Goal: Find specific page/section: Find specific page/section

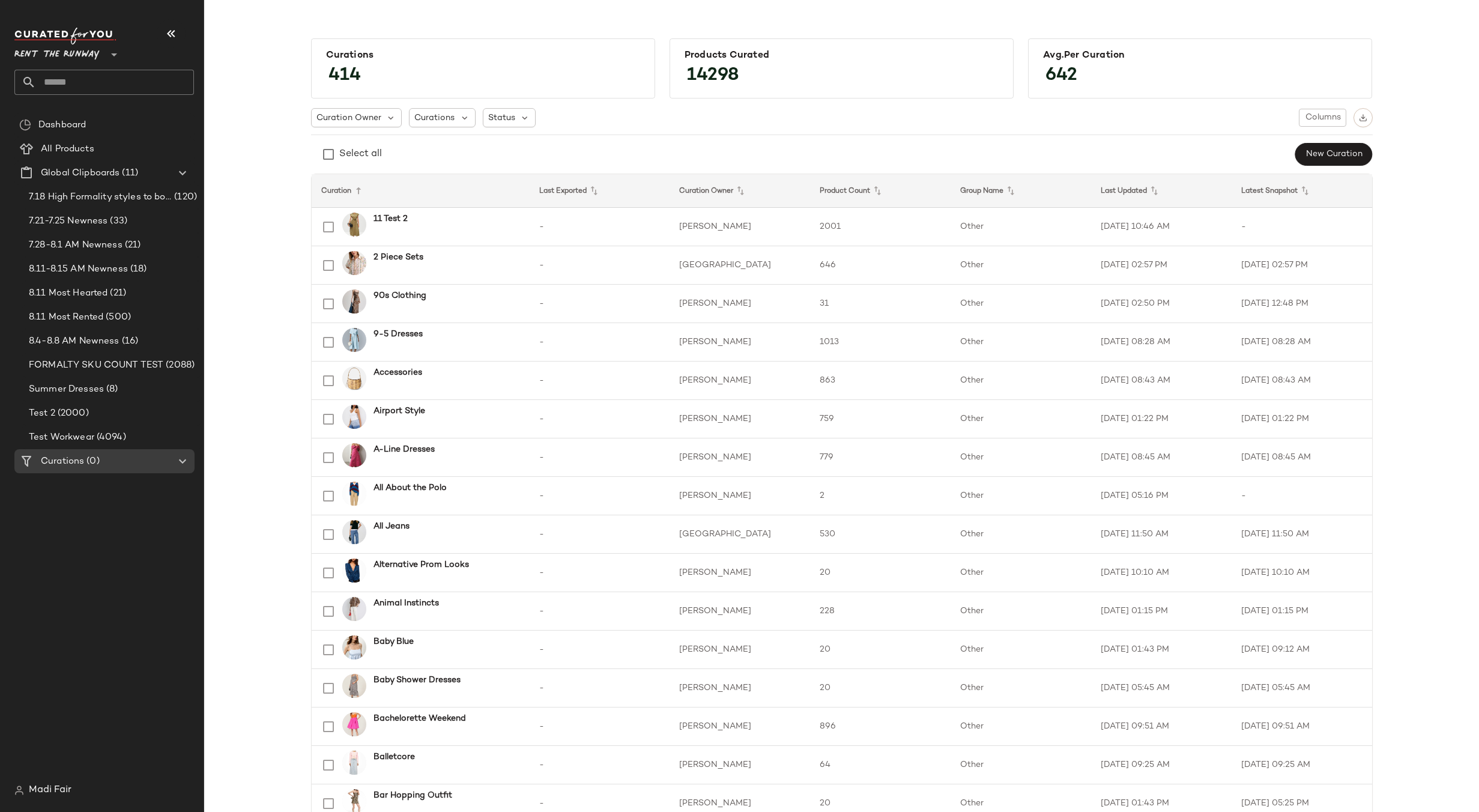
click at [75, 60] on span "Rent the Runway" at bounding box center [56, 52] width 85 height 22
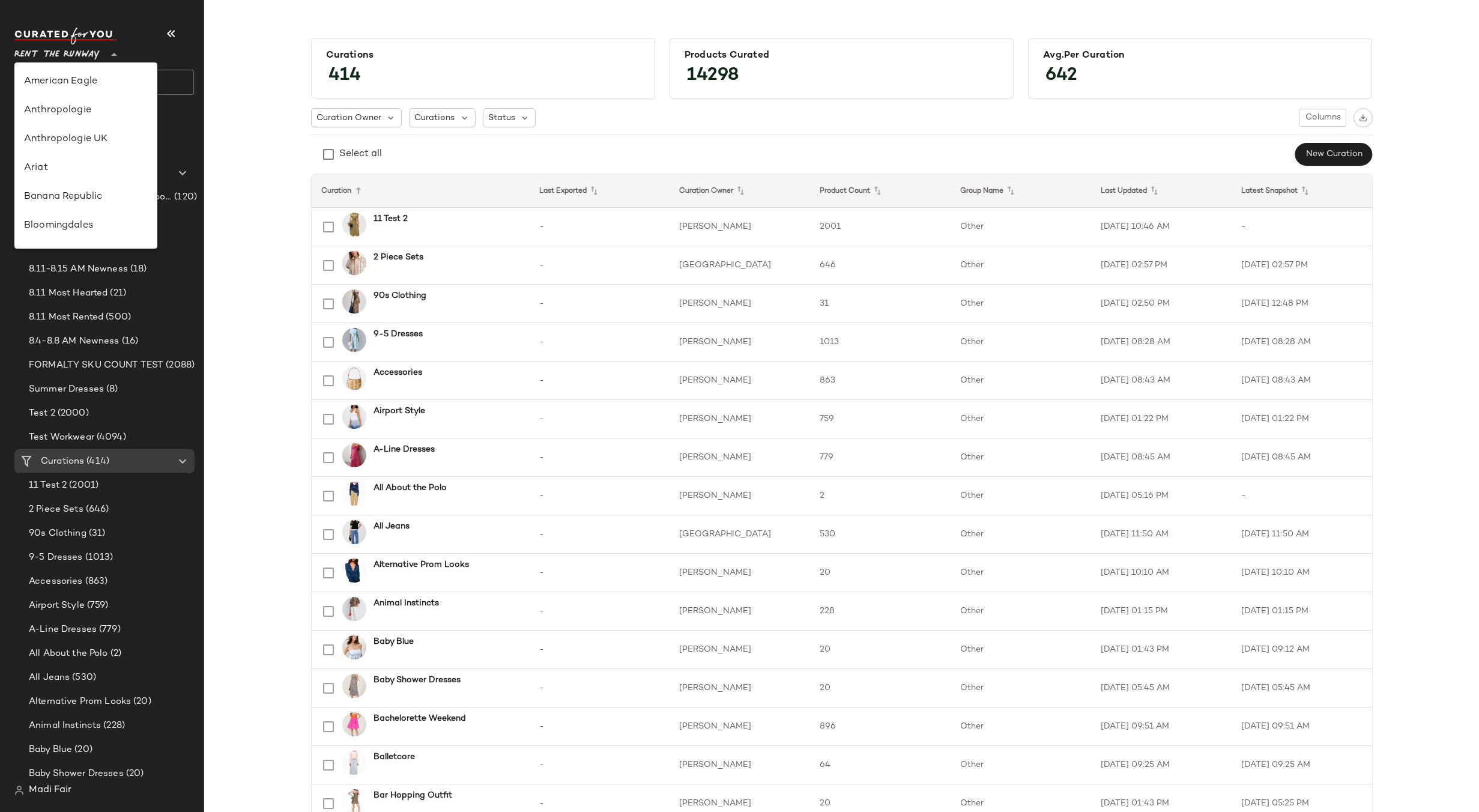
scroll to position [548, 0]
click at [90, 165] on div "Saks OFF 5TH" at bounding box center [85, 167] width 123 height 14
type input "**"
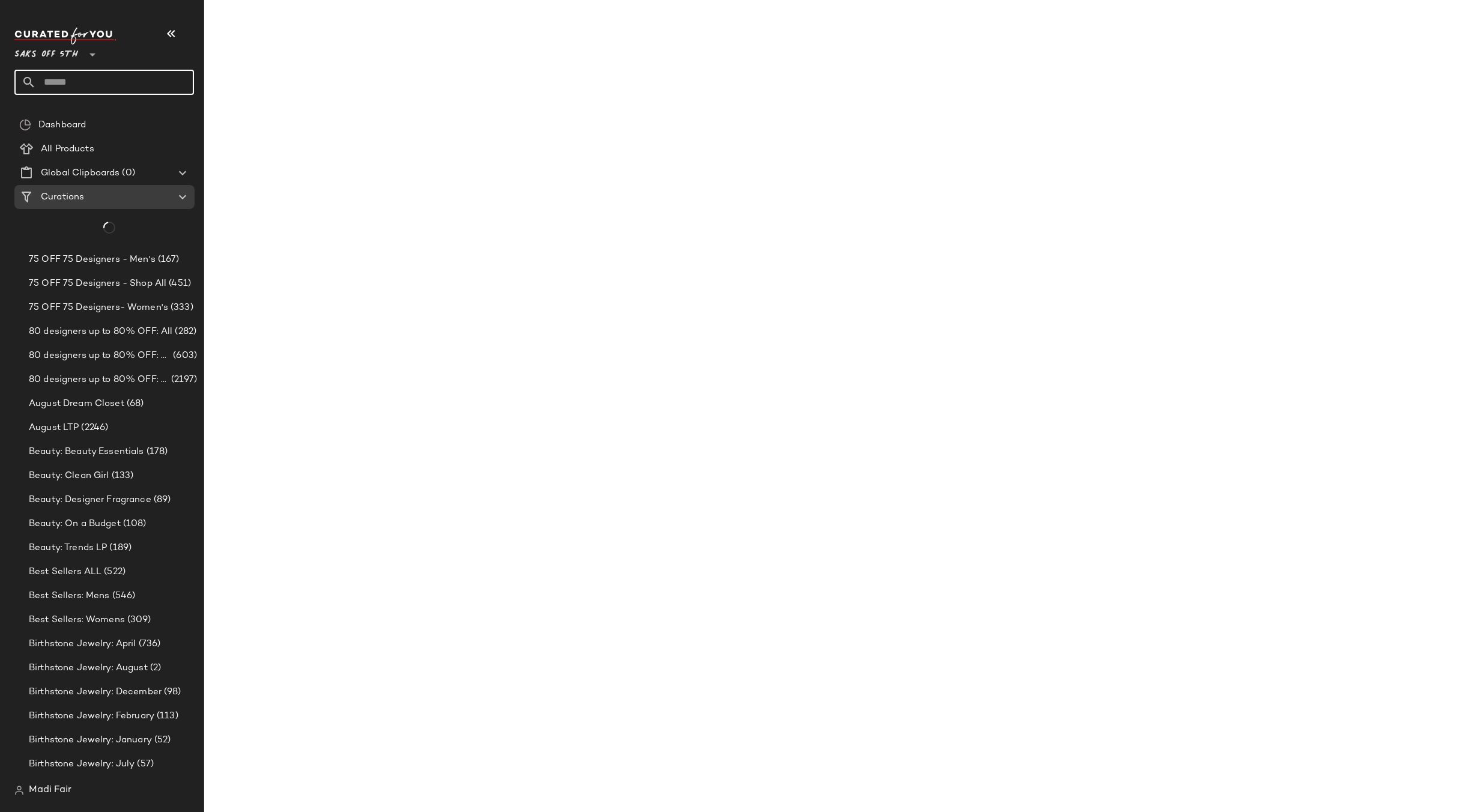
click at [83, 83] on input "text" at bounding box center [115, 82] width 158 height 25
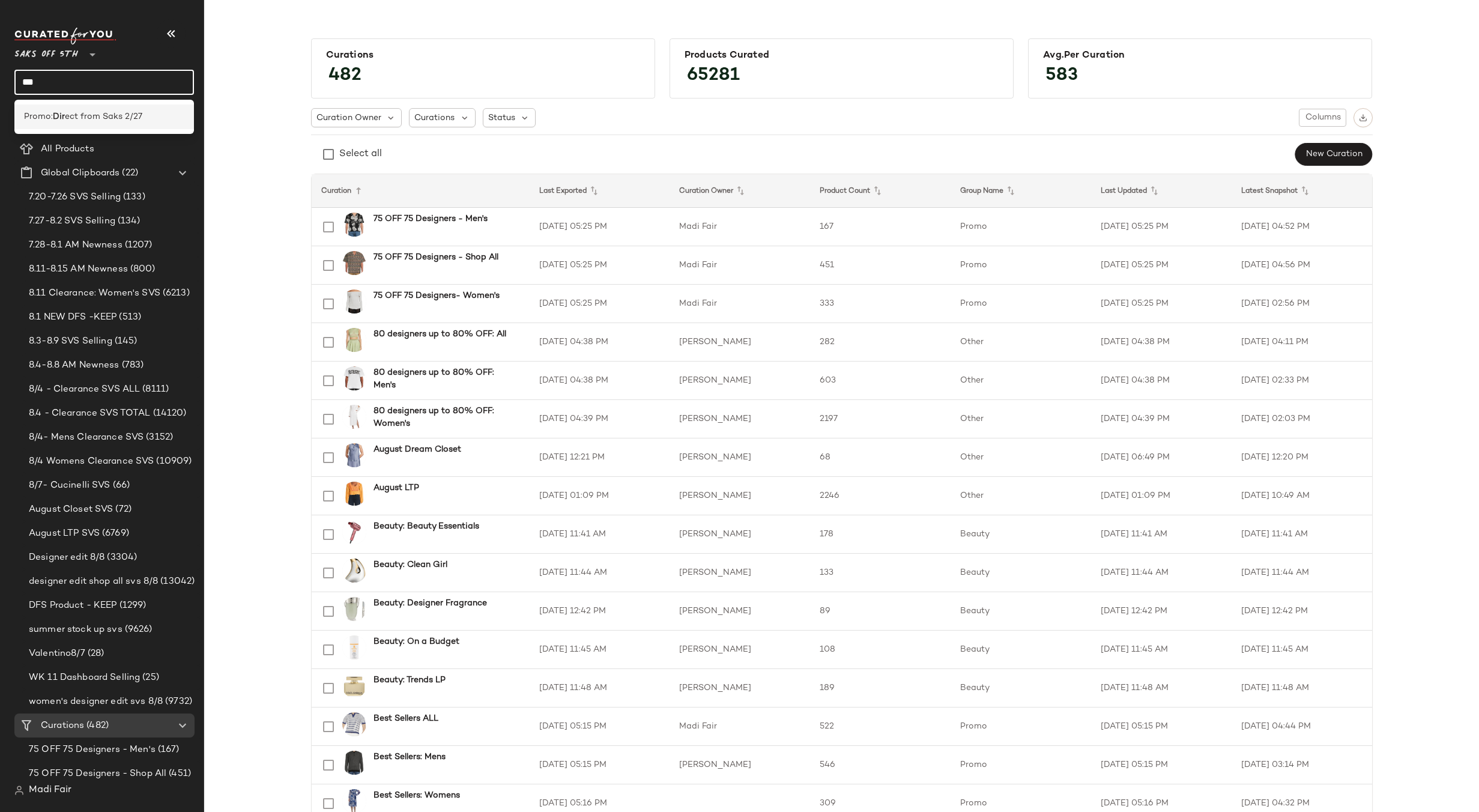
type input "***"
click at [88, 111] on span "ect from Saks 2/27" at bounding box center [103, 117] width 77 height 12
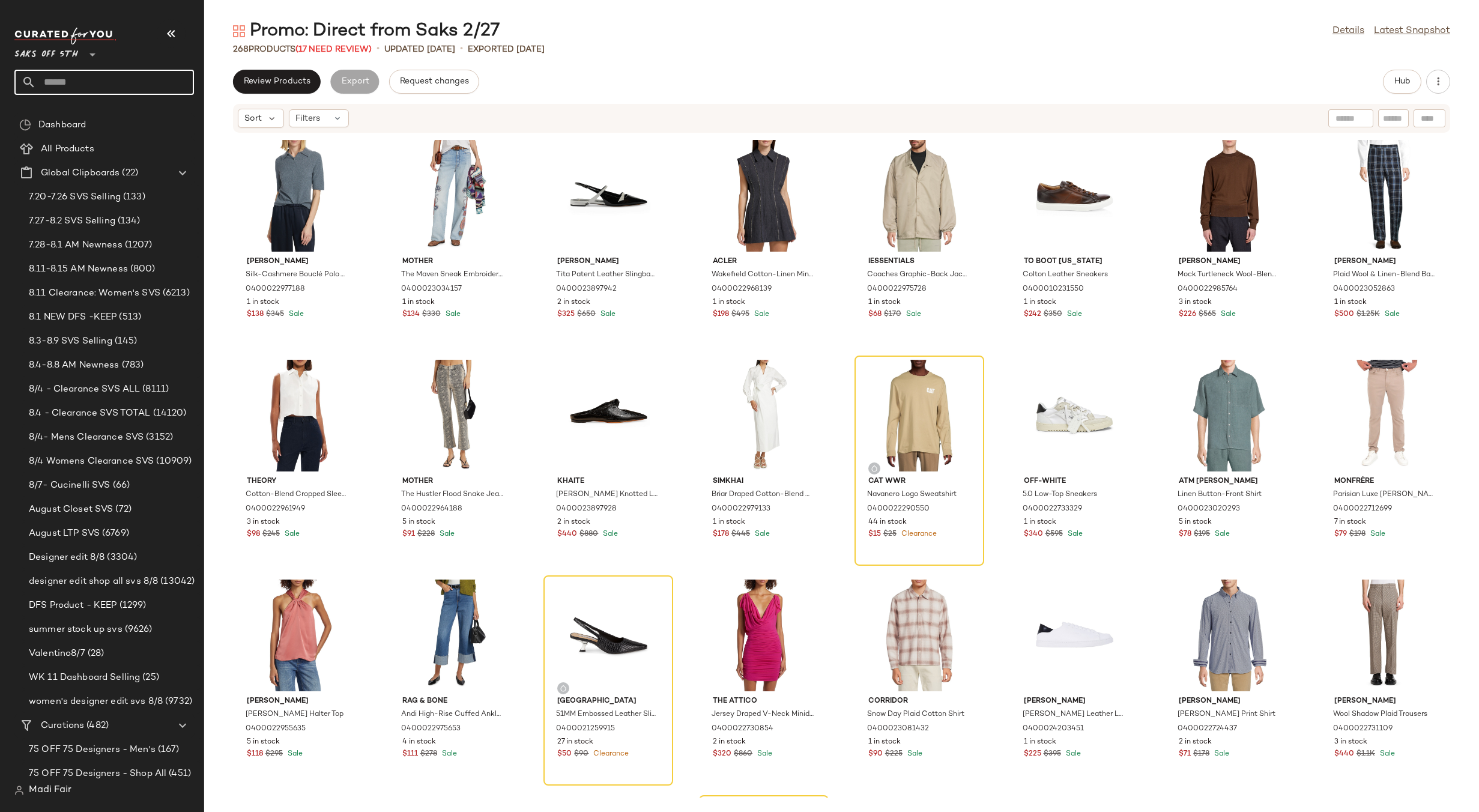
click at [71, 76] on input "text" at bounding box center [115, 82] width 158 height 25
type input "****"
click at [80, 113] on span "Women's Trend Shop:" at bounding box center [67, 117] width 86 height 12
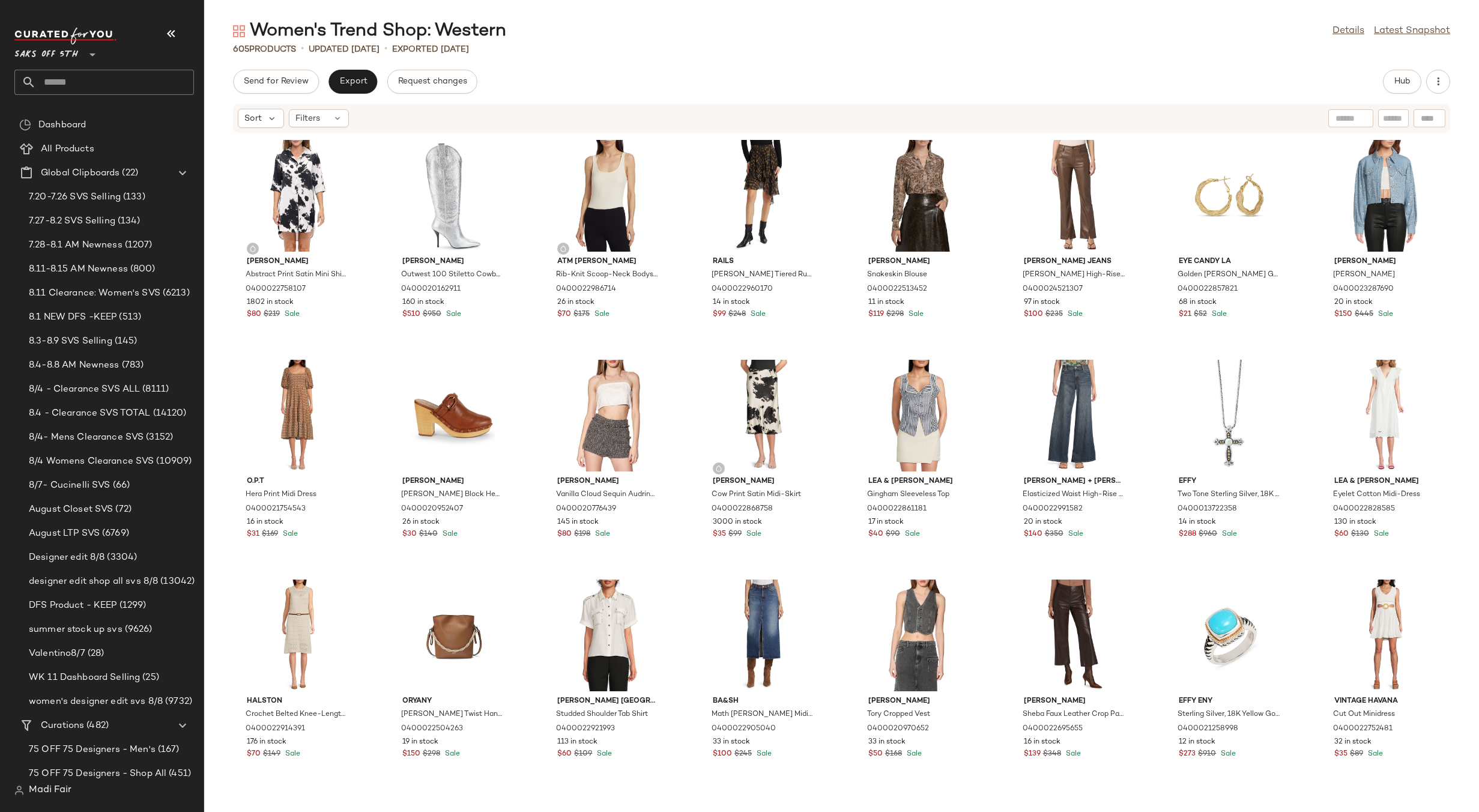
drag, startPoint x: 591, startPoint y: 37, endPoint x: 596, endPoint y: 55, distance: 18.7
click at [591, 36] on div "Women's Trend Shop: Western Details Latest Snapshot" at bounding box center [841, 31] width 1275 height 24
click at [602, 63] on div "Women's Trend Shop: Western Details Latest Snapshot 605 Products • updated Aug …" at bounding box center [841, 415] width 1275 height 793
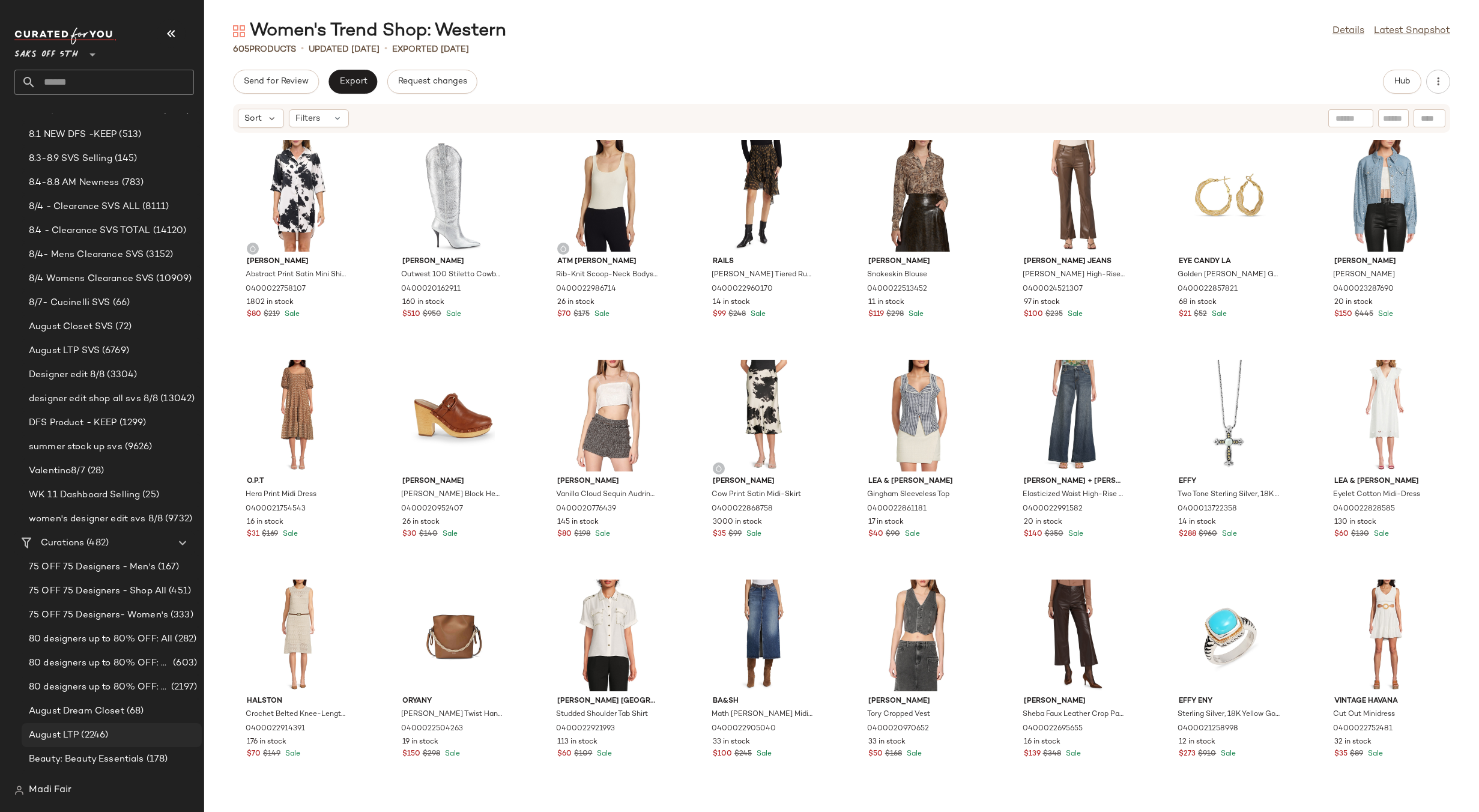
scroll to position [300, 0]
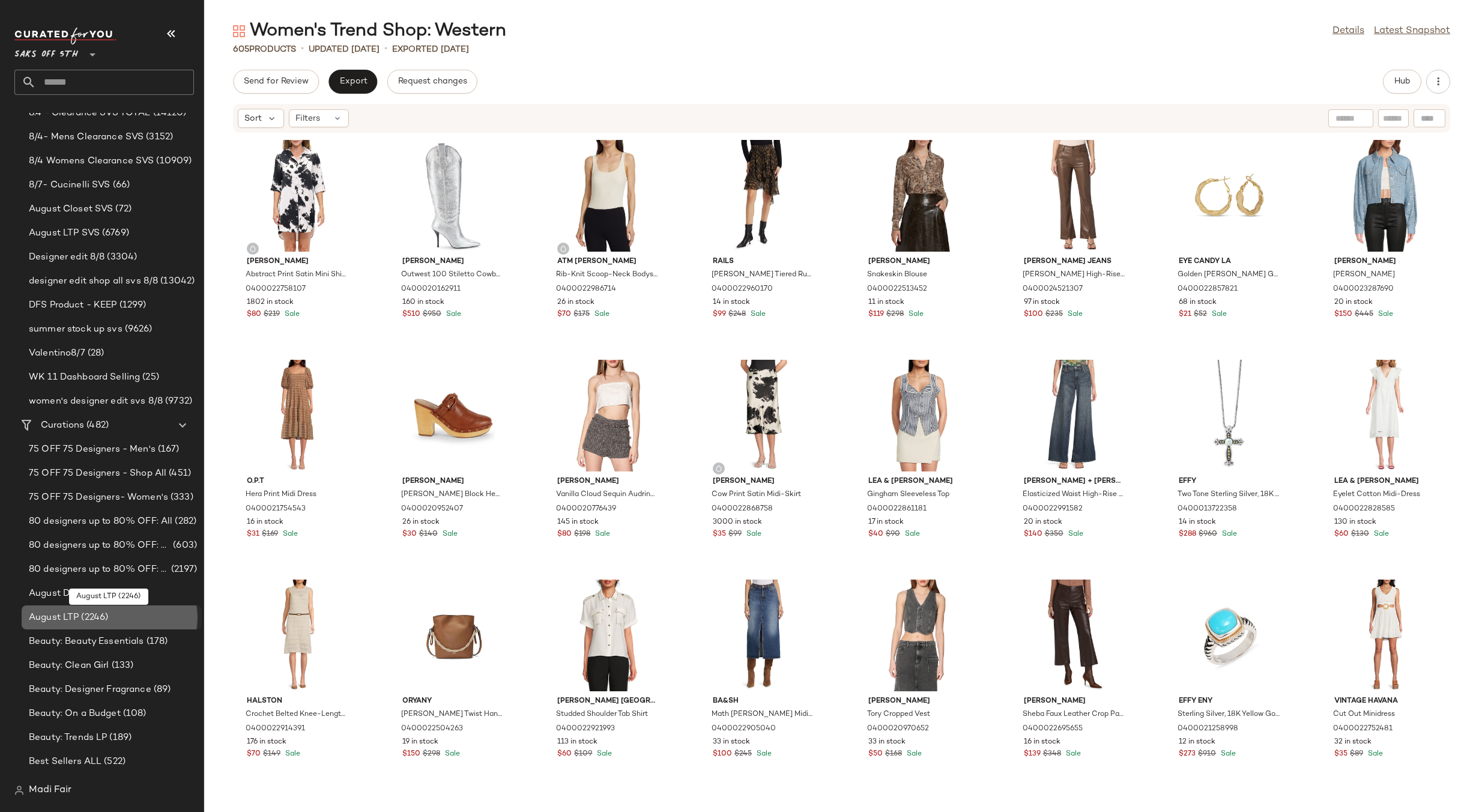
click at [95, 609] on div "August LTP (2246)" at bounding box center [112, 617] width 180 height 24
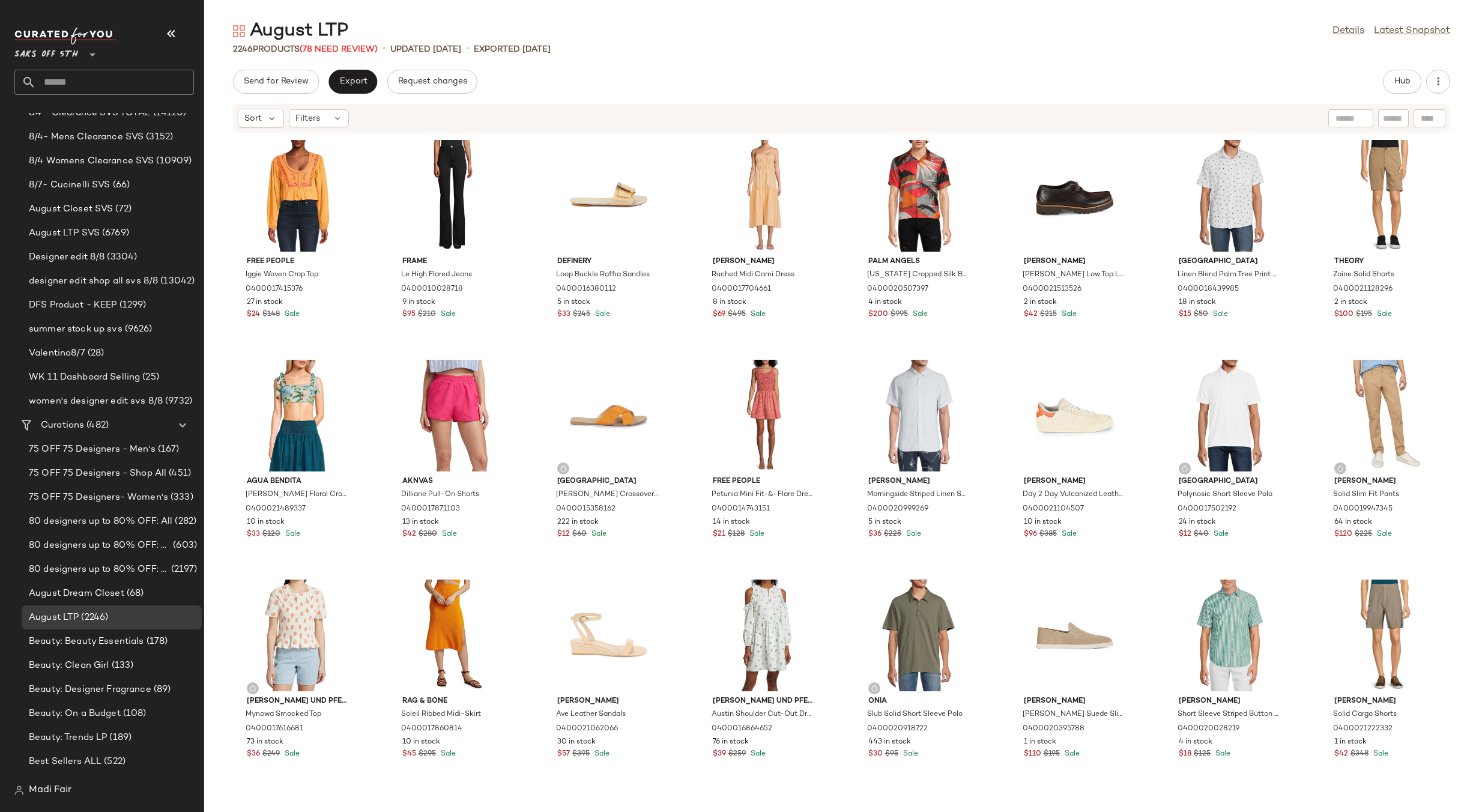
click at [102, 80] on input "text" at bounding box center [115, 82] width 158 height 25
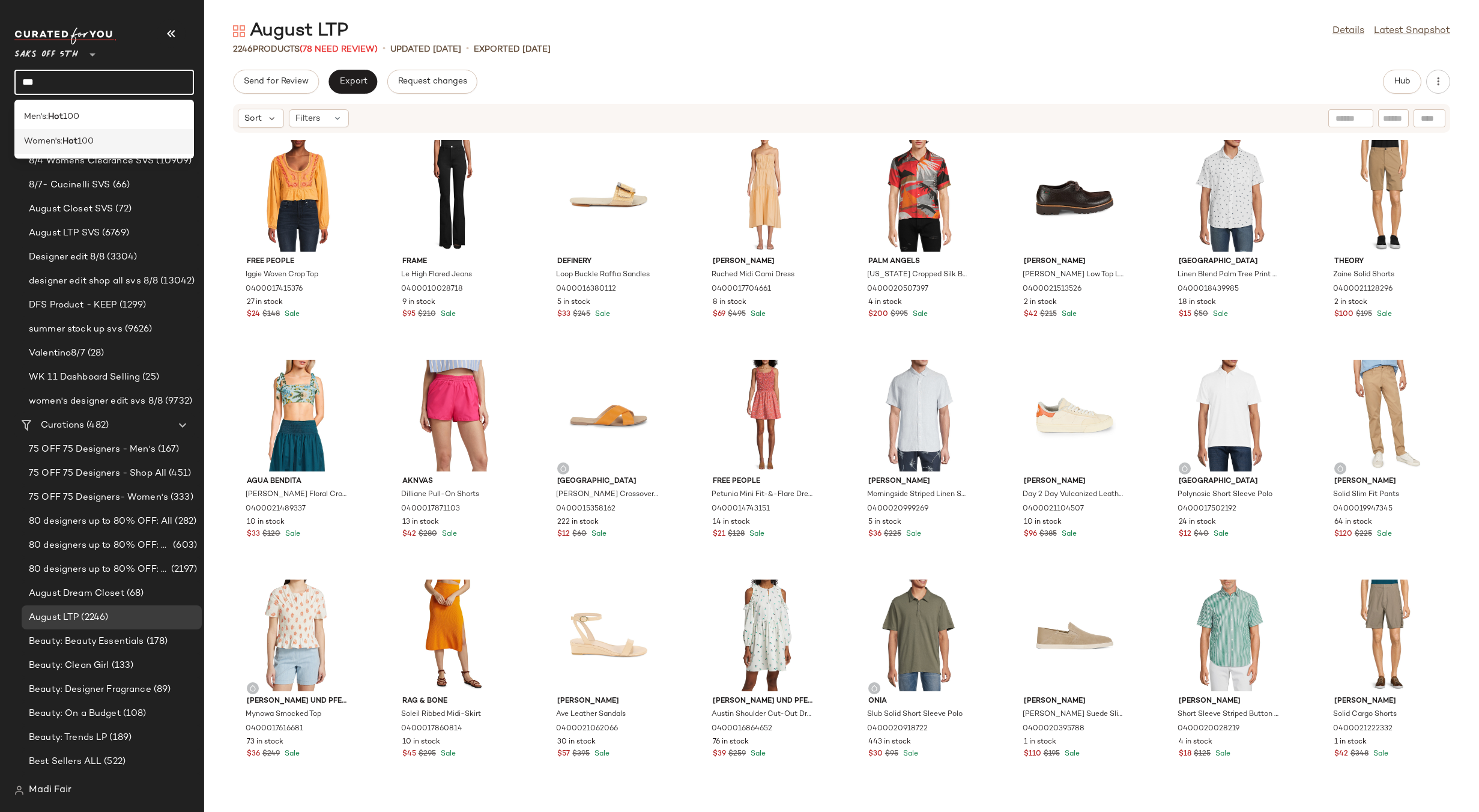
type input "***"
click at [89, 146] on span "100" at bounding box center [85, 141] width 16 height 12
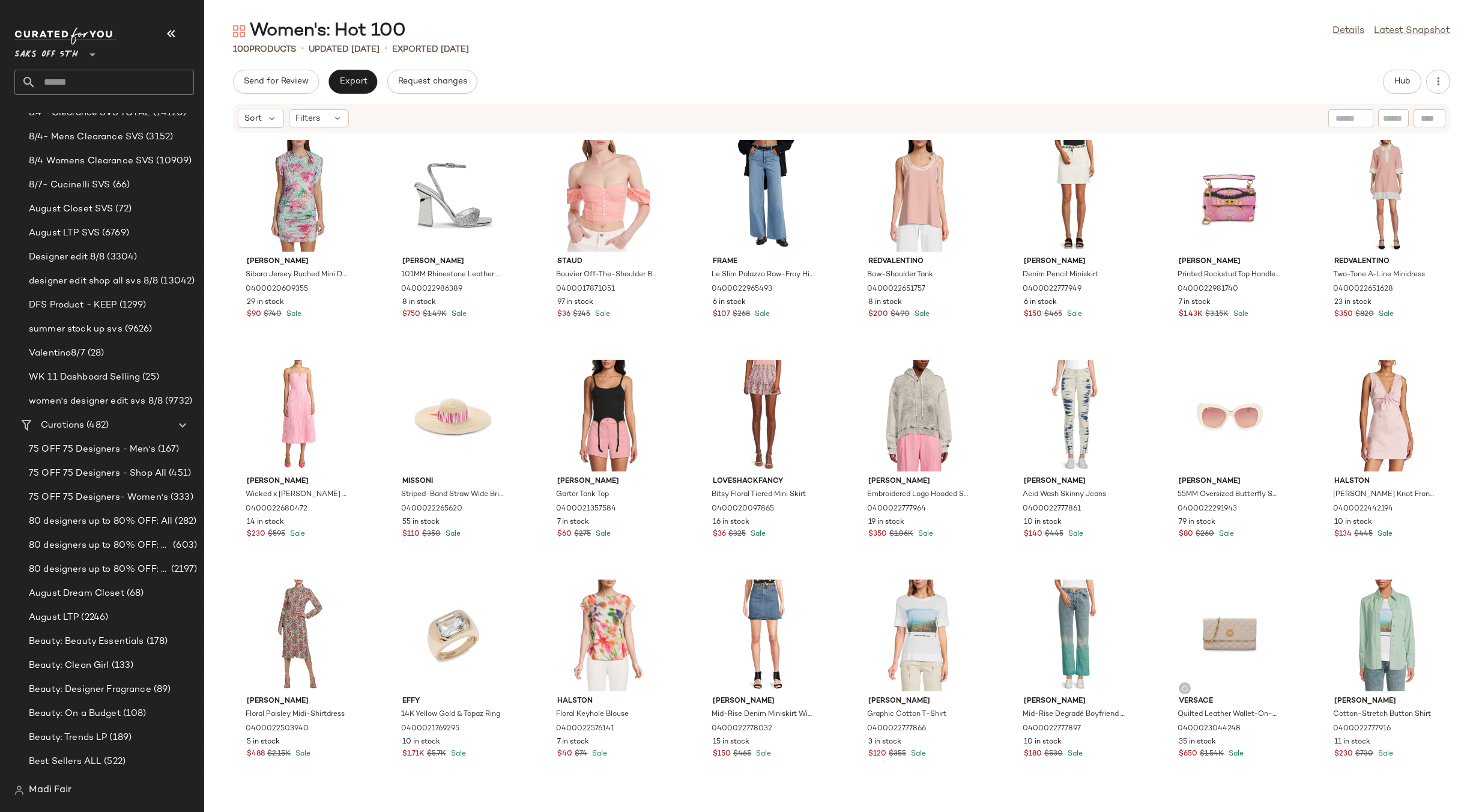
click at [589, 60] on div "Women's: Hot 100 Details Latest Snapshot 100 Products • updated Aug 14th • Expo…" at bounding box center [841, 415] width 1275 height 793
drag, startPoint x: 590, startPoint y: 9, endPoint x: 577, endPoint y: 20, distance: 17.0
click at [590, 9] on main "Women's: Hot 100 Details Latest Snapshot 100 Products • updated Aug 14th • Expo…" at bounding box center [740, 406] width 1479 height 812
click at [563, 59] on div "Women's: Hot 100 Details Latest Snapshot 100 Products • updated Aug 14th • Expo…" at bounding box center [841, 415] width 1275 height 793
drag, startPoint x: 1360, startPoint y: 32, endPoint x: 1334, endPoint y: 38, distance: 26.7
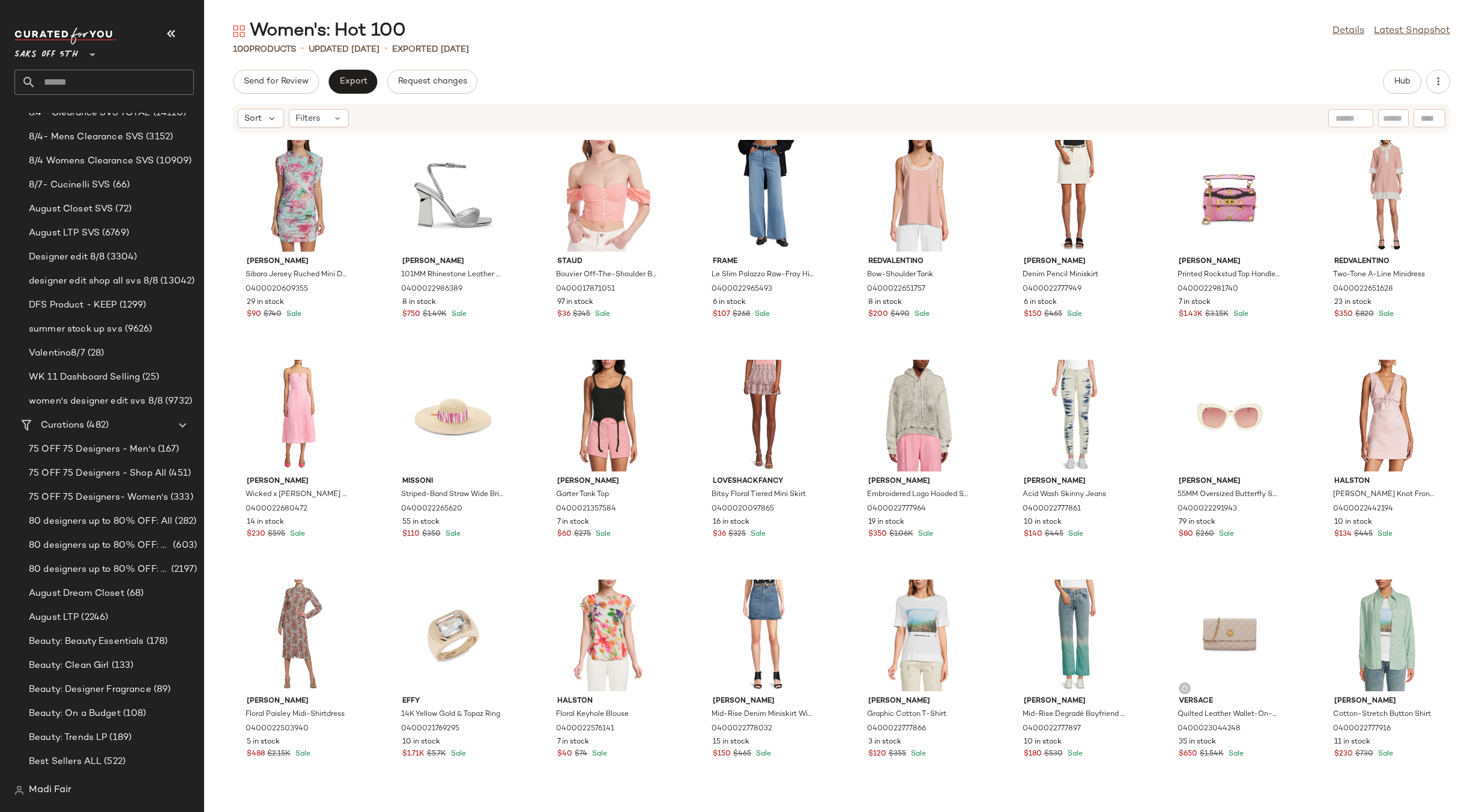
click at [1360, 32] on link "Details" at bounding box center [1348, 31] width 32 height 14
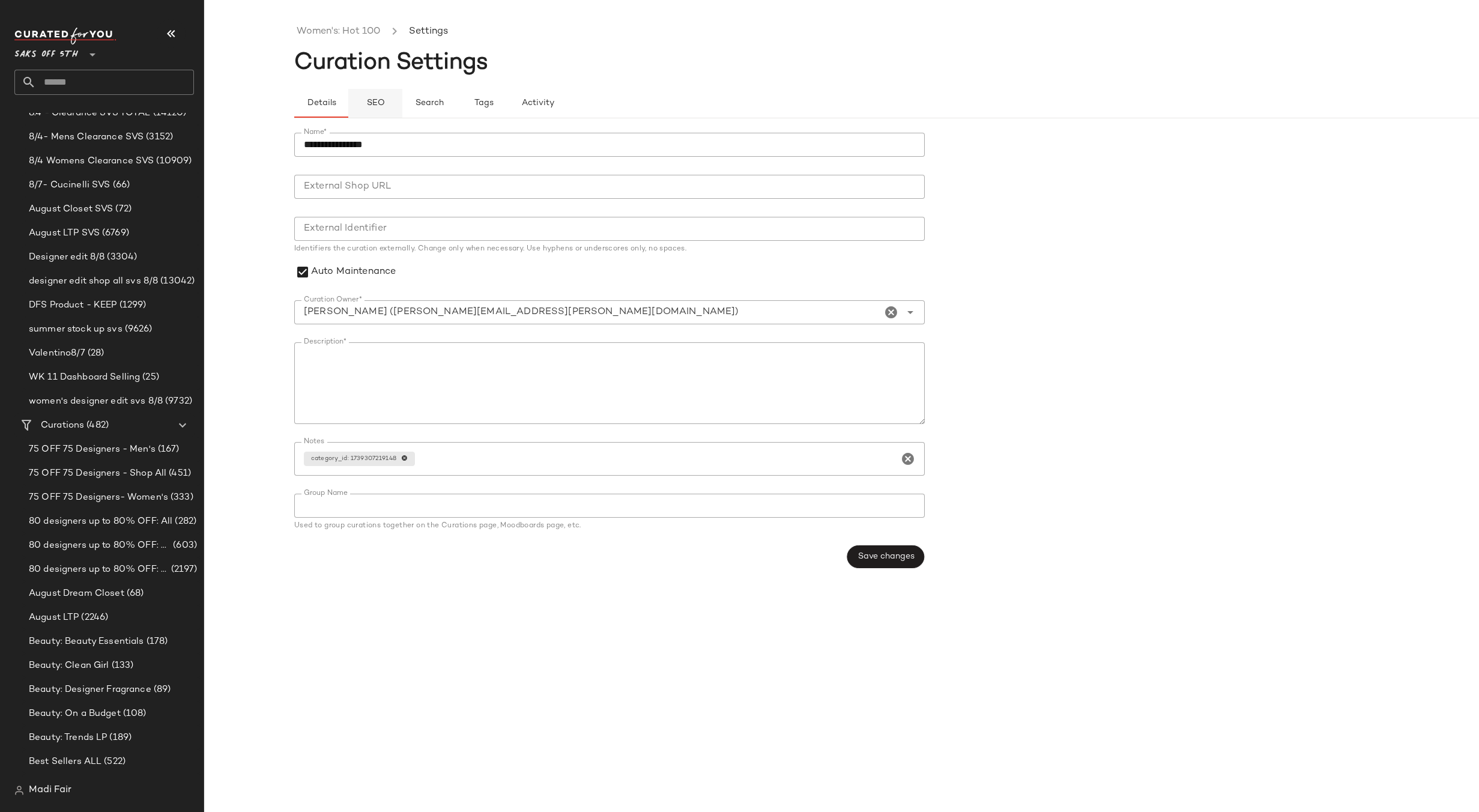
click at [372, 105] on span "SEO" at bounding box center [374, 103] width 18 height 10
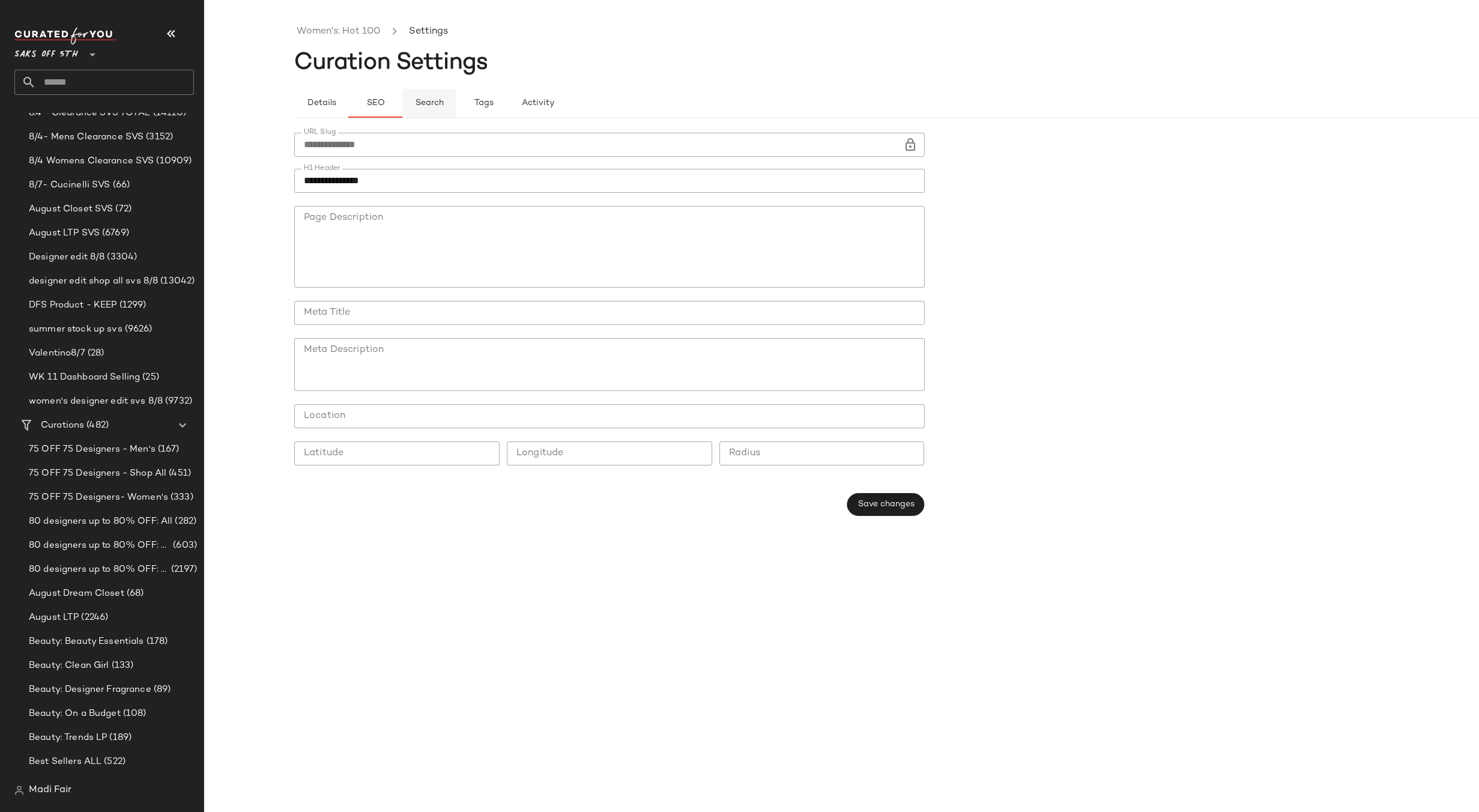
click at [441, 101] on span "Search" at bounding box center [430, 103] width 29 height 10
click at [491, 101] on span "Tags" at bounding box center [483, 103] width 20 height 10
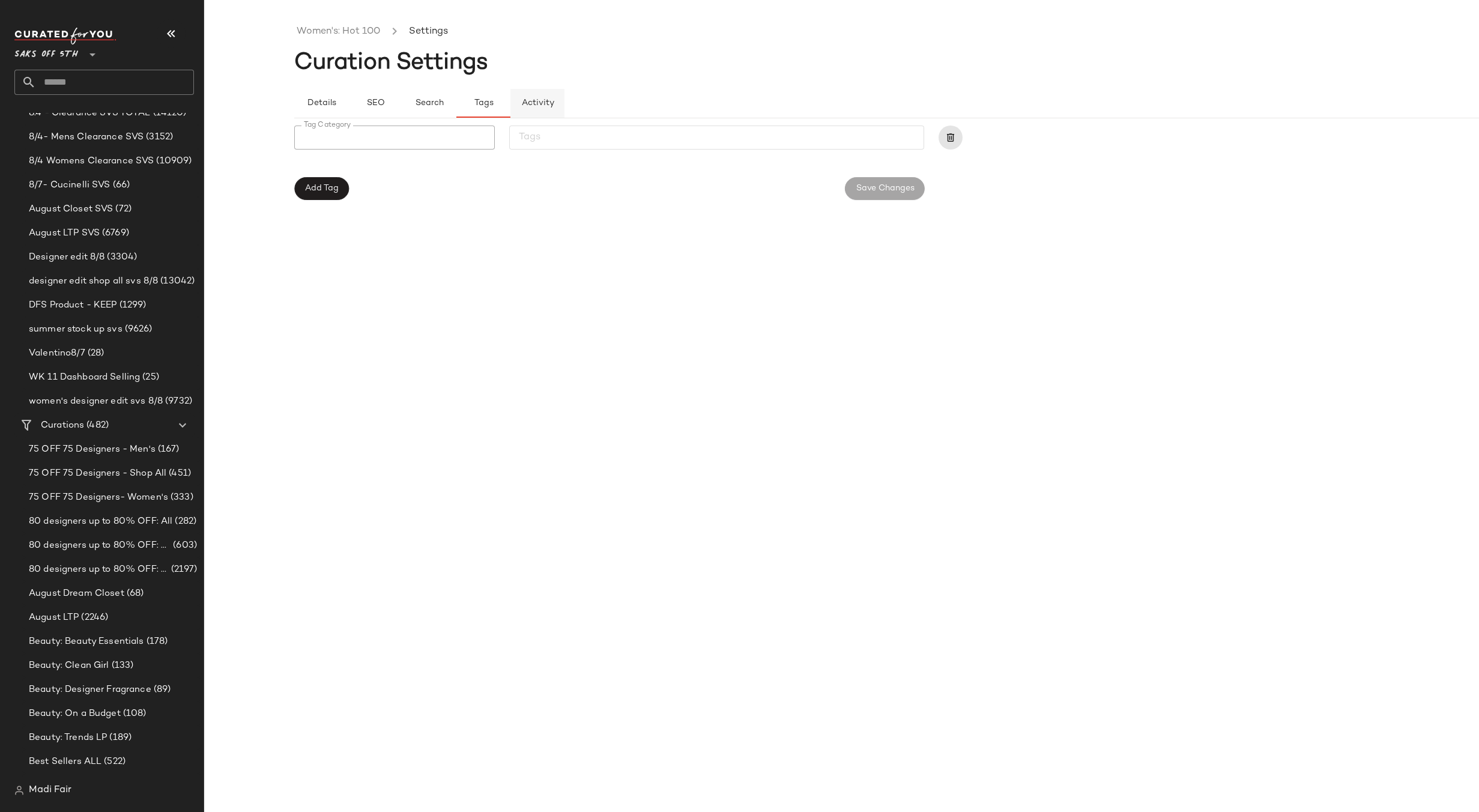
click at [536, 100] on span "Activity" at bounding box center [537, 103] width 33 height 10
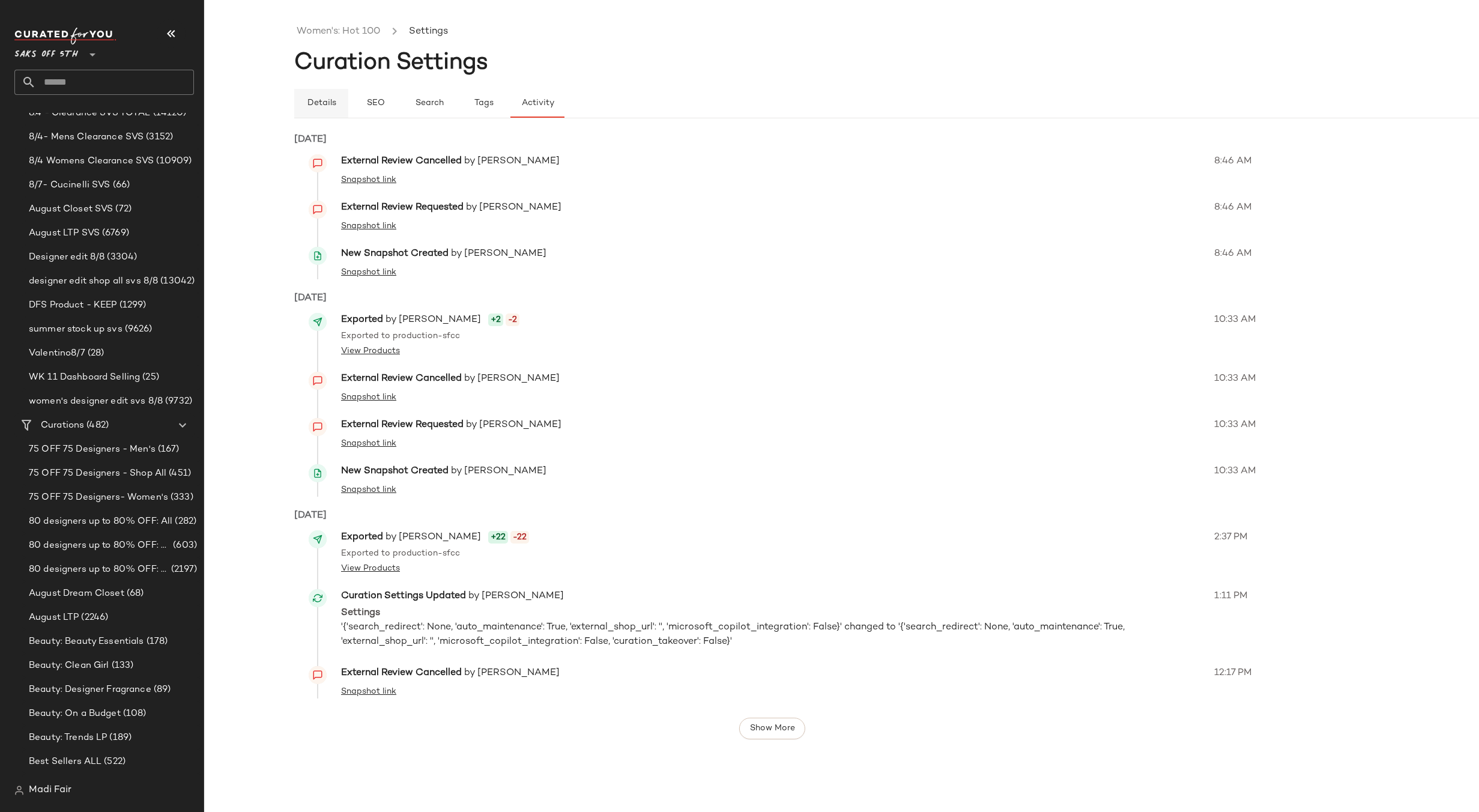
click at [320, 108] on span "Details" at bounding box center [320, 103] width 30 height 10
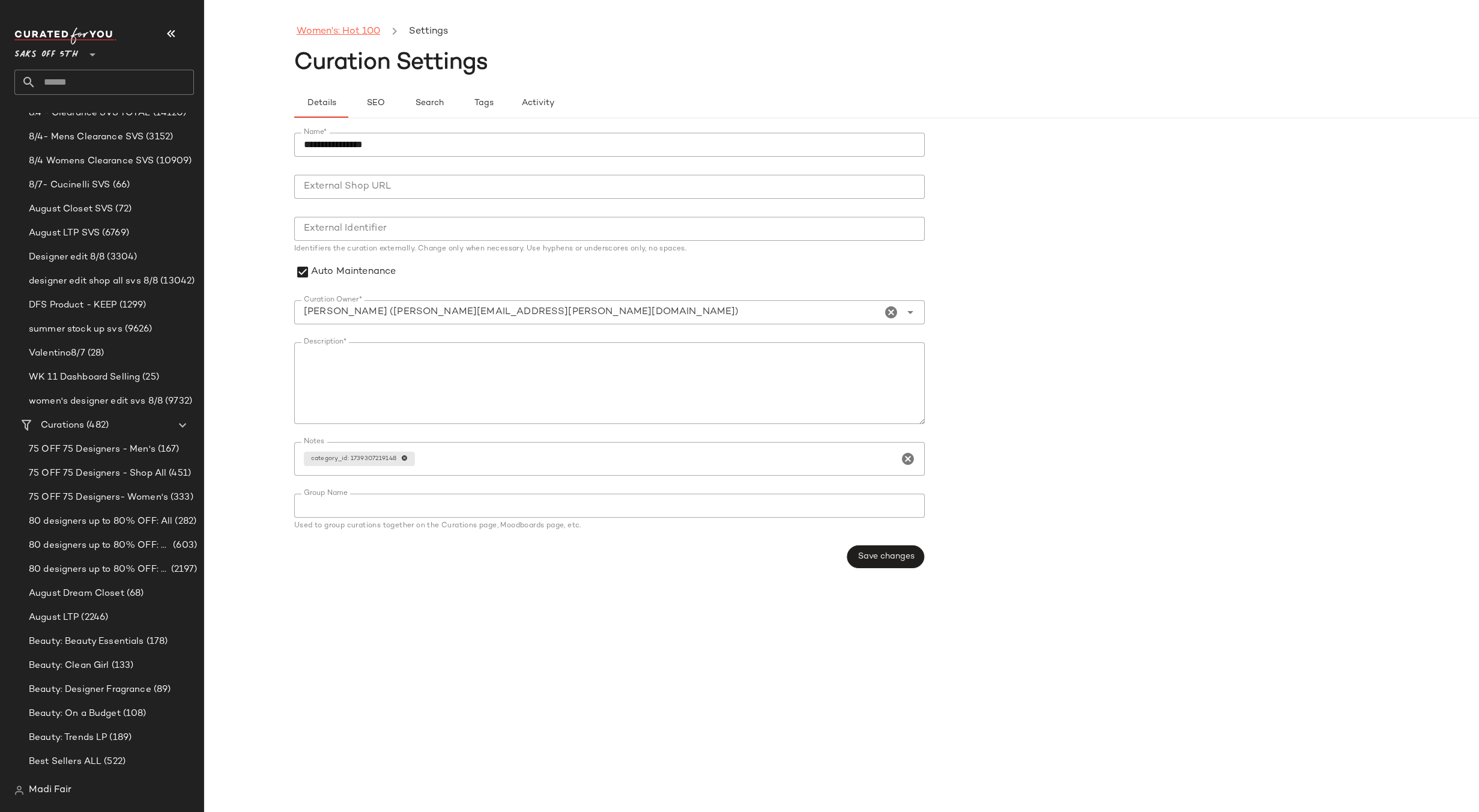
click at [341, 32] on link "Women's: Hot 100" at bounding box center [338, 32] width 83 height 15
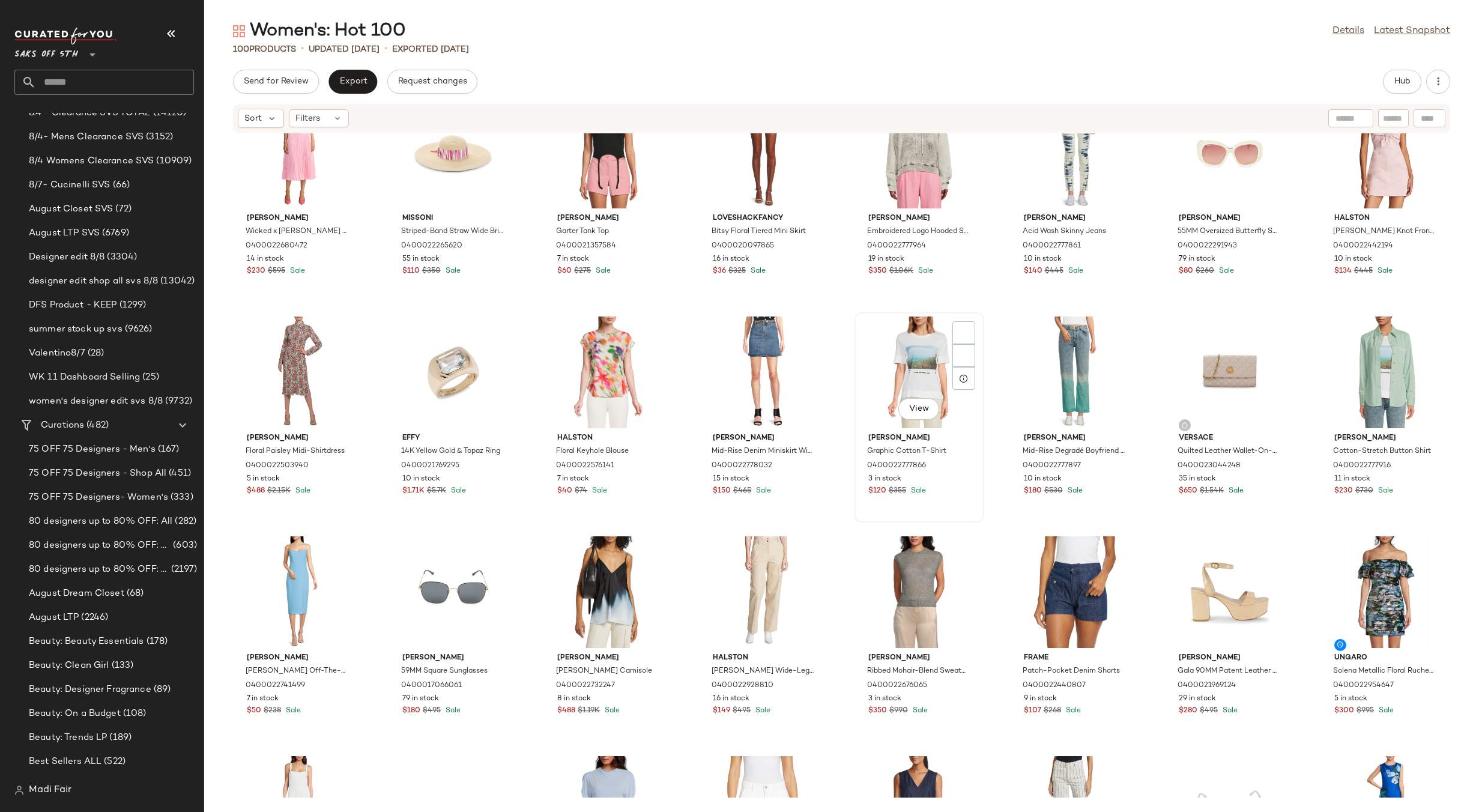
scroll to position [310, 0]
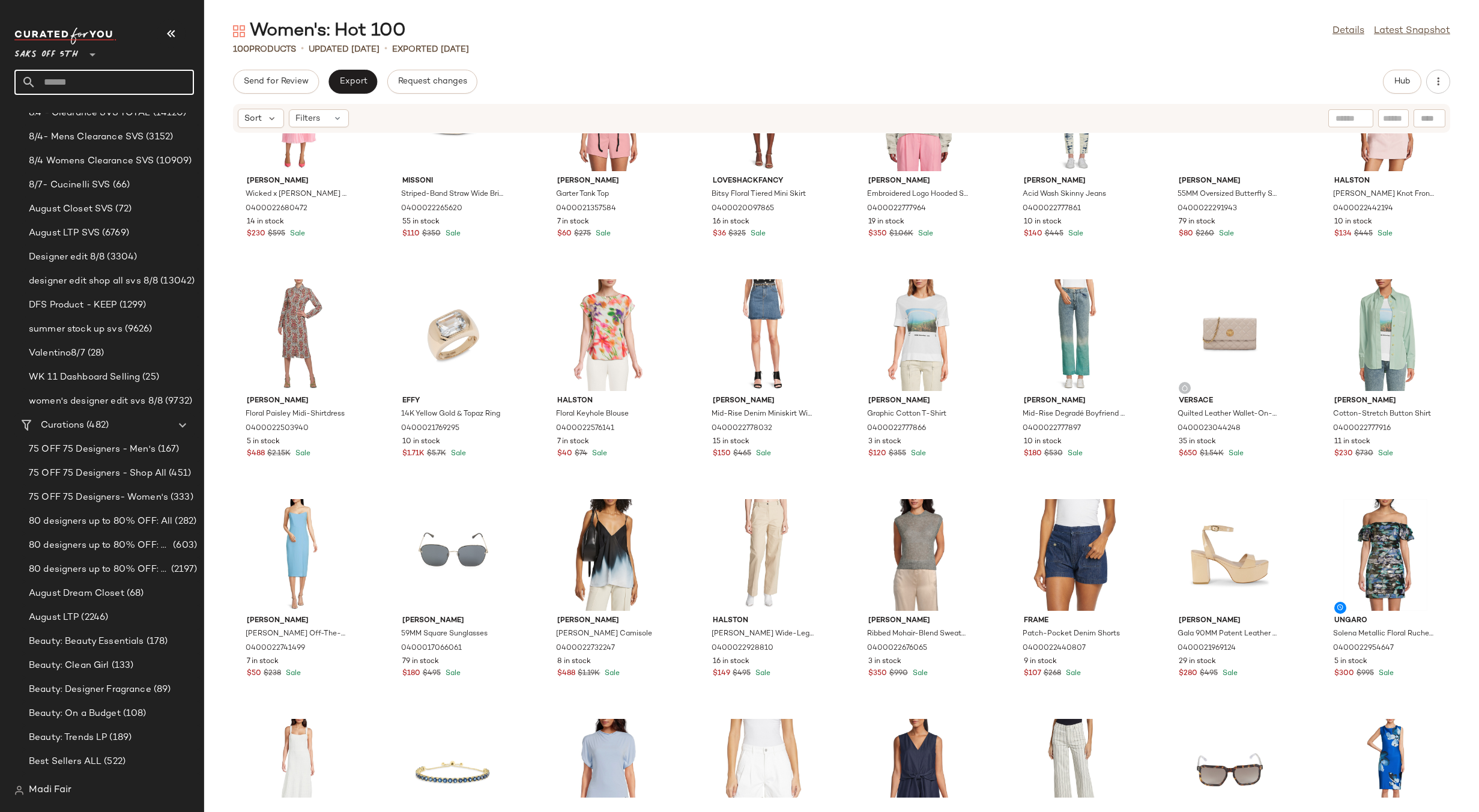
click at [115, 77] on input "text" at bounding box center [115, 82] width 158 height 25
type input "*"
type input "***"
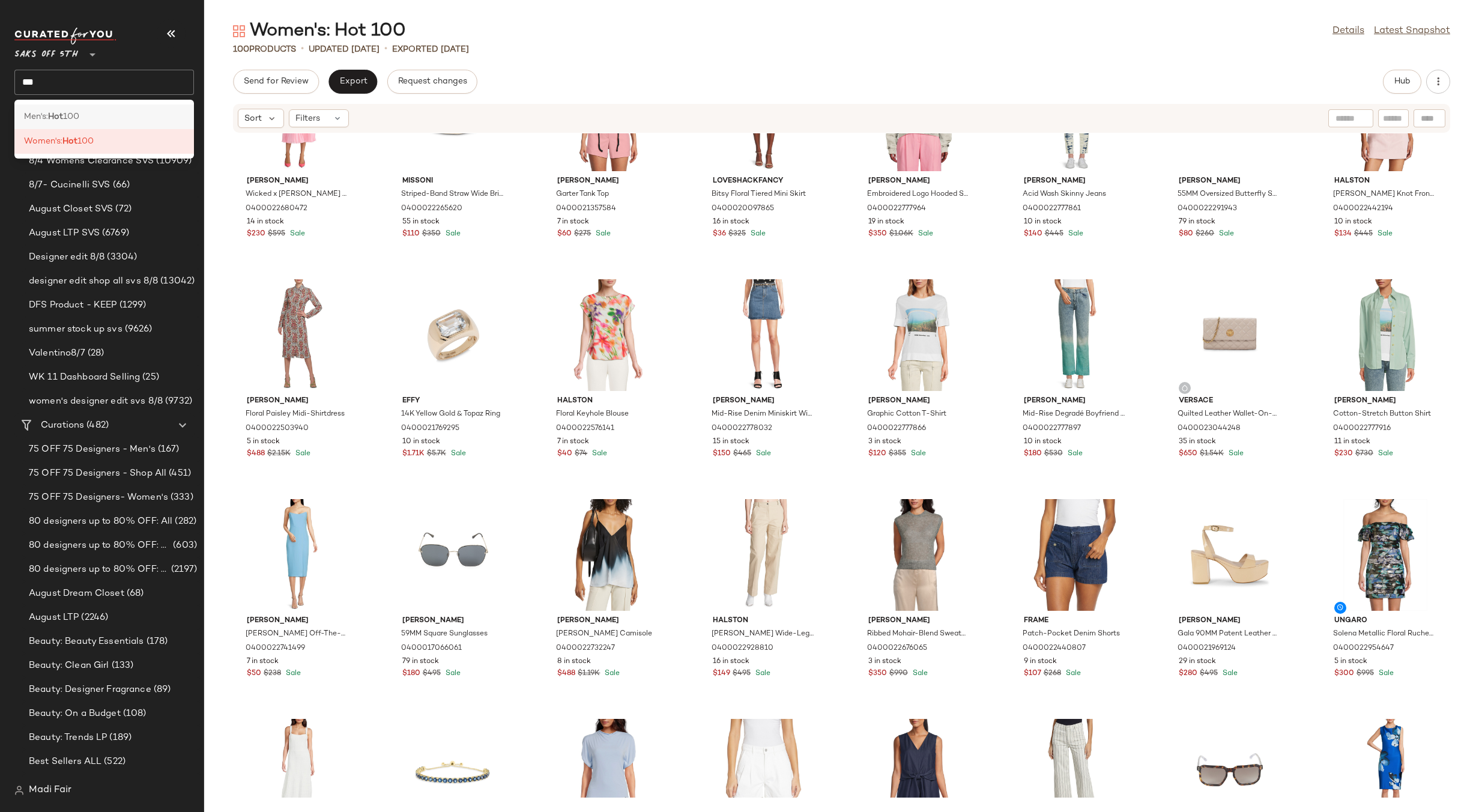
click at [93, 115] on div "Men's: Hot 100" at bounding box center [104, 117] width 161 height 12
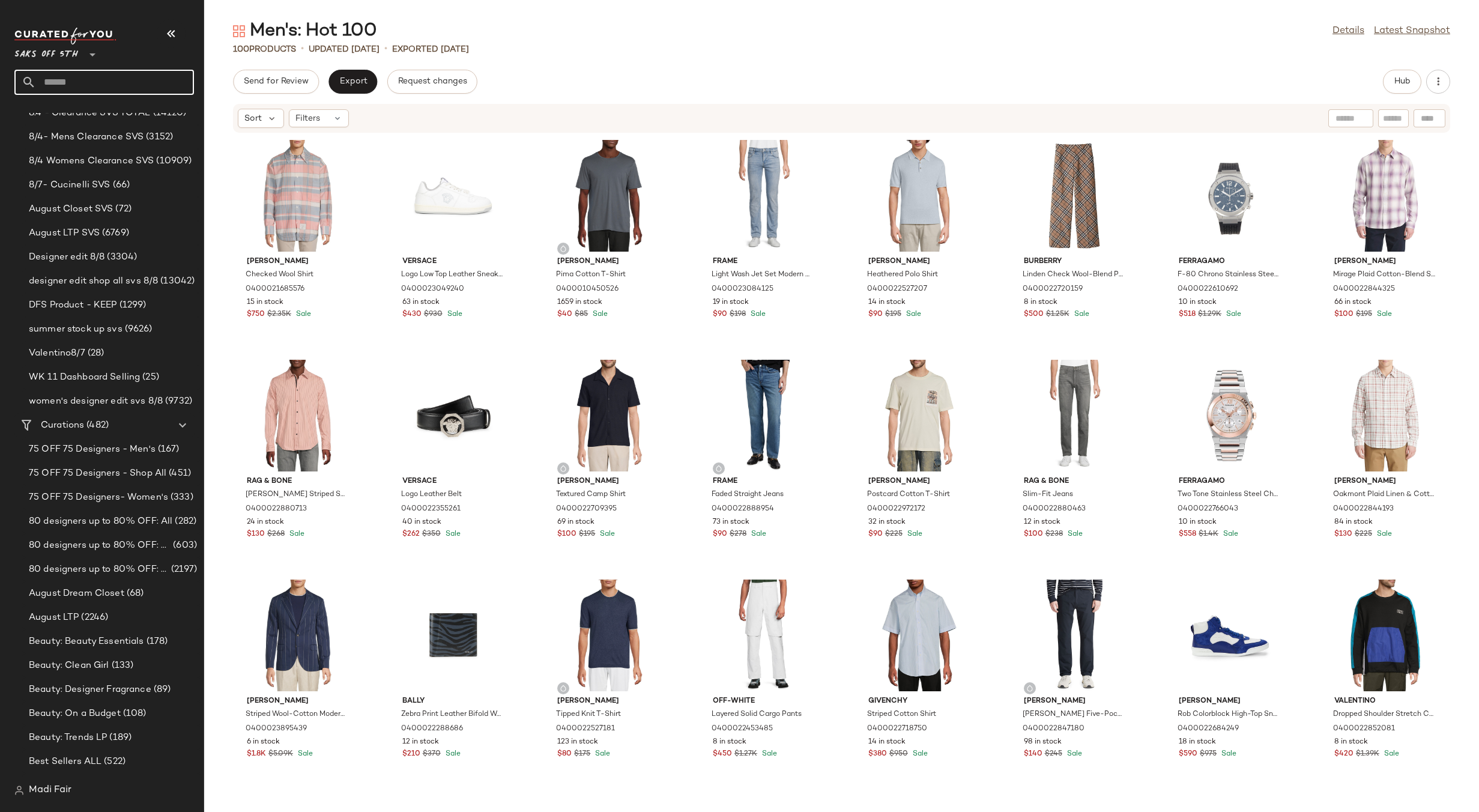
click at [73, 82] on input "text" at bounding box center [115, 82] width 158 height 25
type input "***"
click at [85, 144] on span "100" at bounding box center [85, 141] width 16 height 12
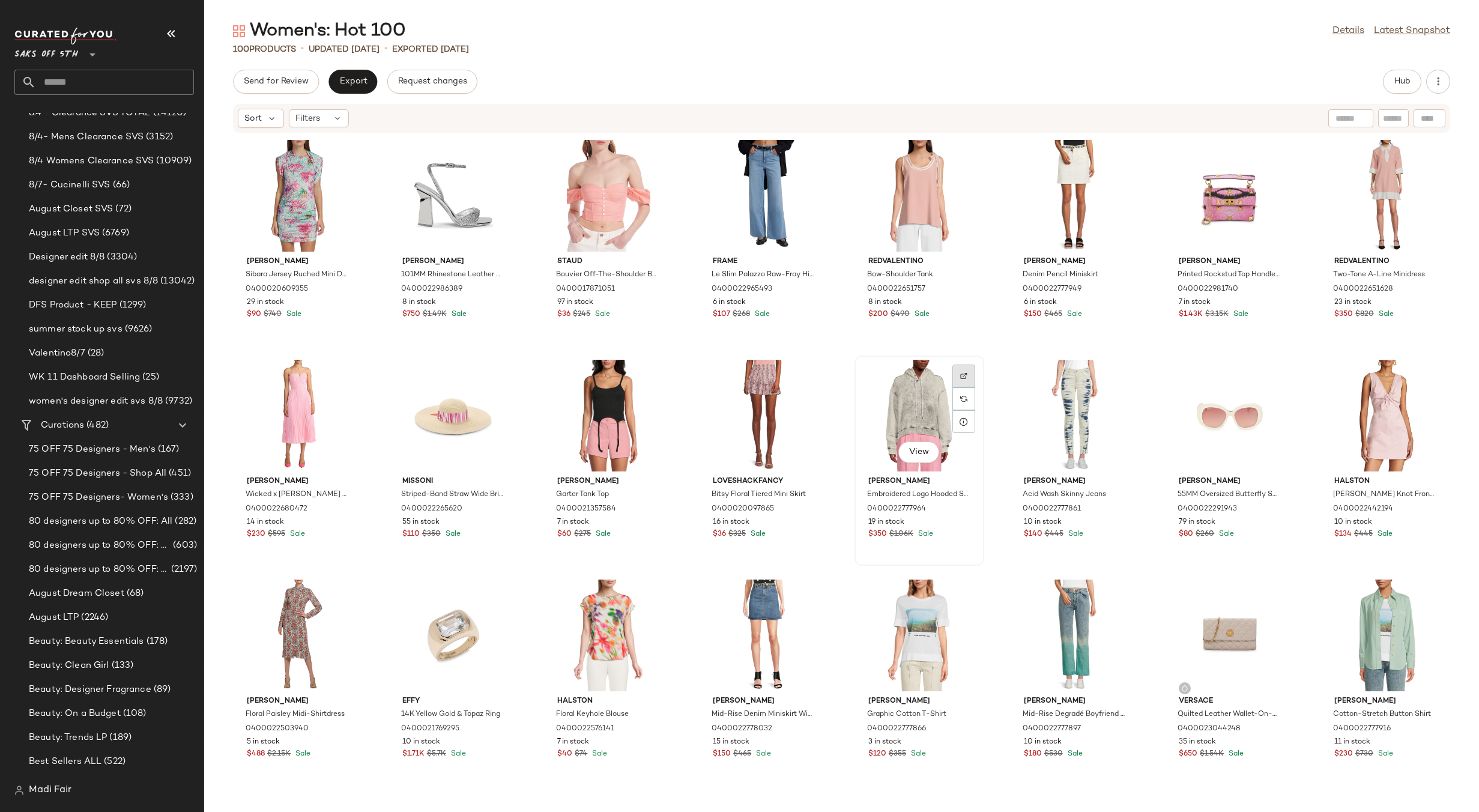
click at [961, 387] on div at bounding box center [964, 399] width 23 height 23
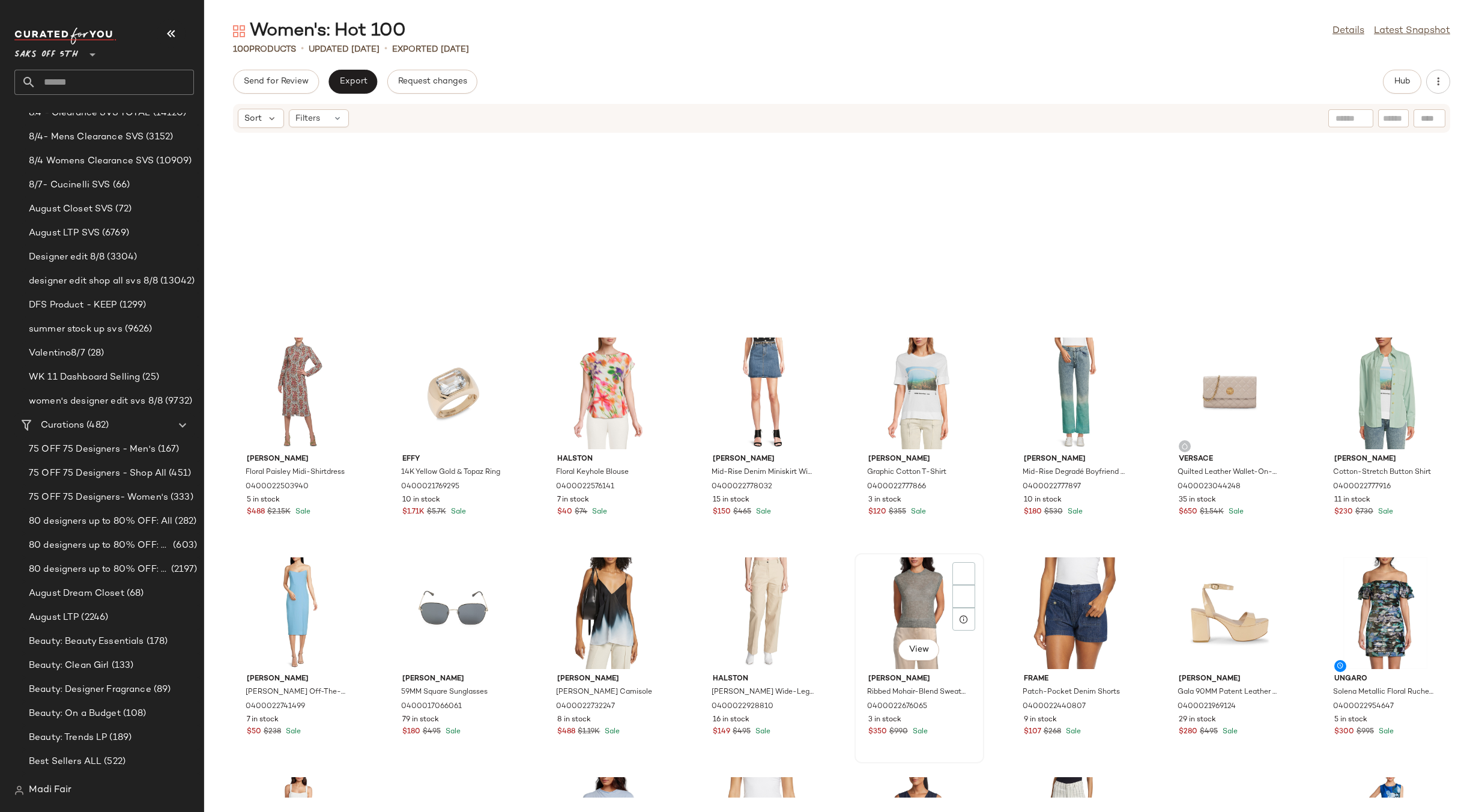
scroll to position [490, 0]
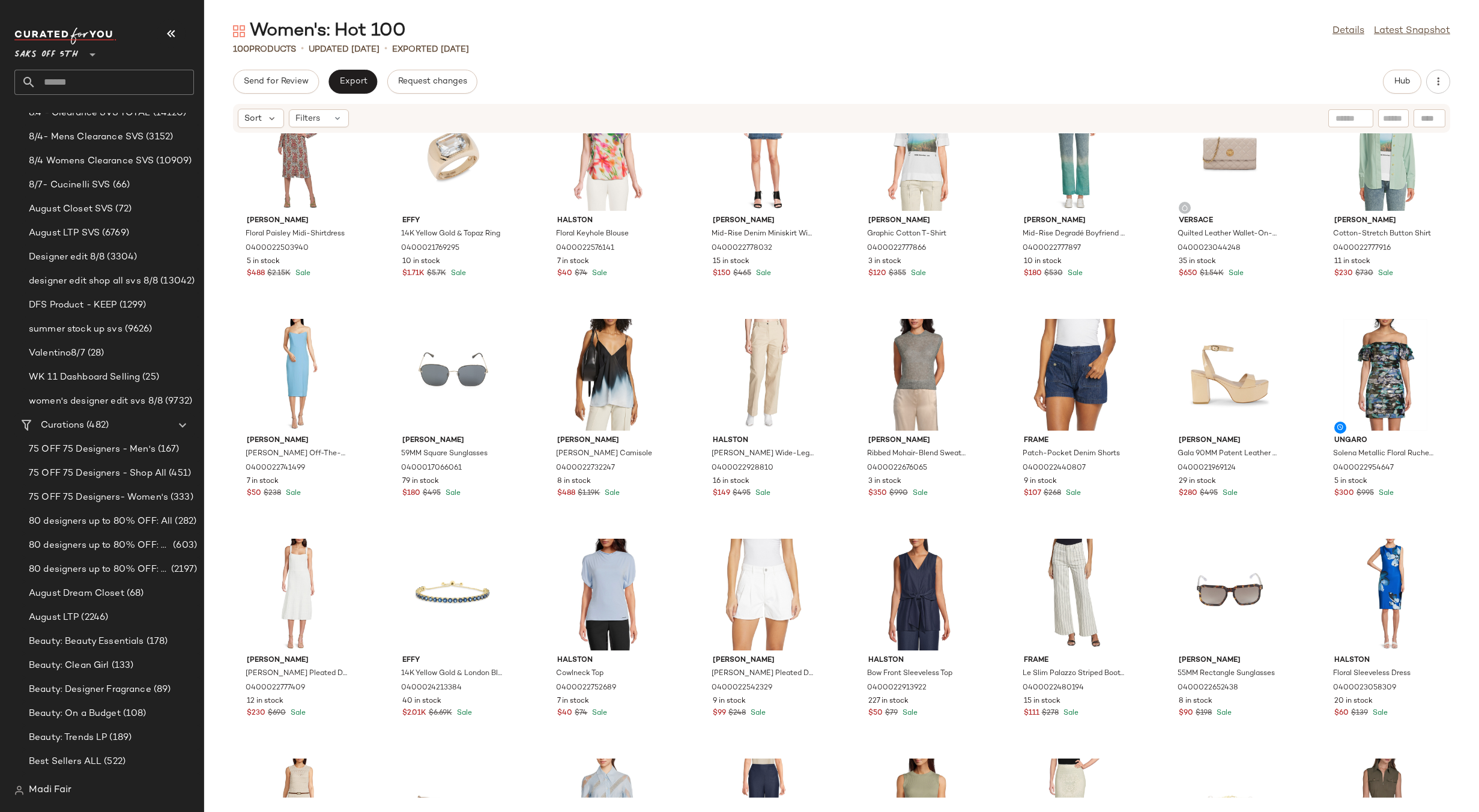
click at [843, 318] on div "Etro Floral Paisley Midi-Shirtdress 0400022503940 5 in stock $488 $2.15K Sale E…" at bounding box center [841, 465] width 1275 height 664
click at [76, 77] on input "text" at bounding box center [115, 82] width 158 height 25
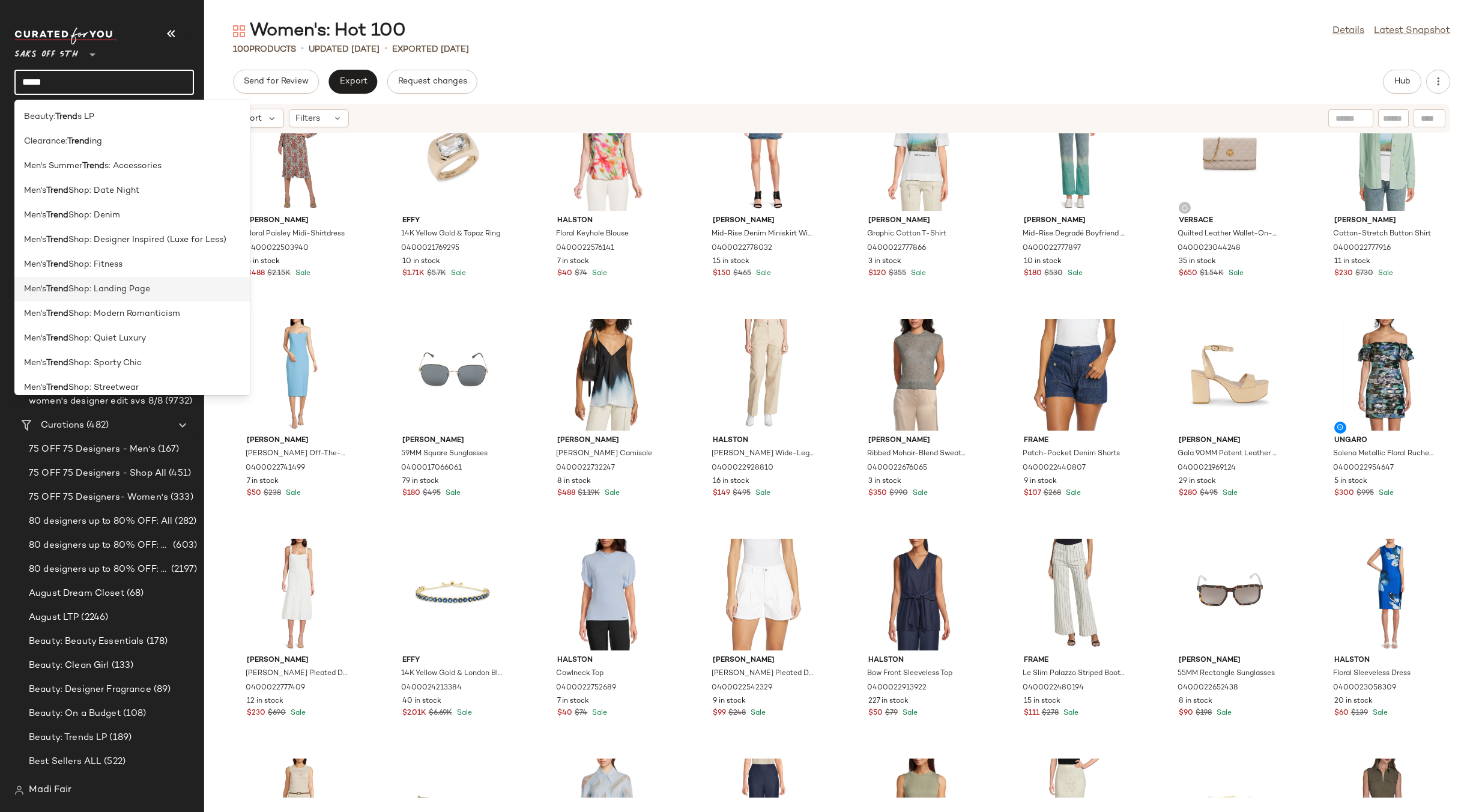
type input "*****"
click at [154, 326] on div "Men's Trend Shop: Landing Page" at bounding box center [132, 339] width 236 height 25
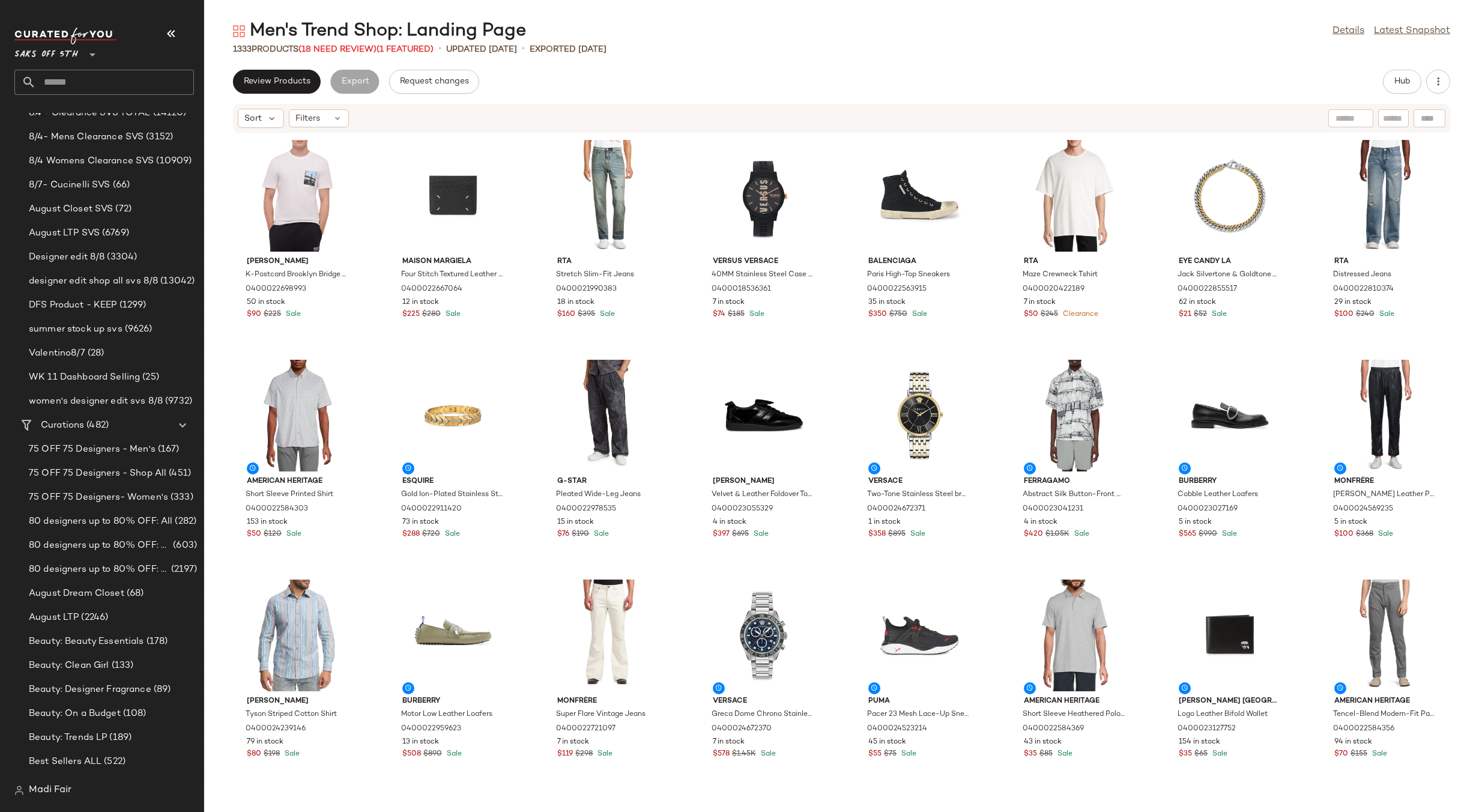
click at [77, 78] on input "text" at bounding box center [115, 82] width 158 height 25
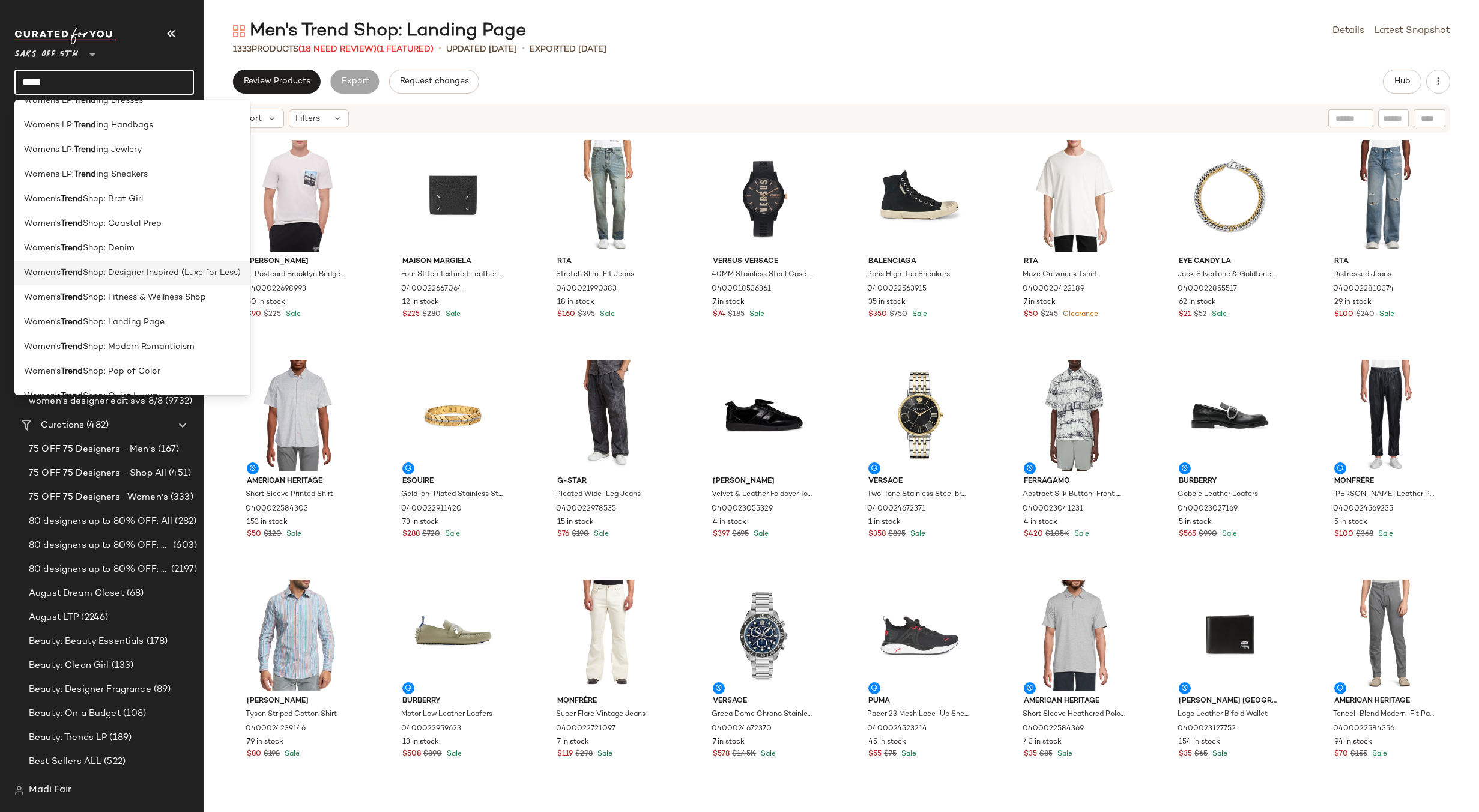
scroll to position [480, 0]
type input "*****"
click at [131, 302] on span "Shop: Landing Page" at bounding box center [123, 300] width 81 height 12
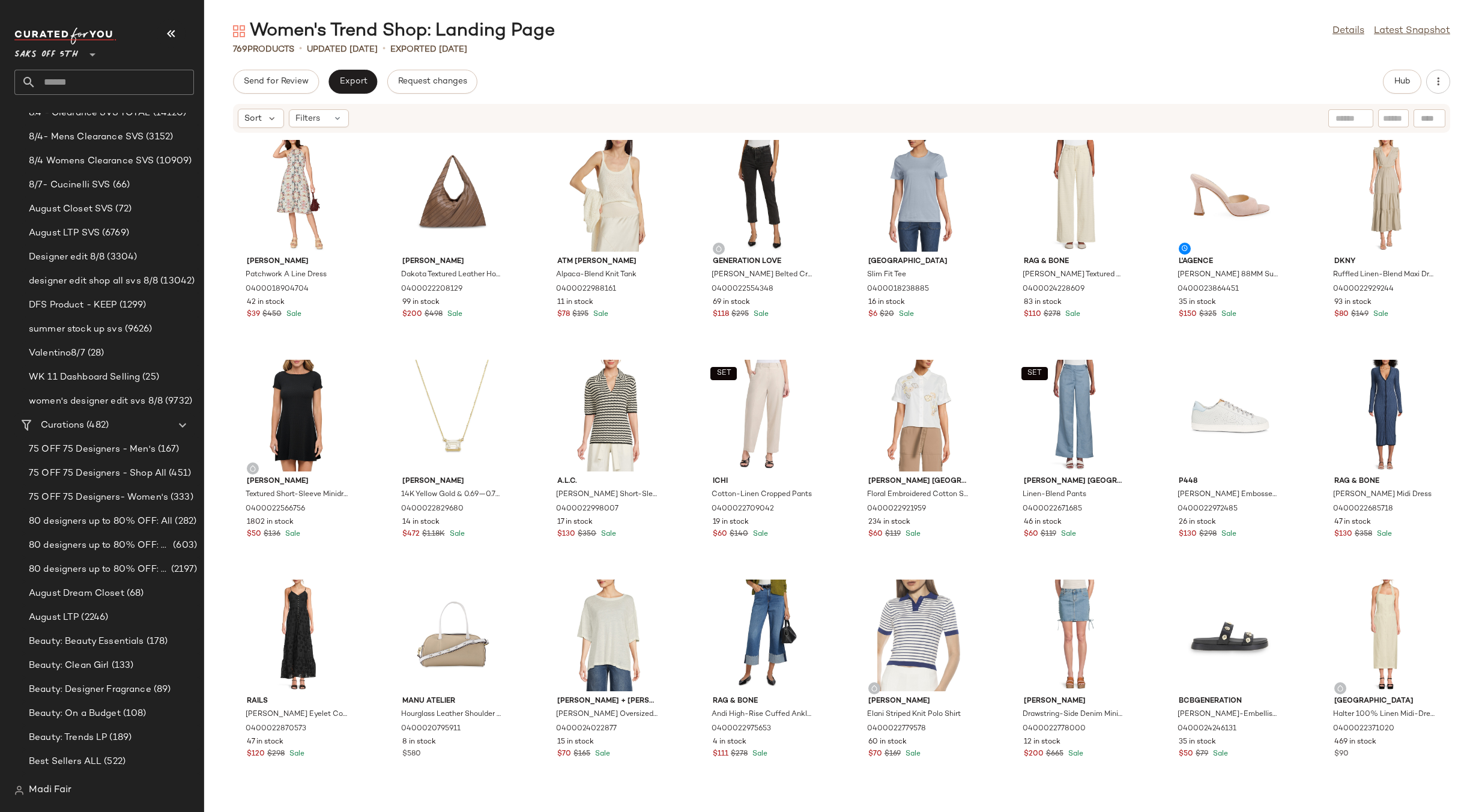
click at [88, 77] on input "text" at bounding box center [115, 82] width 158 height 25
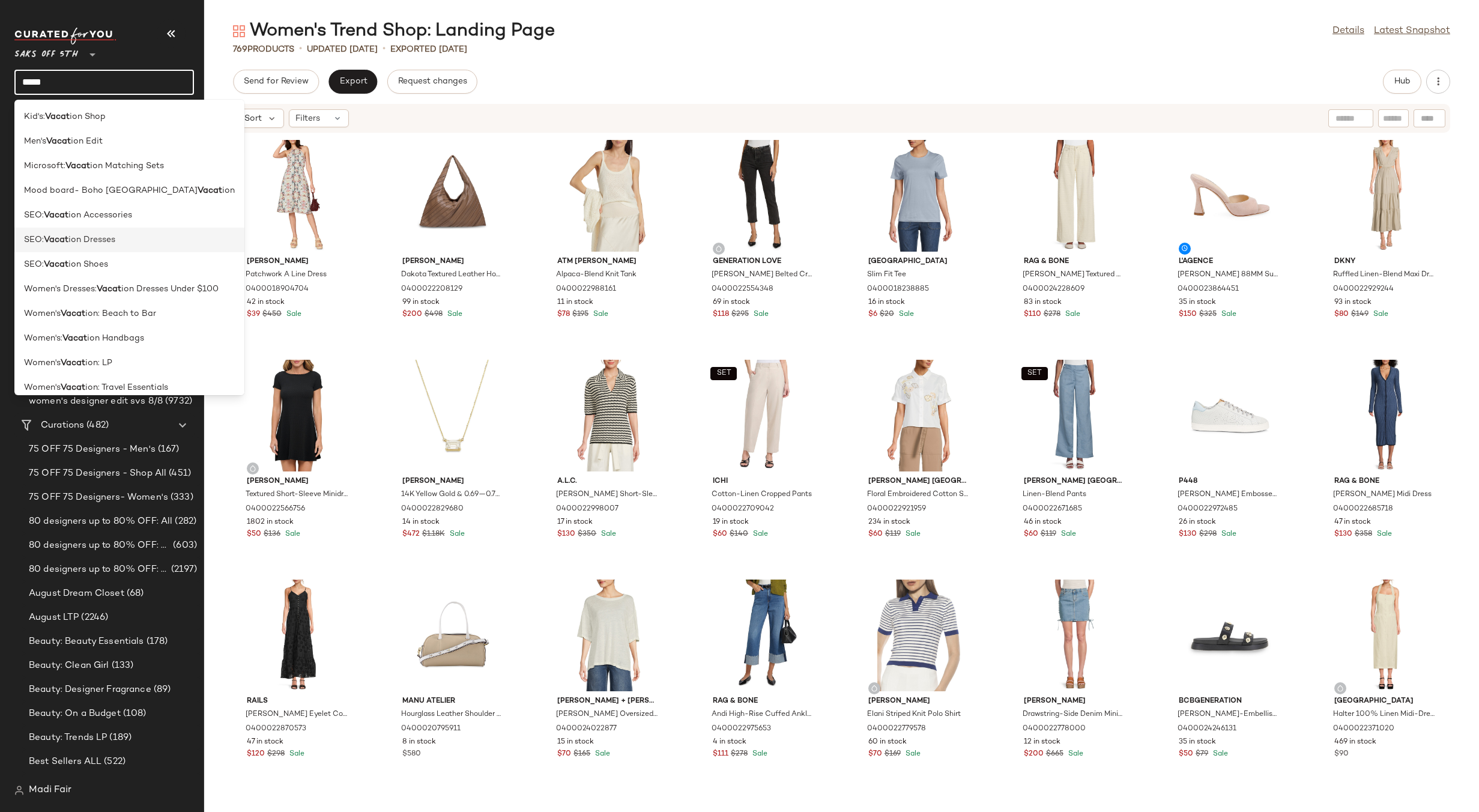
scroll to position [10, 0]
type input "*****"
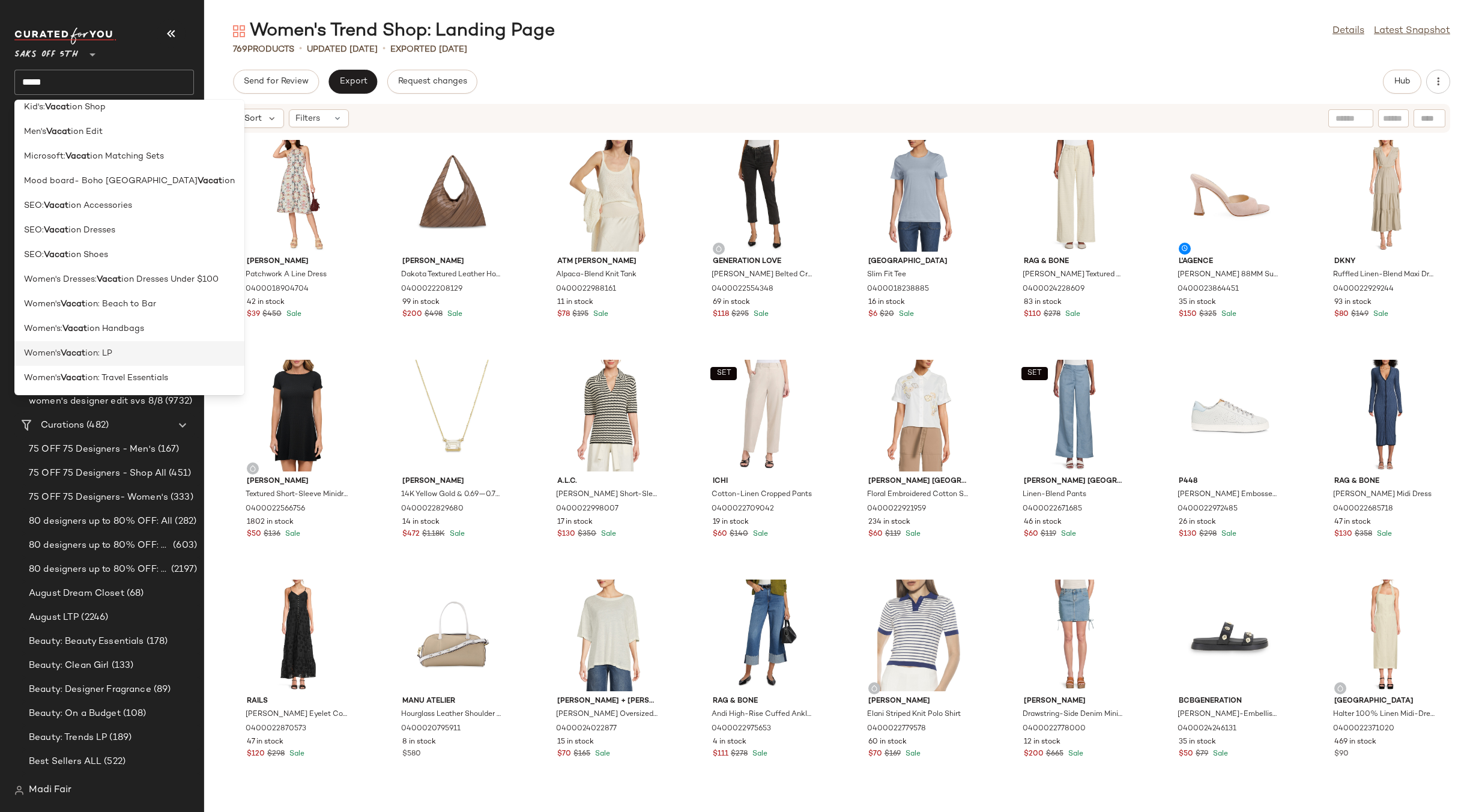
click at [104, 356] on span "ion: LP" at bounding box center [99, 353] width 27 height 12
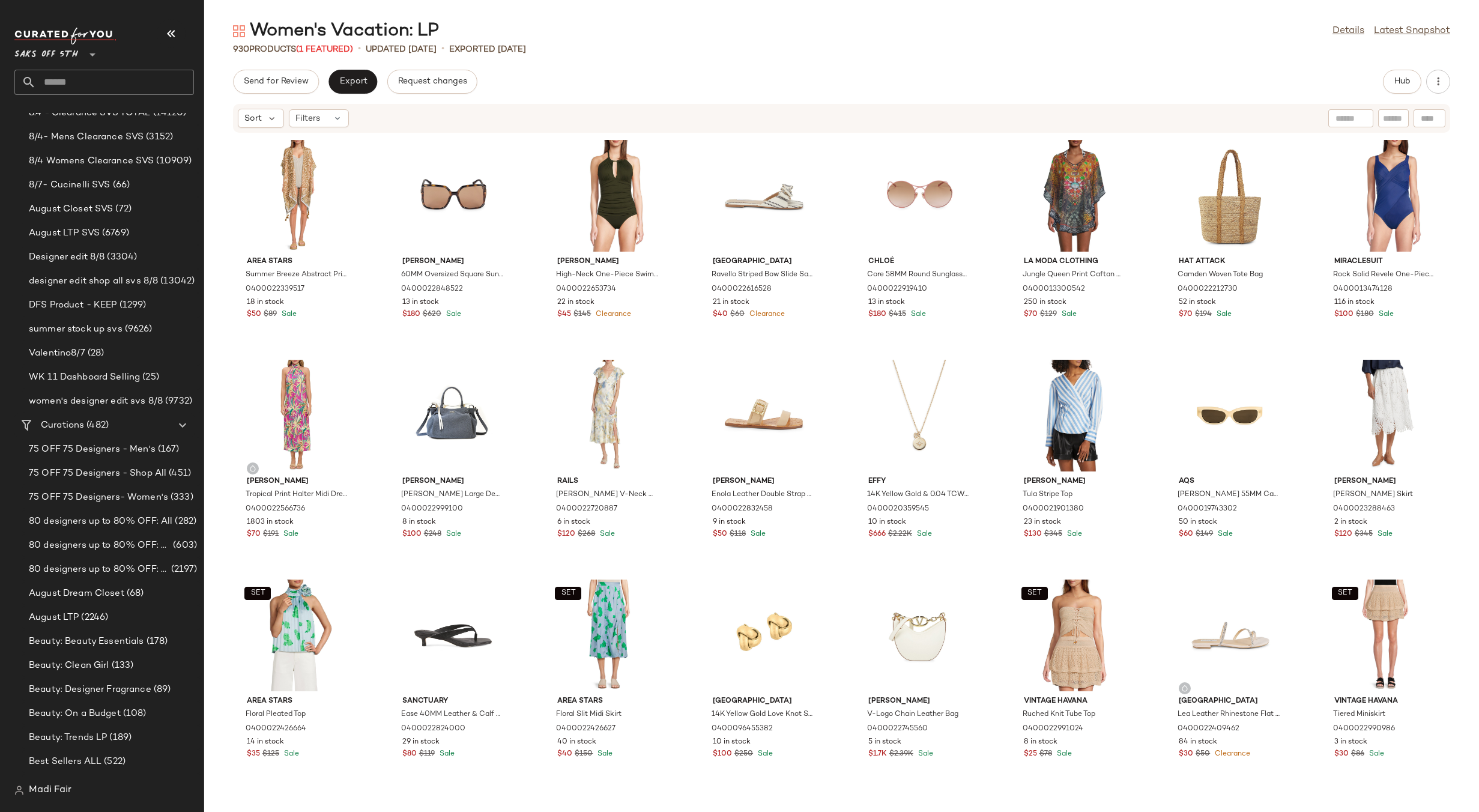
click at [92, 81] on input "text" at bounding box center [115, 82] width 158 height 25
type input "*****"
click at [83, 114] on div "Garde n Party" at bounding box center [104, 117] width 161 height 12
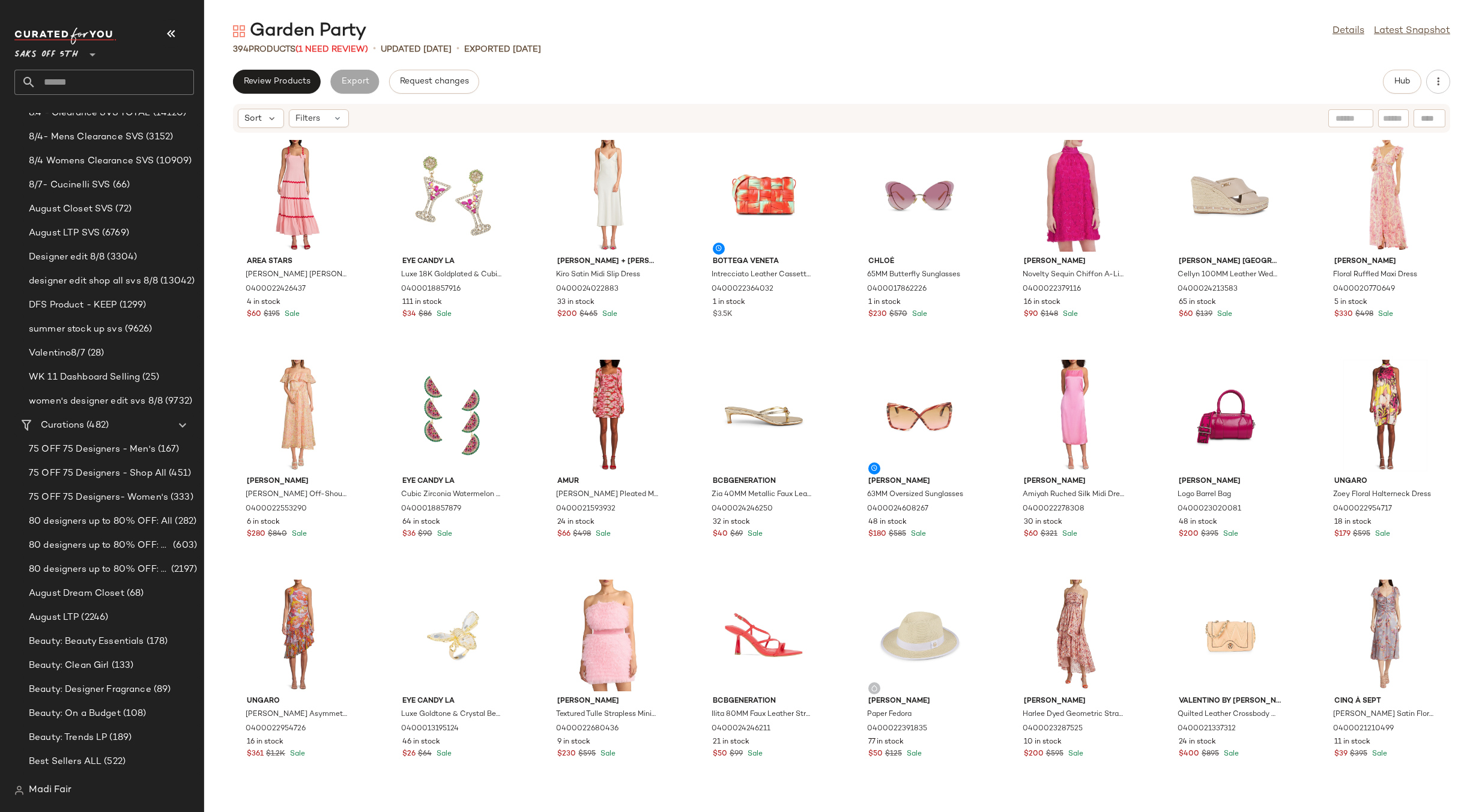
click at [75, 77] on input "text" at bounding box center [115, 82] width 158 height 25
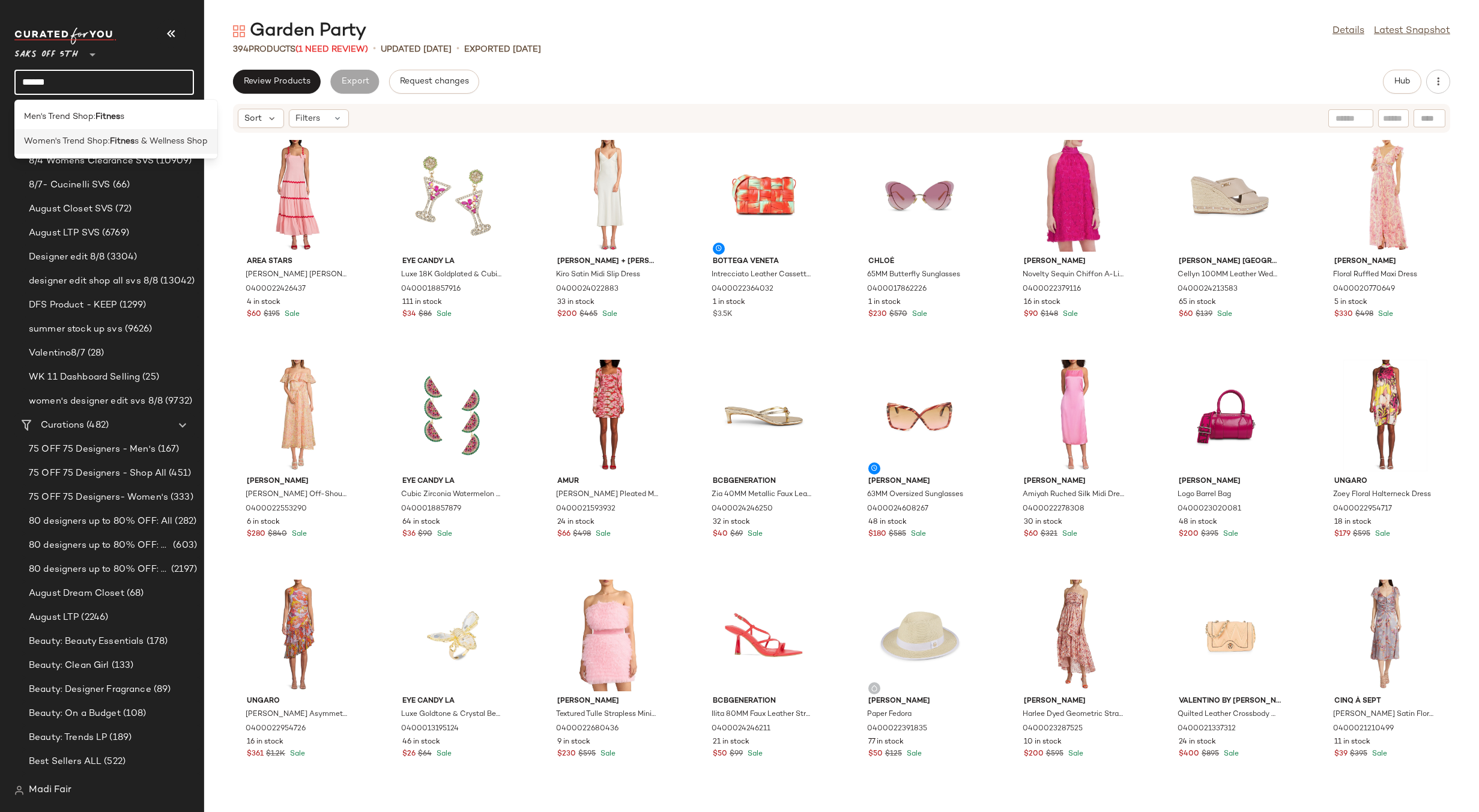
type input "******"
click at [102, 139] on span "Women's Trend Shop:" at bounding box center [67, 141] width 86 height 12
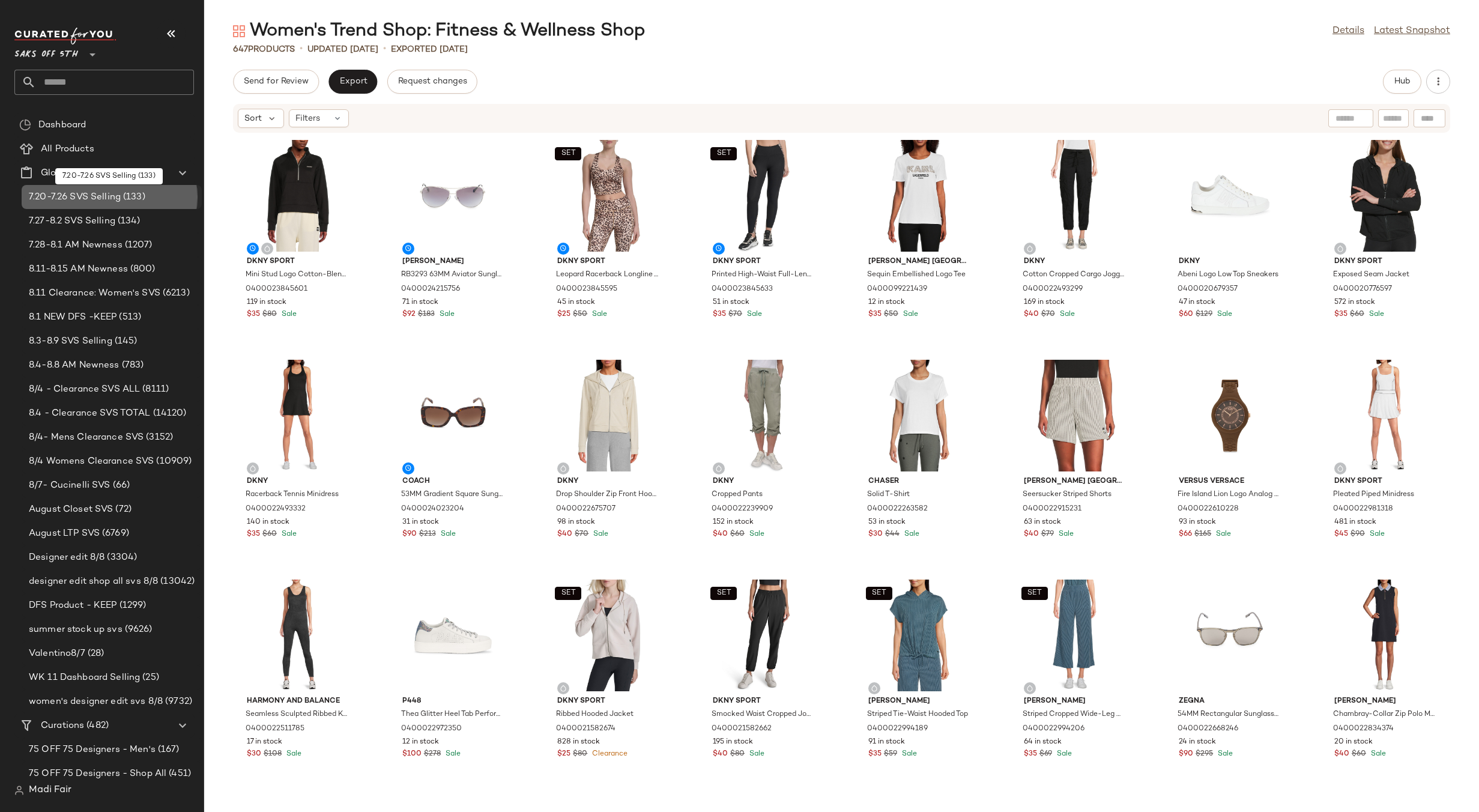
click at [115, 198] on span "7.20-7.26 SVS Selling" at bounding box center [75, 197] width 92 height 13
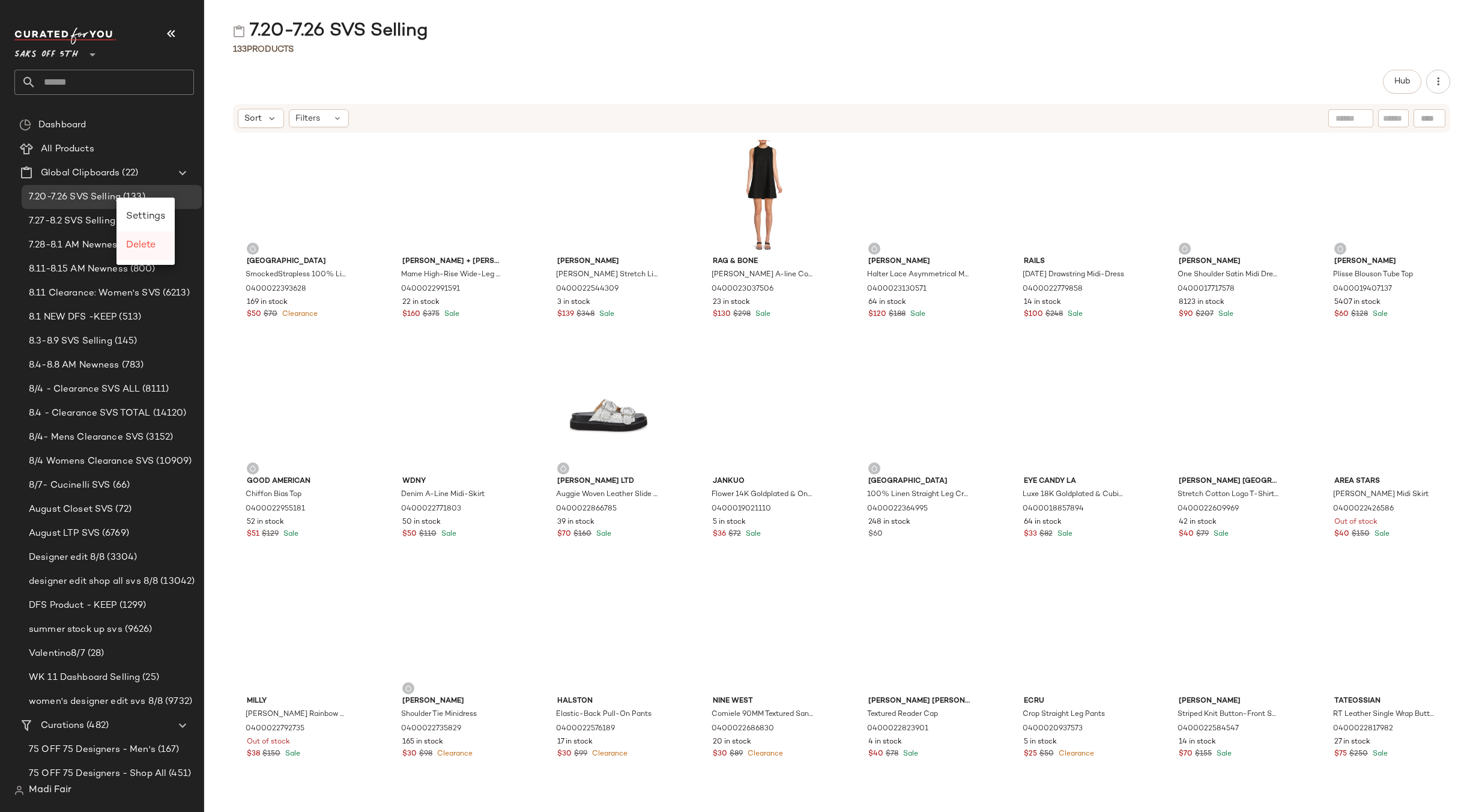
click at [144, 243] on span "Delete" at bounding box center [141, 245] width 30 height 11
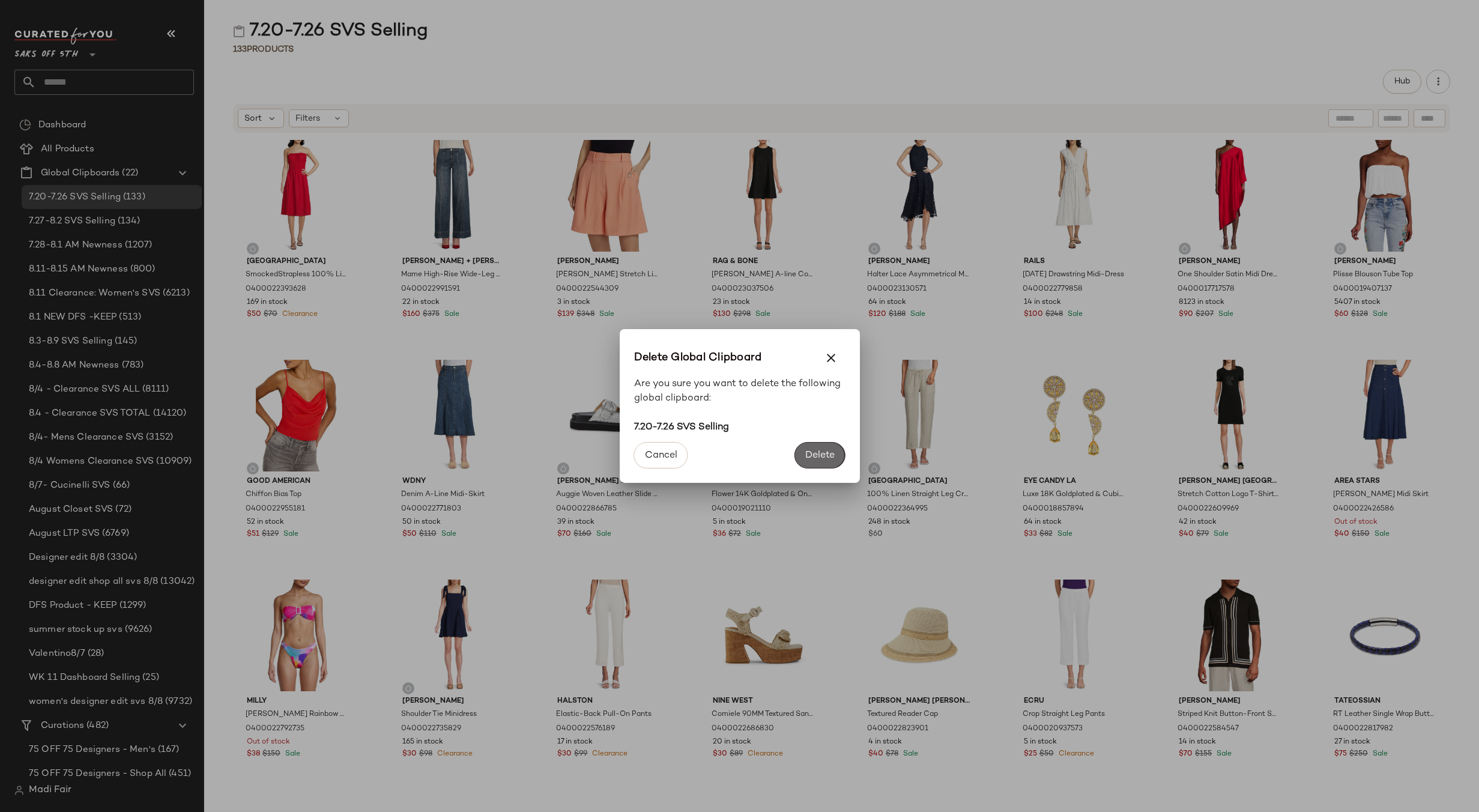
click at [812, 452] on span "Delete" at bounding box center [819, 455] width 30 height 11
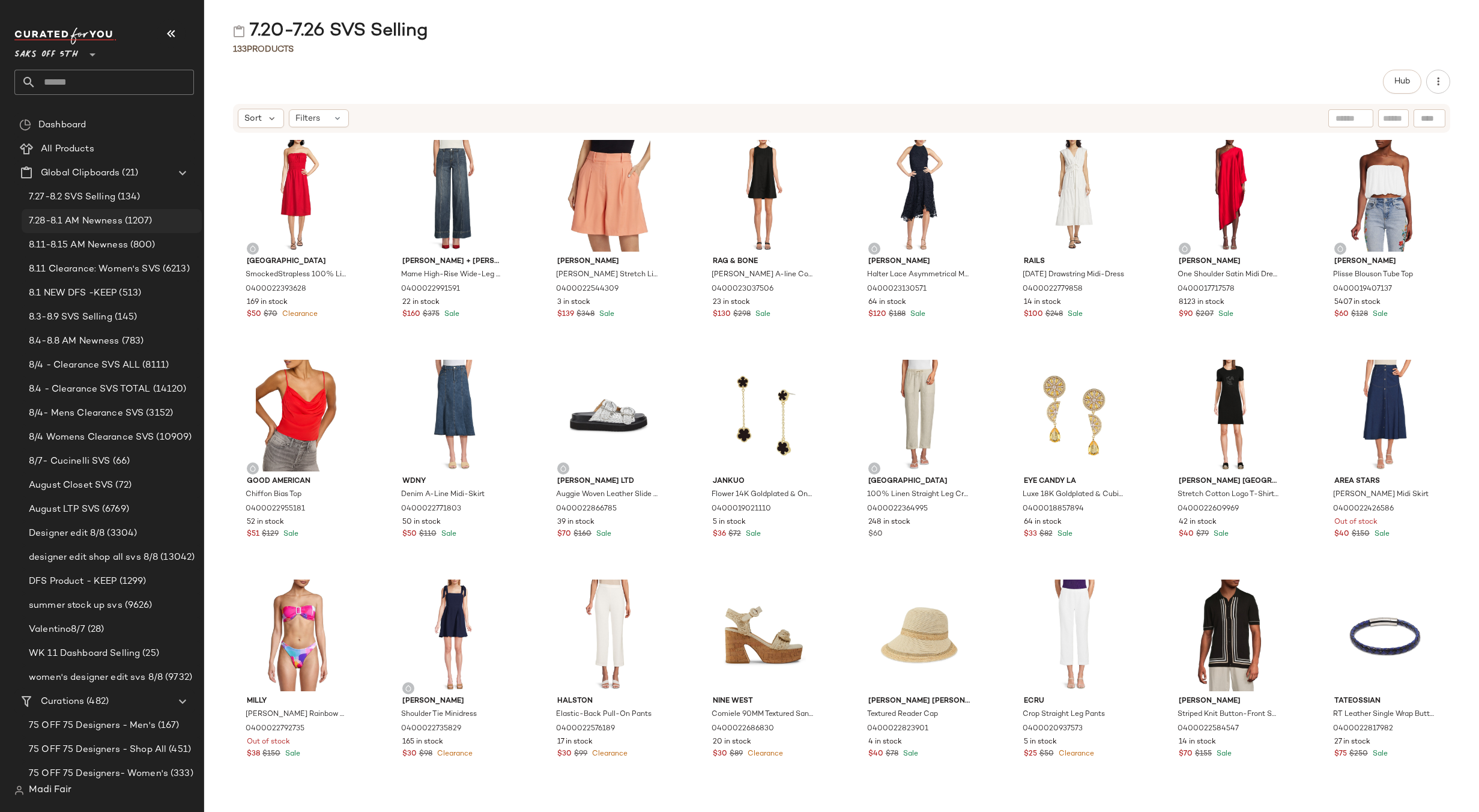
click at [110, 222] on span "7.28-8.1 AM Newness" at bounding box center [76, 221] width 94 height 13
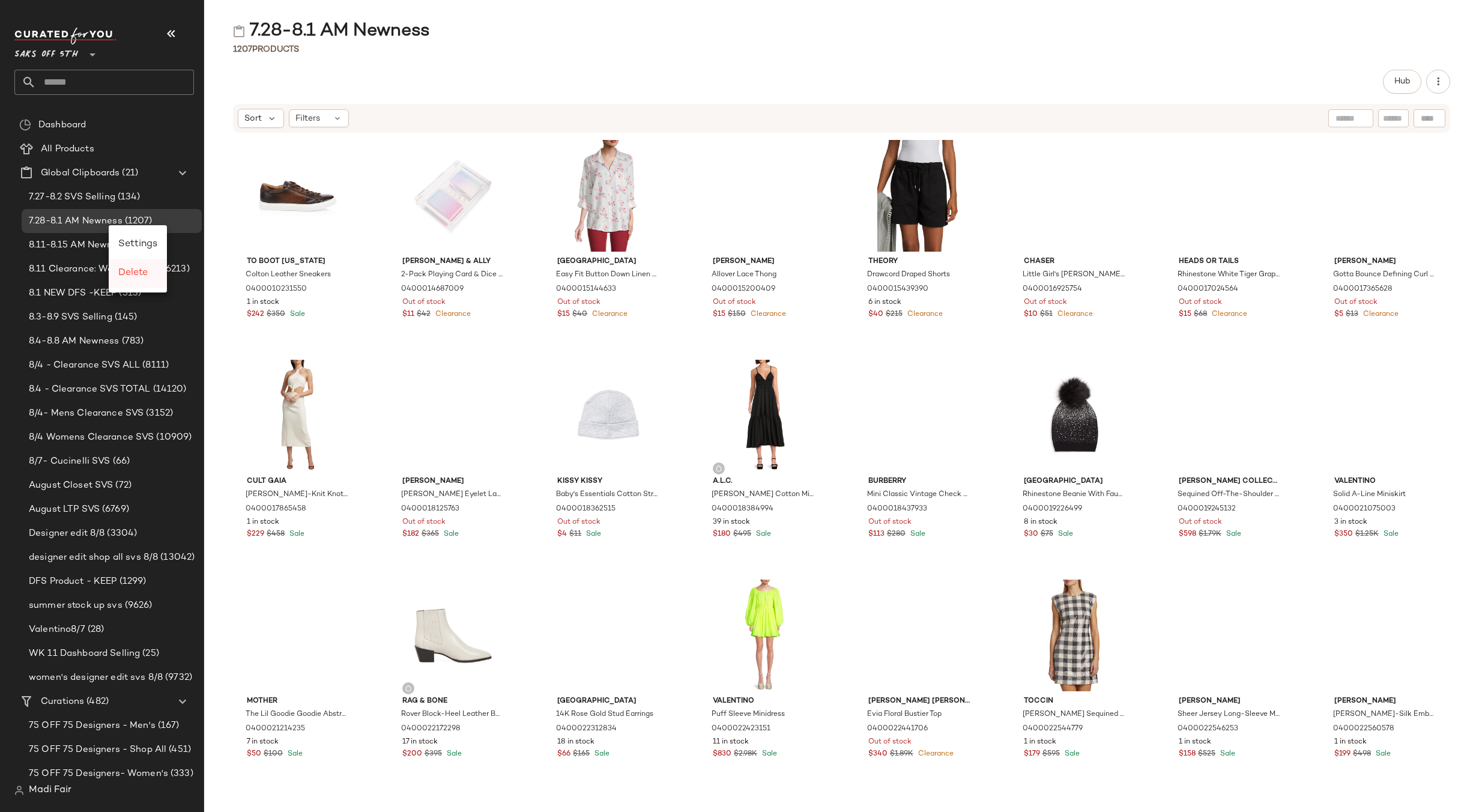
click at [125, 270] on span "Delete" at bounding box center [133, 273] width 30 height 11
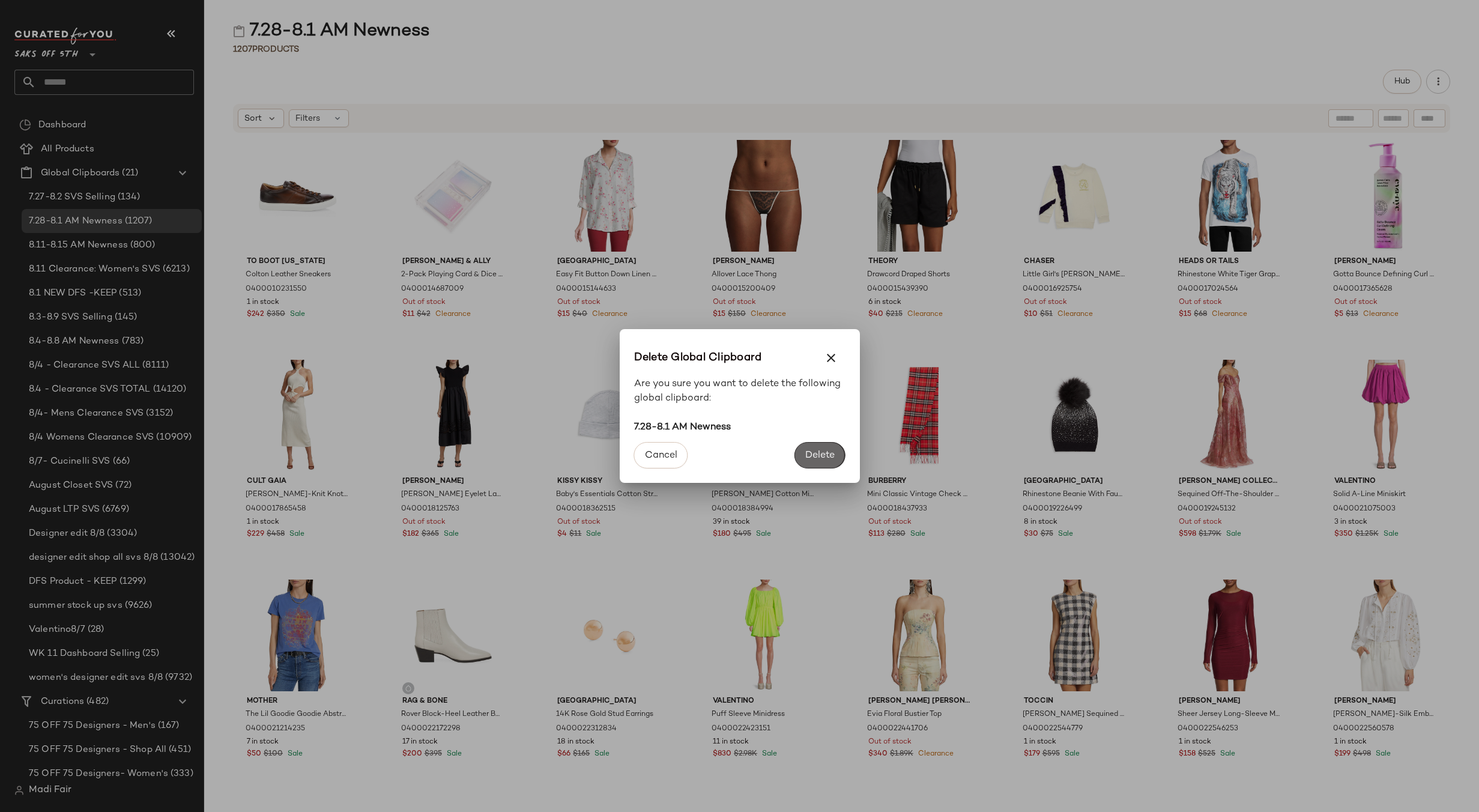
click at [823, 453] on span "Delete" at bounding box center [819, 455] width 30 height 11
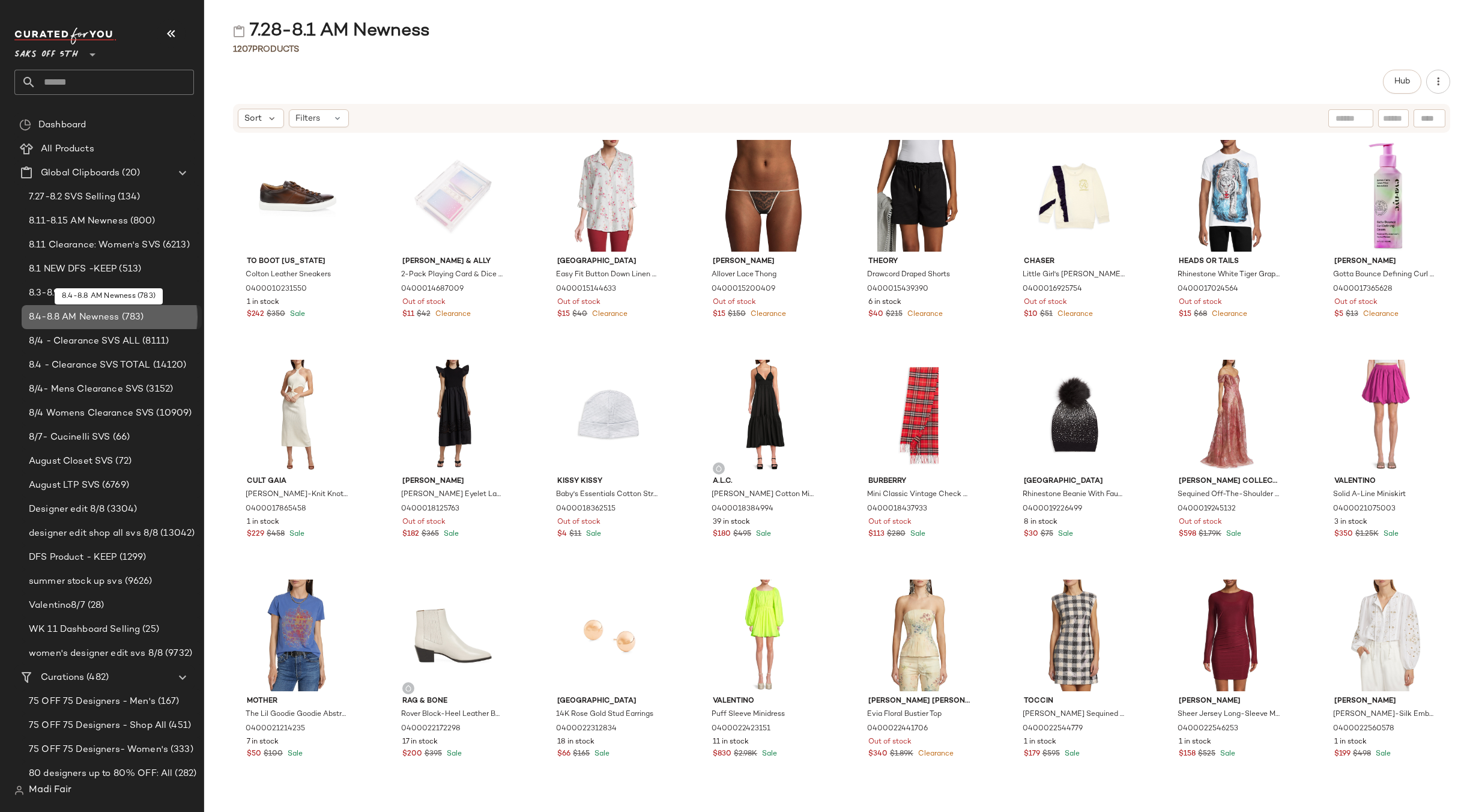
click at [99, 316] on span "8.4-8.8 AM Newness" at bounding box center [74, 318] width 91 height 13
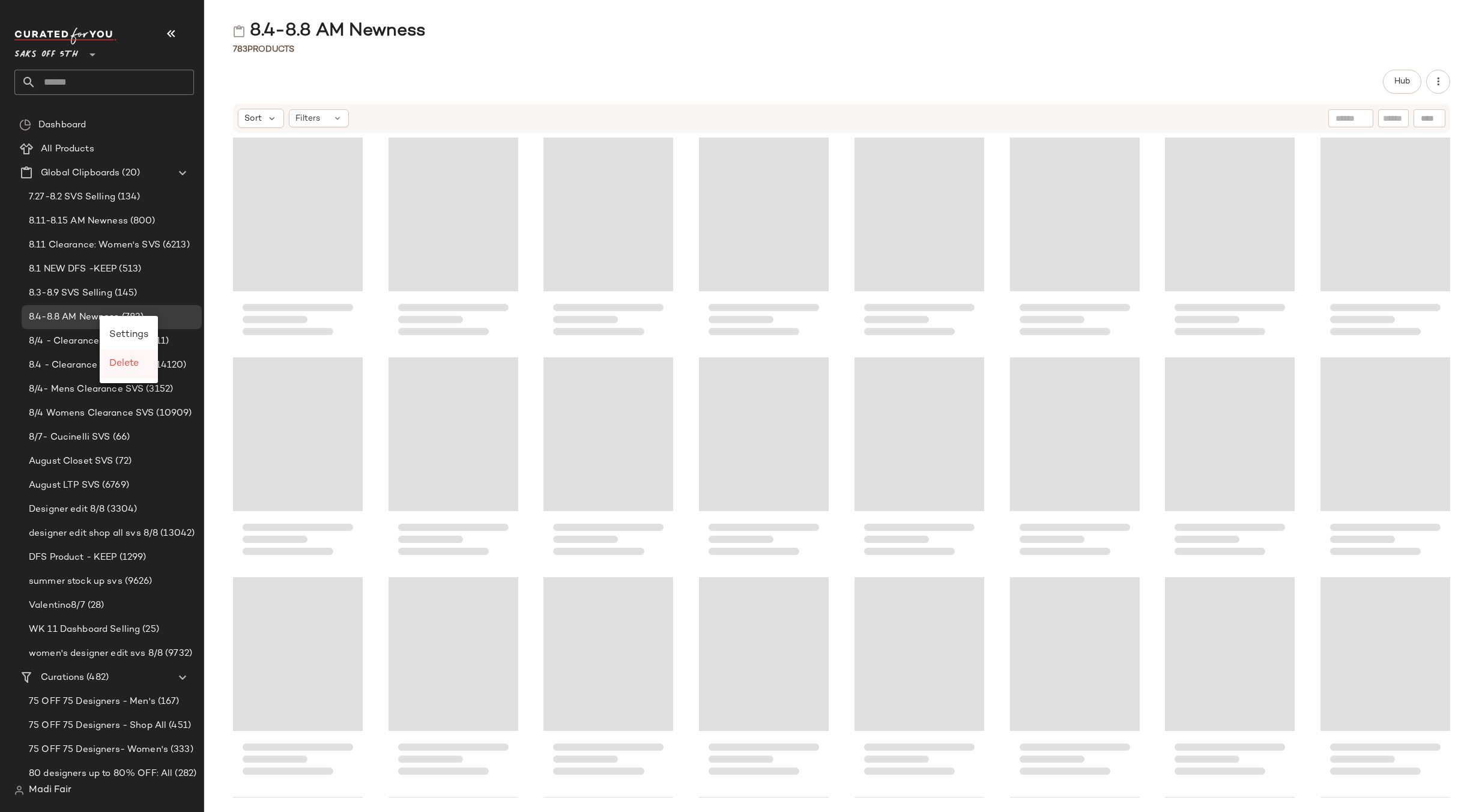
click at [120, 365] on span "Delete" at bounding box center [123, 363] width 30 height 11
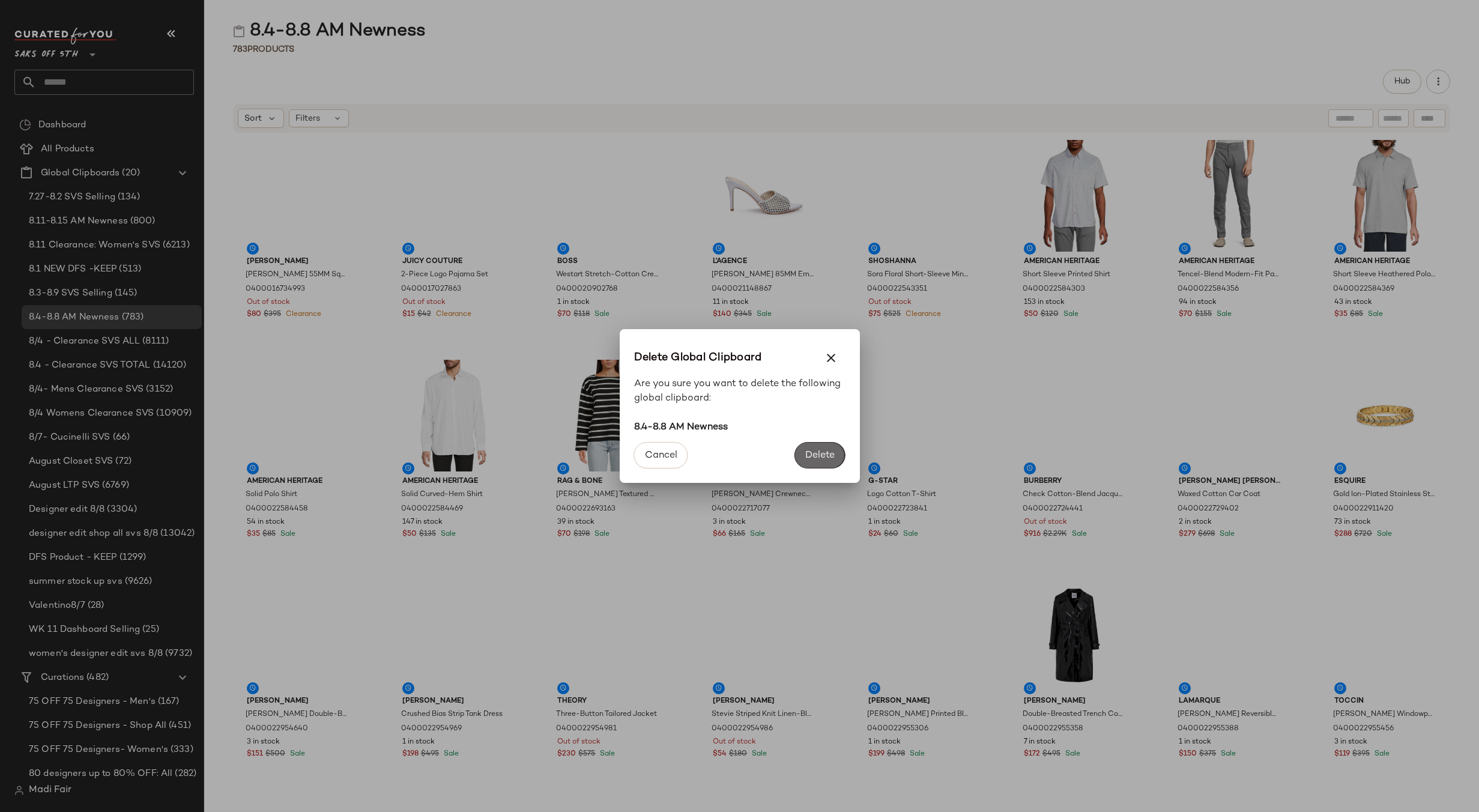
click at [814, 456] on span "Delete" at bounding box center [819, 455] width 30 height 11
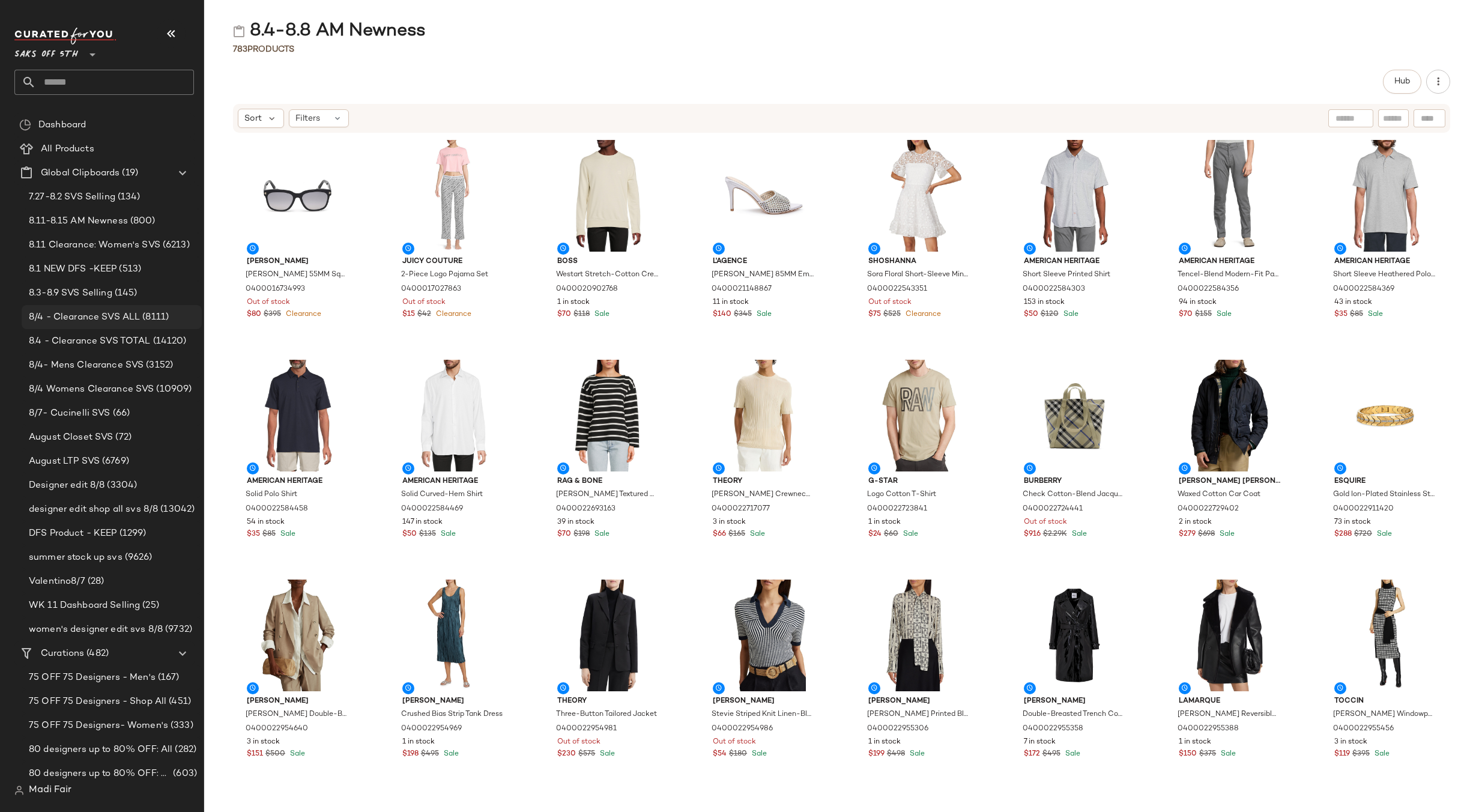
click at [81, 318] on span "8/4 - Clearance SVS ALL" at bounding box center [84, 318] width 111 height 13
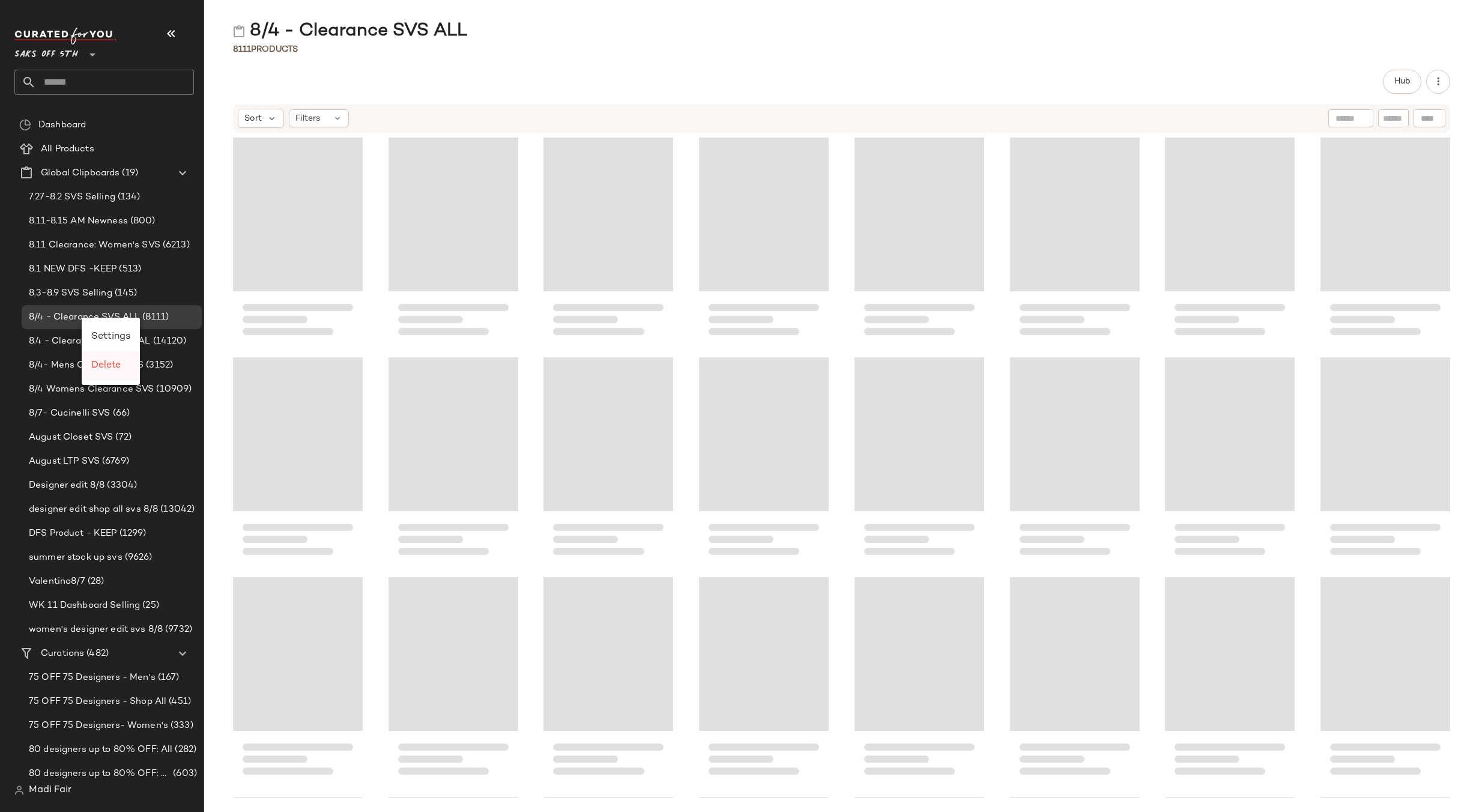
click at [108, 362] on span "Delete" at bounding box center [105, 365] width 30 height 11
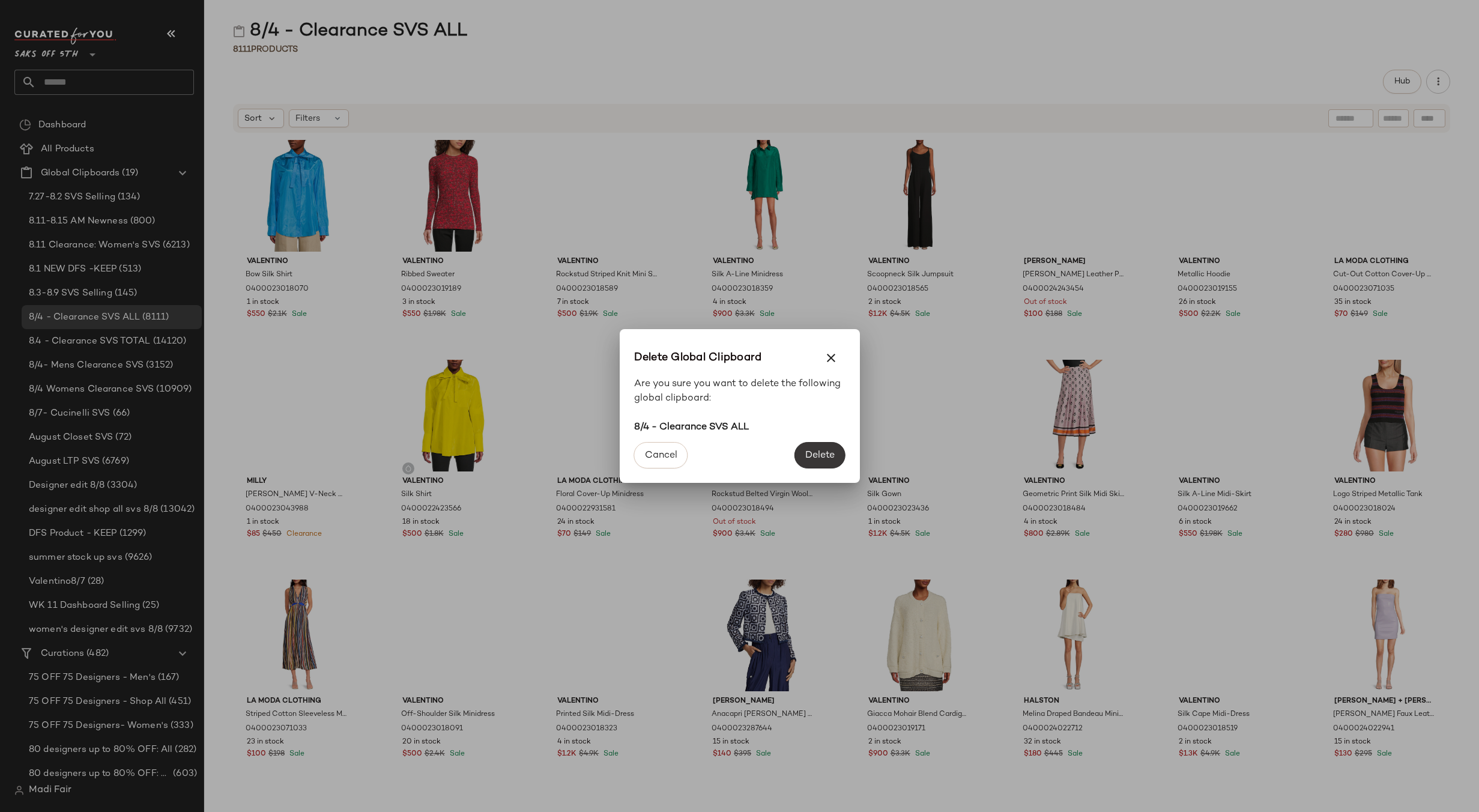
click at [812, 456] on span "Delete" at bounding box center [819, 455] width 30 height 11
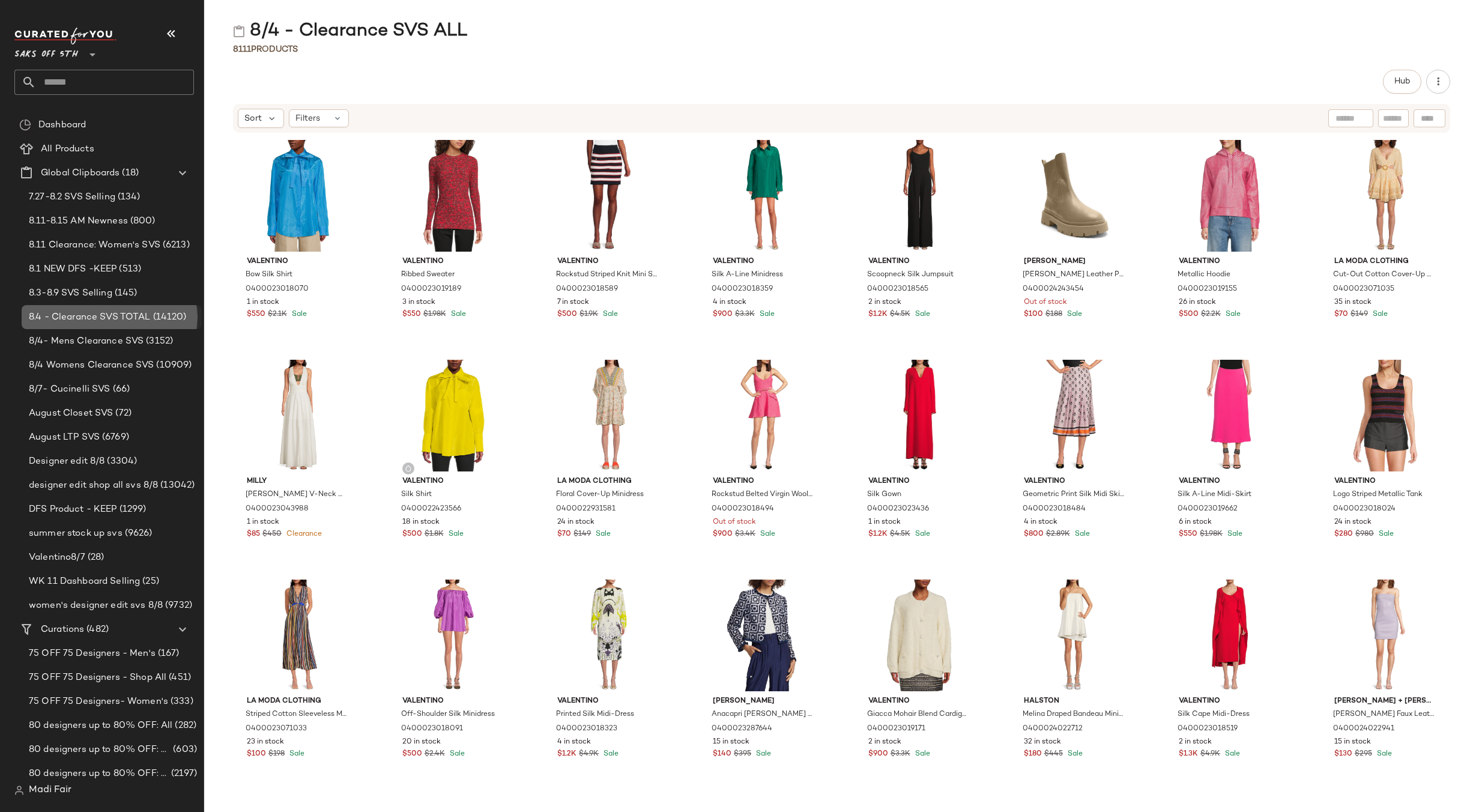
click at [85, 320] on span "8.4 - Clearance SVS TOTAL" at bounding box center [89, 318] width 121 height 13
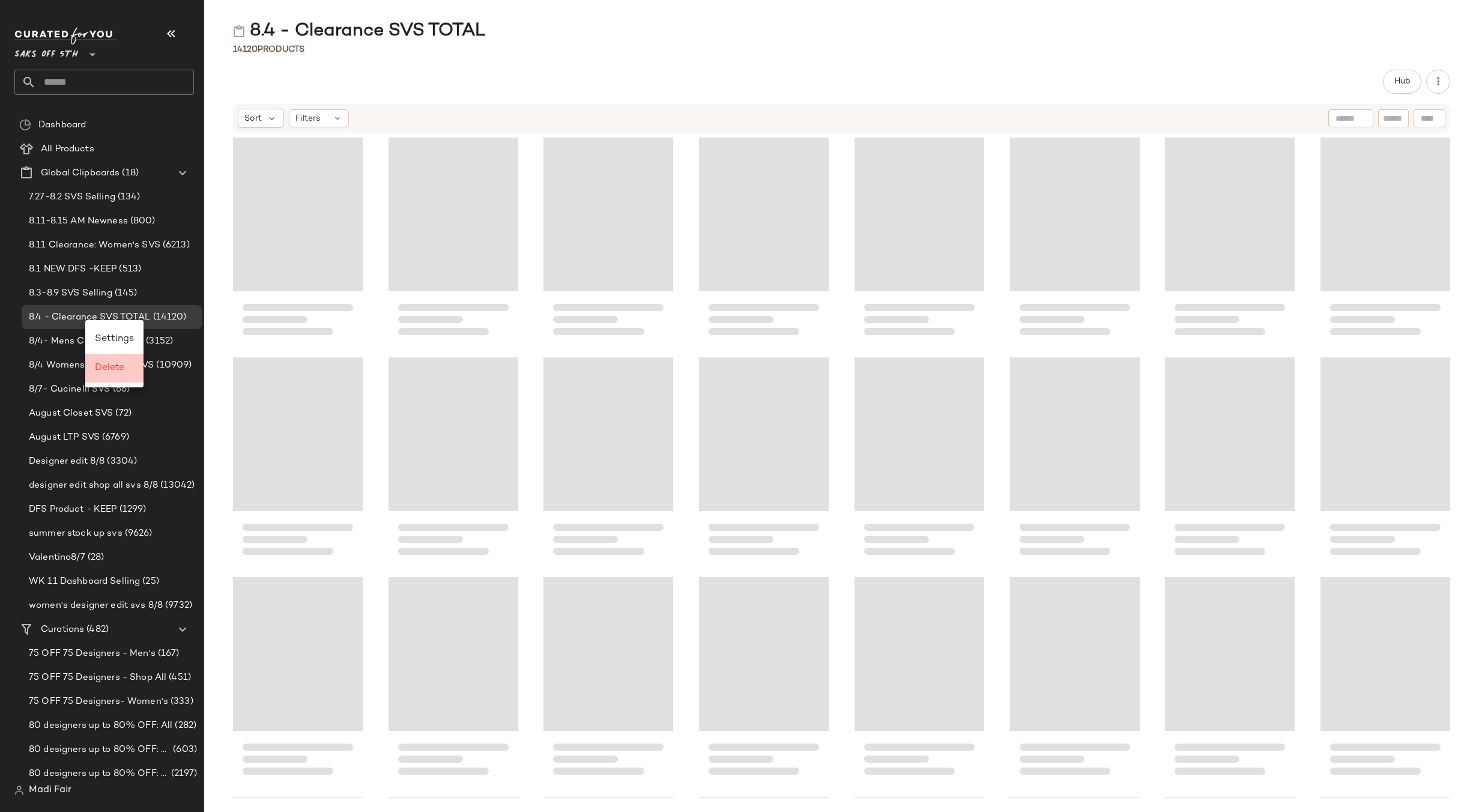
click at [104, 365] on span "Delete" at bounding box center [109, 367] width 30 height 11
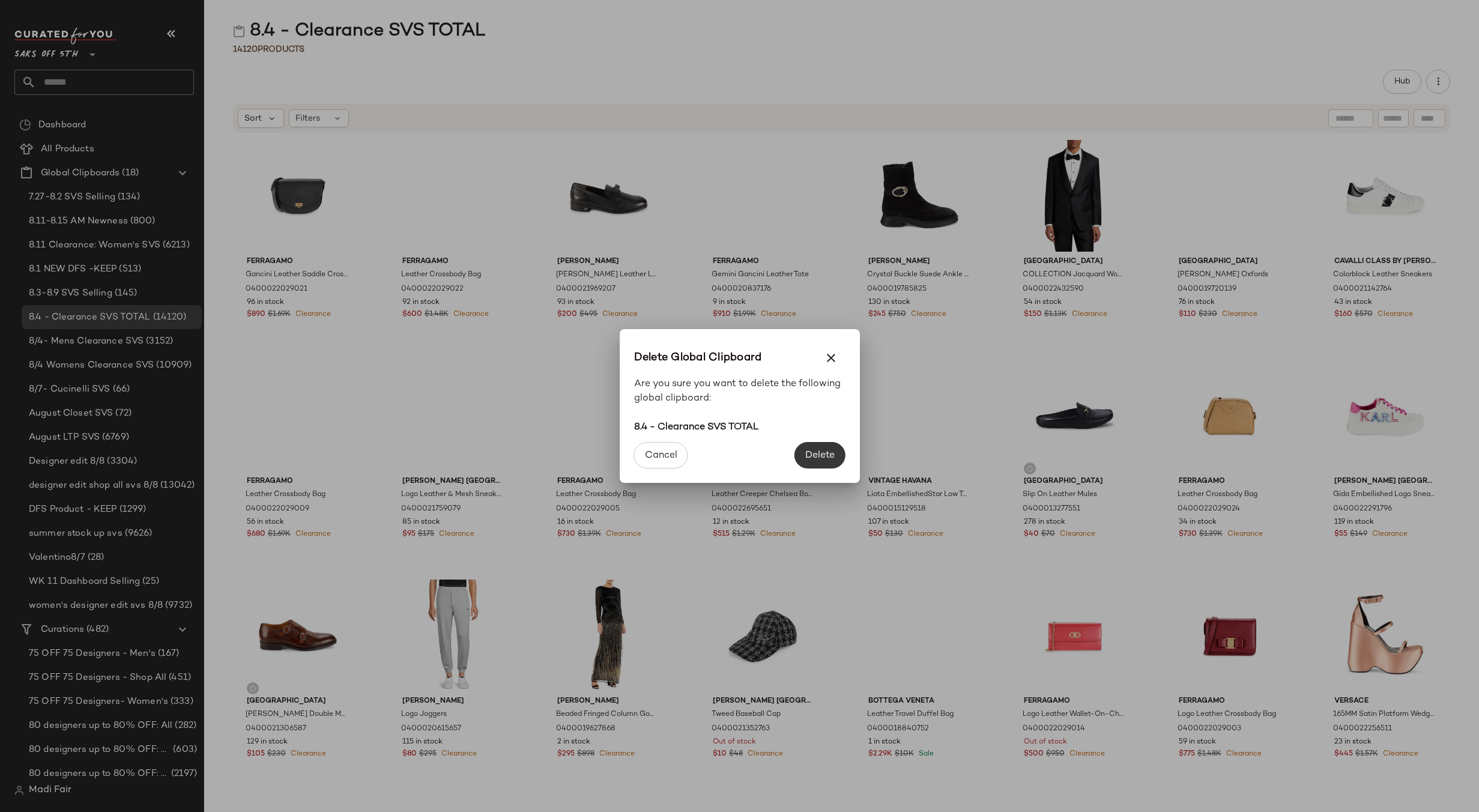
click at [832, 454] on span "Delete" at bounding box center [819, 455] width 30 height 11
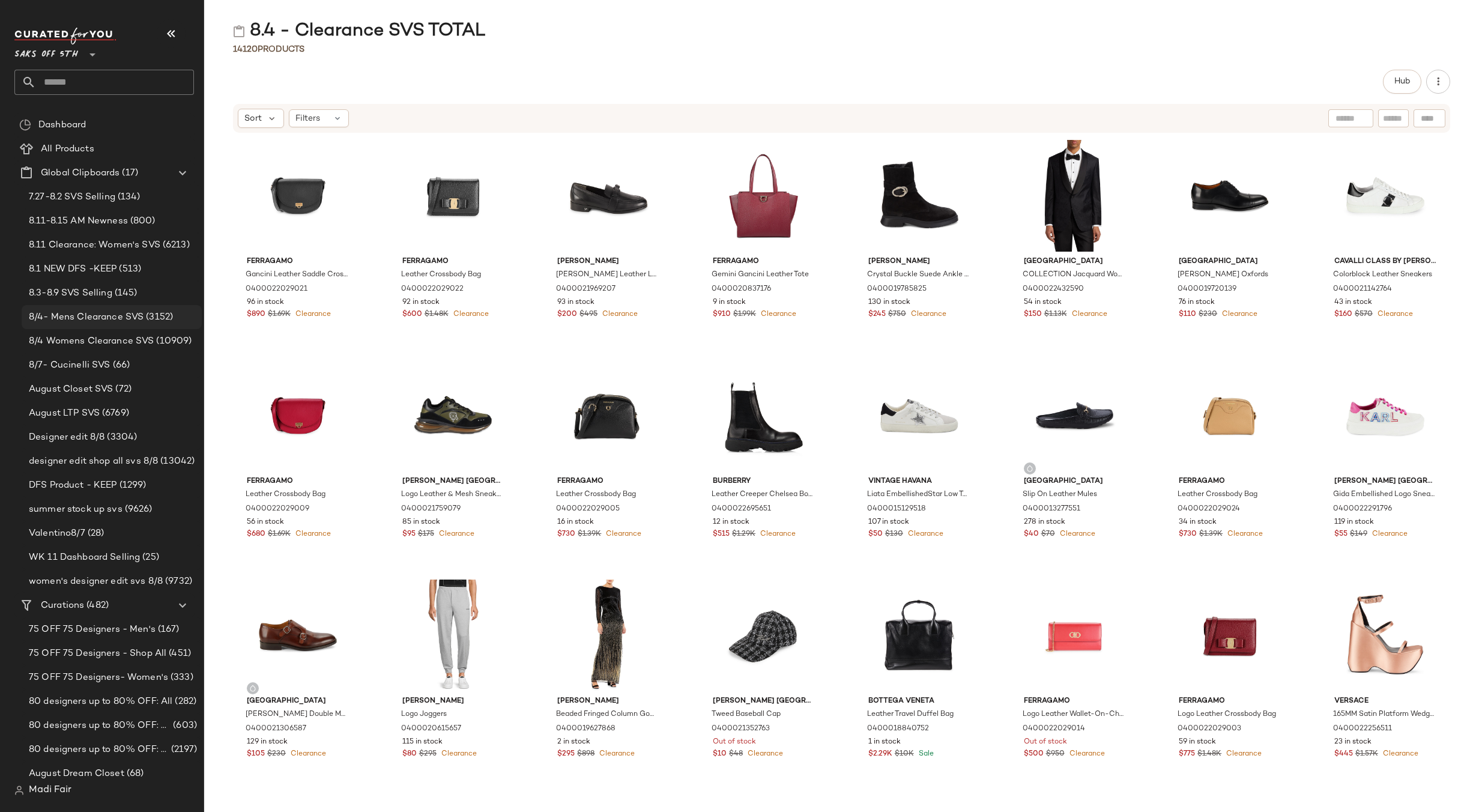
click at [54, 317] on span "8/4- Mens Clearance SVS" at bounding box center [86, 318] width 115 height 13
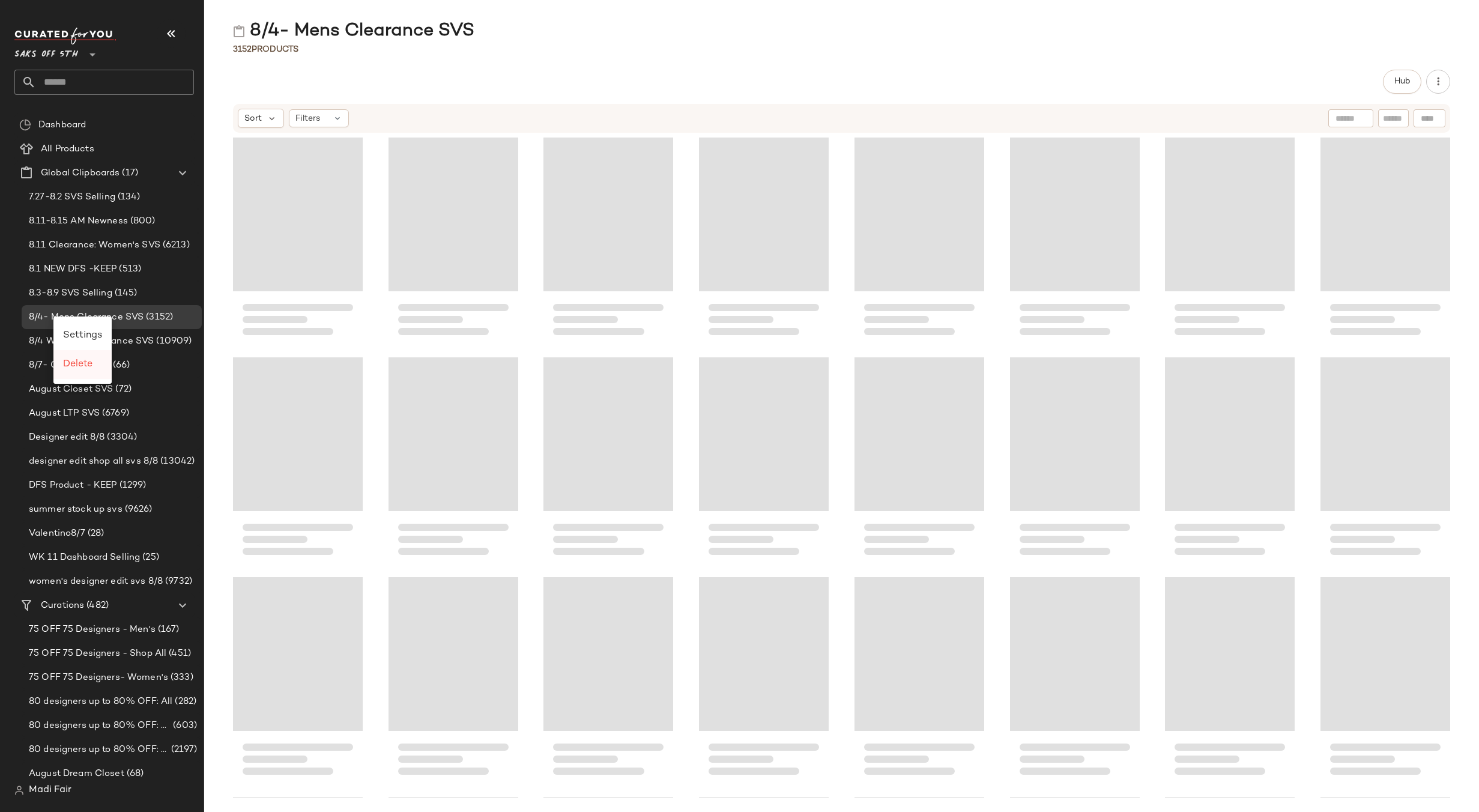
click at [90, 372] on div "Delete" at bounding box center [82, 364] width 58 height 29
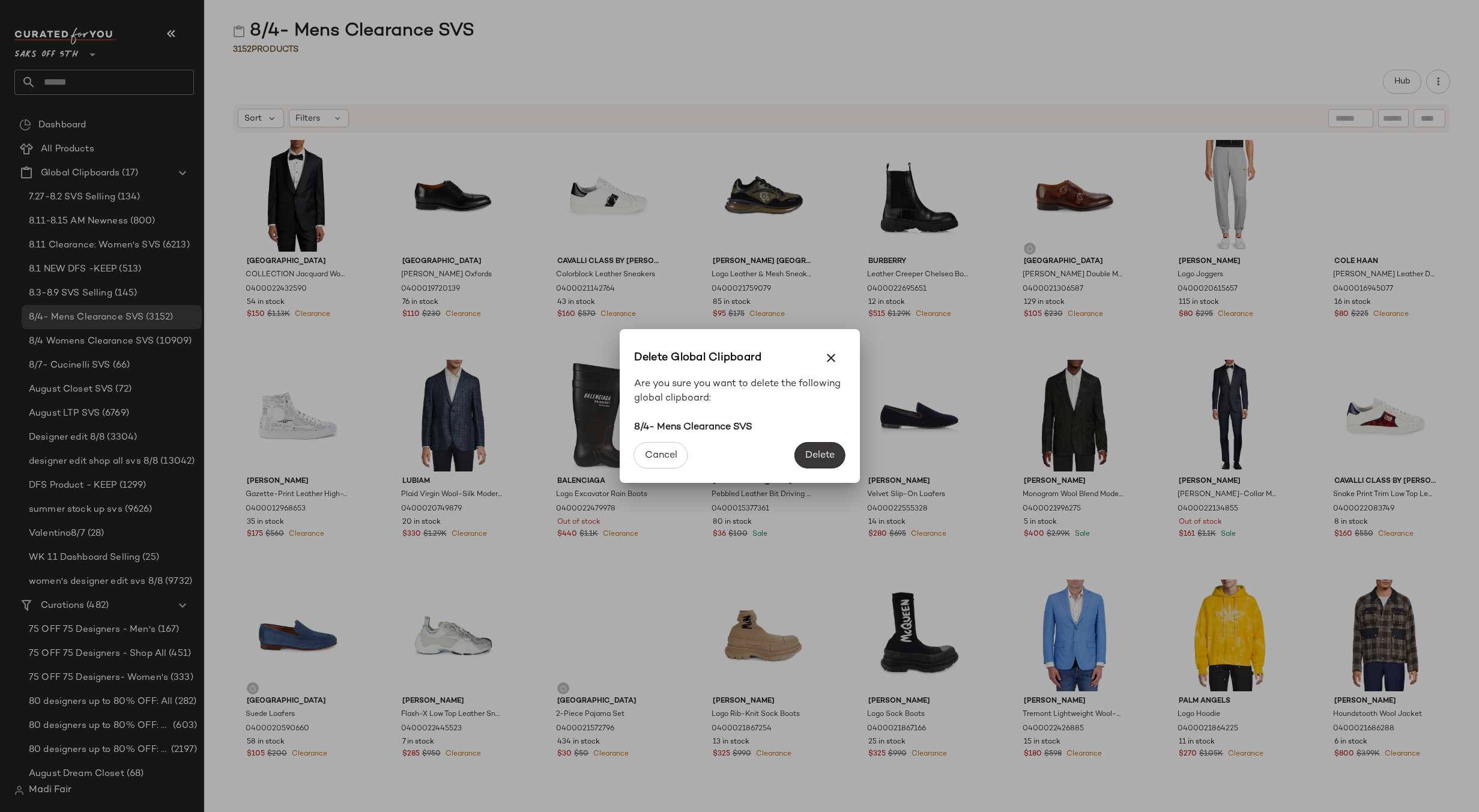
click at [830, 452] on span "Delete" at bounding box center [819, 455] width 30 height 11
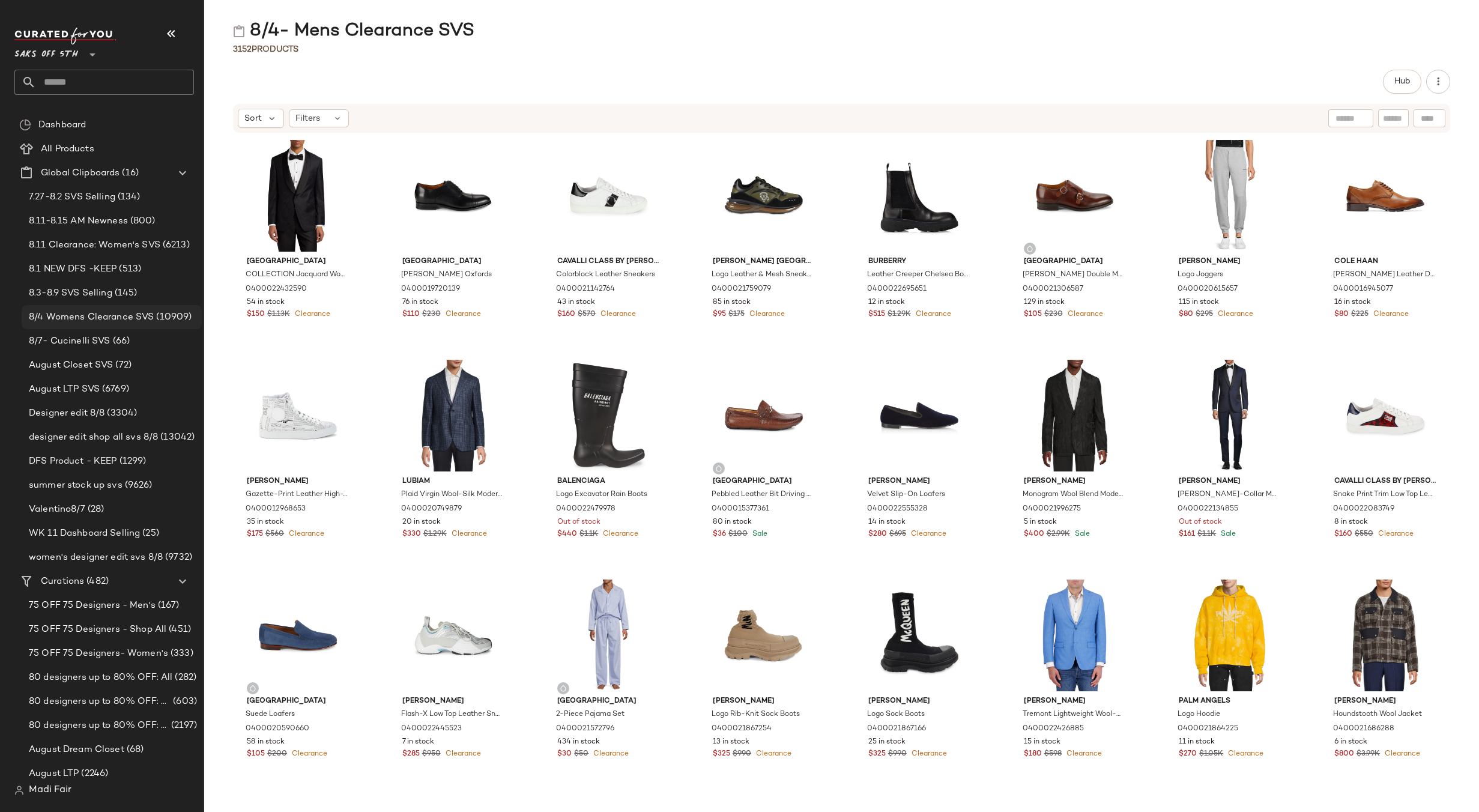
click at [72, 311] on span "8/4 Womens Clearance SVS" at bounding box center [91, 318] width 125 height 13
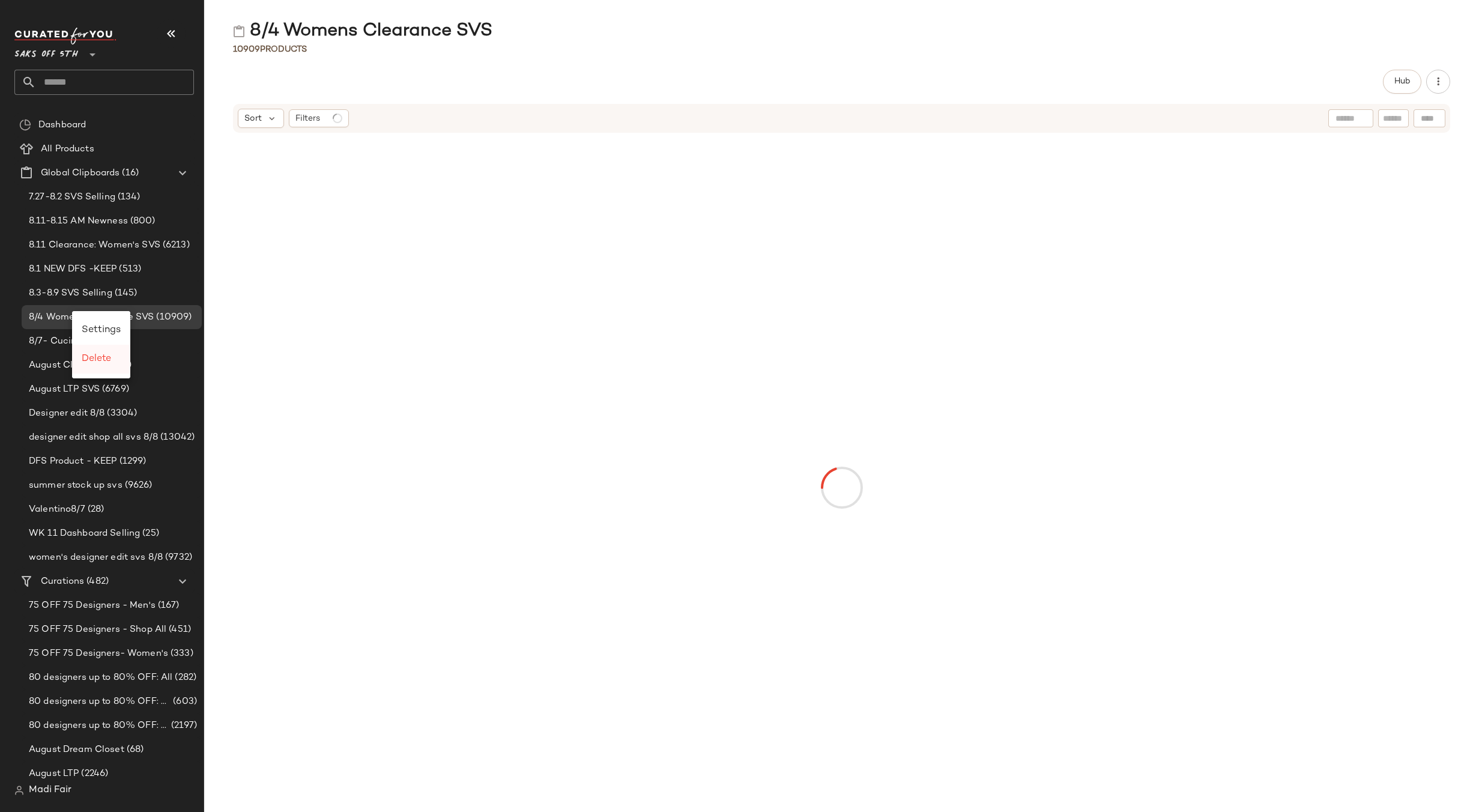
click at [90, 359] on span "Delete" at bounding box center [96, 359] width 30 height 11
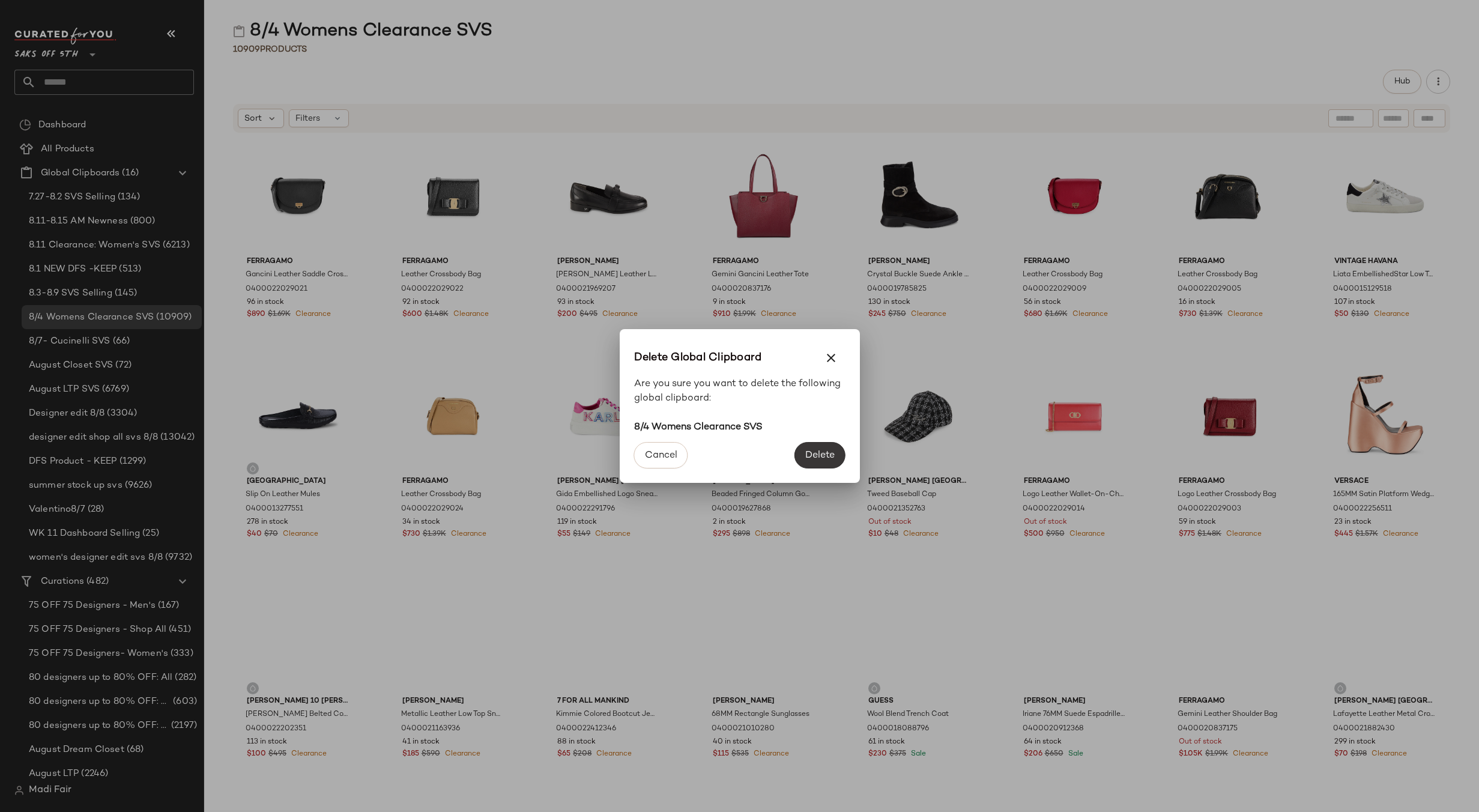
click at [828, 451] on span "Delete" at bounding box center [819, 455] width 30 height 11
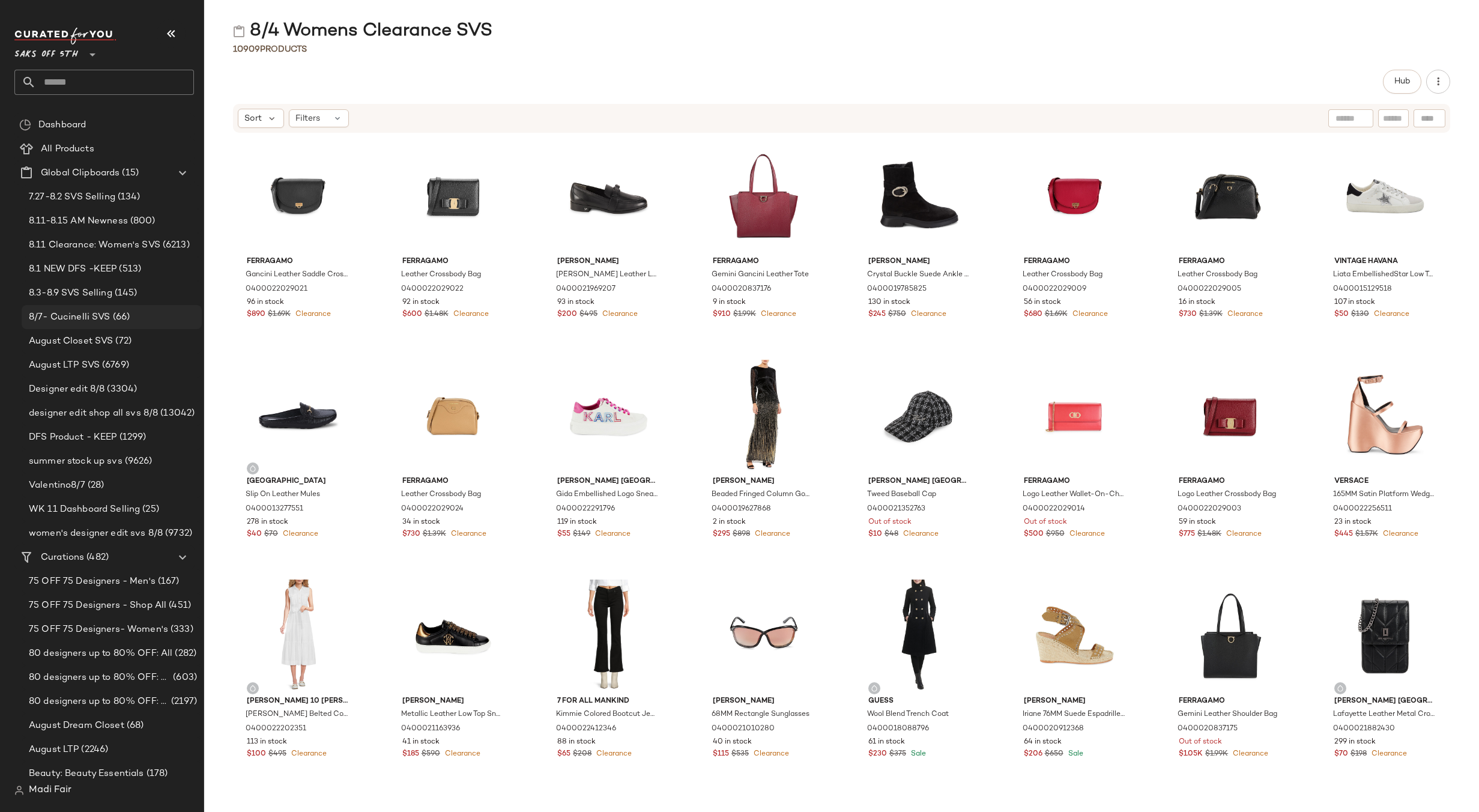
click at [99, 317] on span "8/7- Cucinelli SVS" at bounding box center [69, 318] width 81 height 13
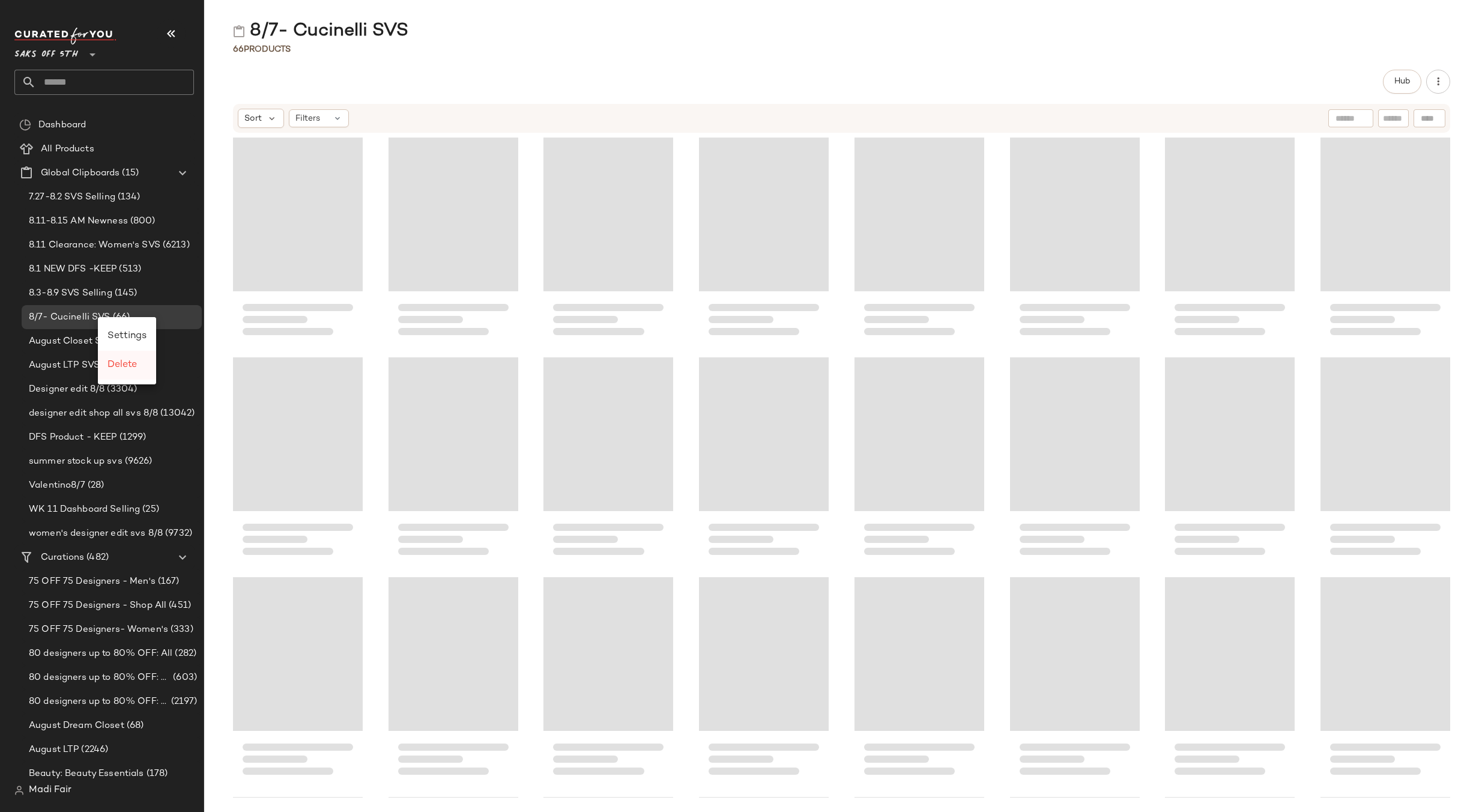
click at [115, 362] on span "Delete" at bounding box center [121, 364] width 30 height 11
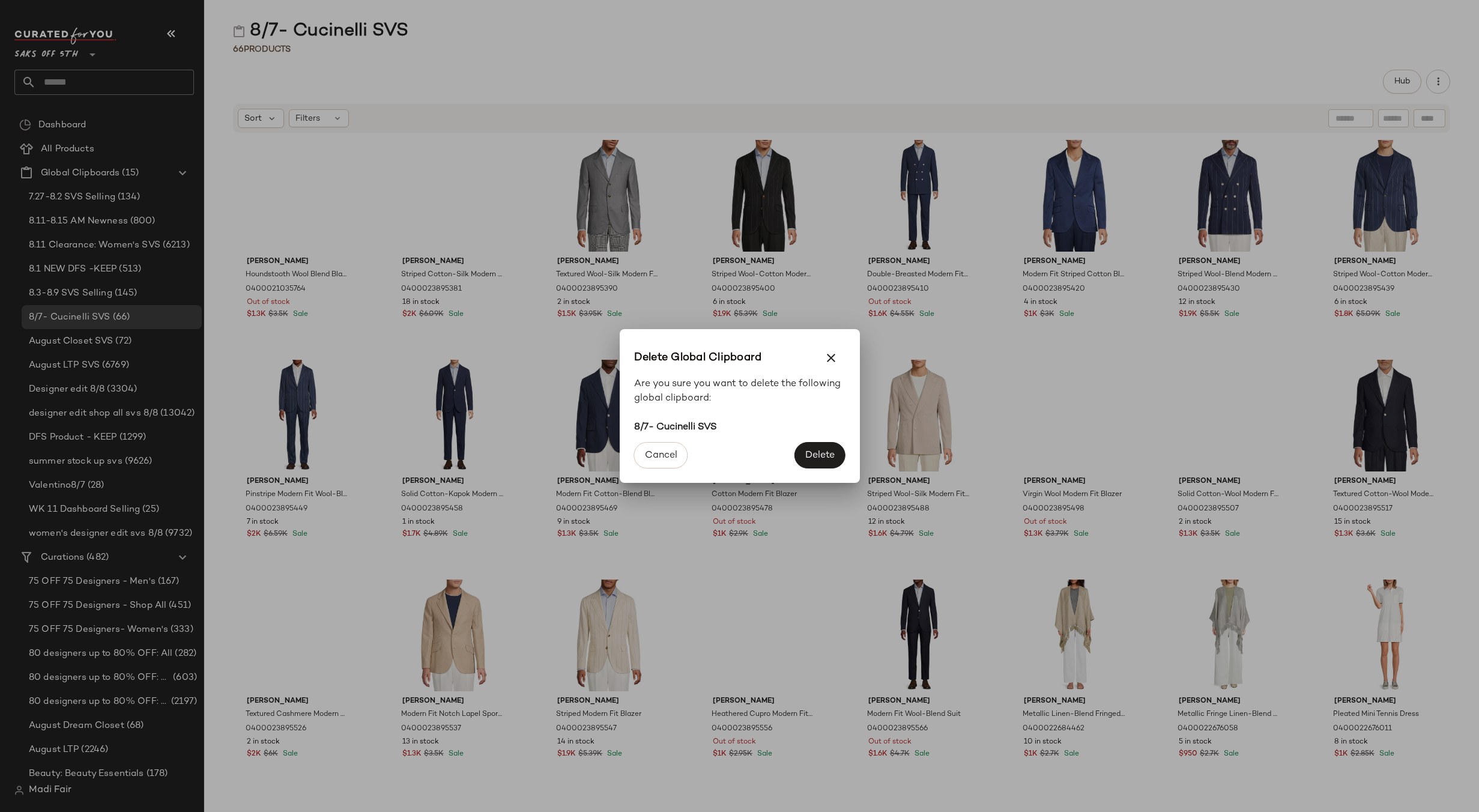
click at [800, 450] on button "Delete" at bounding box center [820, 455] width 51 height 27
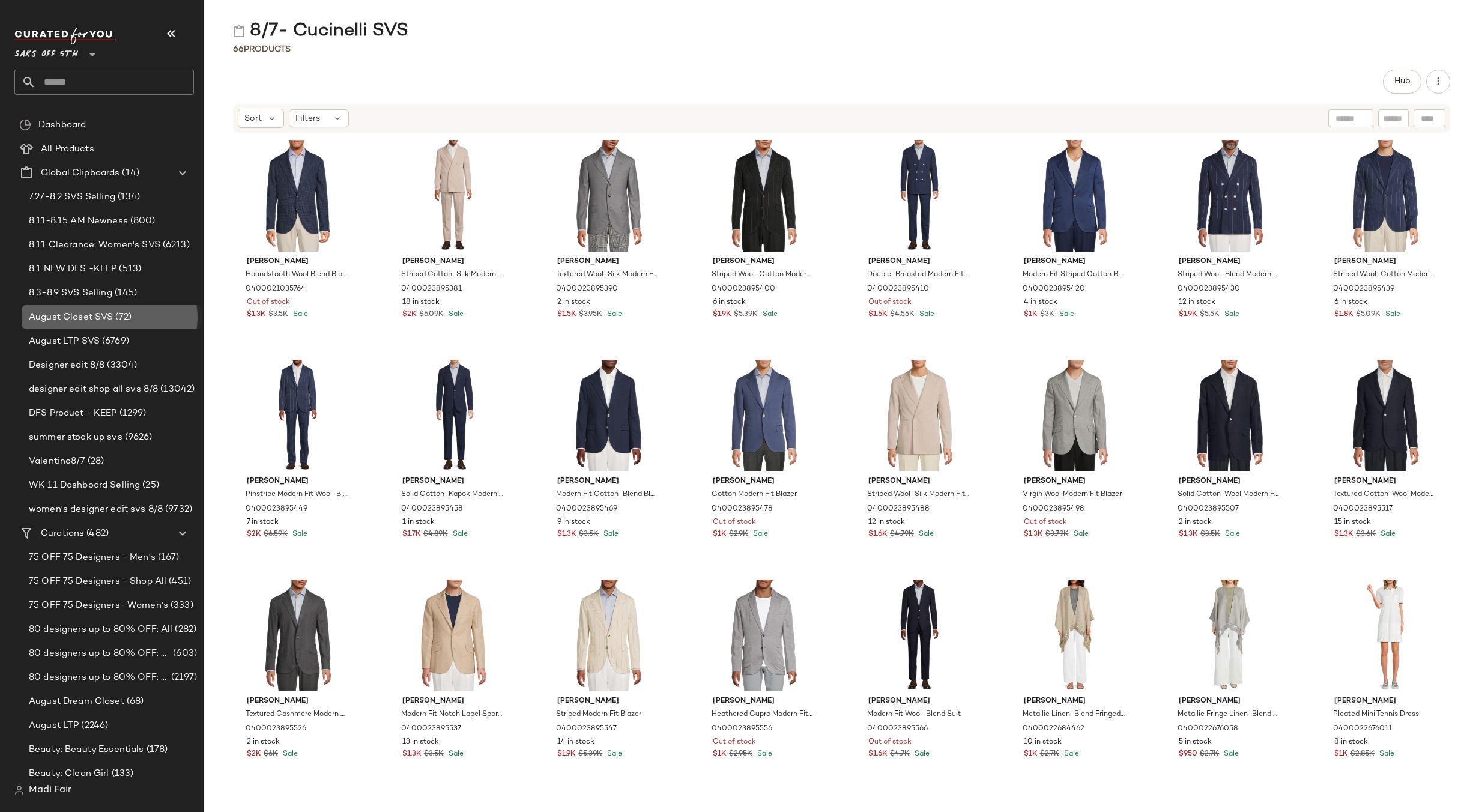
click at [99, 319] on span "August Closet SVS" at bounding box center [71, 318] width 84 height 13
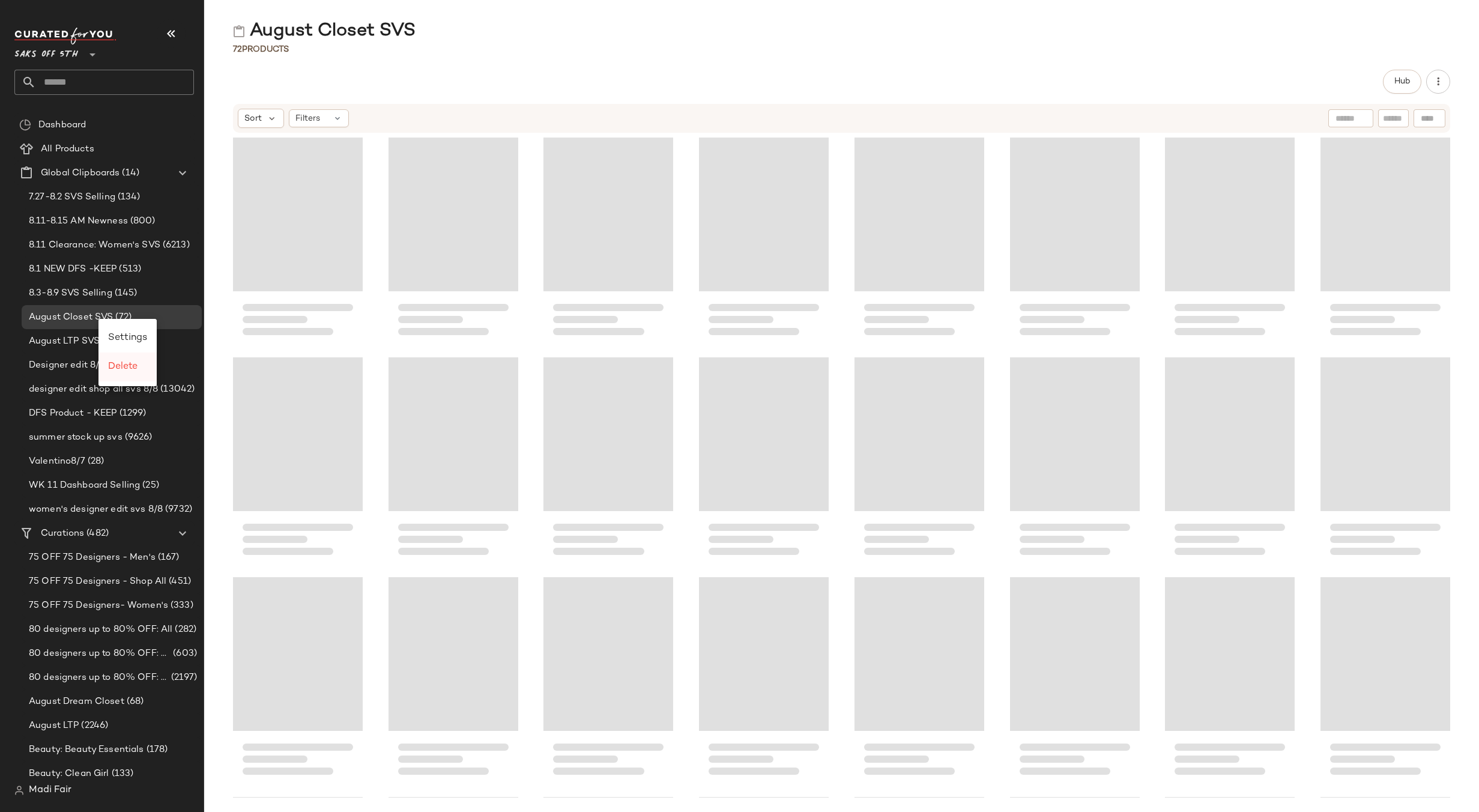
click at [124, 367] on span "Delete" at bounding box center [122, 366] width 30 height 11
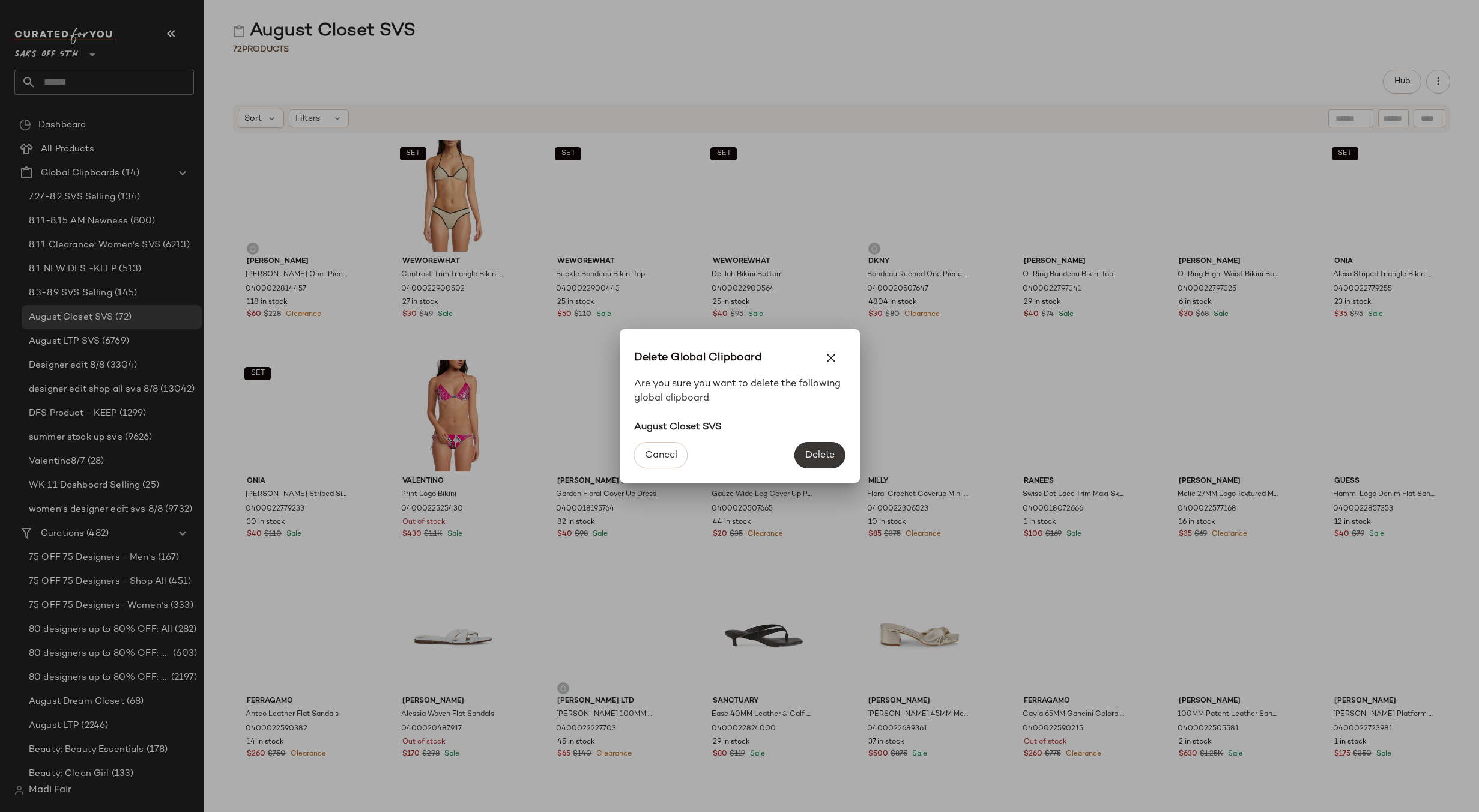
click at [819, 452] on span "Delete" at bounding box center [819, 455] width 30 height 11
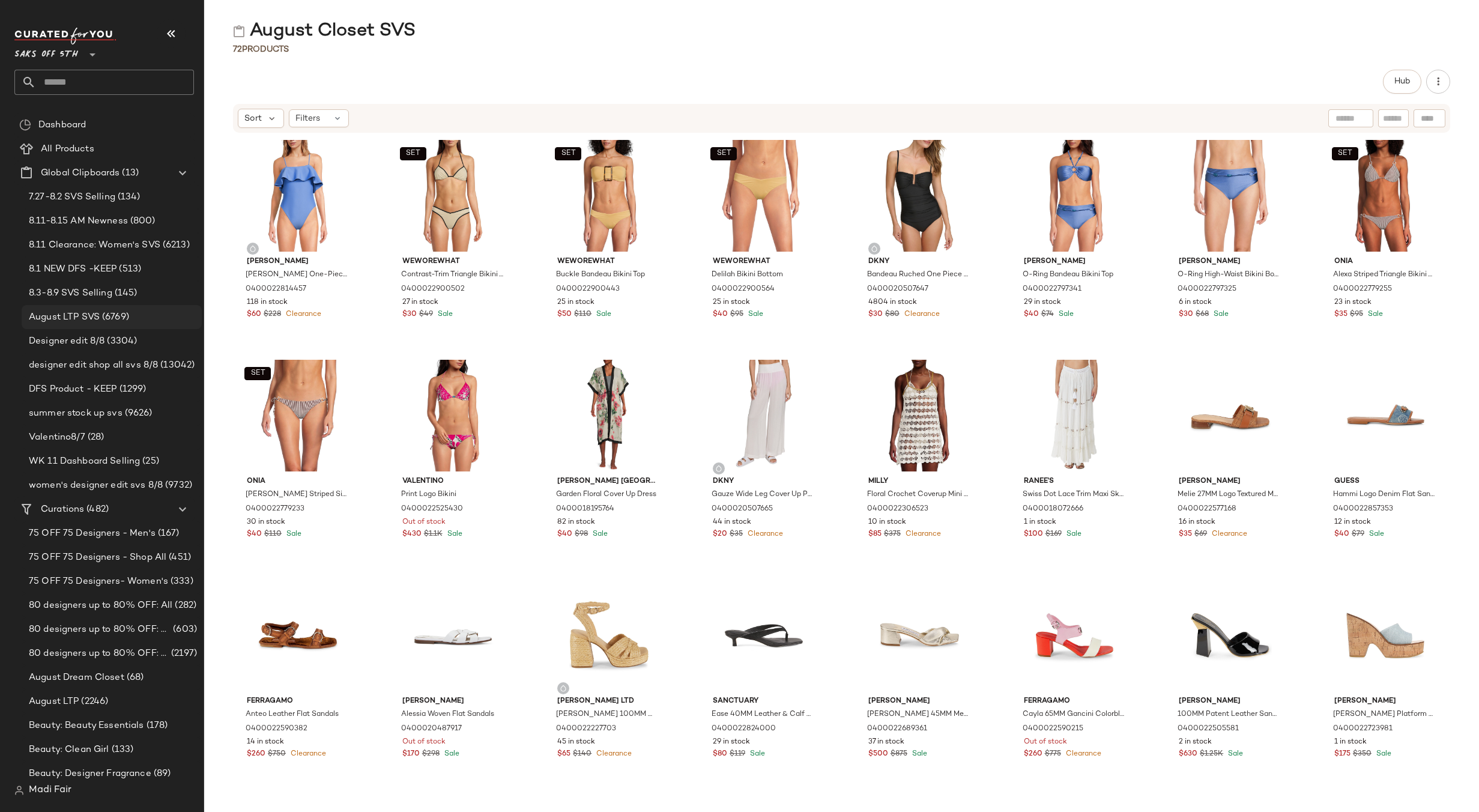
click at [66, 321] on span "August LTP SVS" at bounding box center [64, 318] width 71 height 13
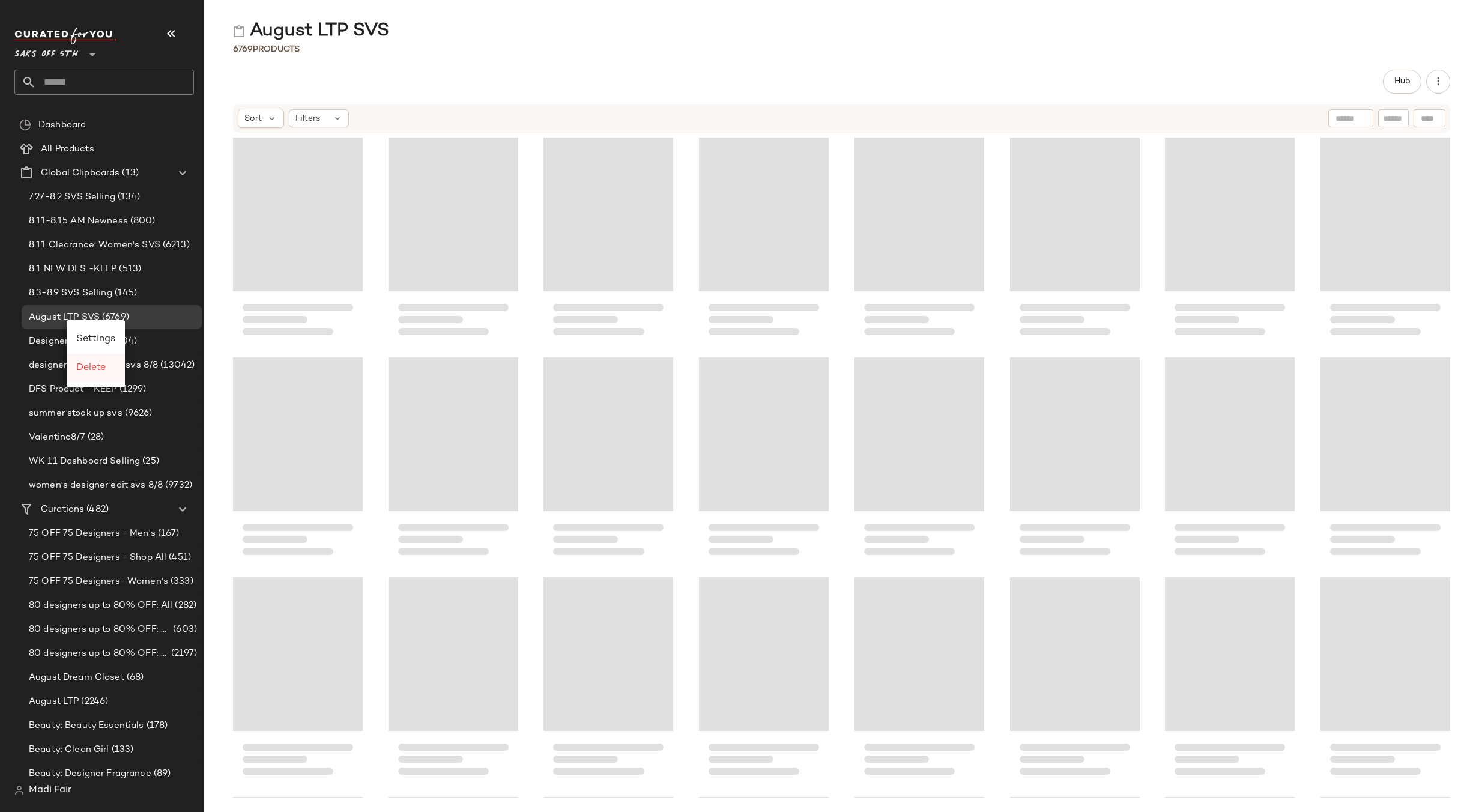
click at [102, 369] on span "Delete" at bounding box center [91, 367] width 30 height 11
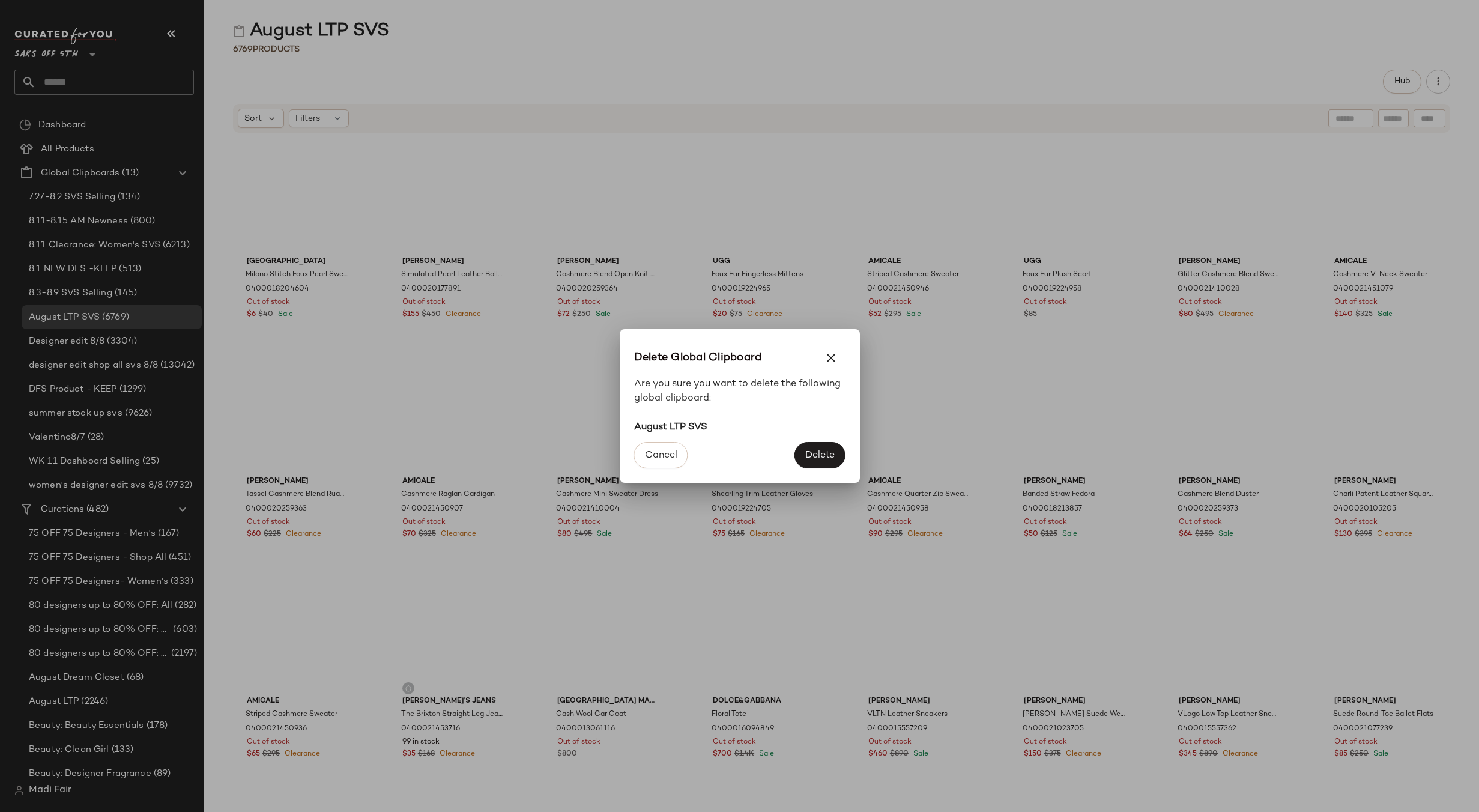
click at [812, 456] on span "Delete" at bounding box center [819, 455] width 30 height 11
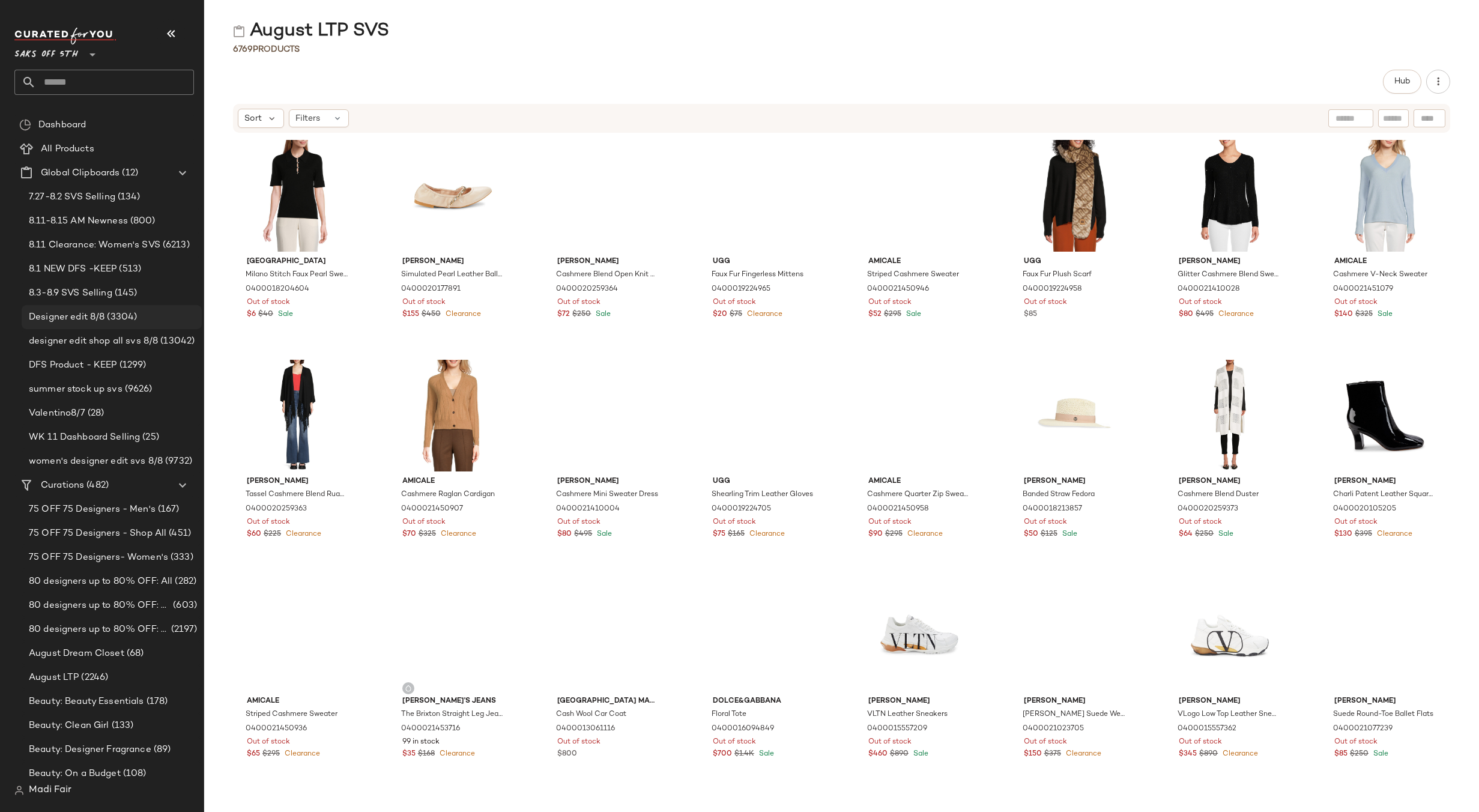
click at [120, 323] on span "(3304)" at bounding box center [121, 318] width 33 height 13
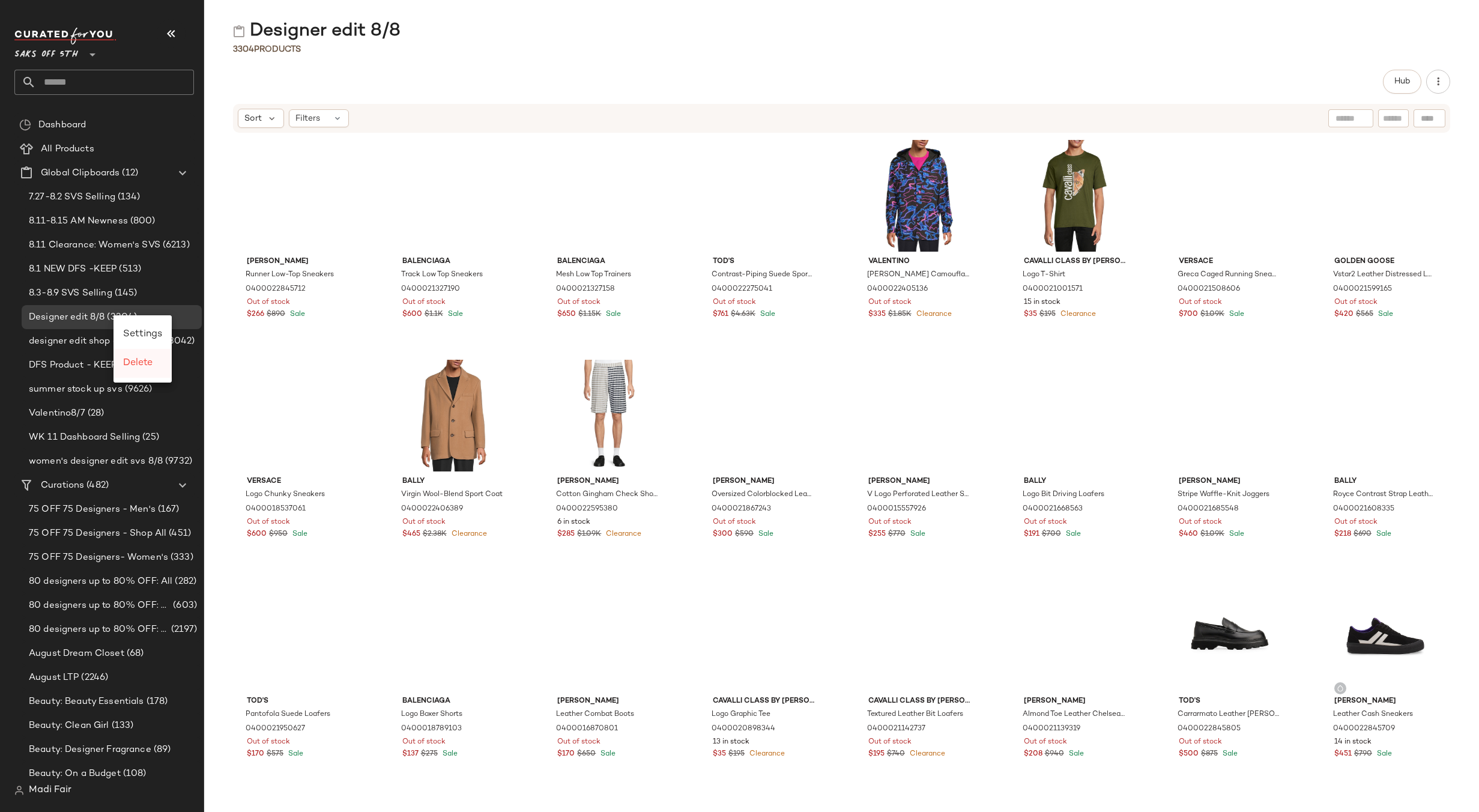
click at [138, 362] on span "Delete" at bounding box center [138, 362] width 30 height 11
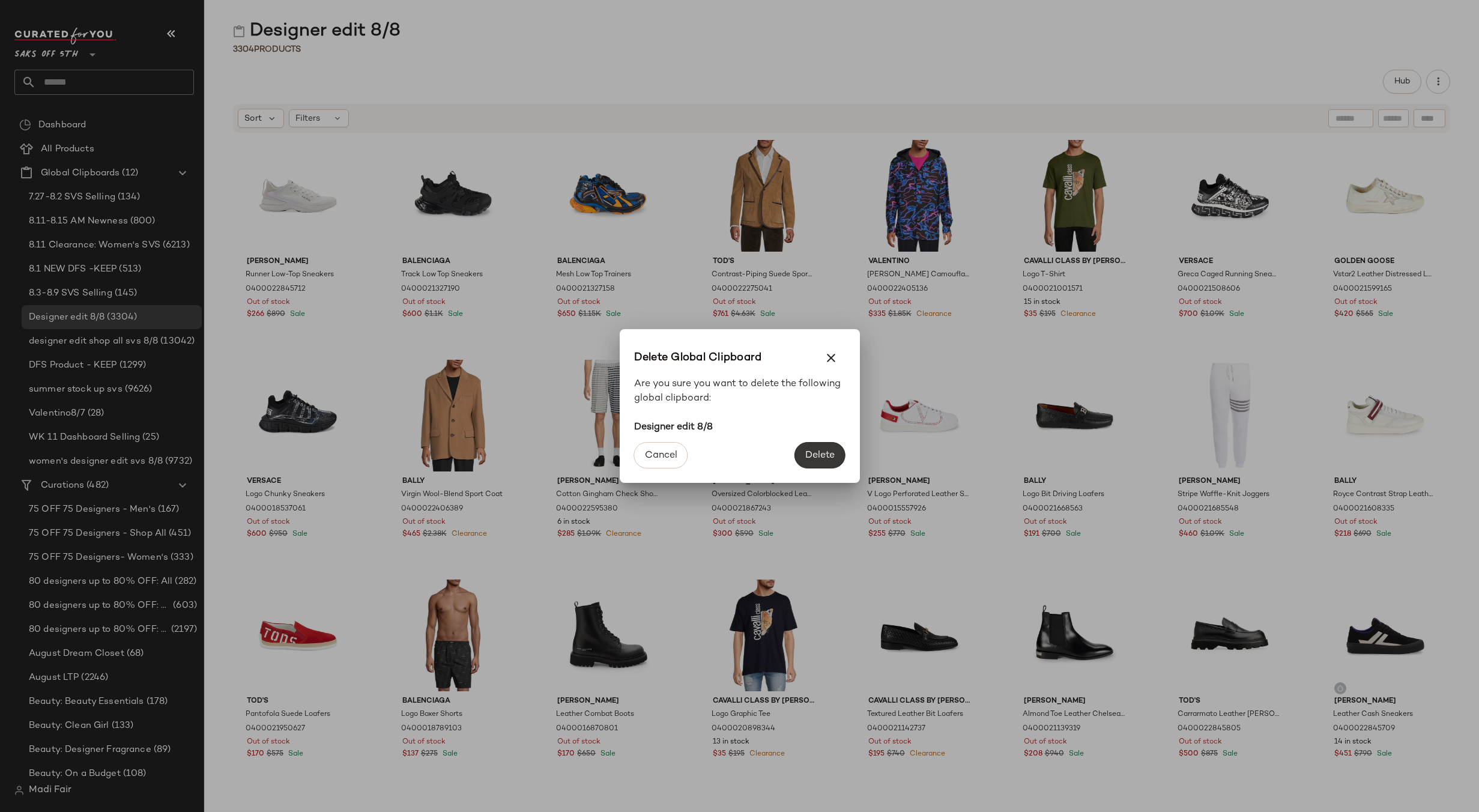
click at [828, 451] on span "Delete" at bounding box center [819, 455] width 30 height 11
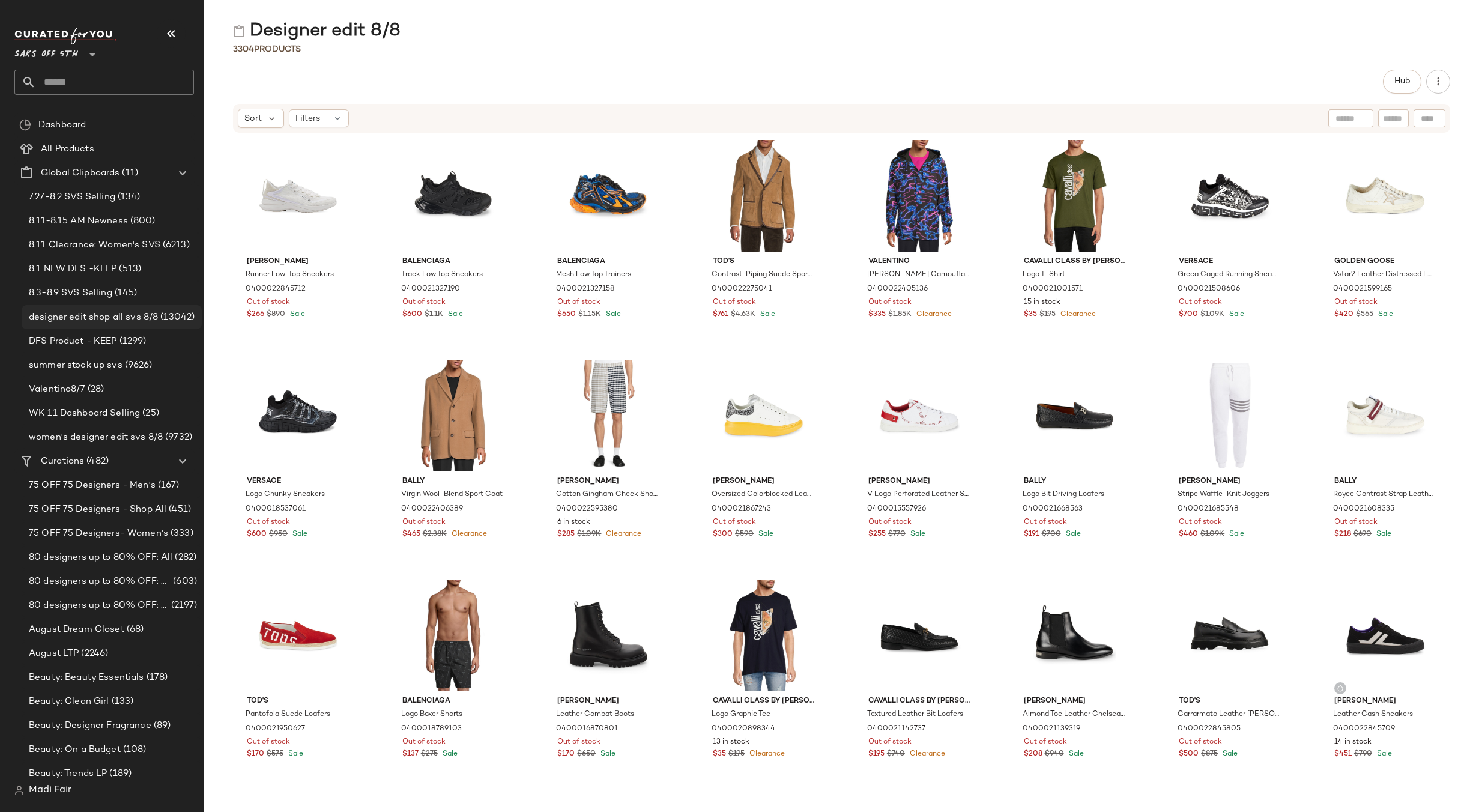
click at [108, 312] on span "designer edit shop all svs 8/8" at bounding box center [93, 318] width 129 height 13
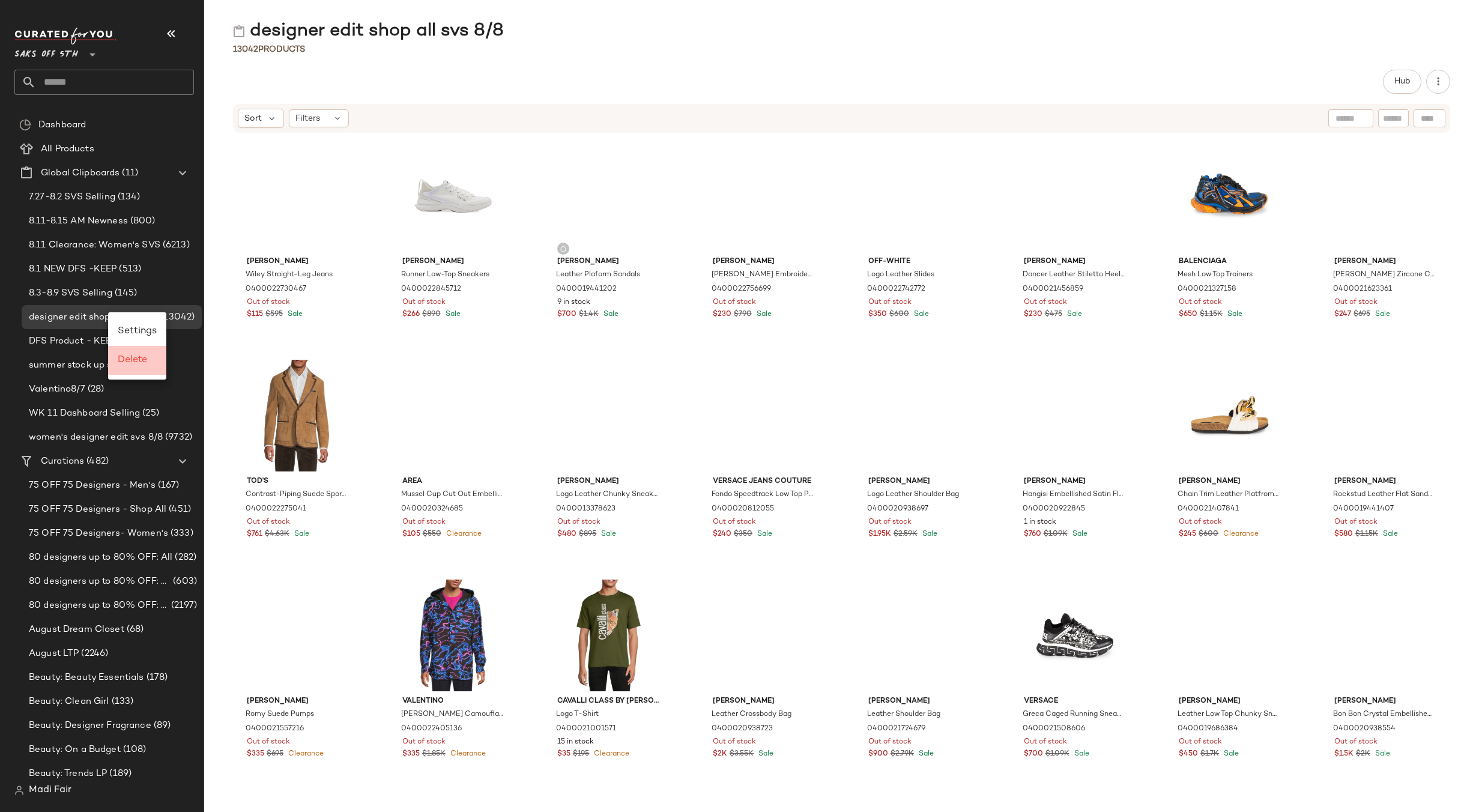
click at [137, 360] on span "Delete" at bounding box center [132, 360] width 30 height 11
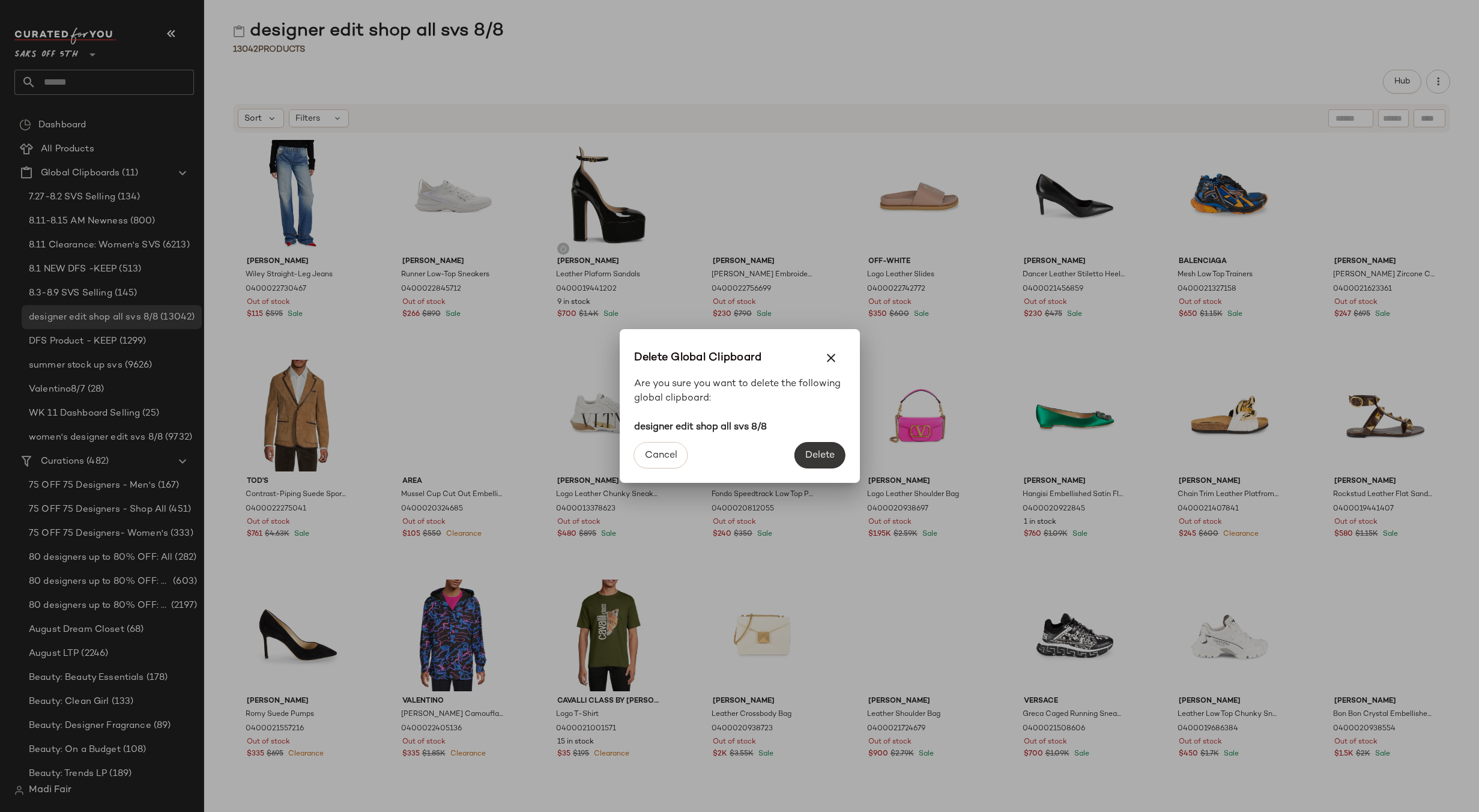
click at [823, 450] on span "Delete" at bounding box center [819, 455] width 30 height 11
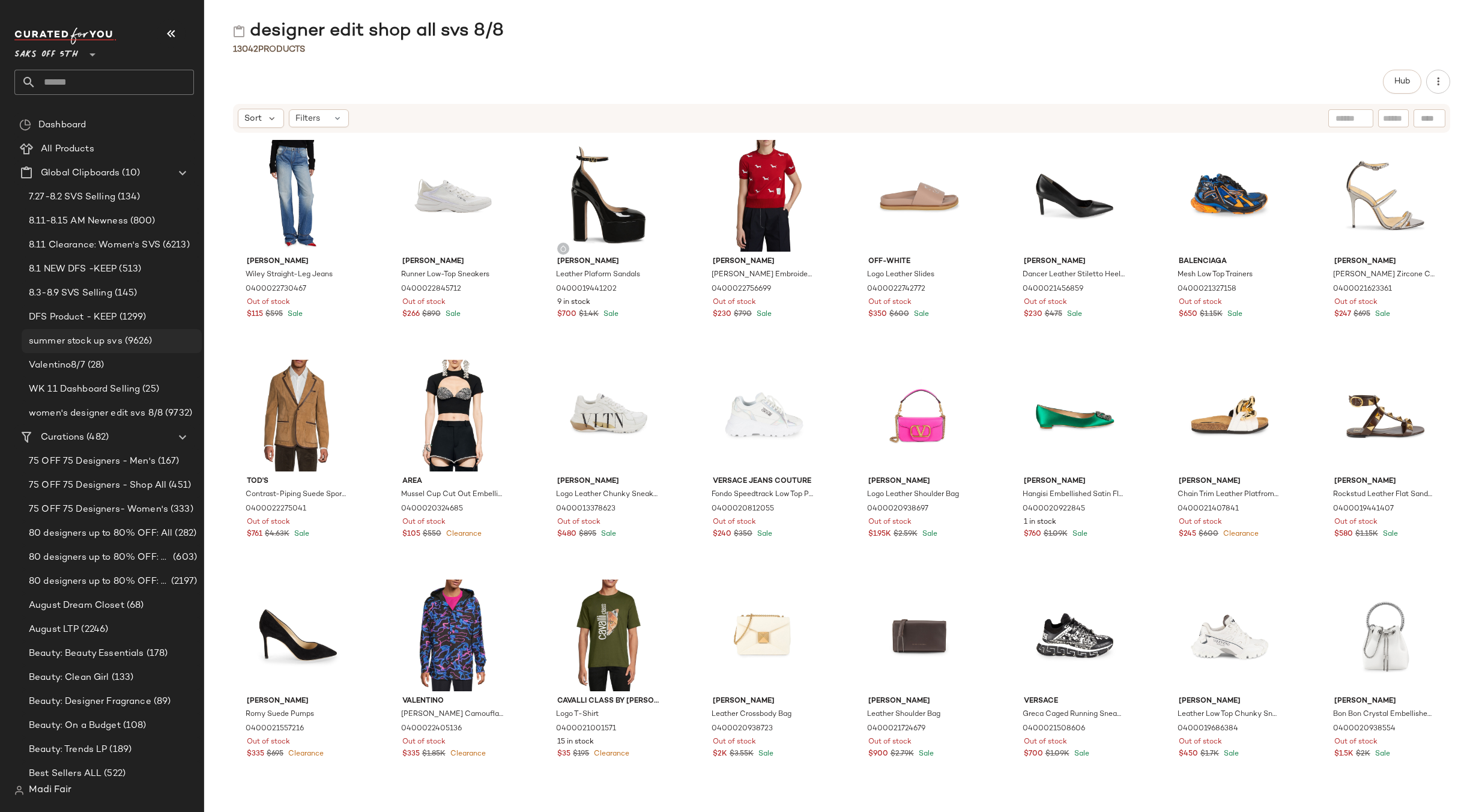
click at [111, 341] on span "summer stock up svs" at bounding box center [76, 341] width 94 height 13
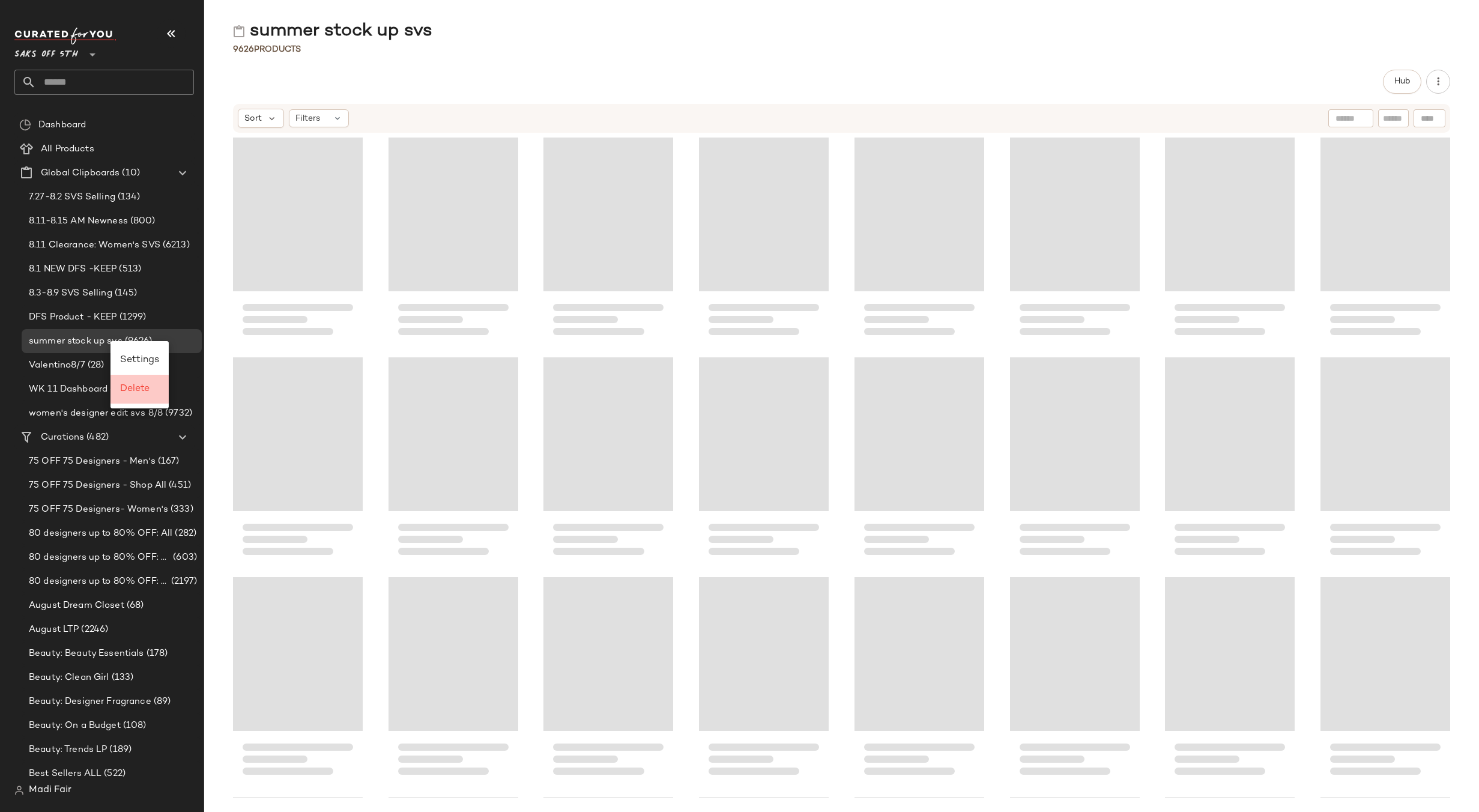
click at [132, 394] on span "Delete" at bounding box center [135, 388] width 30 height 11
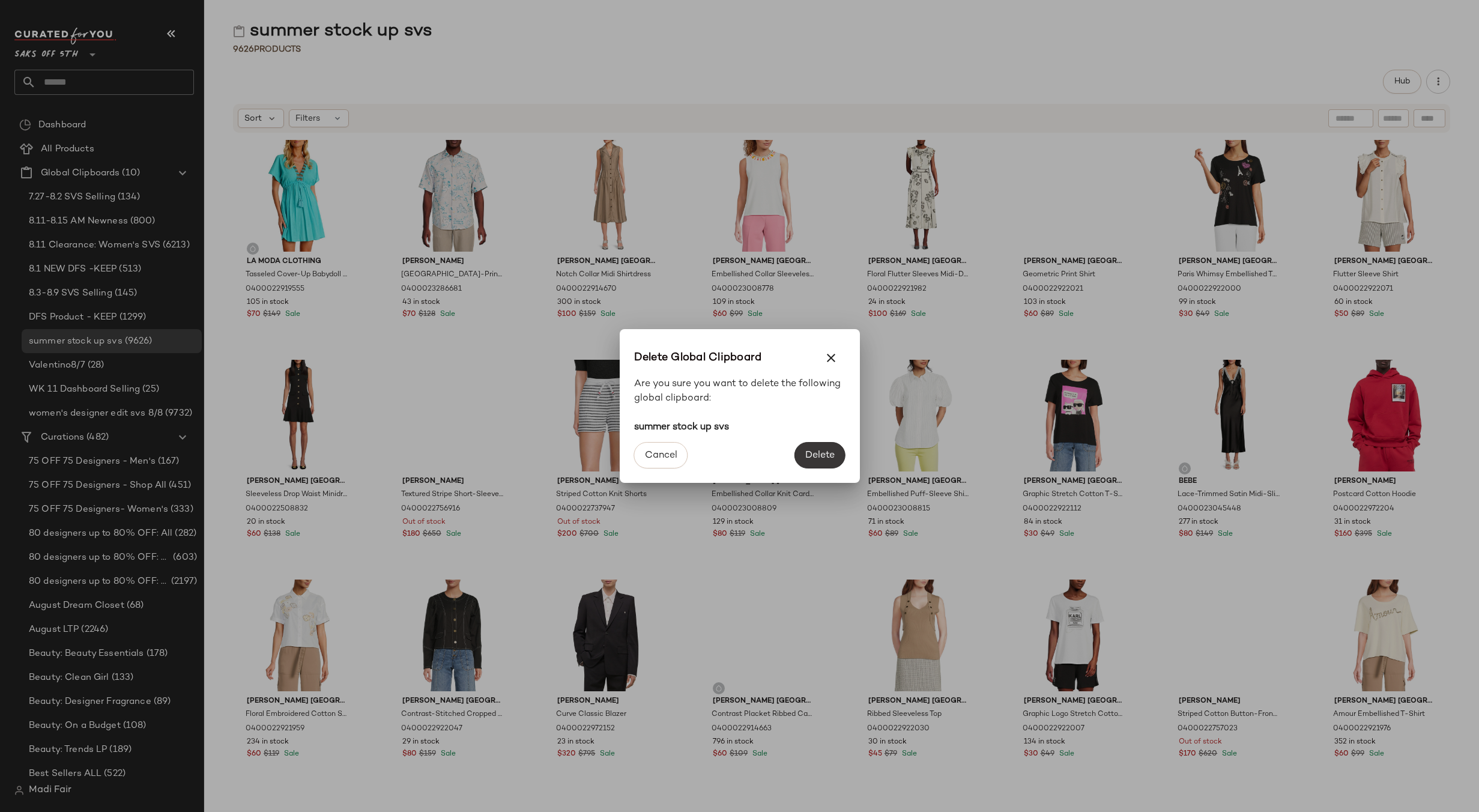
click at [832, 451] on span "Delete" at bounding box center [819, 455] width 30 height 11
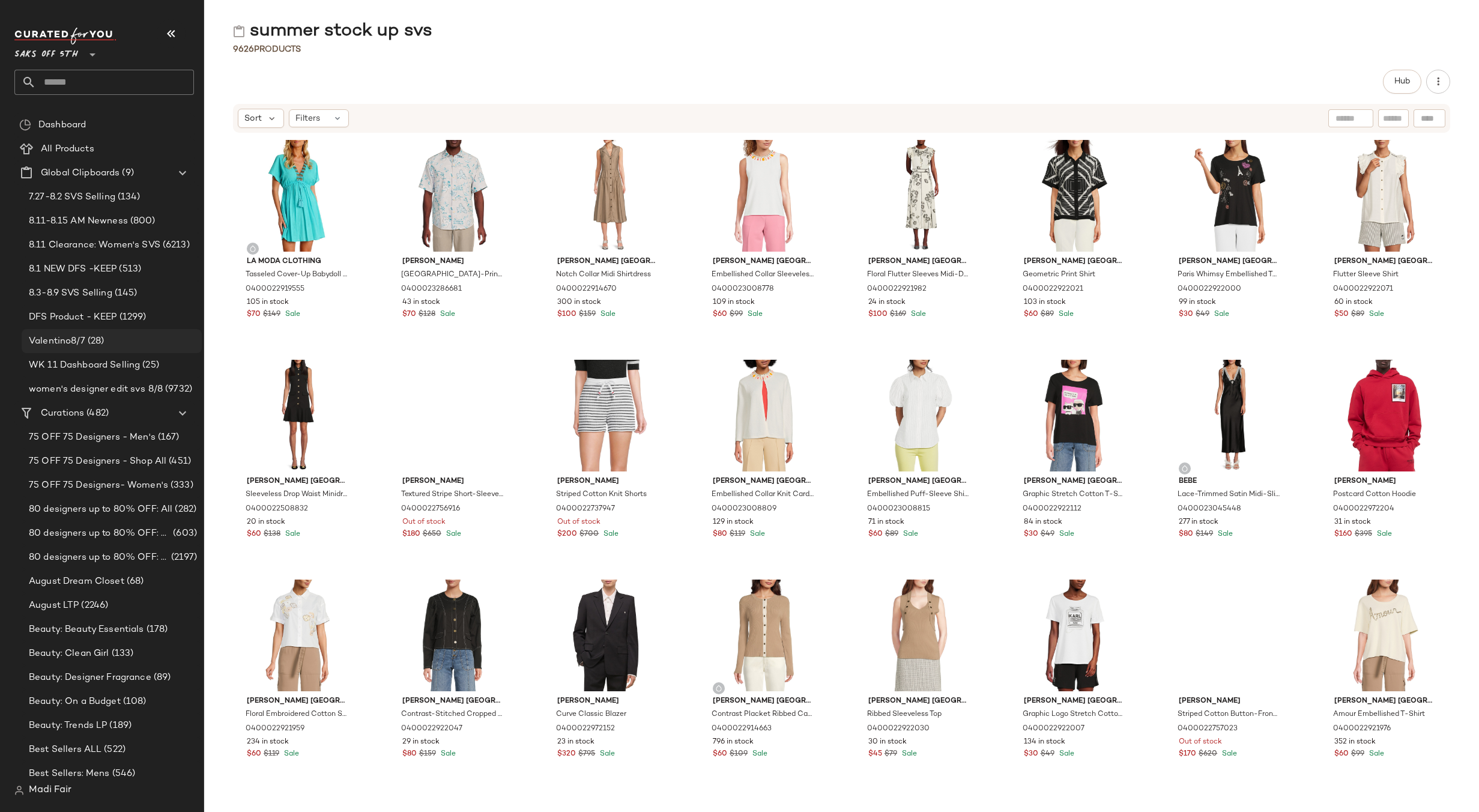
click at [90, 338] on span "(28)" at bounding box center [95, 341] width 19 height 13
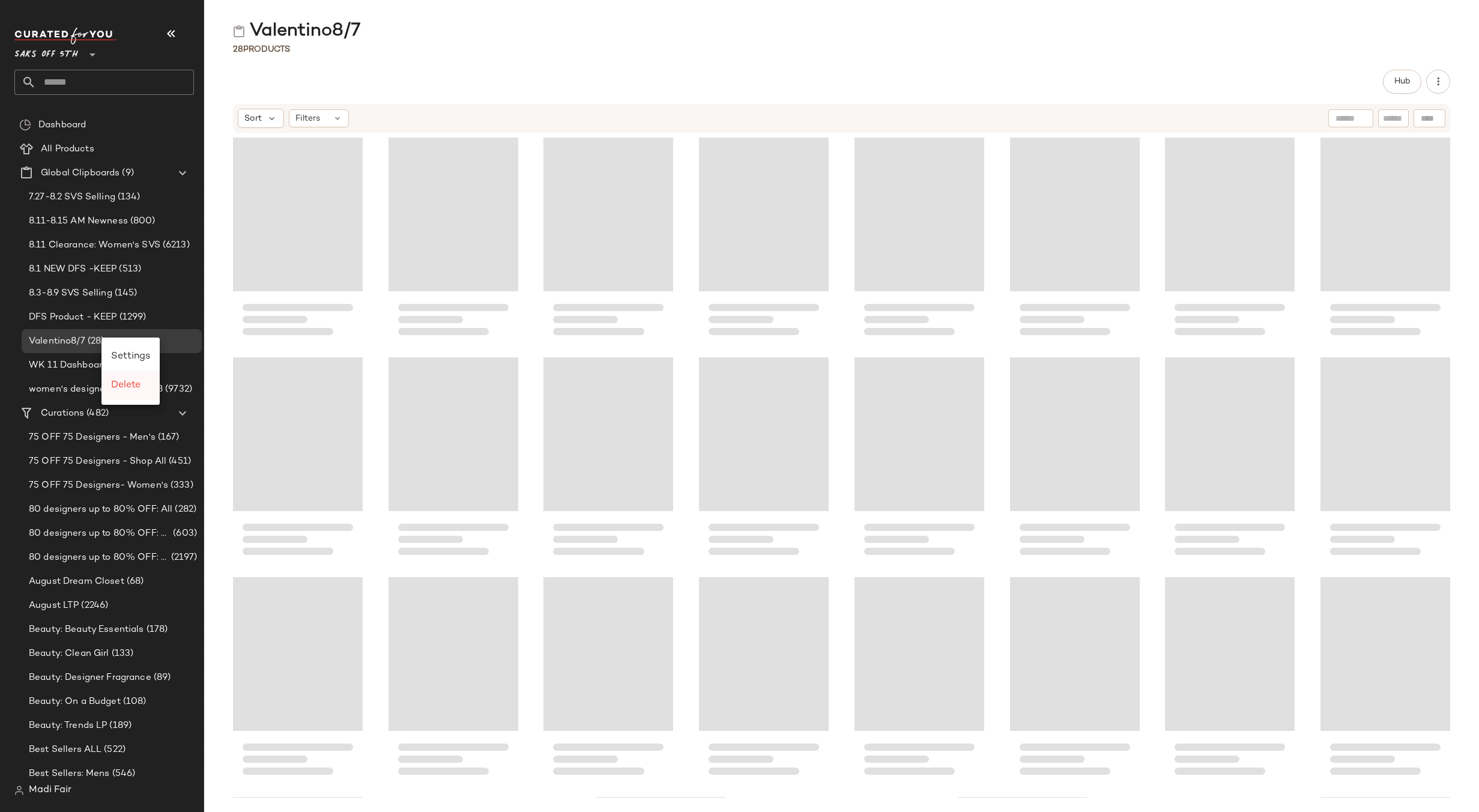
click at [126, 385] on span "Delete" at bounding box center [125, 384] width 30 height 11
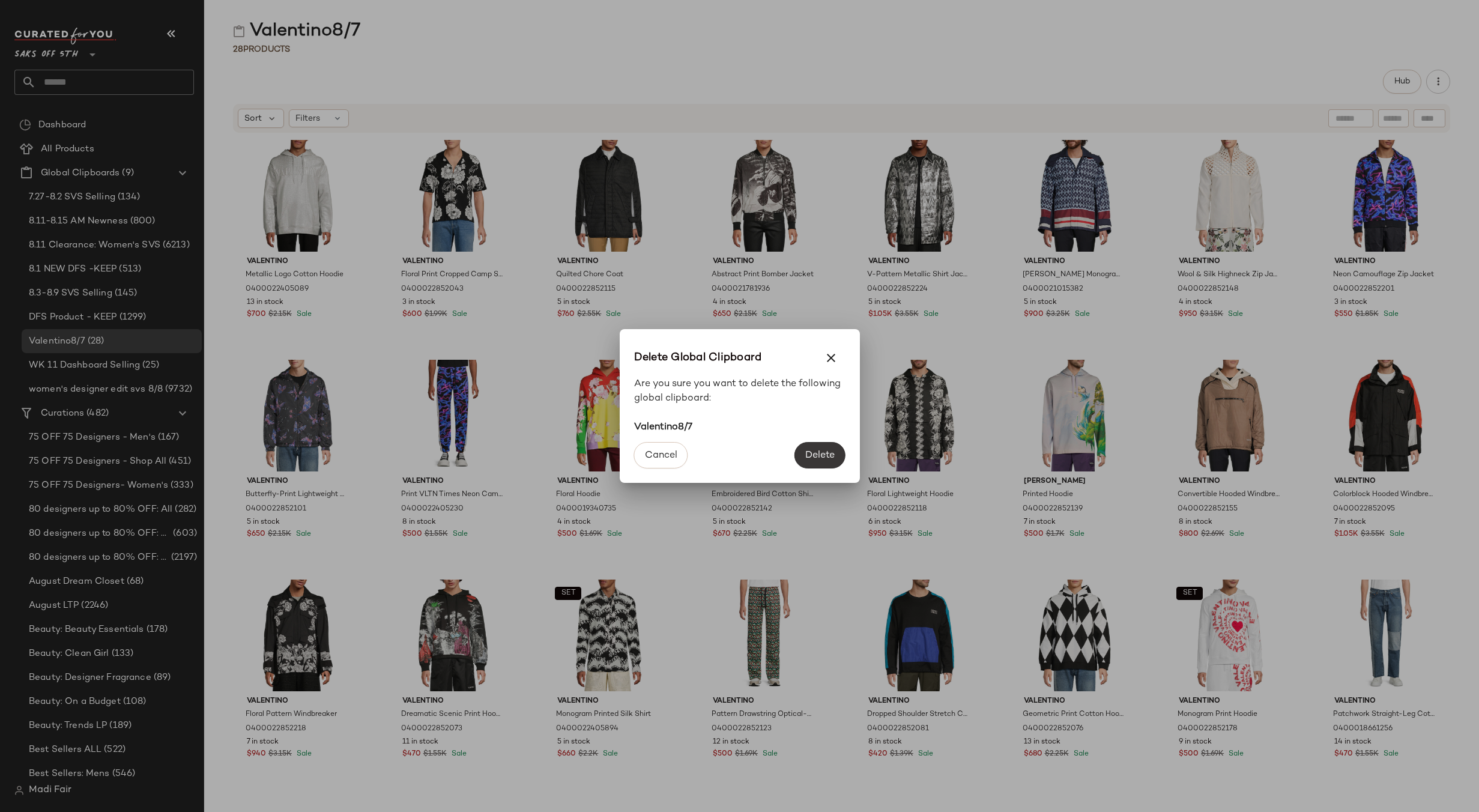
click at [823, 450] on span "Delete" at bounding box center [819, 455] width 30 height 11
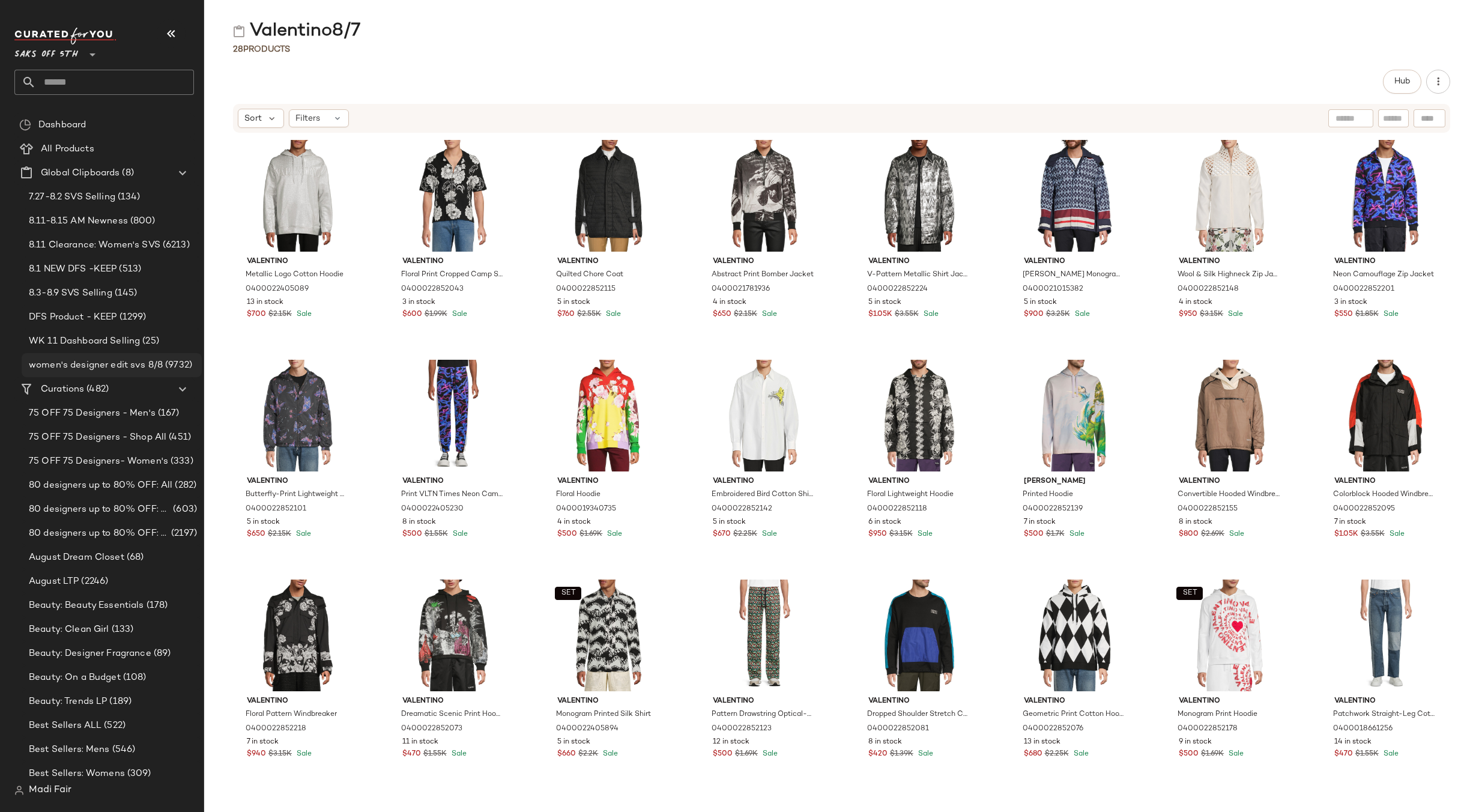
click at [133, 364] on span "women's designer edit svs 8/8" at bounding box center [96, 365] width 134 height 13
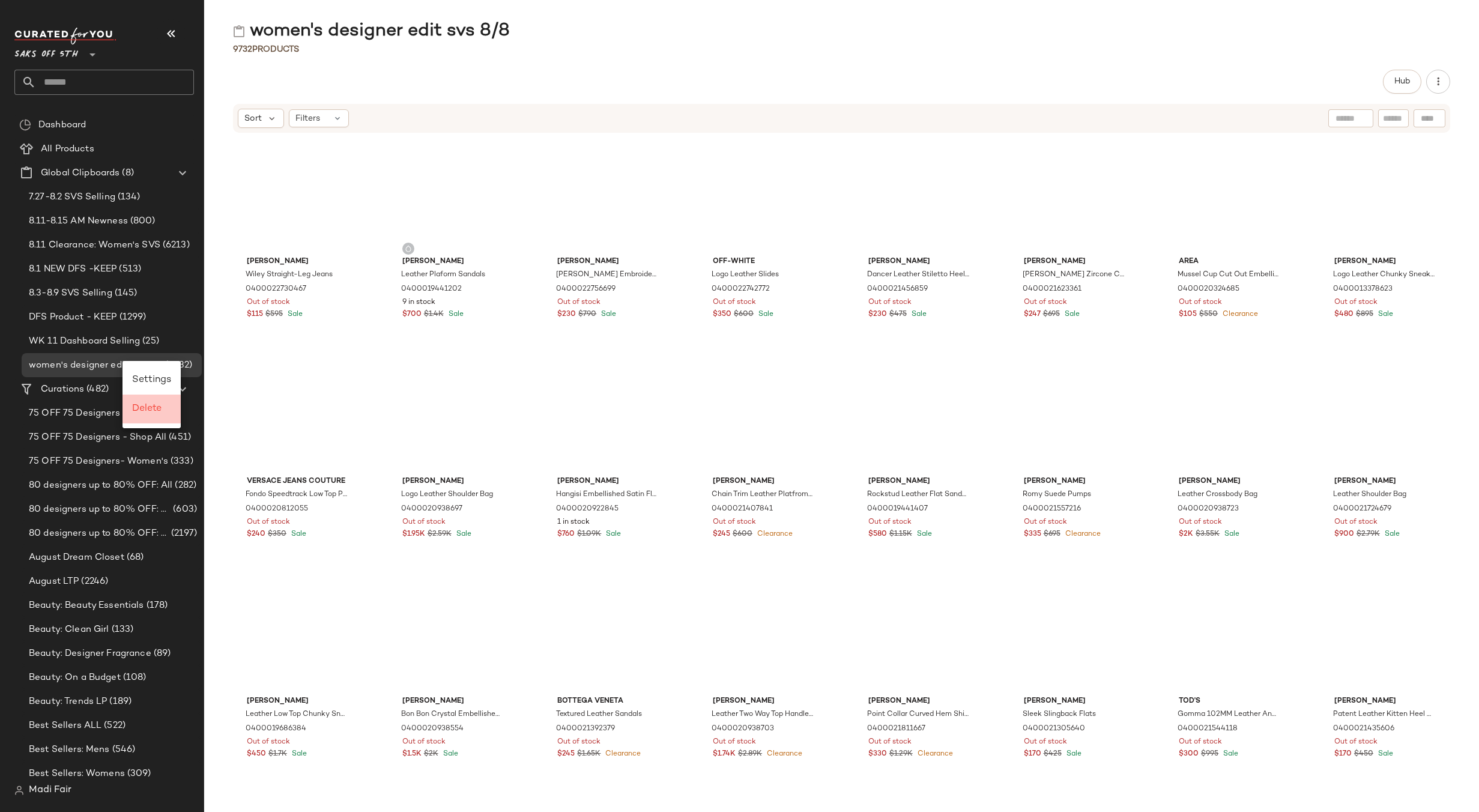
click at [143, 409] on span "Delete" at bounding box center [146, 408] width 30 height 11
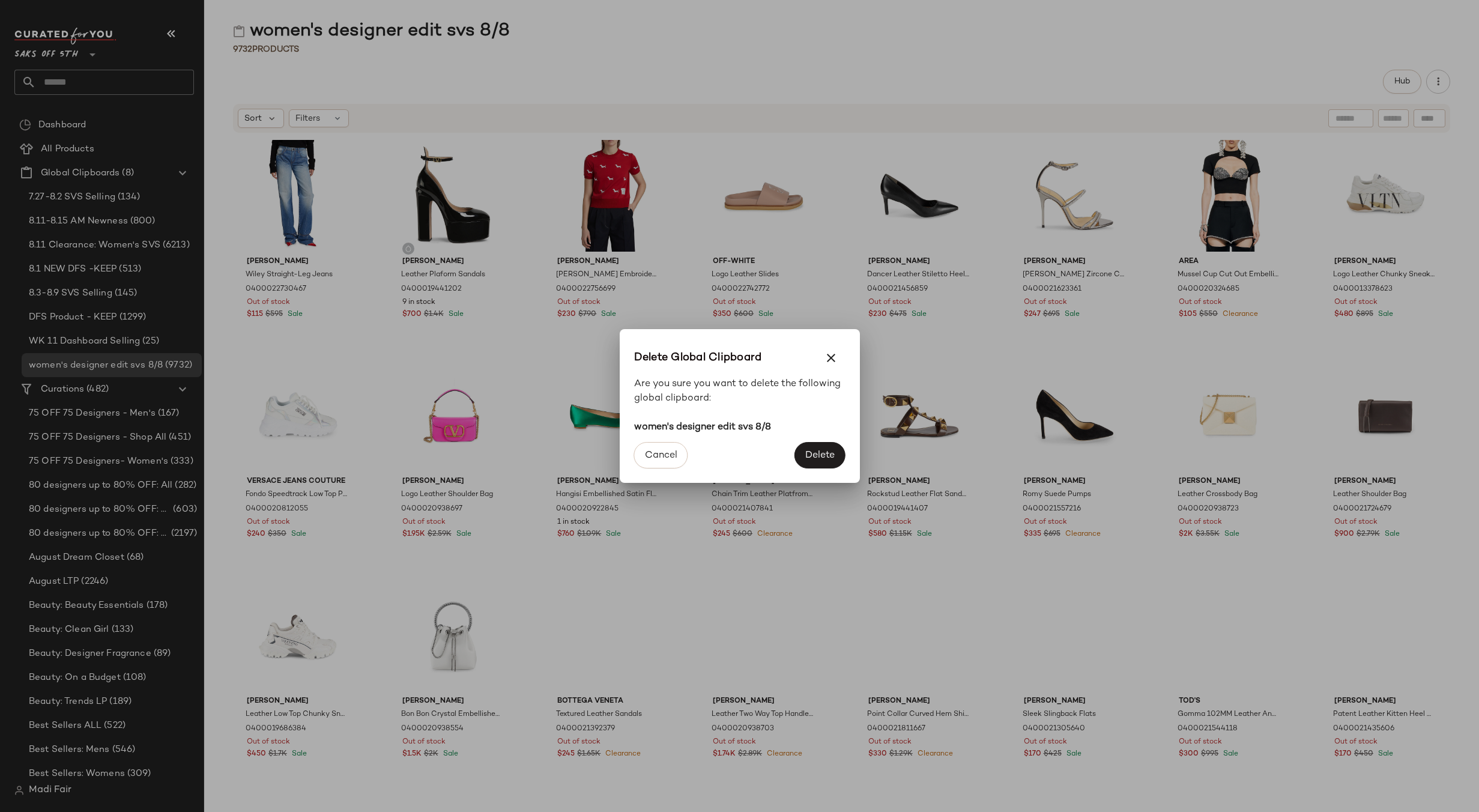
click at [812, 452] on span "Delete" at bounding box center [819, 455] width 30 height 11
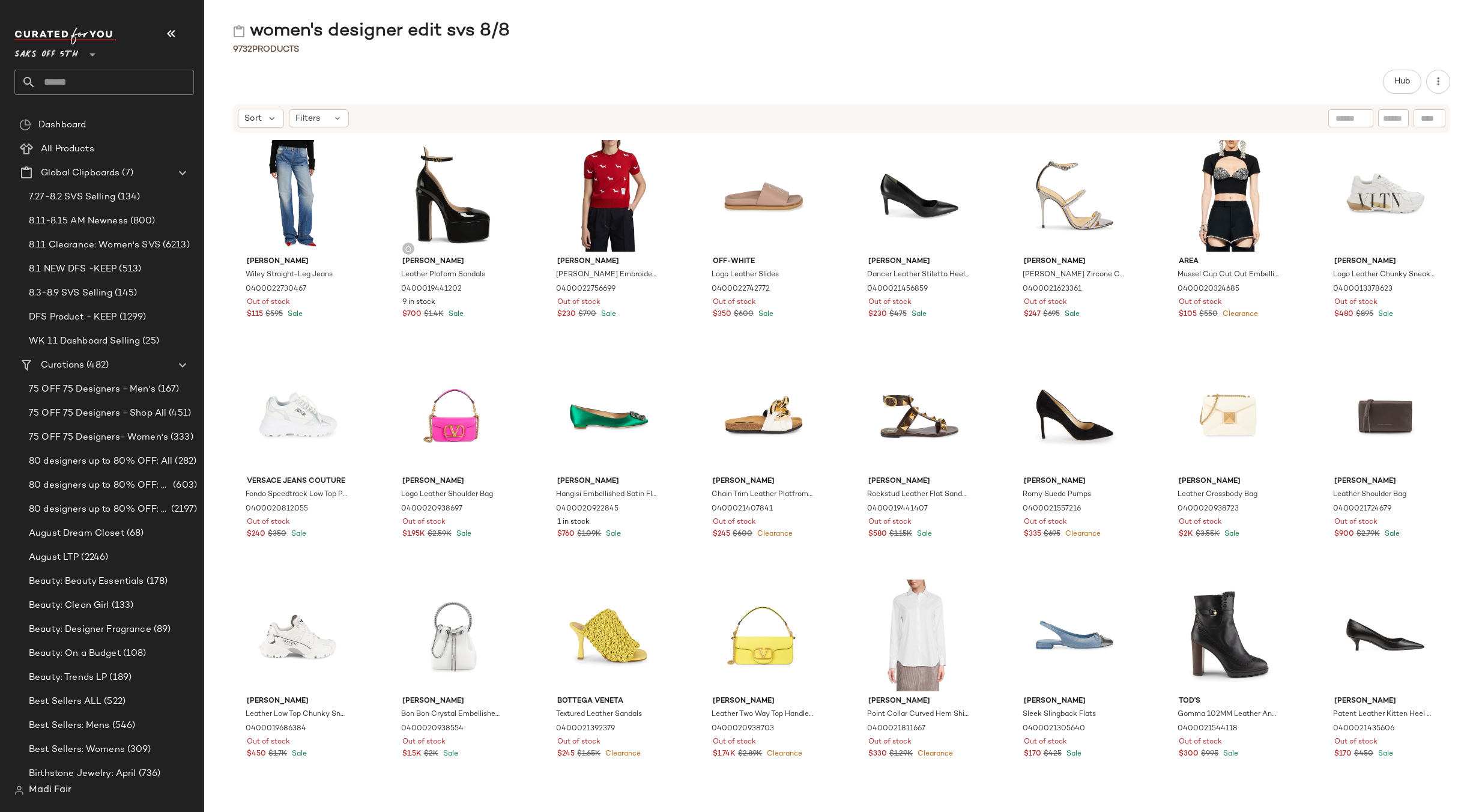
click at [563, 63] on div "women's designer edit svs 8/8 9732 Products Hub Sort Filters [PERSON_NAME] [PER…" at bounding box center [841, 415] width 1275 height 793
click at [126, 343] on span "WK 11 Dashboard Selling" at bounding box center [84, 341] width 111 height 13
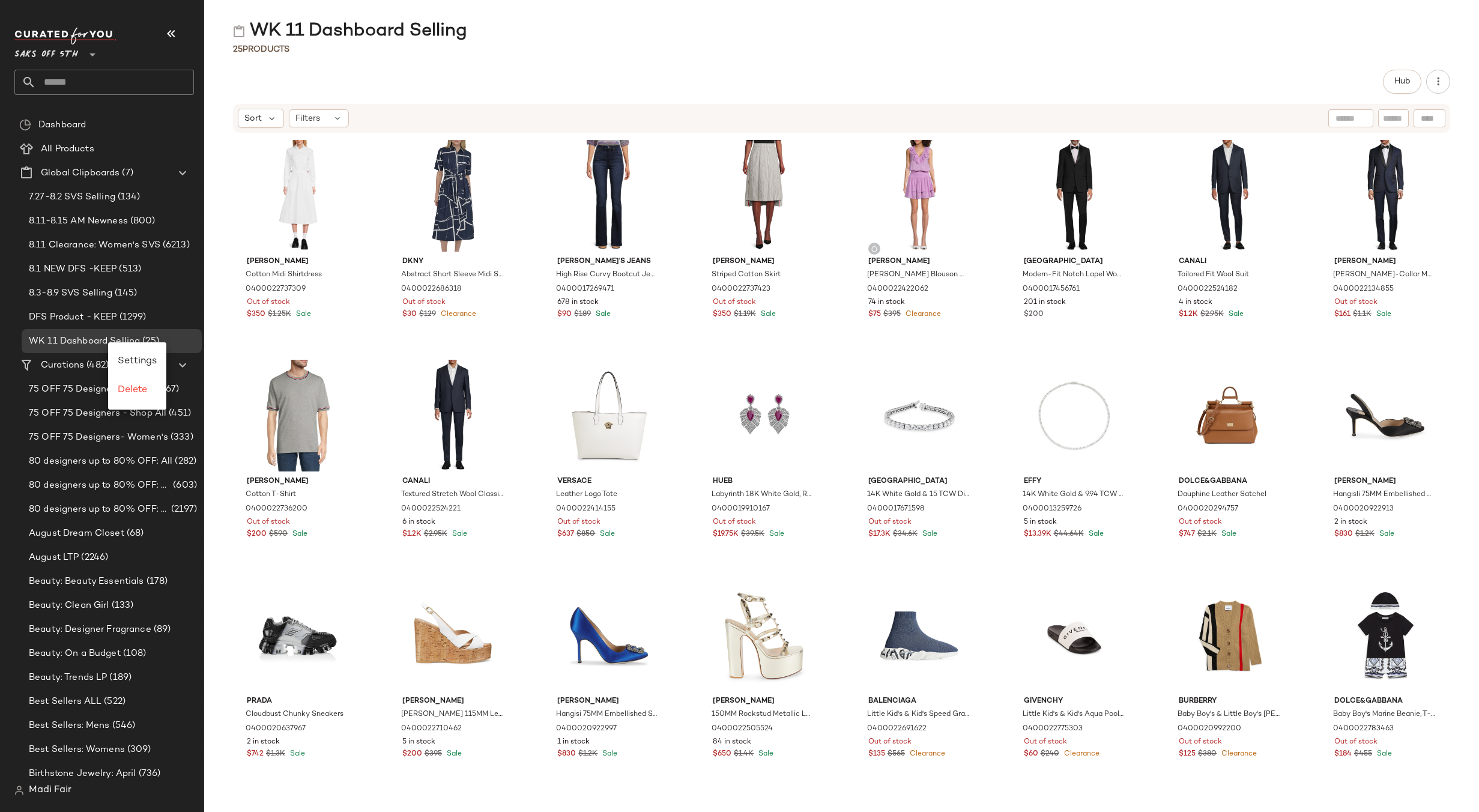
click at [440, 46] on div "25 Products" at bounding box center [841, 49] width 1275 height 12
click at [101, 203] on span "7.27-8.2 SVS Selling" at bounding box center [72, 197] width 86 height 13
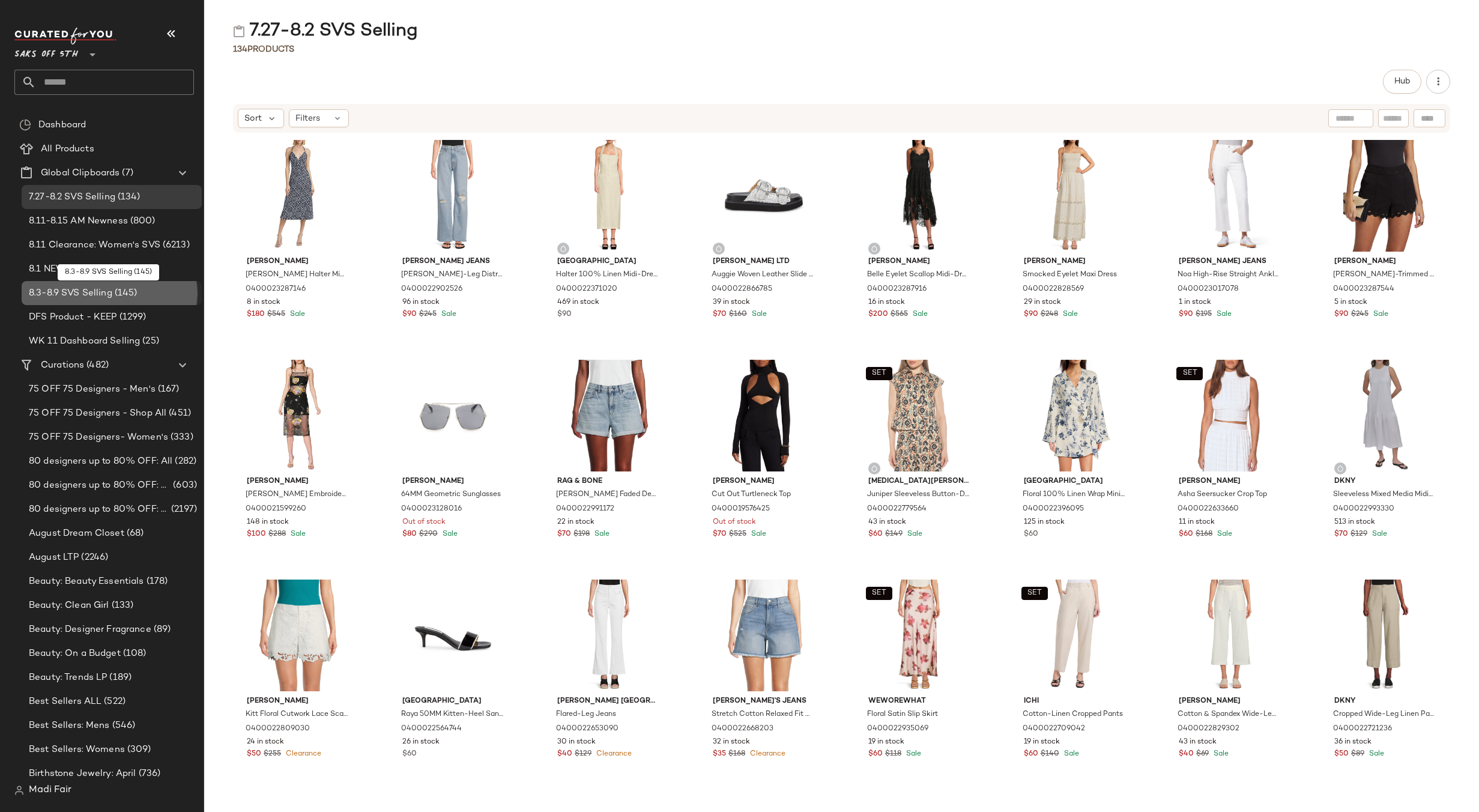
click at [121, 296] on span "(145)" at bounding box center [124, 293] width 25 height 13
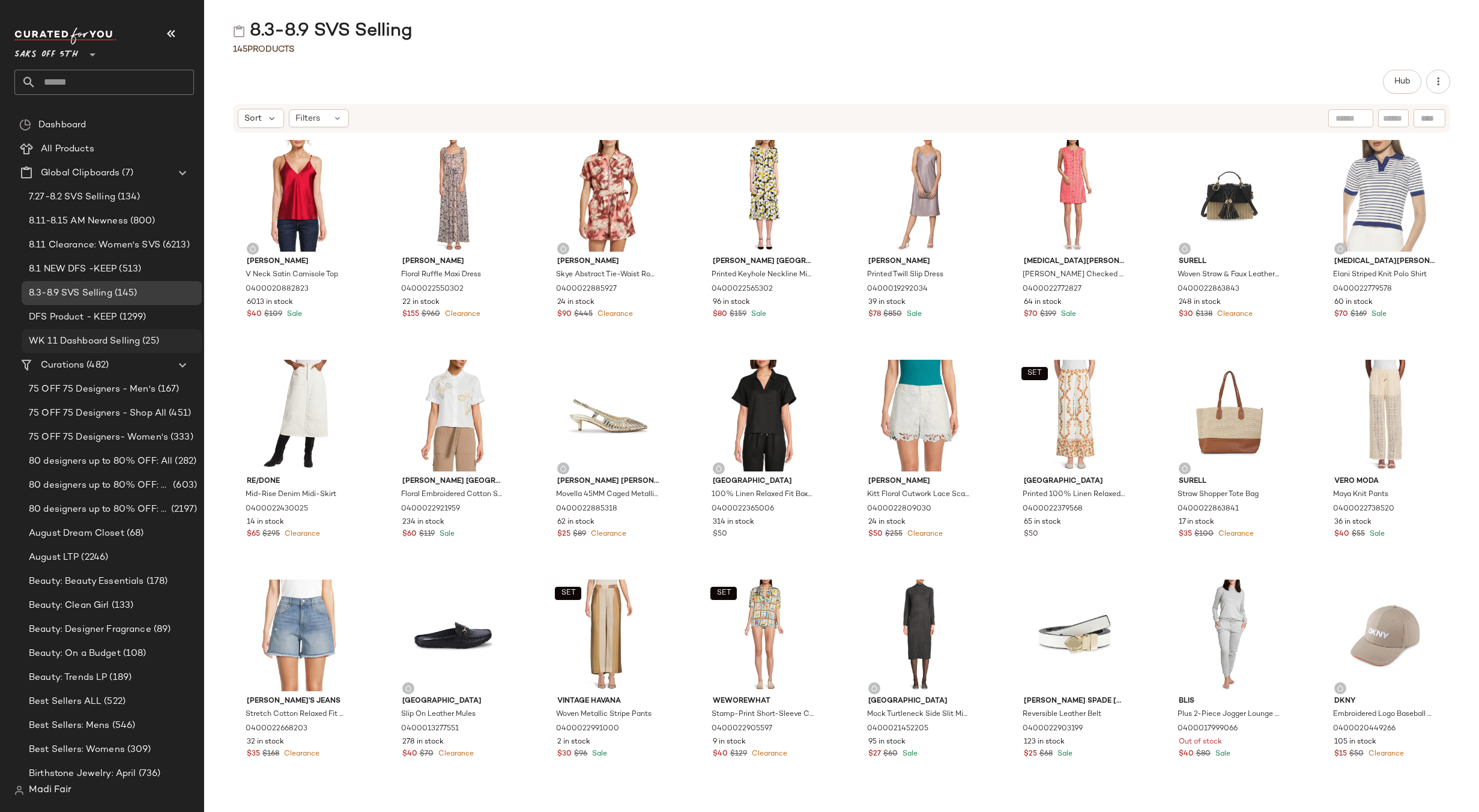
click at [147, 340] on span "(25)" at bounding box center [149, 341] width 19 height 13
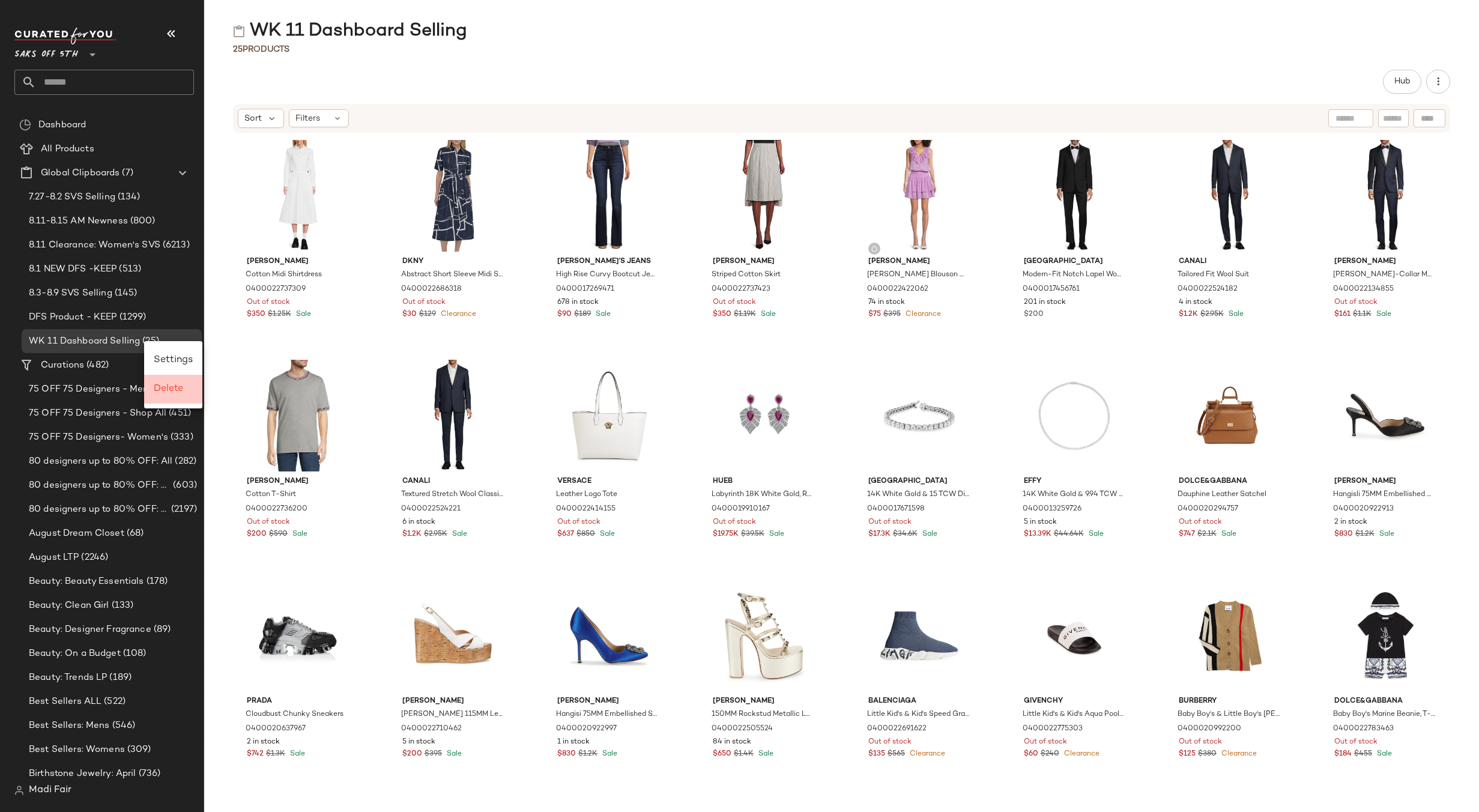
click at [171, 397] on div "Delete" at bounding box center [173, 389] width 58 height 29
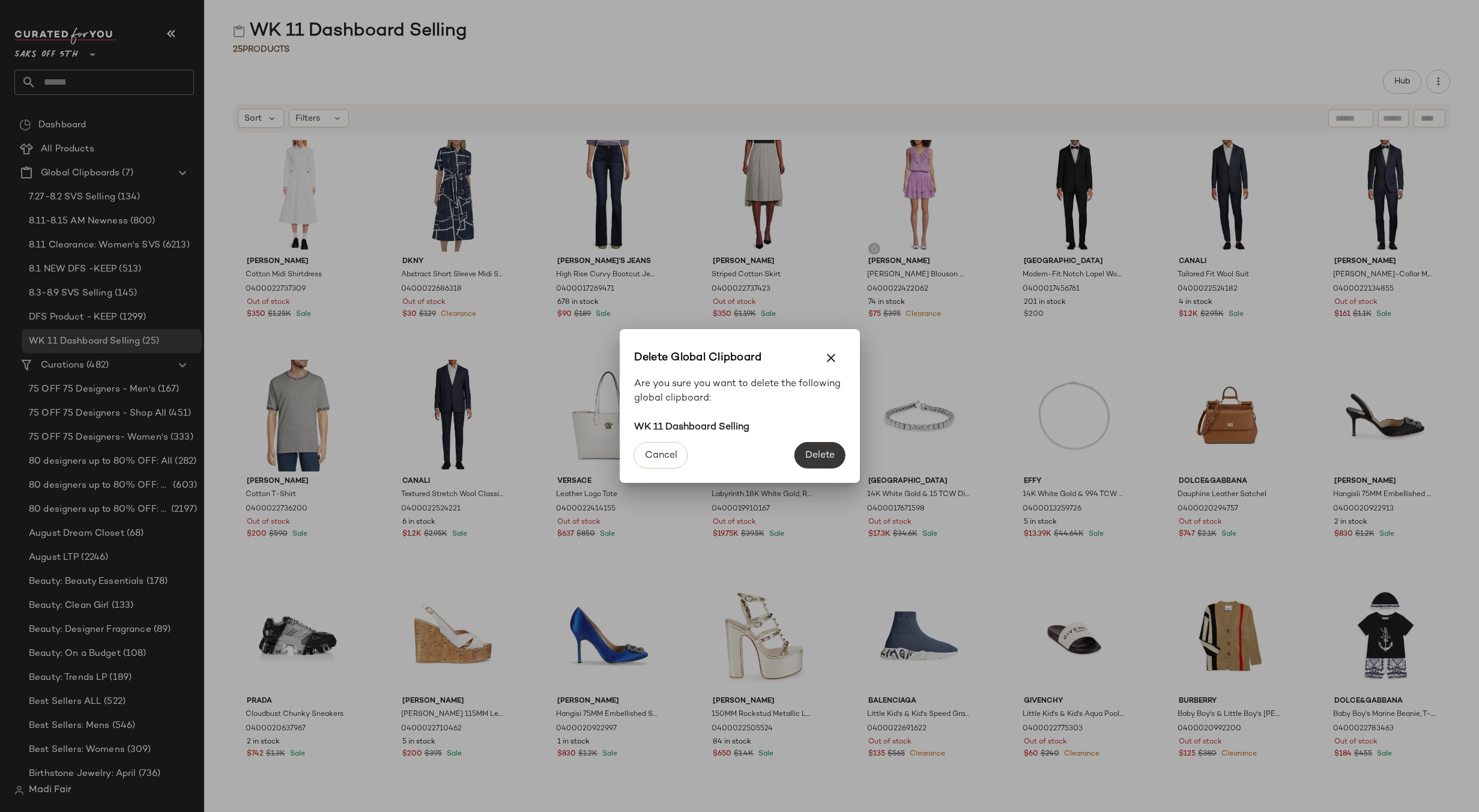
click at [816, 450] on span "Delete" at bounding box center [819, 455] width 30 height 11
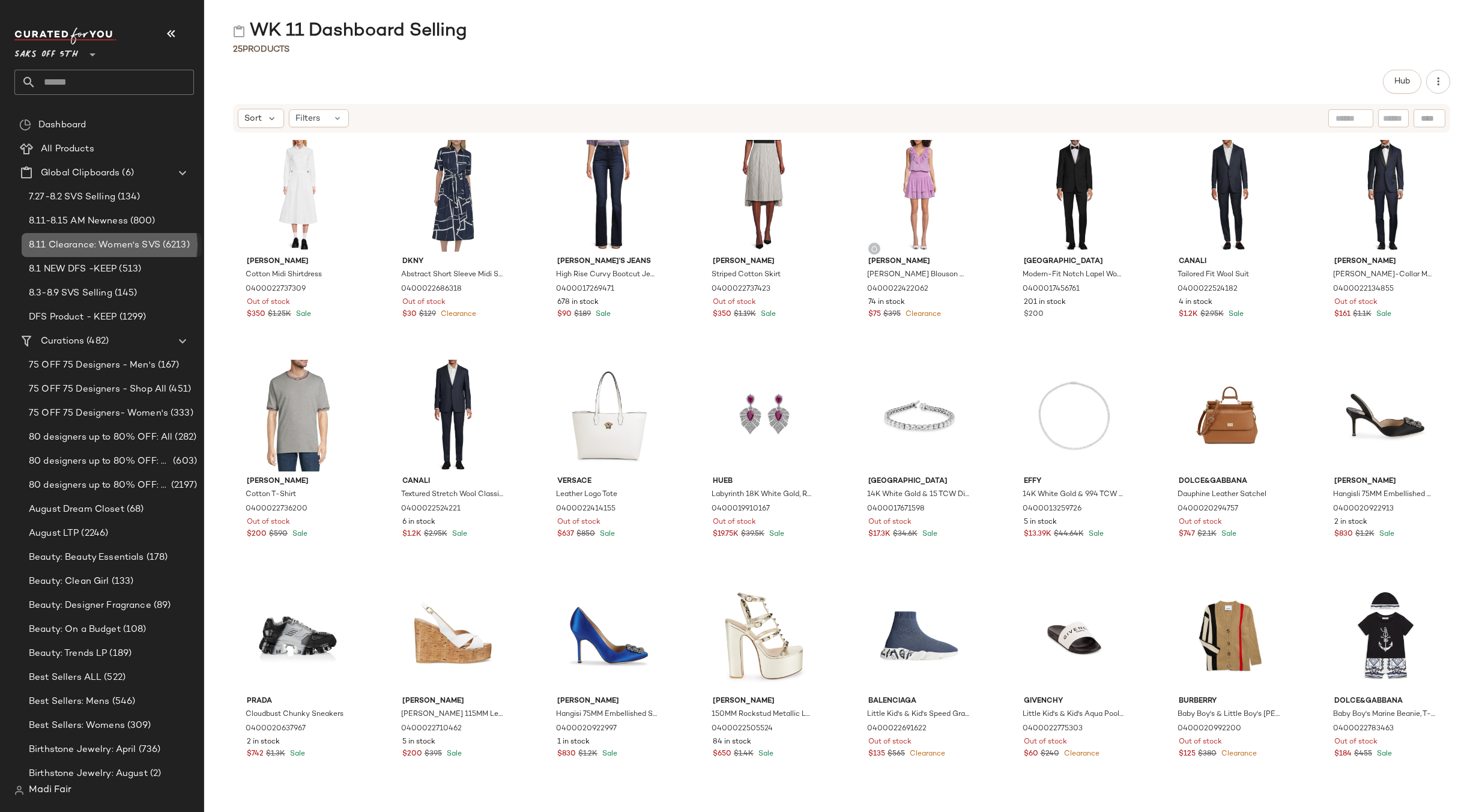
click at [124, 238] on span "8.11 Clearance: Women's SVS" at bounding box center [94, 245] width 131 height 13
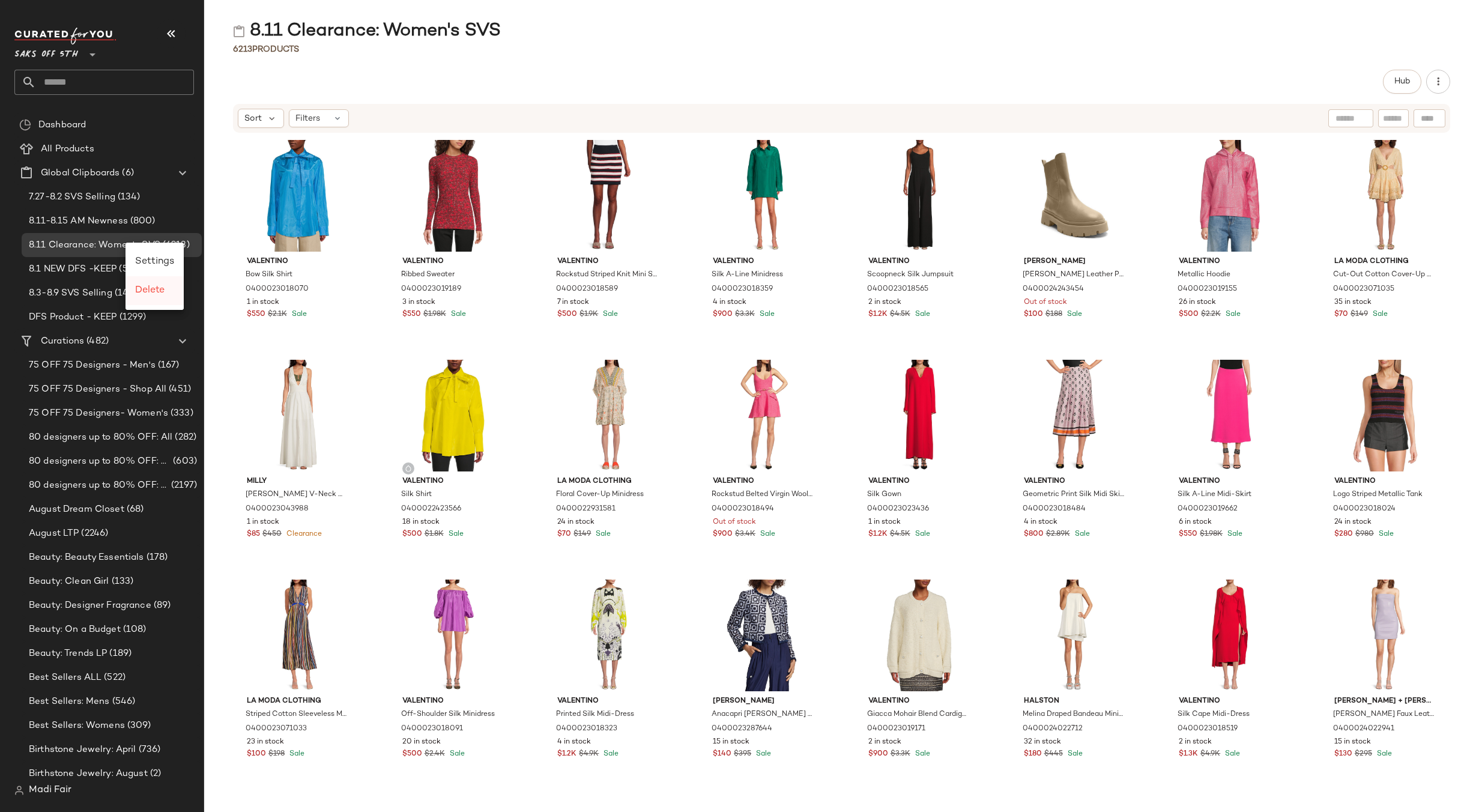
click at [144, 295] on span "Delete" at bounding box center [149, 290] width 30 height 11
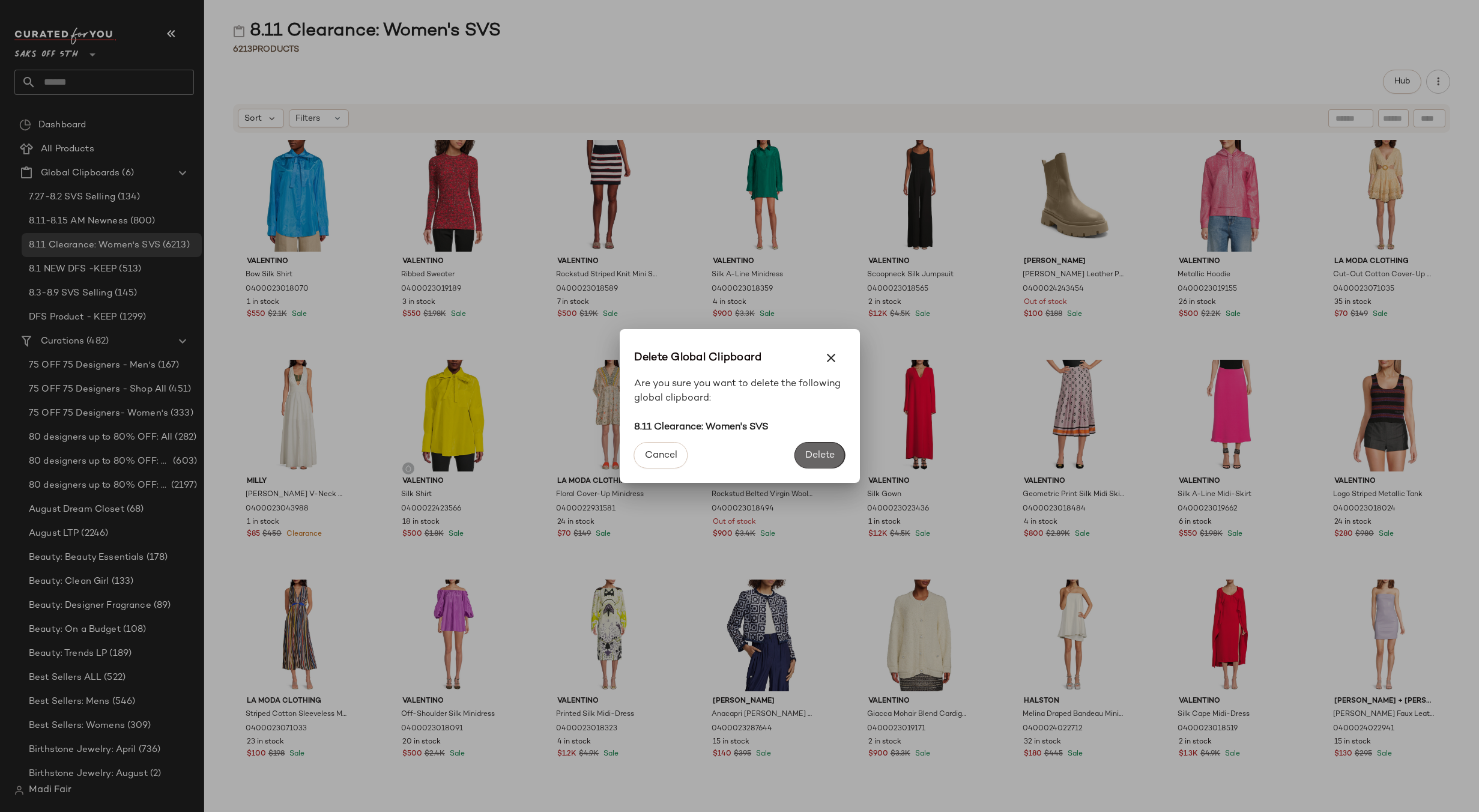
click at [815, 459] on span "Delete" at bounding box center [819, 455] width 30 height 11
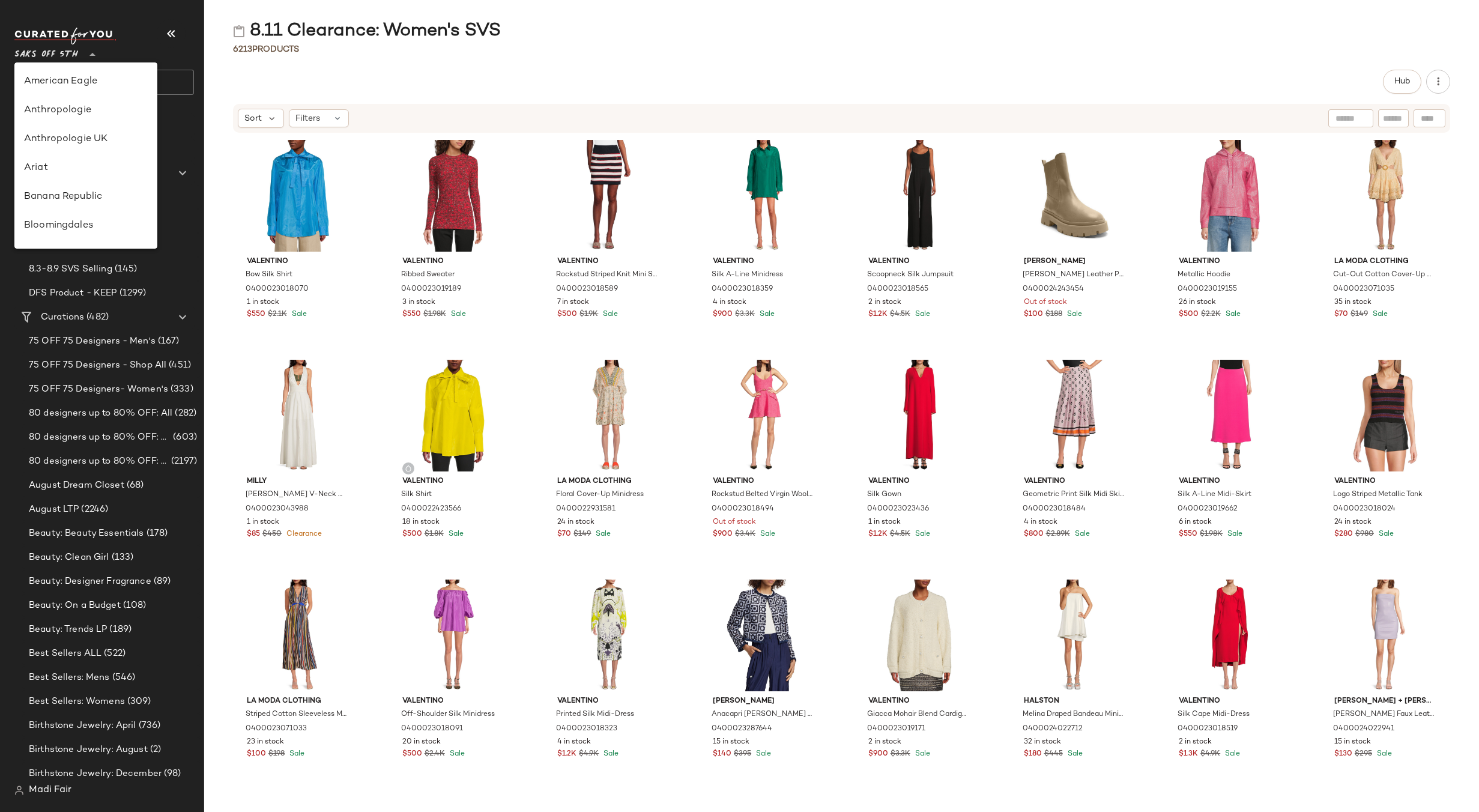
click at [64, 52] on span "Saks OFF 5TH" at bounding box center [46, 52] width 64 height 22
click at [107, 172] on div "Rent the Runway" at bounding box center [85, 175] width 123 height 14
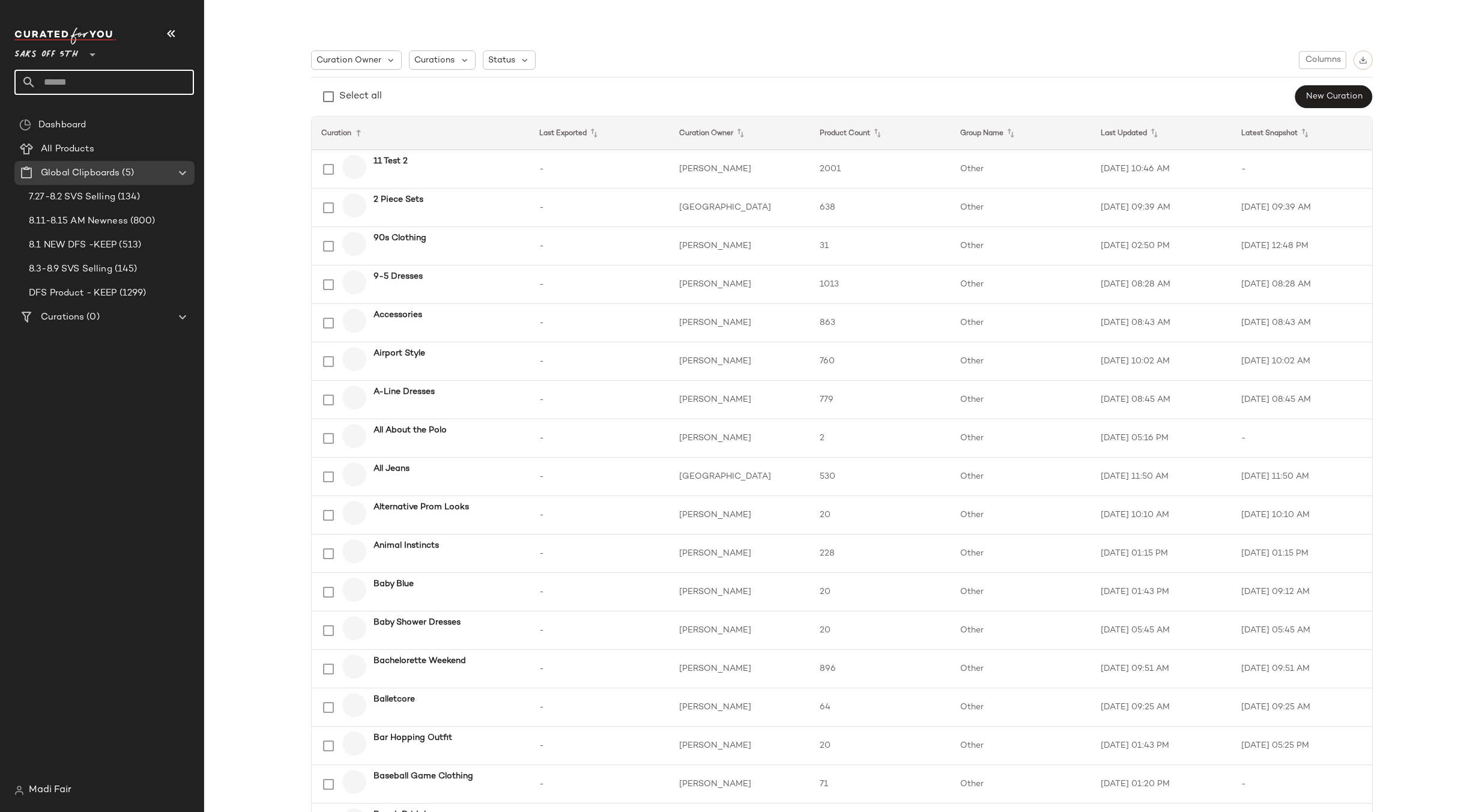
click at [88, 82] on input "text" at bounding box center [115, 82] width 158 height 25
type input "**"
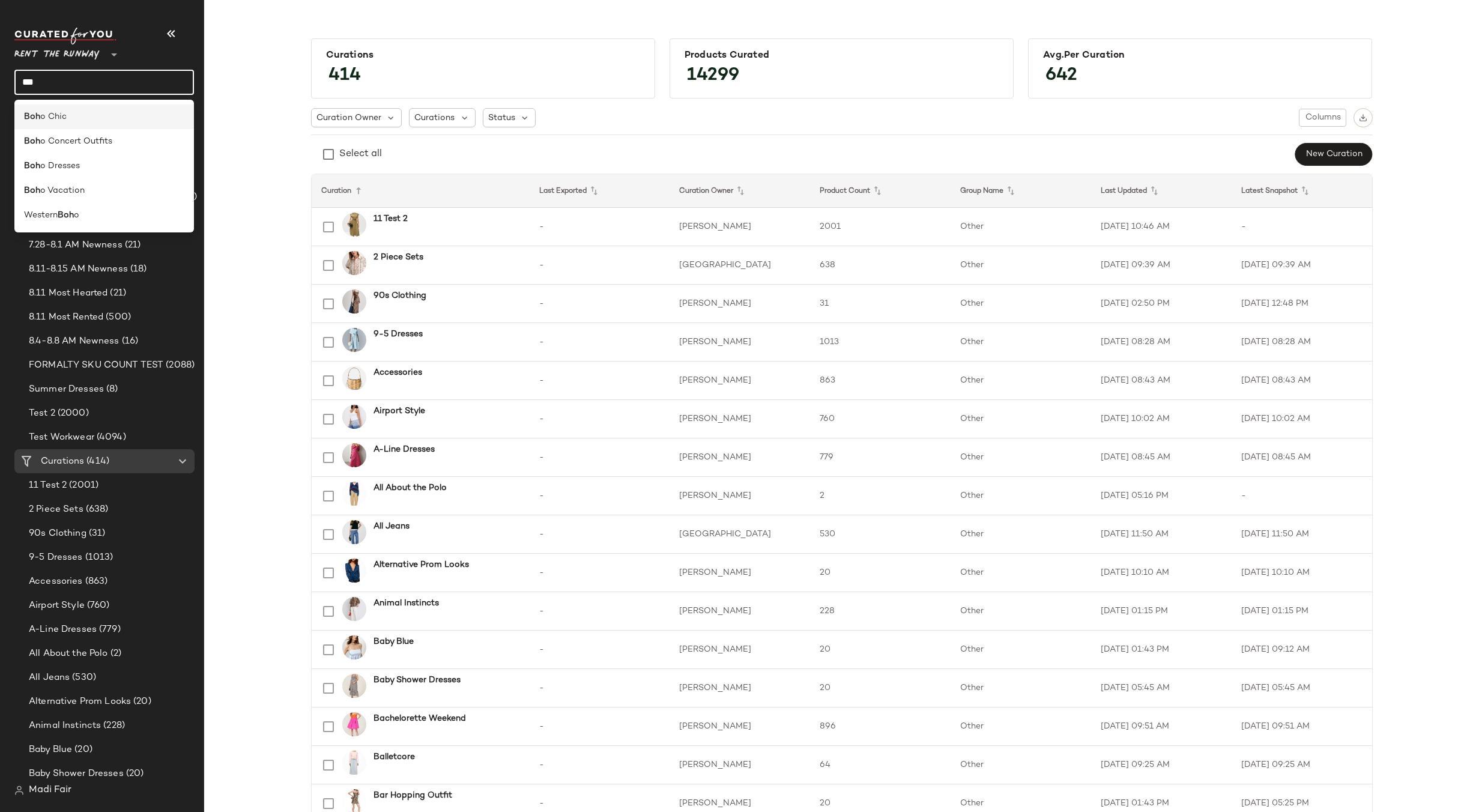
type input "***"
click at [99, 117] on div "Boh o Chic" at bounding box center [104, 117] width 161 height 12
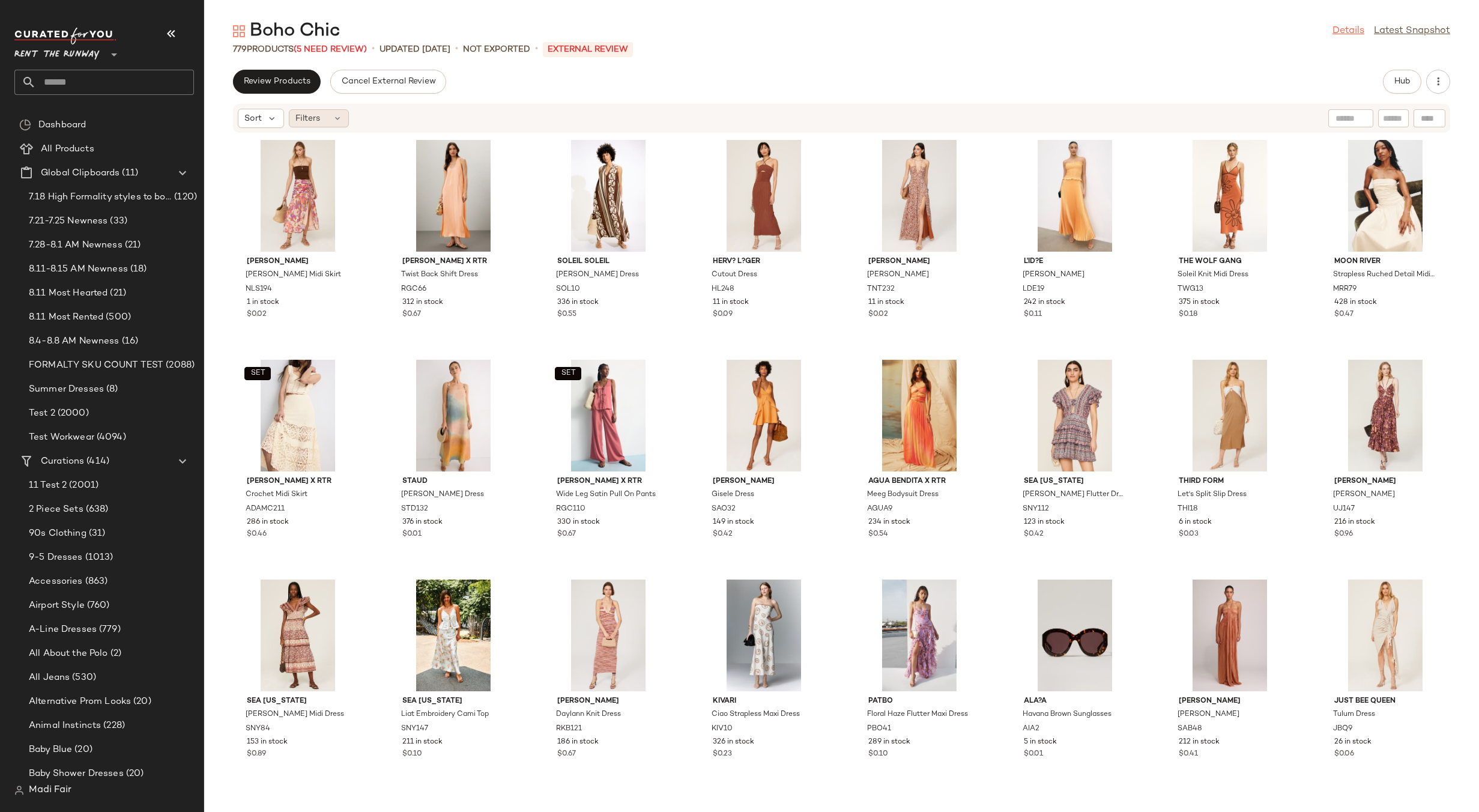
click at [1356, 33] on link "Details" at bounding box center [1348, 31] width 32 height 14
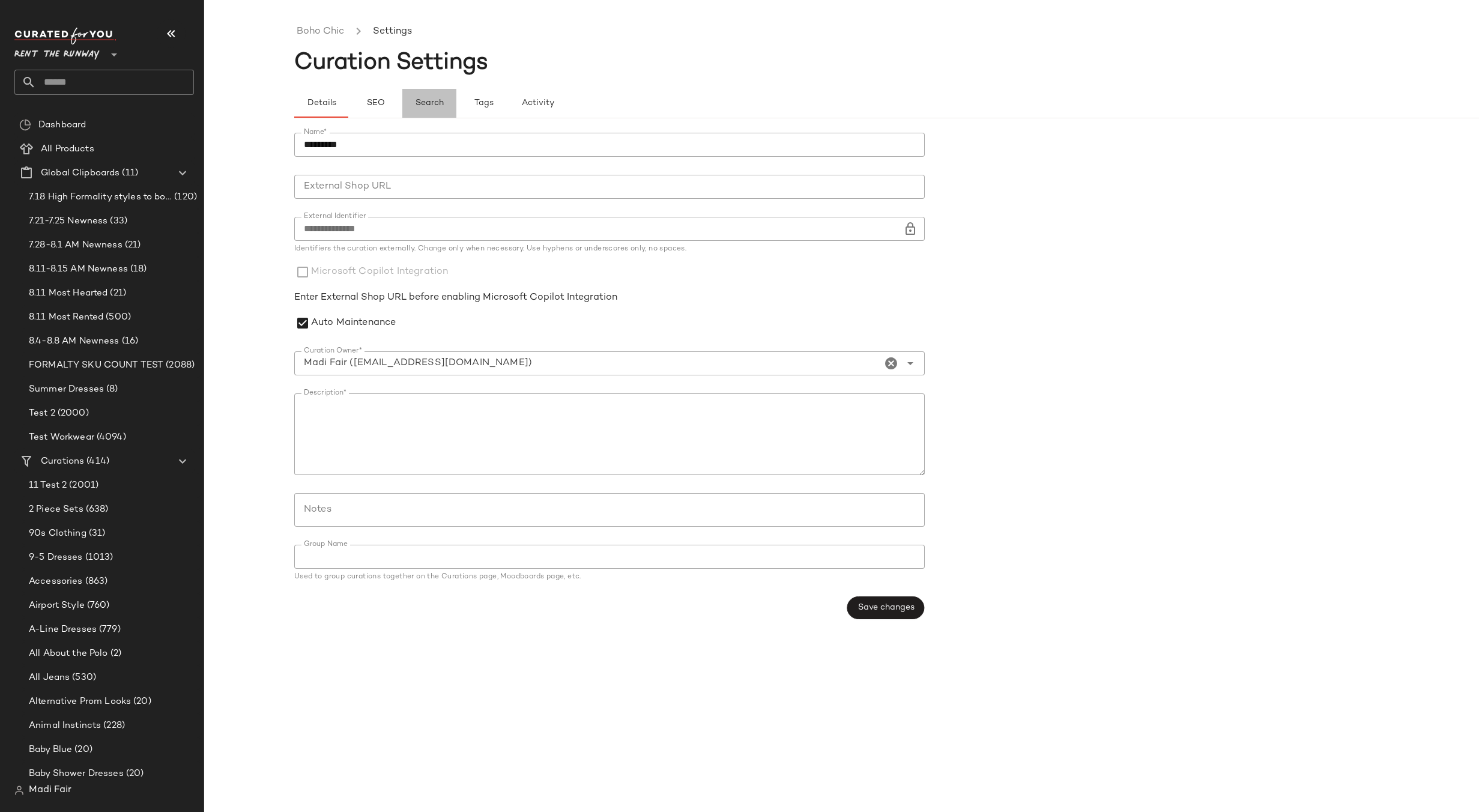
click at [427, 105] on span "Search" at bounding box center [430, 103] width 29 height 10
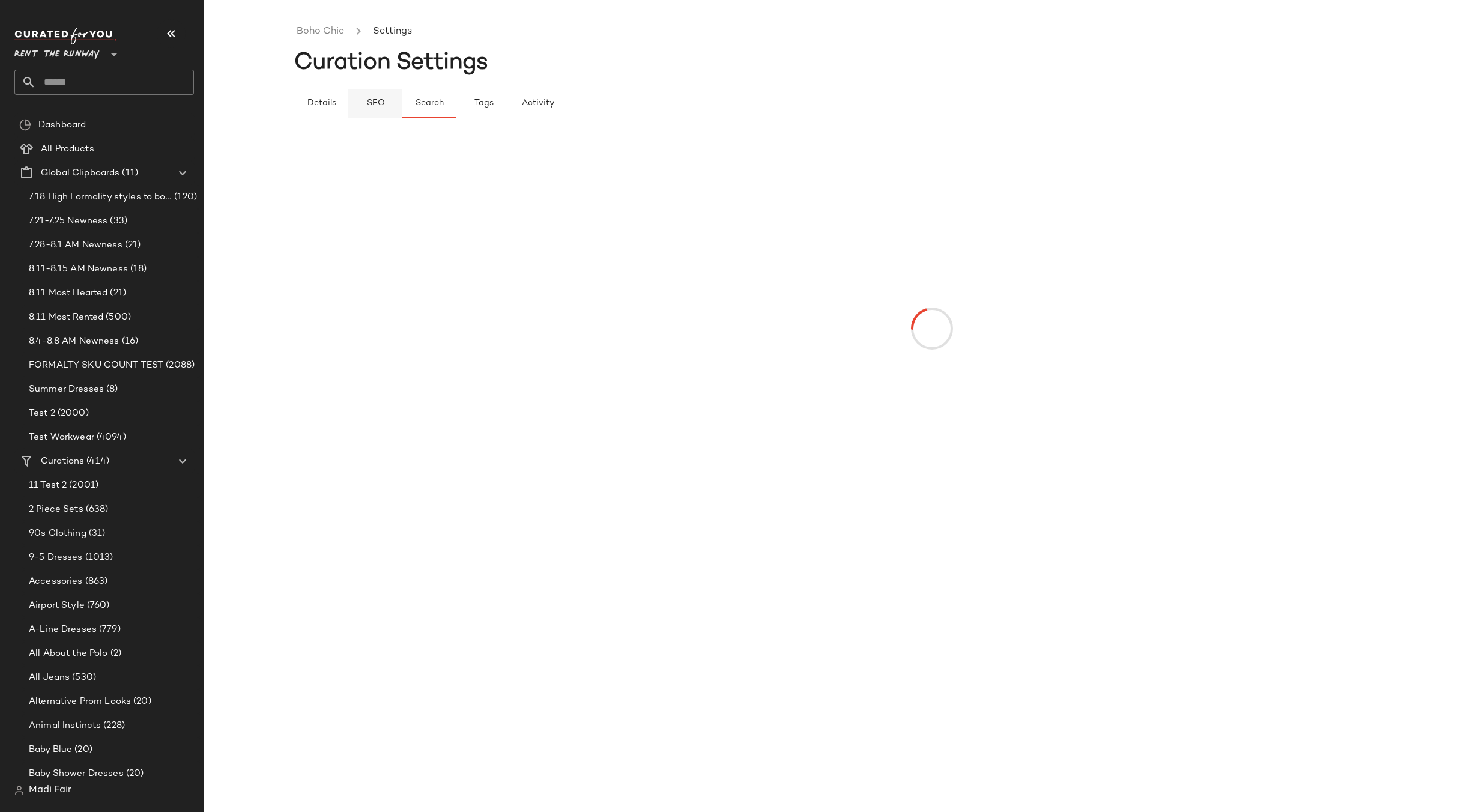
click at [456, 102] on button "SEO" at bounding box center [483, 103] width 55 height 29
click at [328, 38] on link "Boho Chic" at bounding box center [320, 32] width 48 height 15
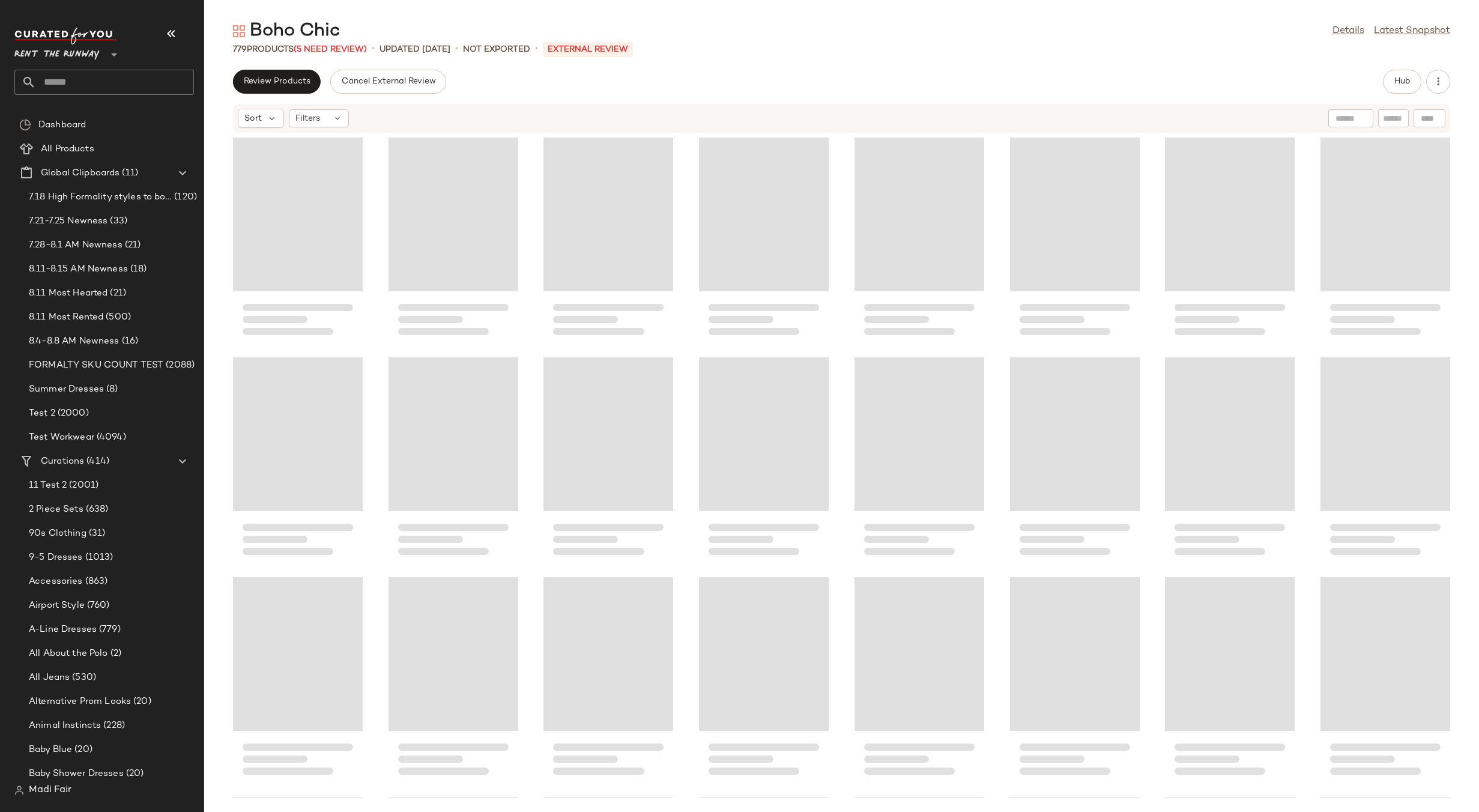
click at [70, 91] on input "text" at bounding box center [115, 82] width 158 height 25
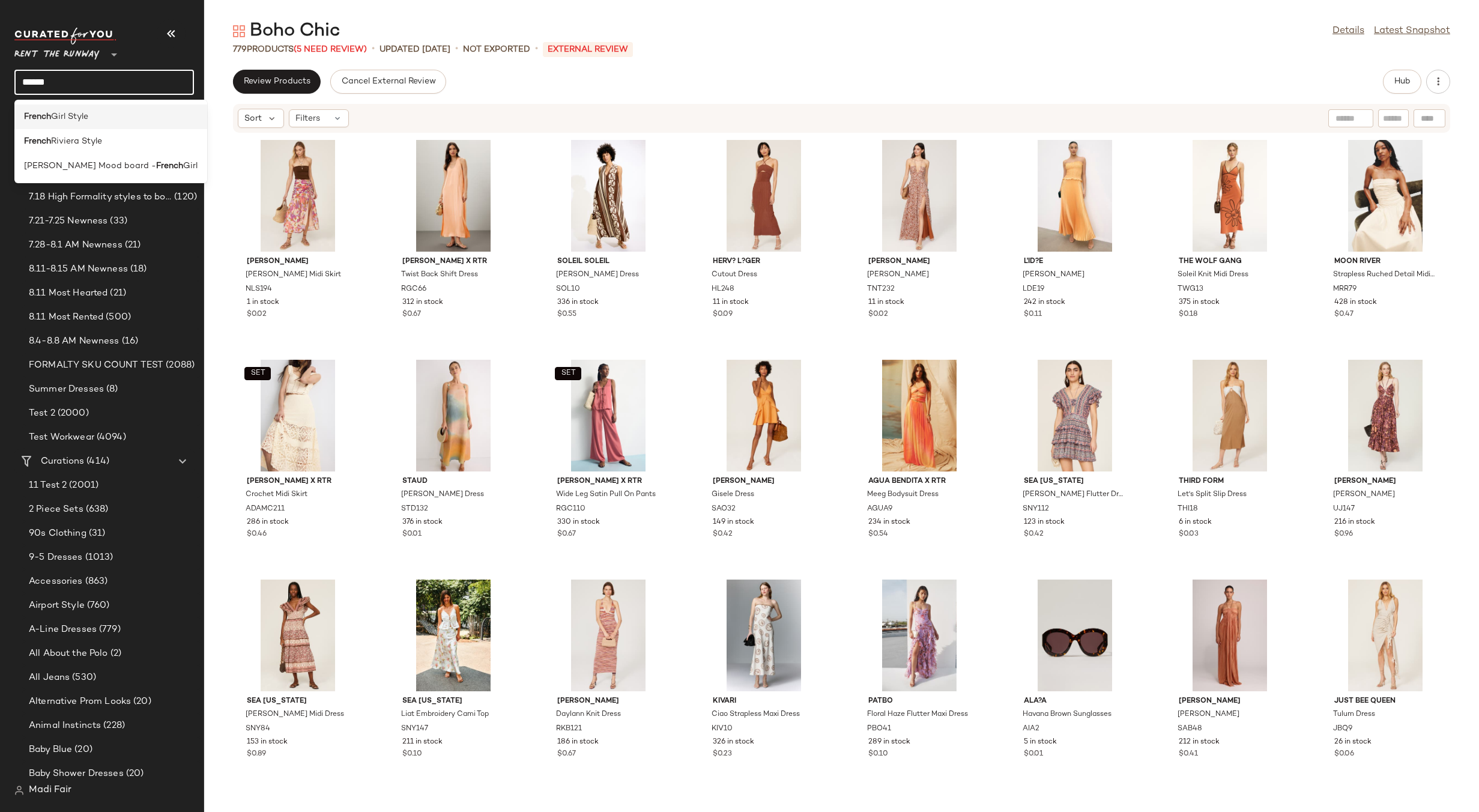
type input "******"
click at [85, 115] on span "Girl Style" at bounding box center [69, 117] width 37 height 12
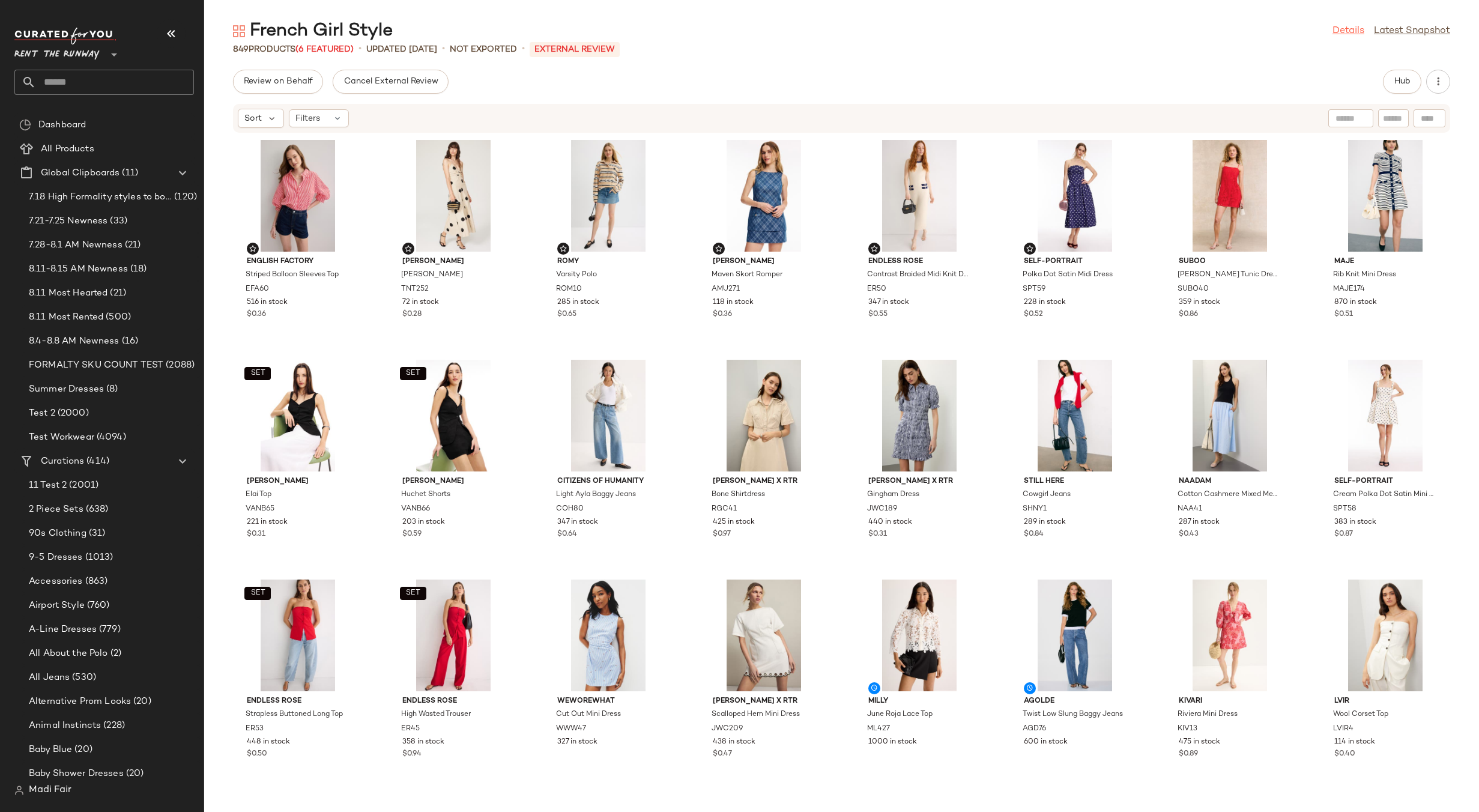
click at [1342, 33] on link "Details" at bounding box center [1348, 31] width 32 height 14
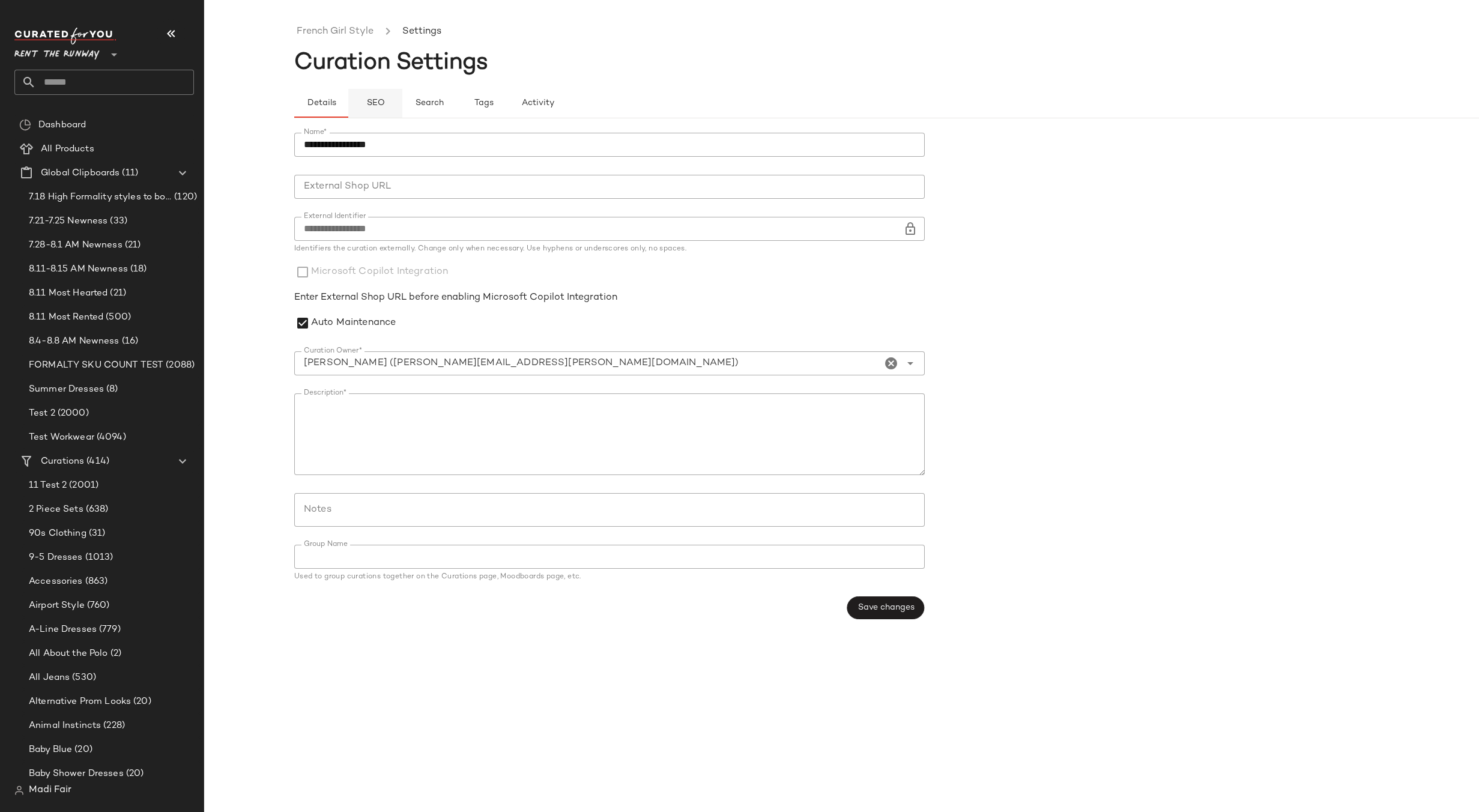
click at [382, 108] on span "SEO" at bounding box center [374, 103] width 18 height 10
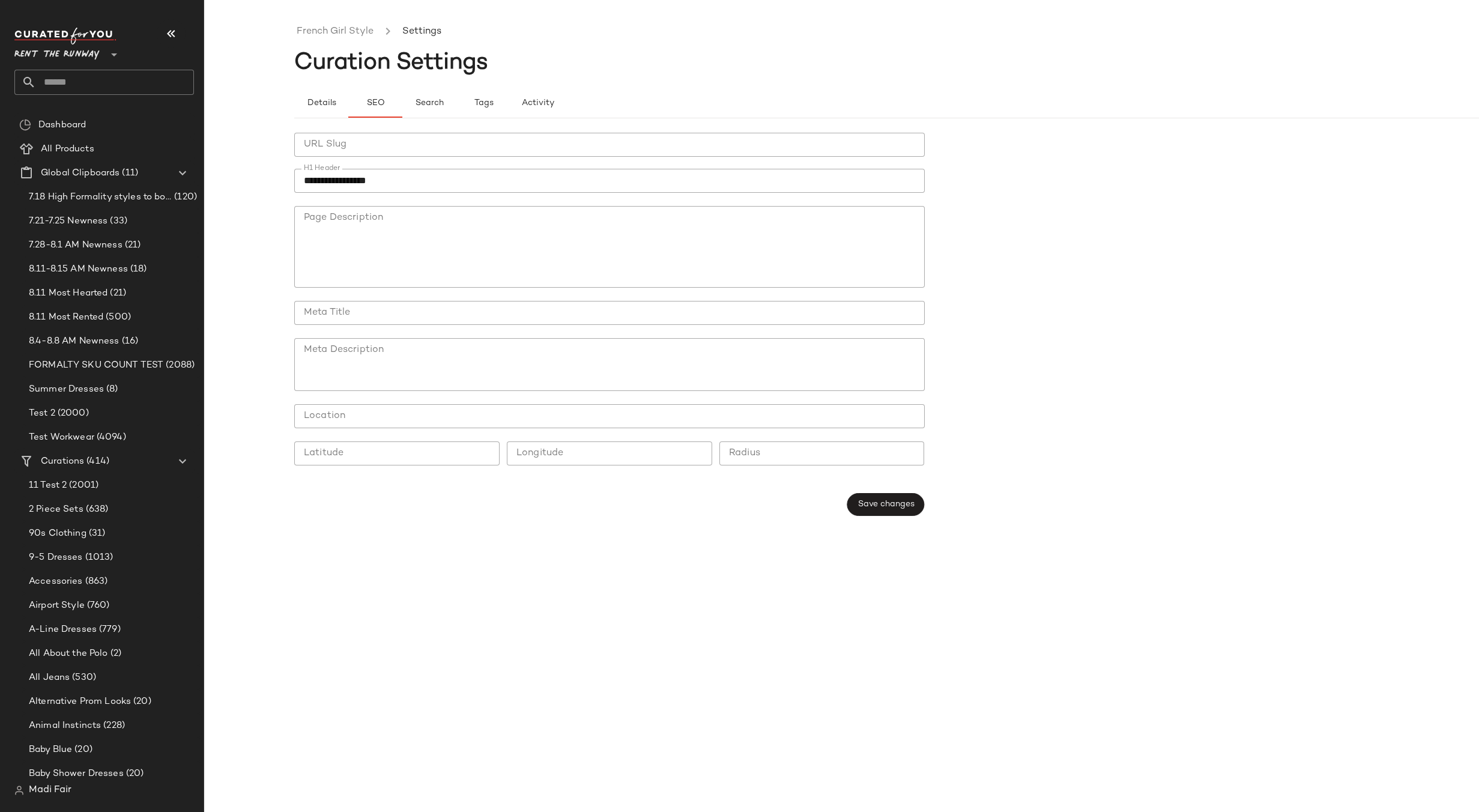
click at [64, 77] on input "text" at bounding box center [115, 82] width 158 height 25
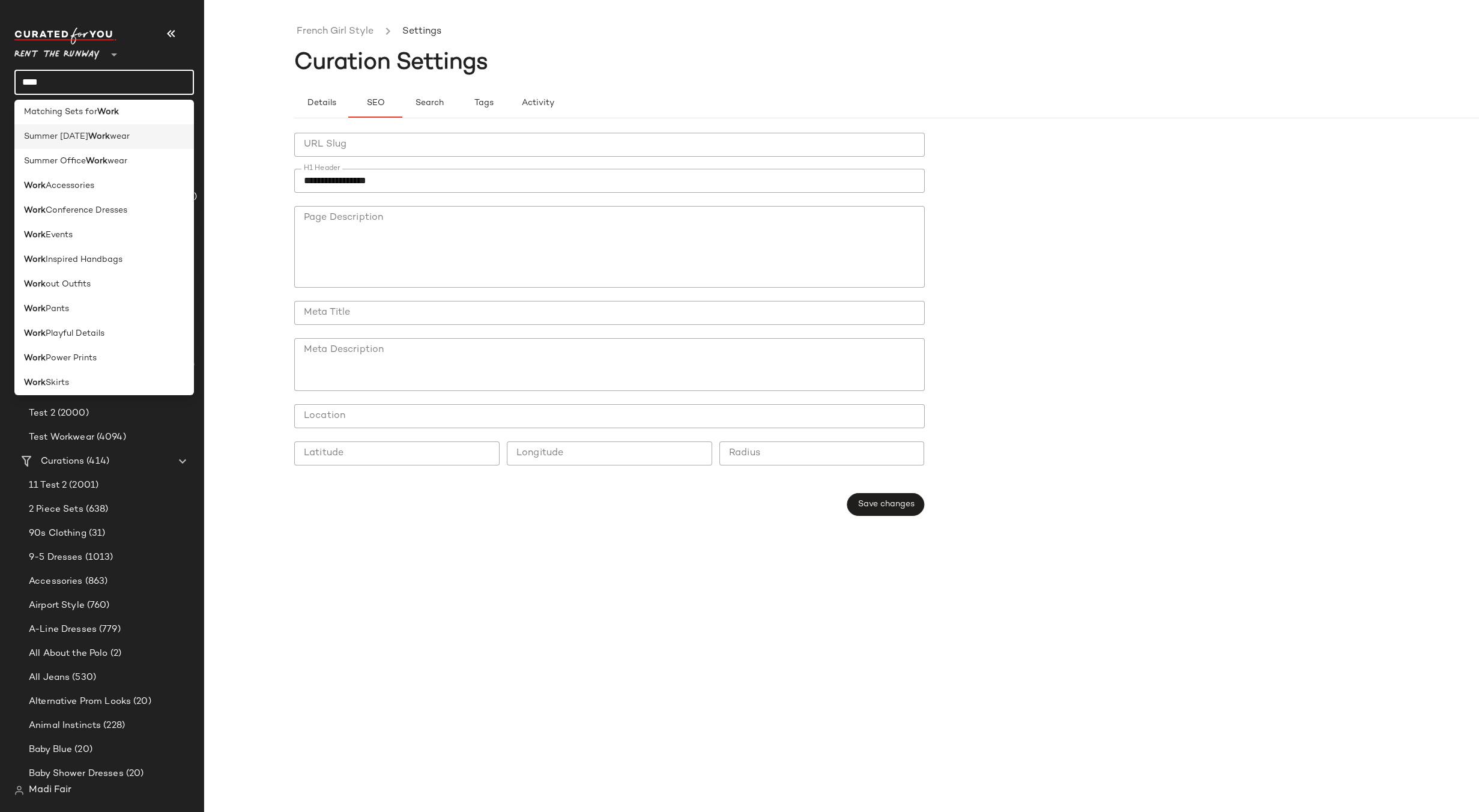
scroll to position [182, 0]
type input "****"
click at [118, 250] on div "Work Power Prints" at bounding box center [104, 254] width 161 height 12
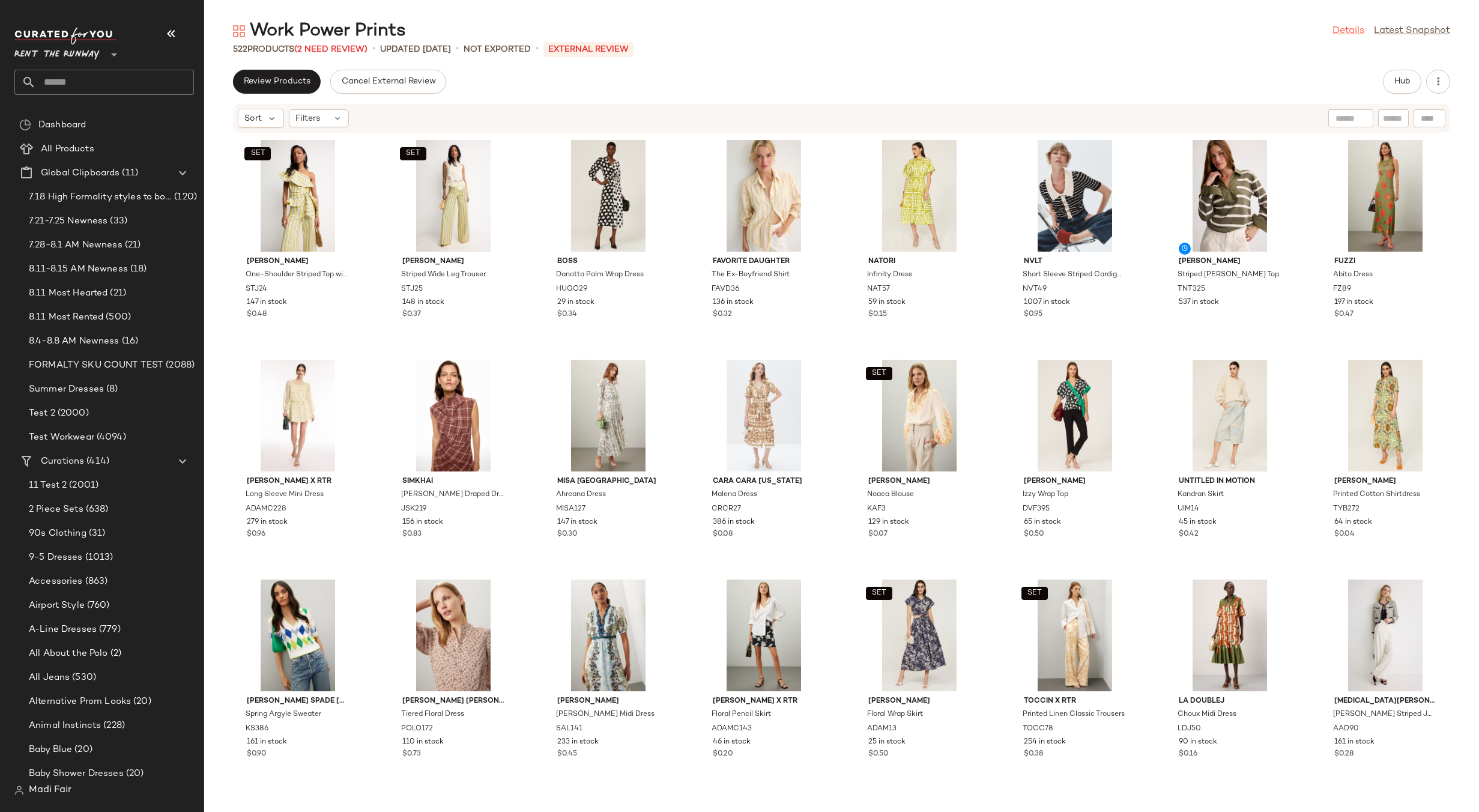
click at [1343, 31] on link "Details" at bounding box center [1348, 31] width 32 height 14
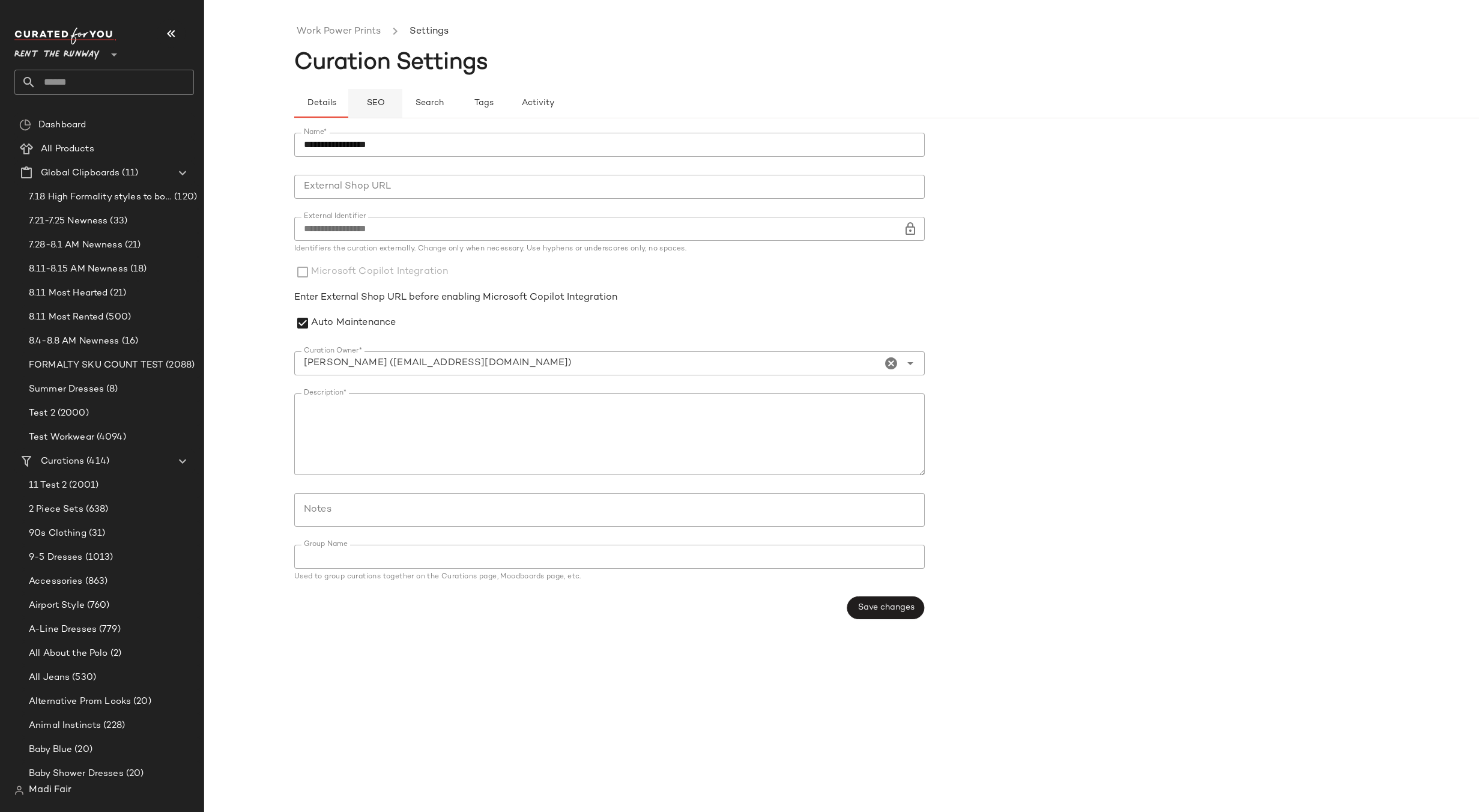
click at [377, 103] on span "SEO" at bounding box center [374, 103] width 18 height 10
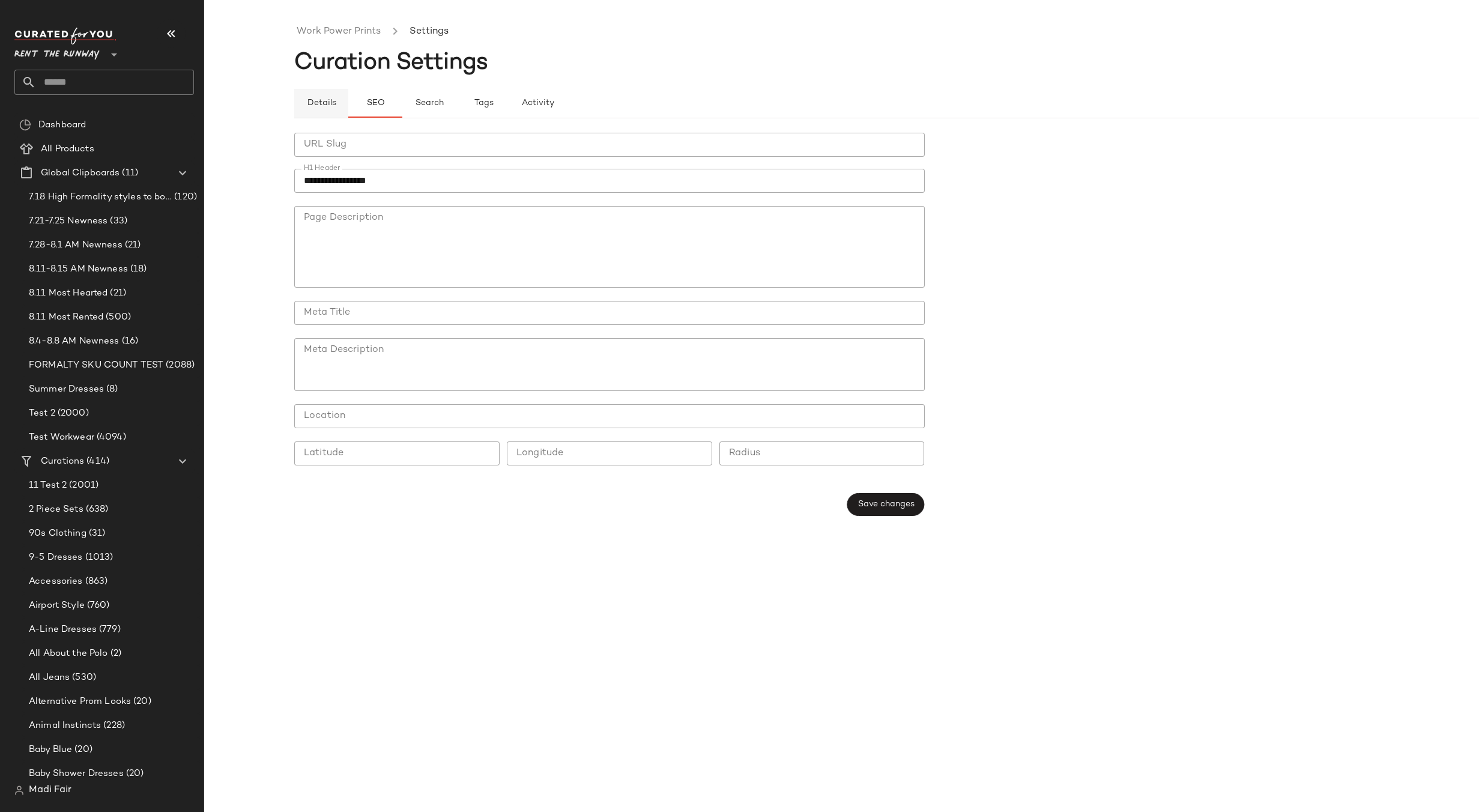
click at [327, 102] on span "Details" at bounding box center [320, 103] width 30 height 10
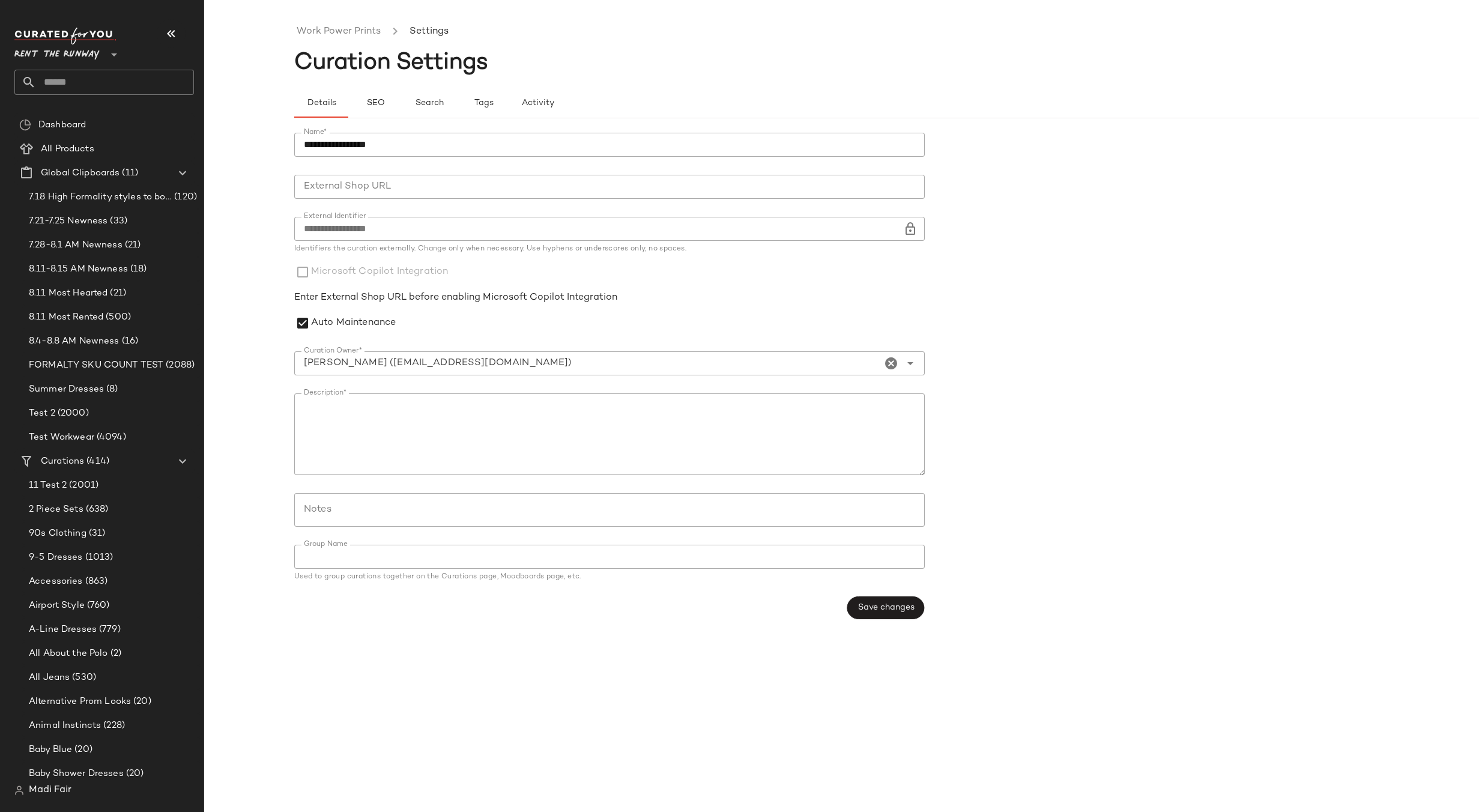
click at [64, 79] on input "text" at bounding box center [115, 82] width 158 height 25
type input "**********"
click at [101, 118] on span "ding Guest Dresses" at bounding box center [118, 117] width 79 height 12
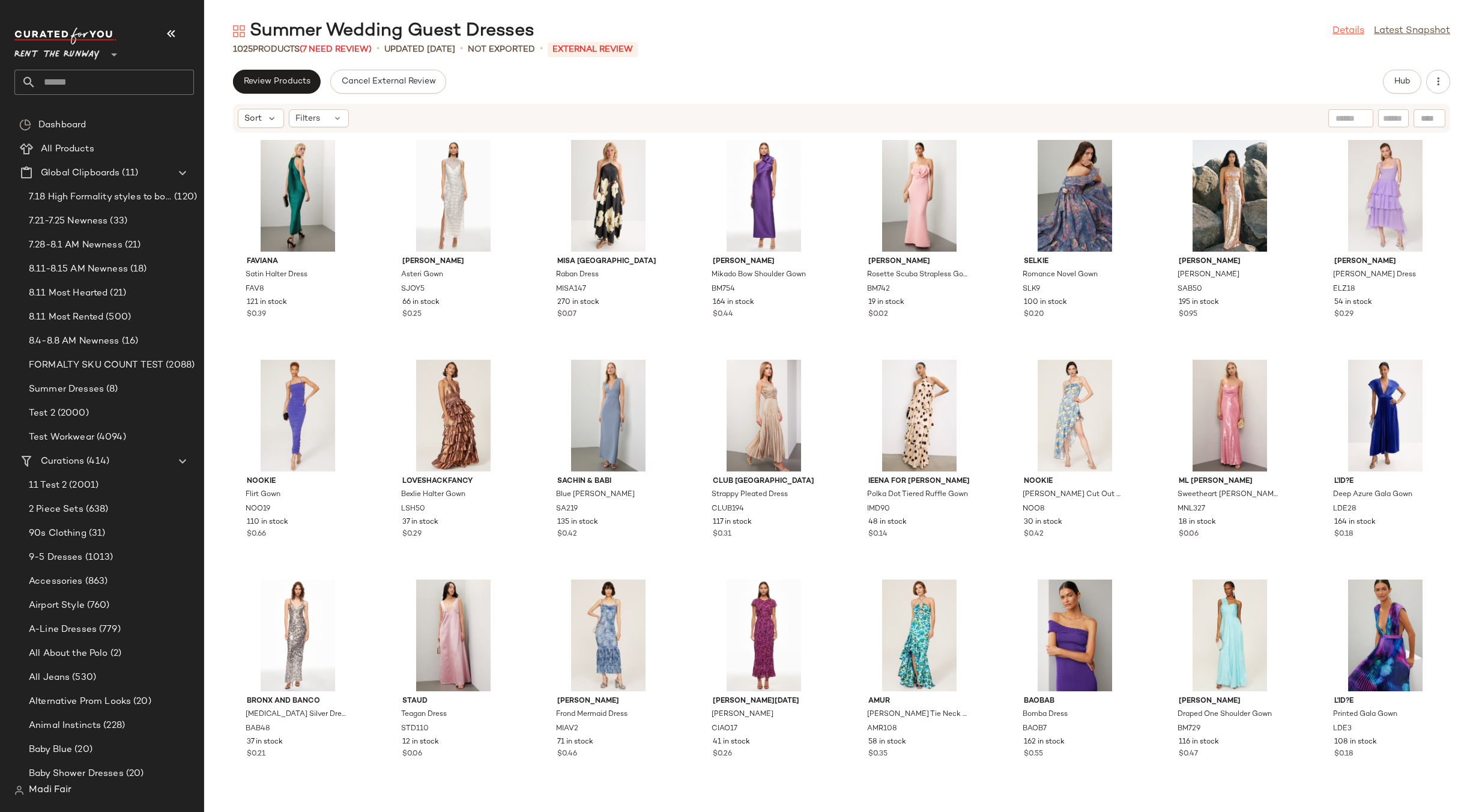
click at [1355, 28] on link "Details" at bounding box center [1348, 31] width 32 height 14
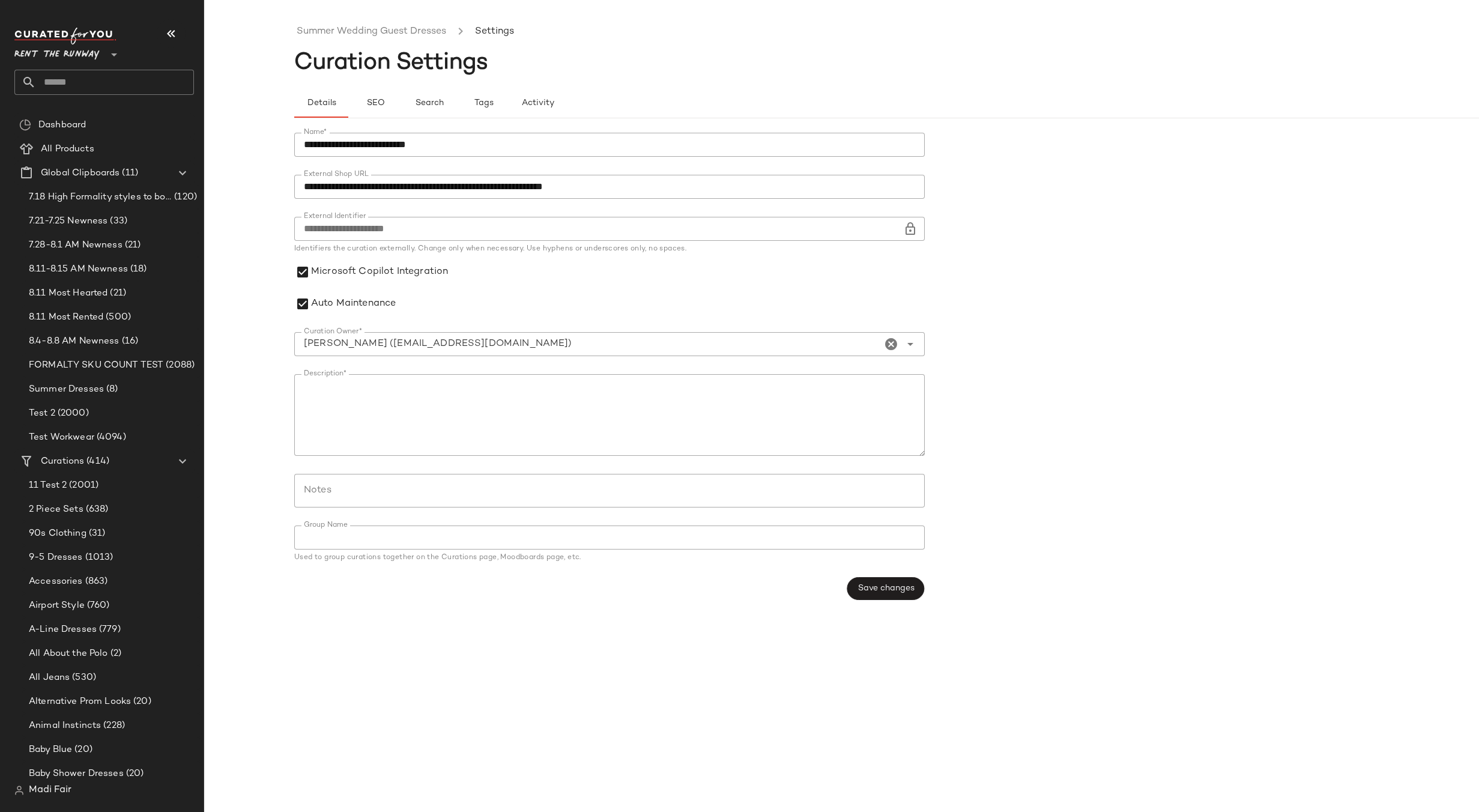
click at [1068, 421] on form "**********" at bounding box center [932, 366] width 1275 height 482
click at [370, 101] on span "SEO" at bounding box center [374, 103] width 18 height 10
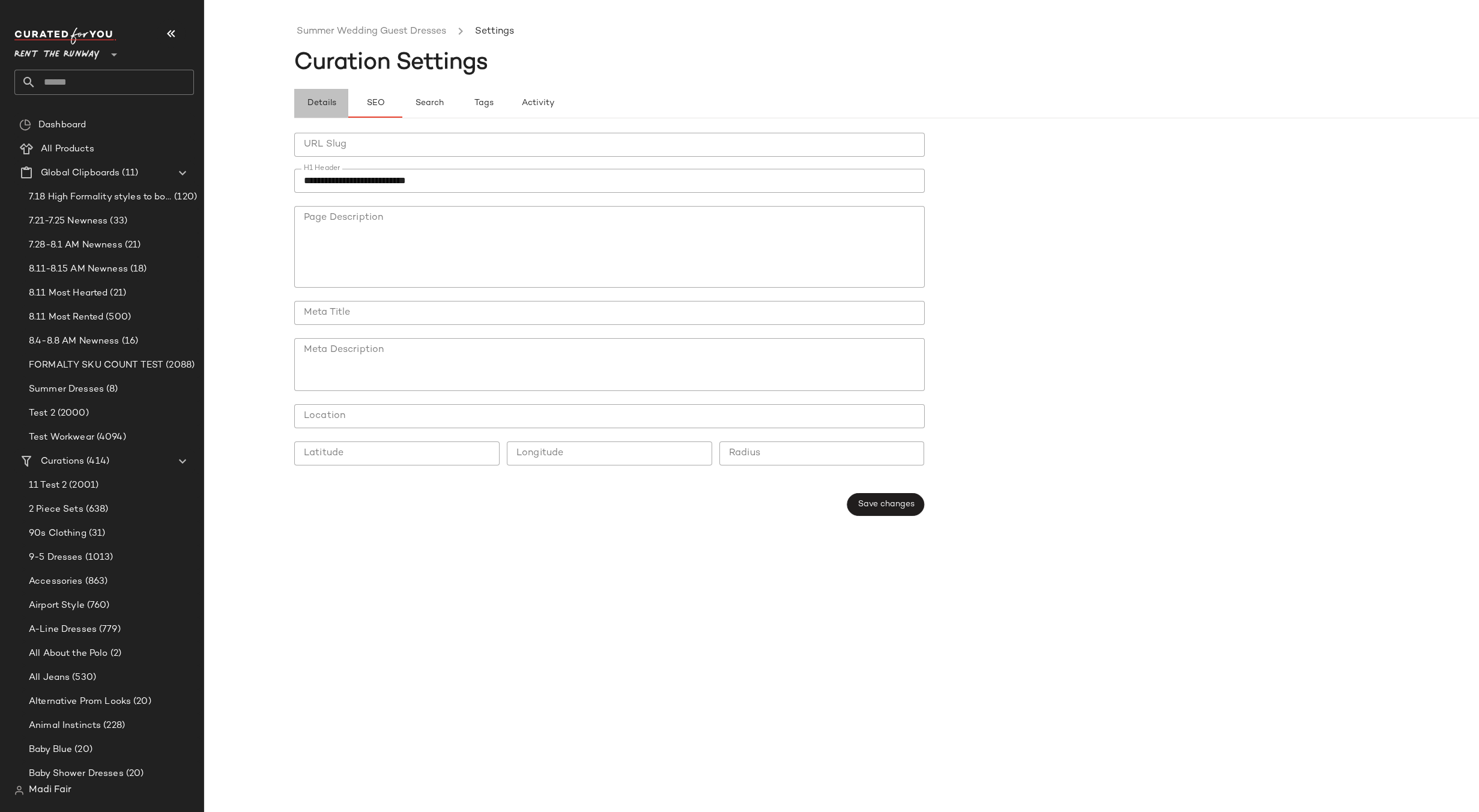
click at [328, 101] on span "Details" at bounding box center [320, 103] width 30 height 10
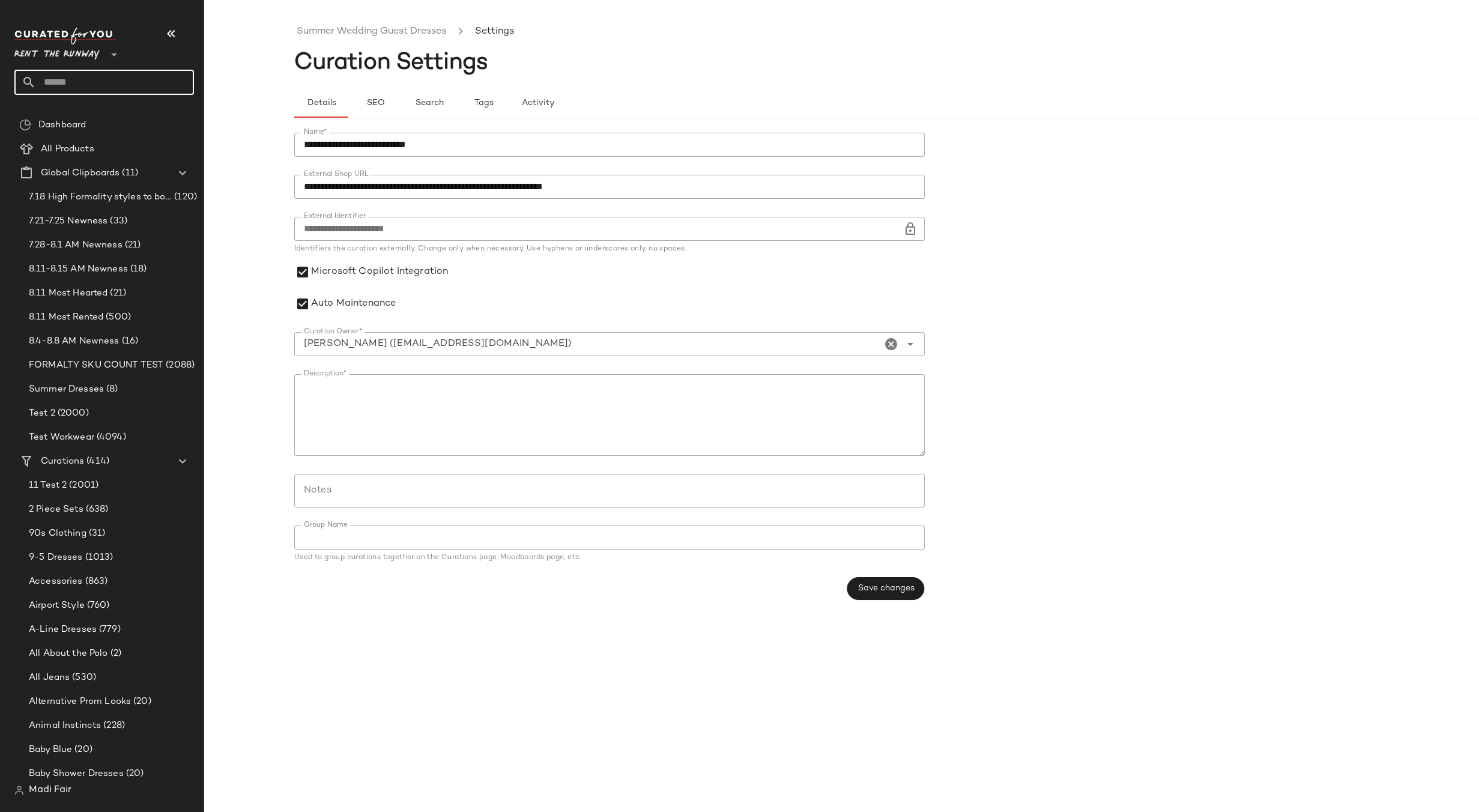
click at [84, 74] on input "text" at bounding box center [115, 82] width 158 height 25
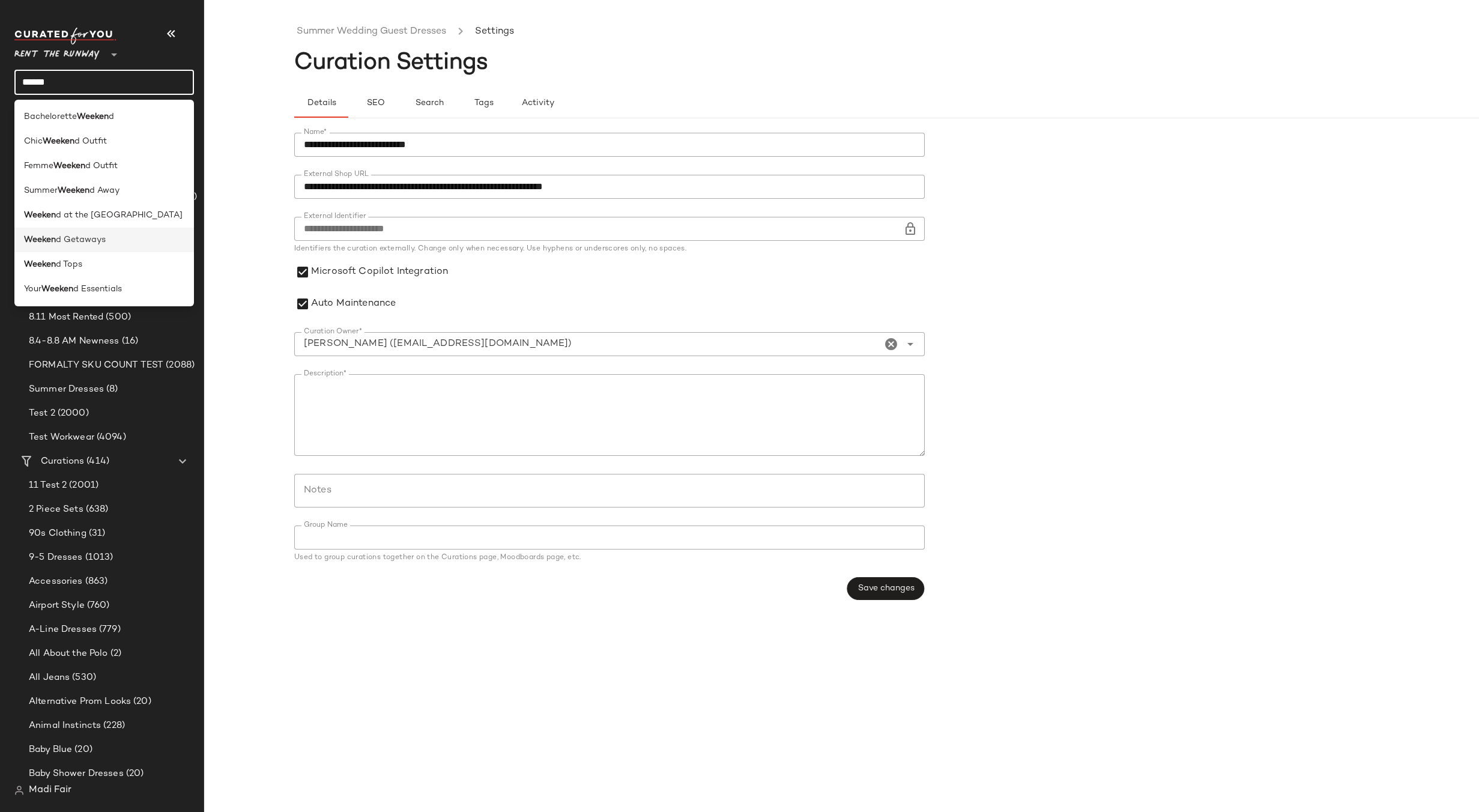
type input "******"
click at [117, 236] on div "Weeken d Getaways" at bounding box center [104, 239] width 161 height 12
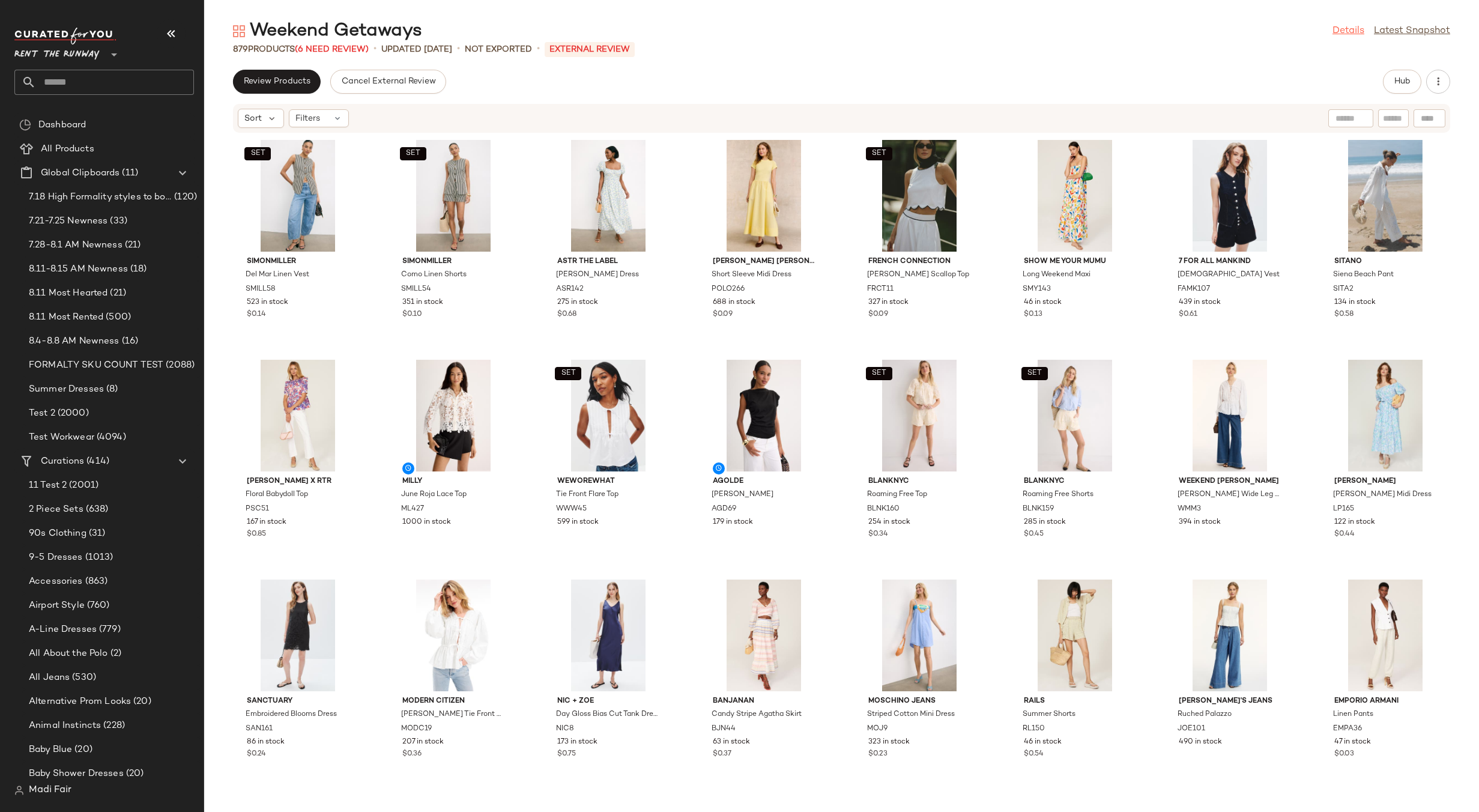
click at [1337, 31] on link "Details" at bounding box center [1348, 31] width 32 height 14
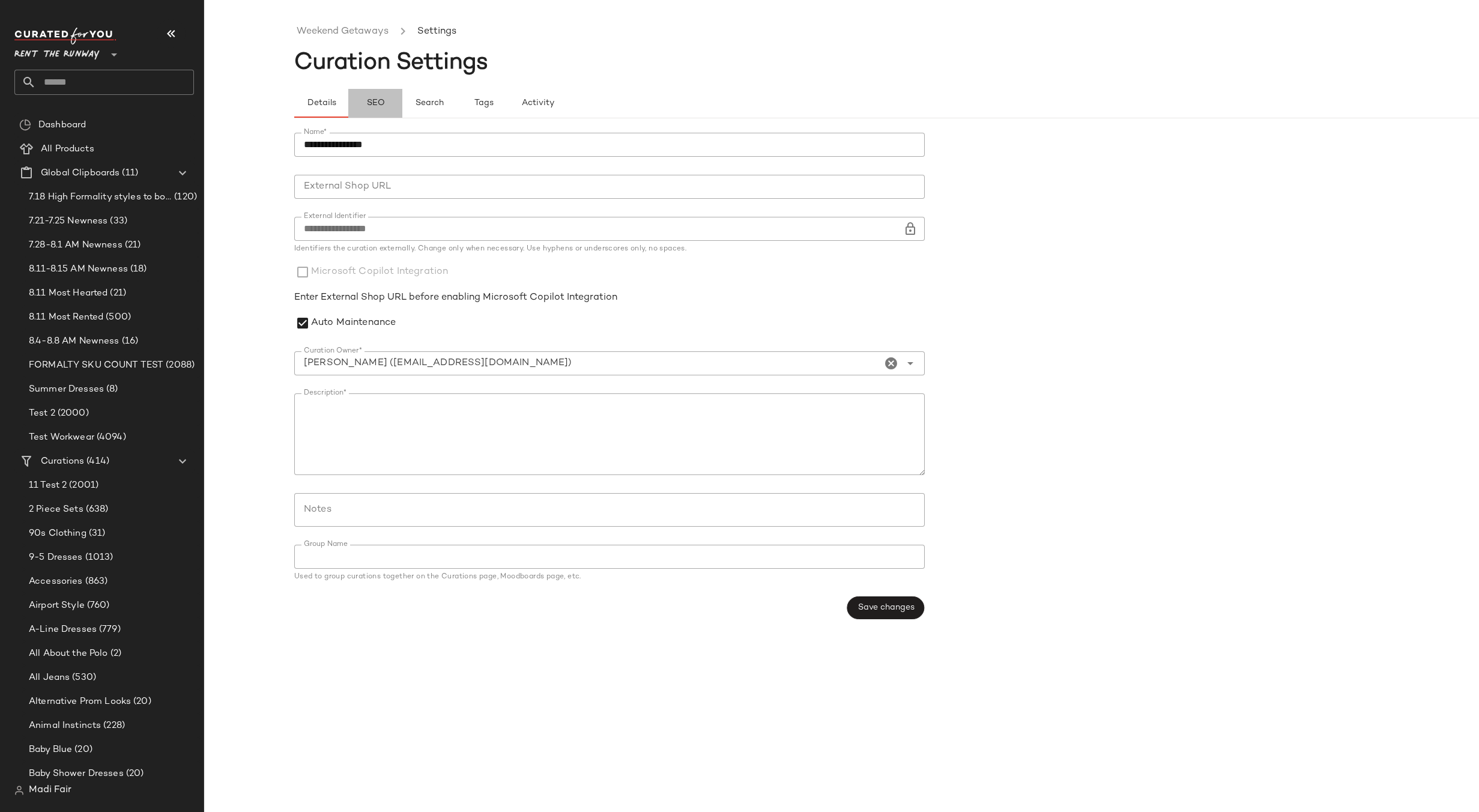
click at [375, 104] on span "SEO" at bounding box center [374, 103] width 18 height 10
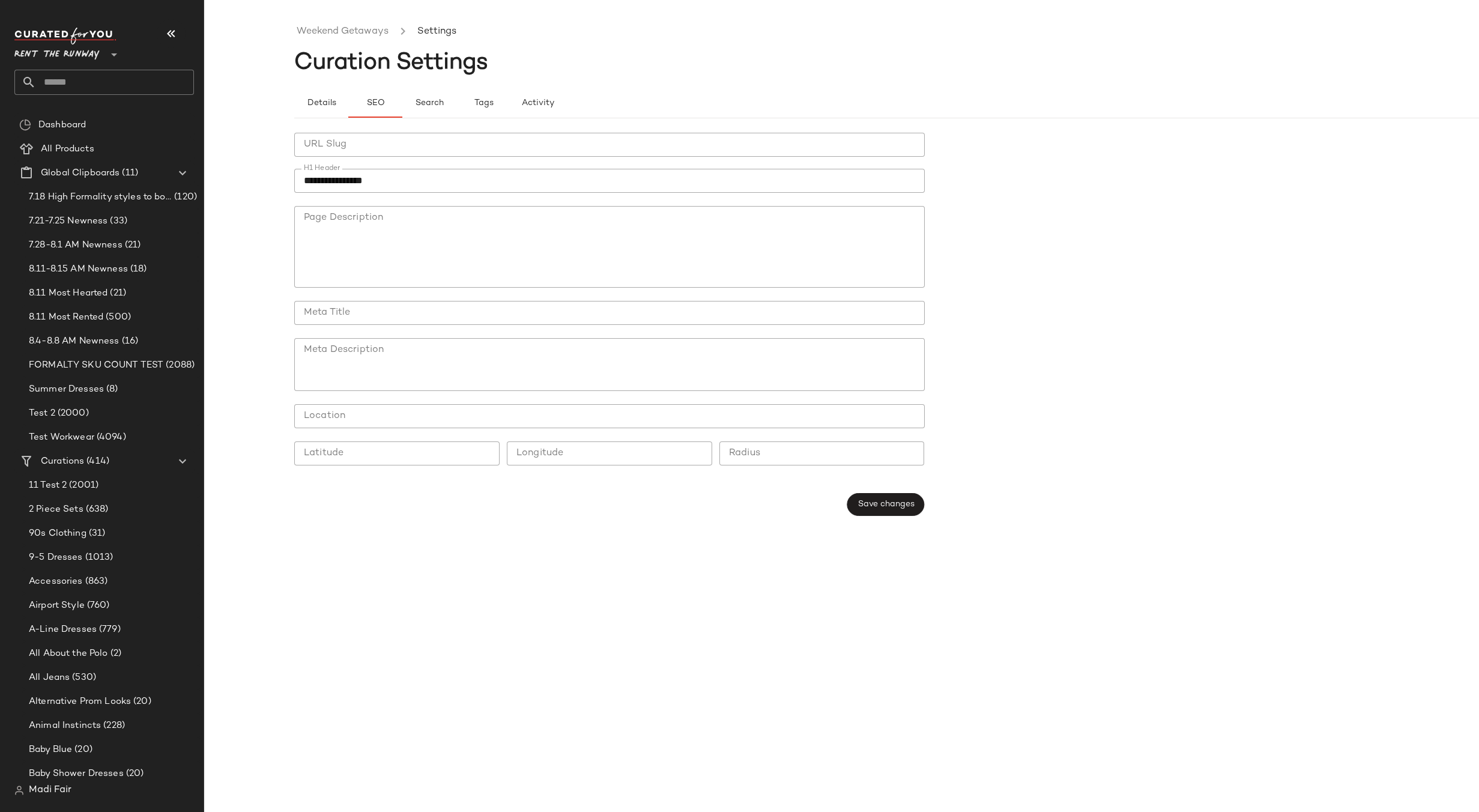
click at [66, 85] on input "text" at bounding box center [115, 82] width 158 height 25
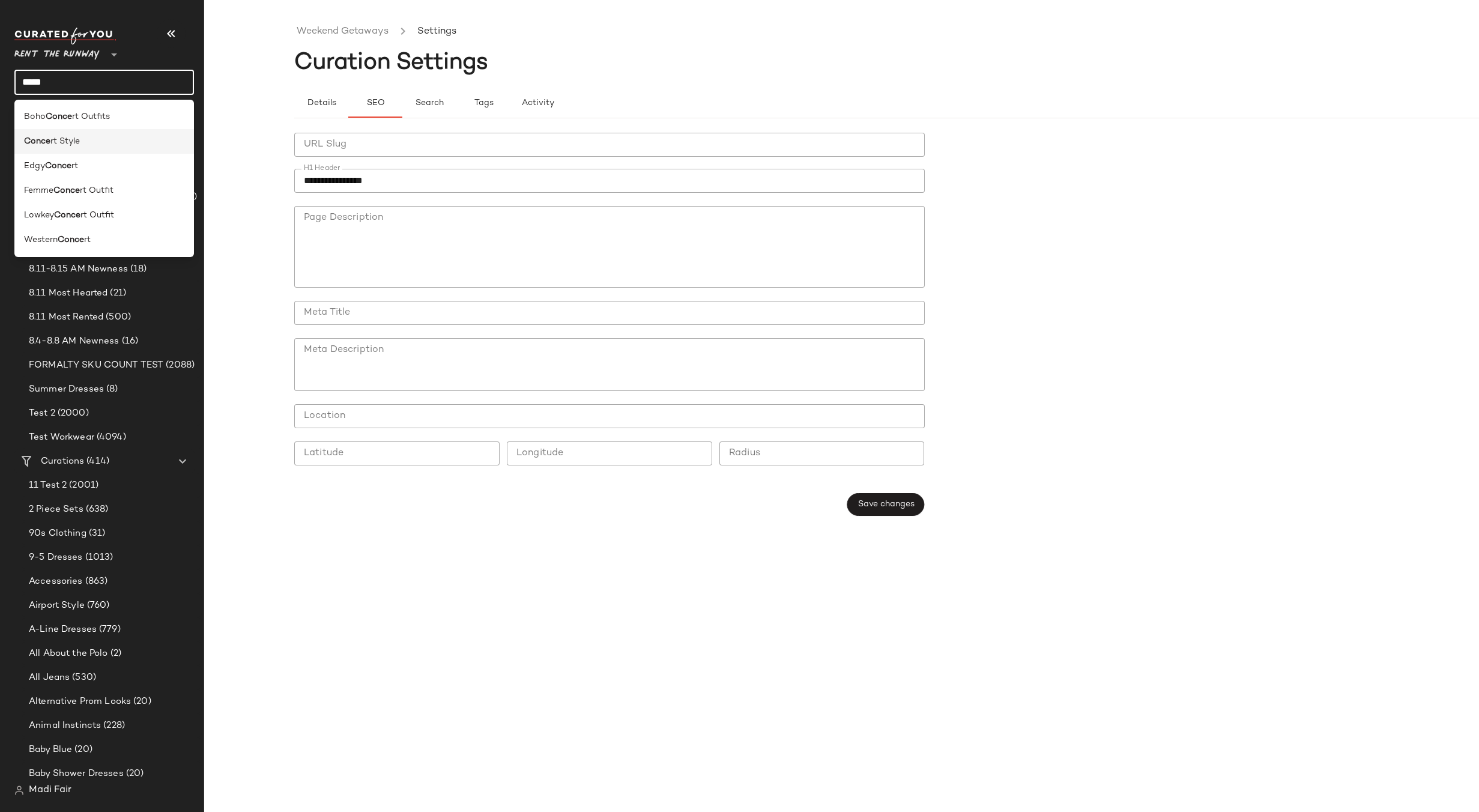
type input "*****"
click at [83, 139] on div "Conce rt Style" at bounding box center [104, 141] width 161 height 12
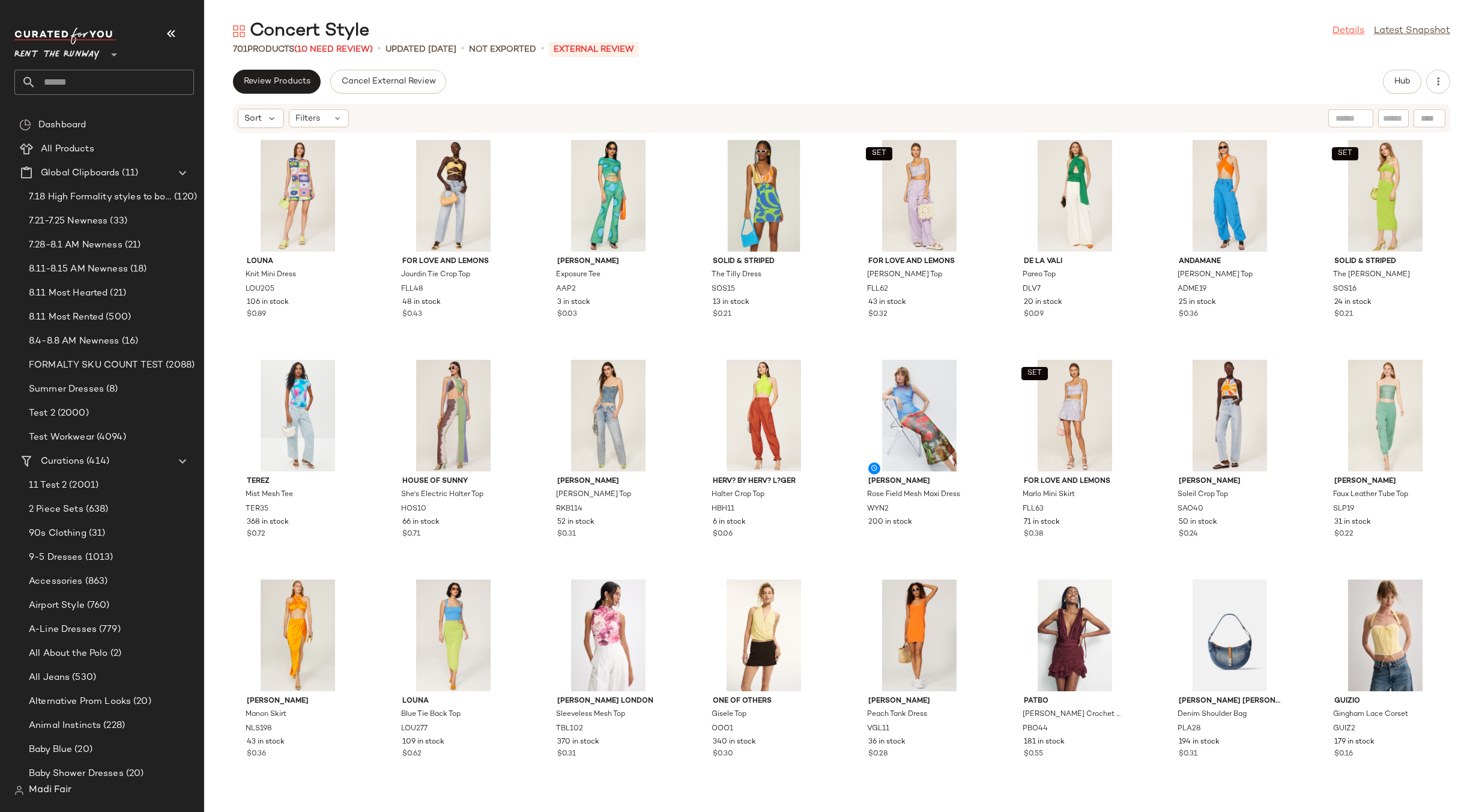
click at [1339, 32] on link "Details" at bounding box center [1348, 31] width 32 height 14
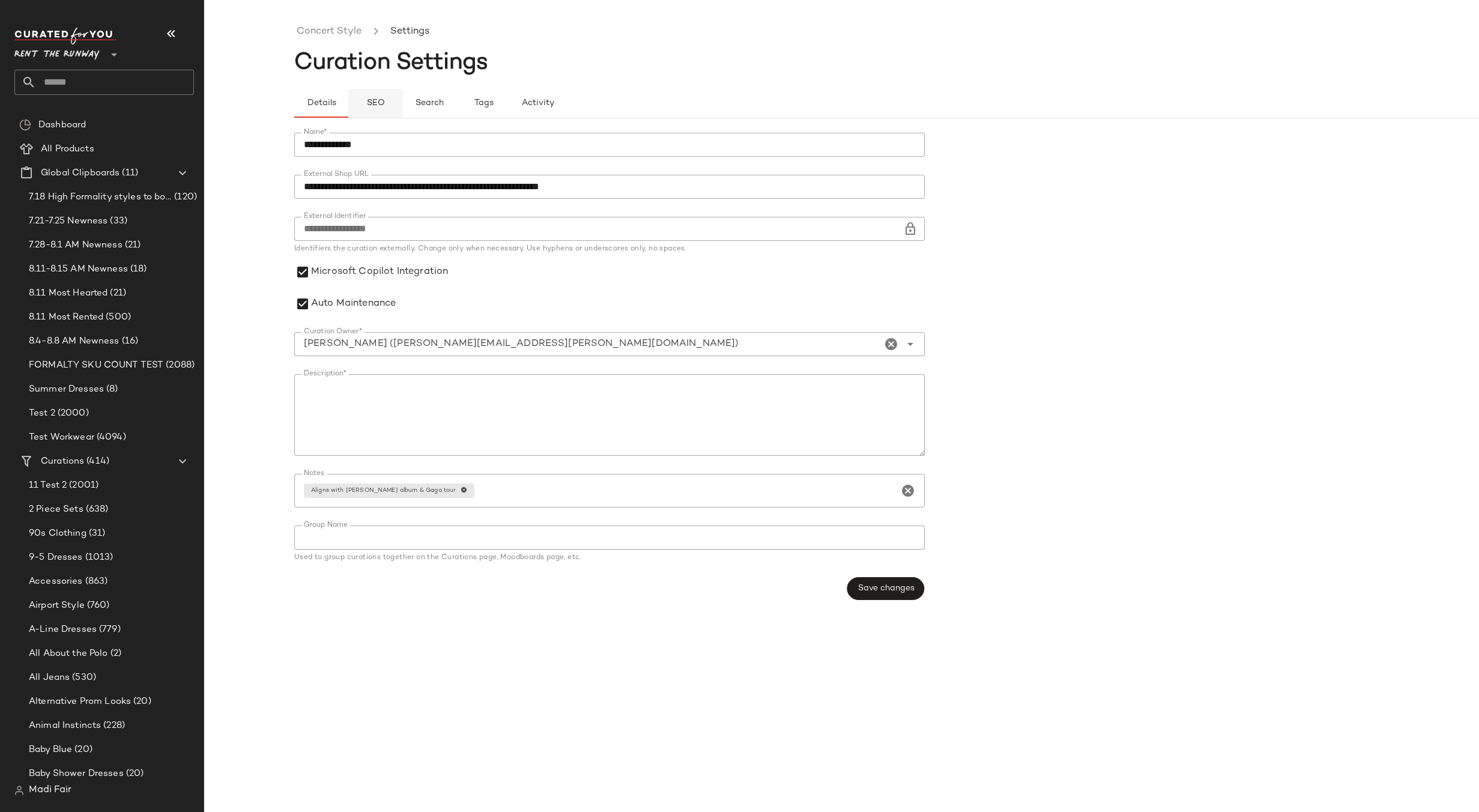
click at [375, 106] on span "SEO" at bounding box center [374, 103] width 18 height 10
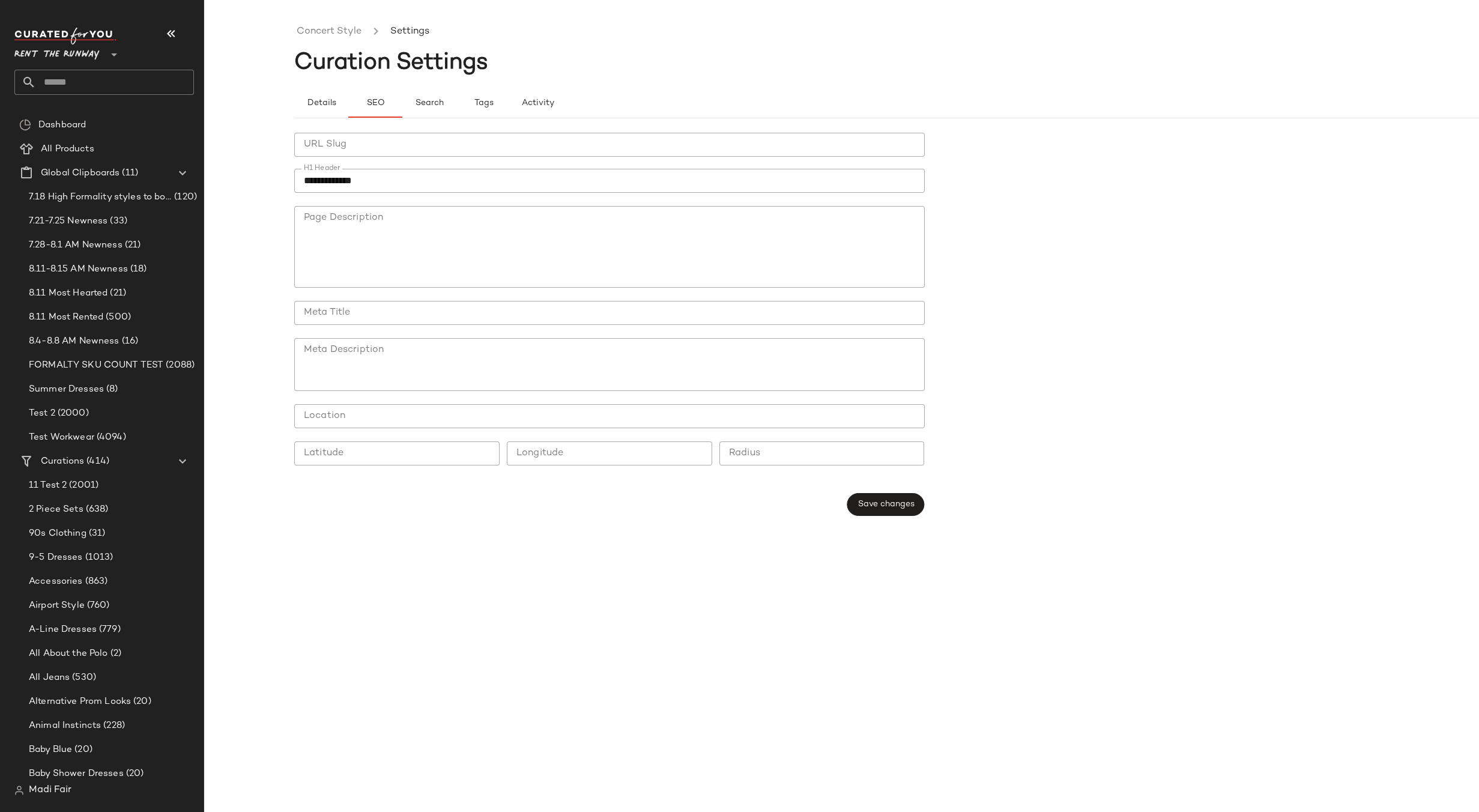
click at [64, 83] on input "text" at bounding box center [115, 82] width 158 height 25
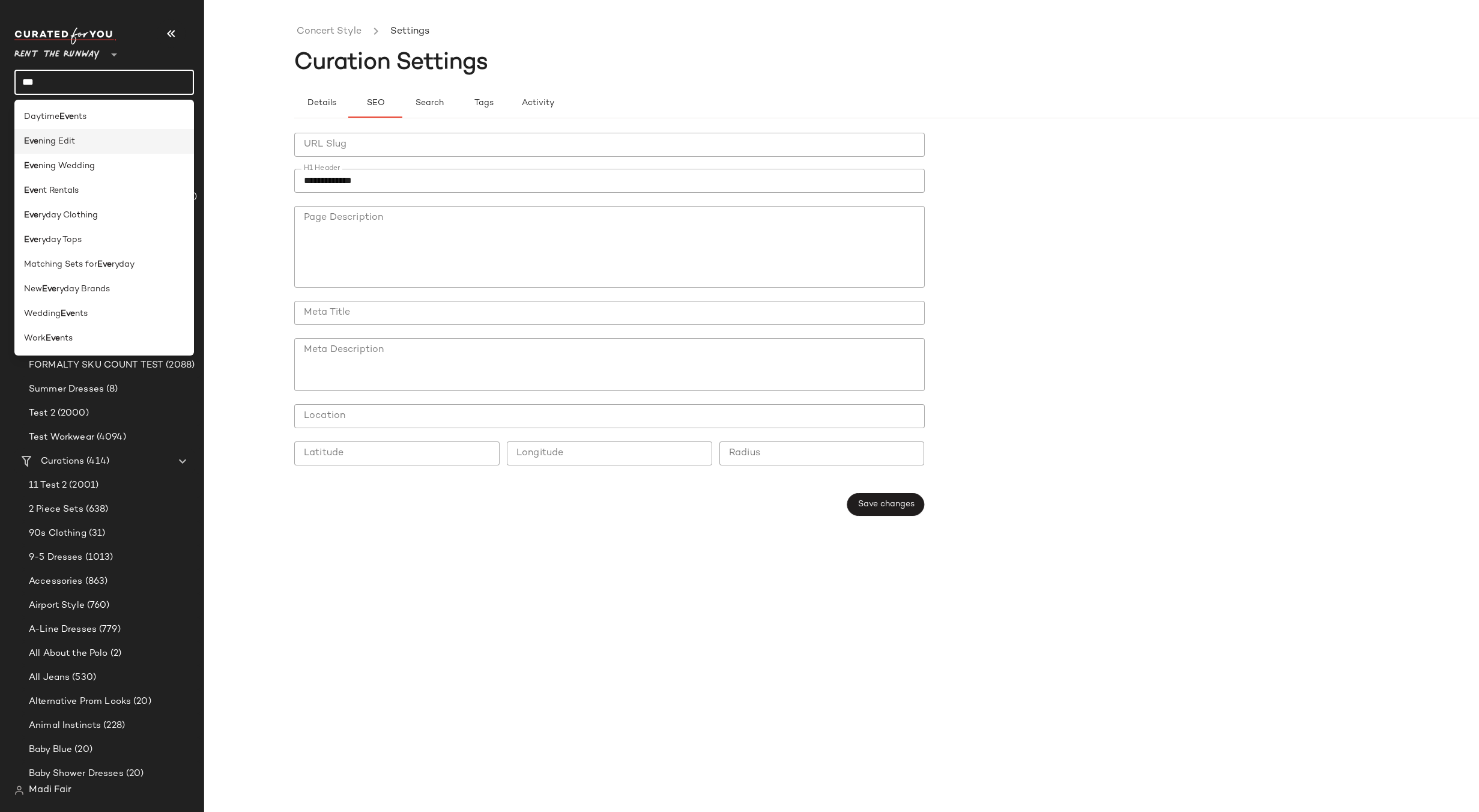
type input "***"
click at [63, 143] on span "ning Edit" at bounding box center [56, 141] width 36 height 12
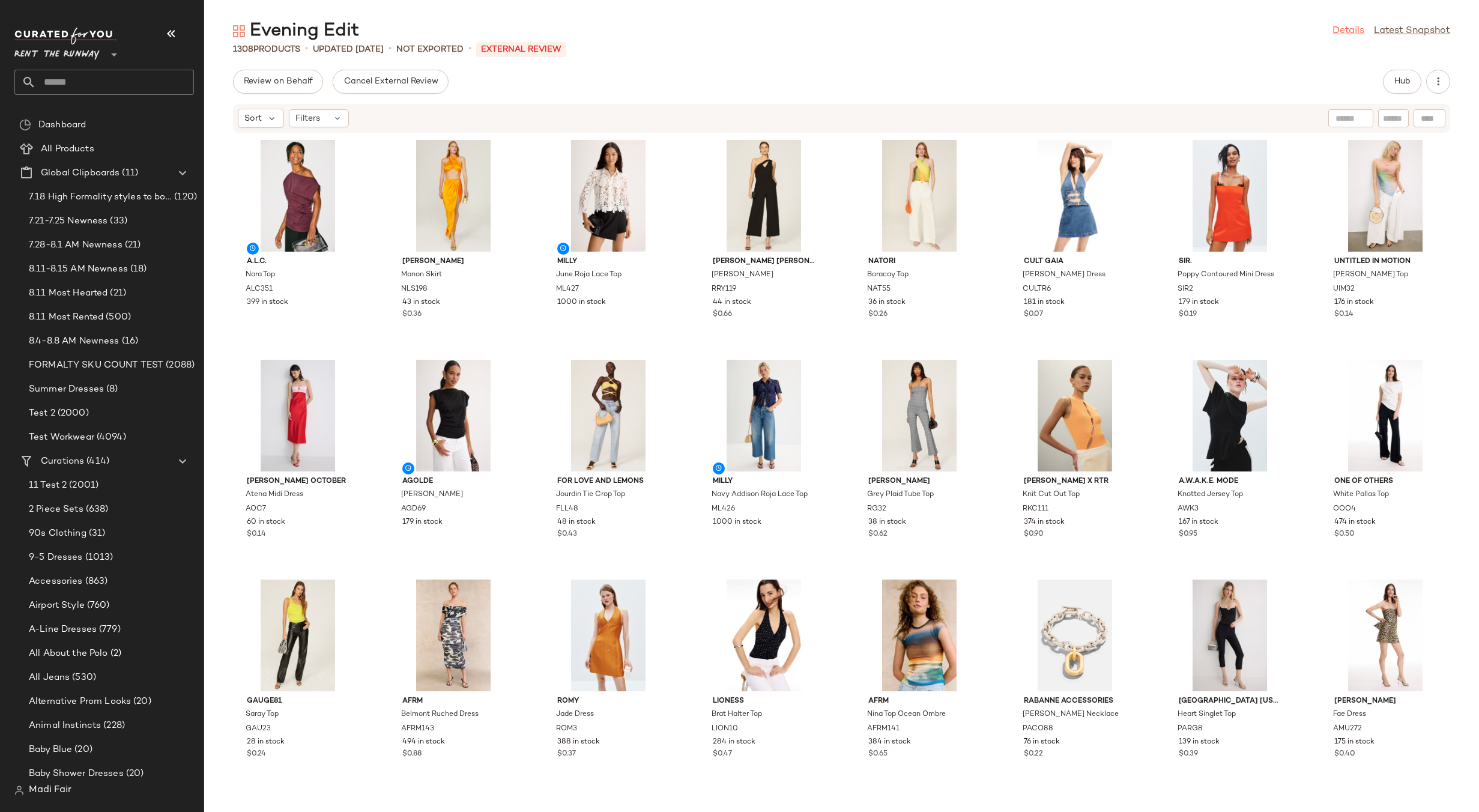
click at [1338, 32] on link "Details" at bounding box center [1348, 31] width 32 height 14
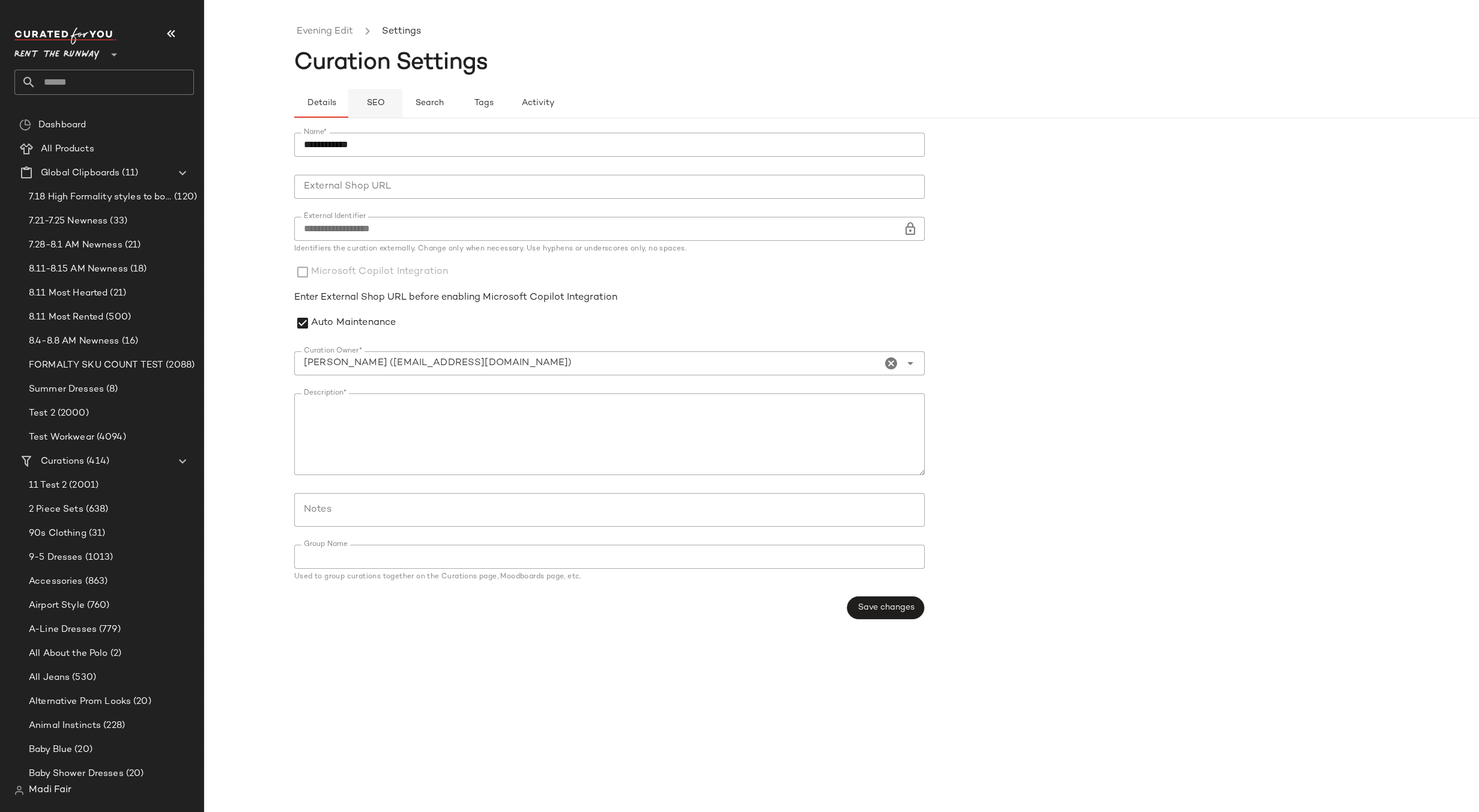
click at [456, 107] on button "SEO" at bounding box center [483, 103] width 55 height 29
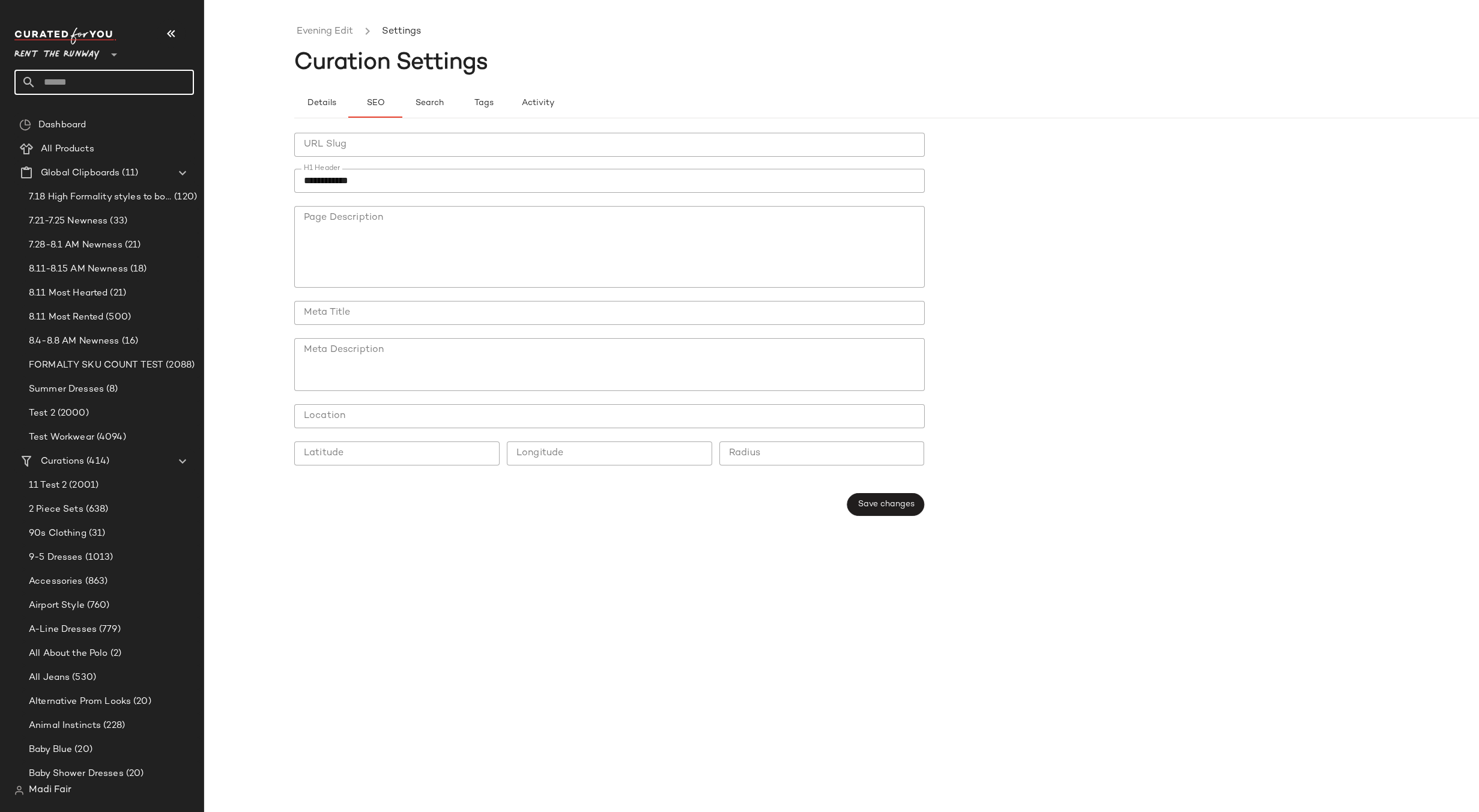
click at [75, 80] on input "text" at bounding box center [115, 82] width 158 height 25
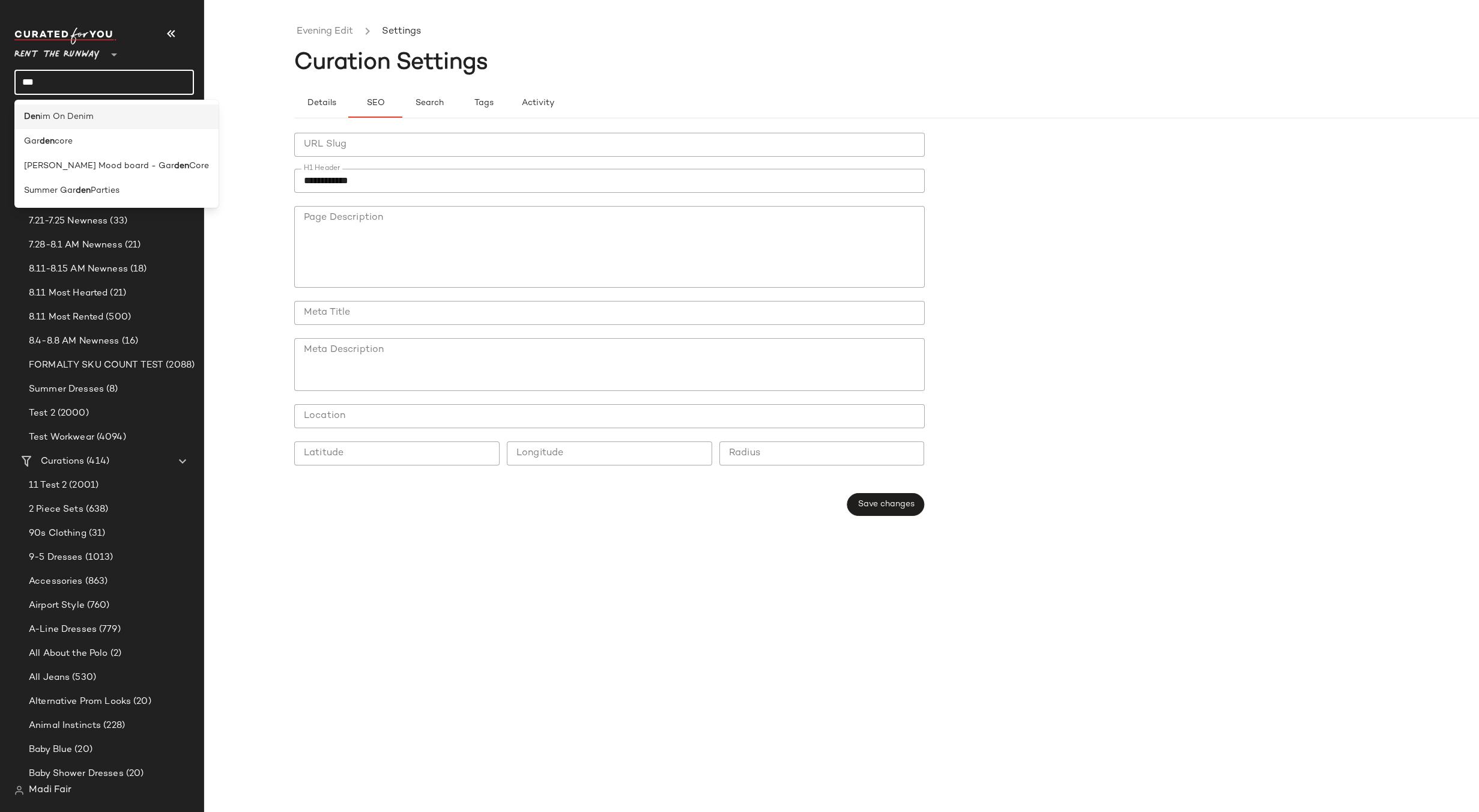
type input "***"
click at [65, 115] on span "im On Denim" at bounding box center [67, 117] width 54 height 12
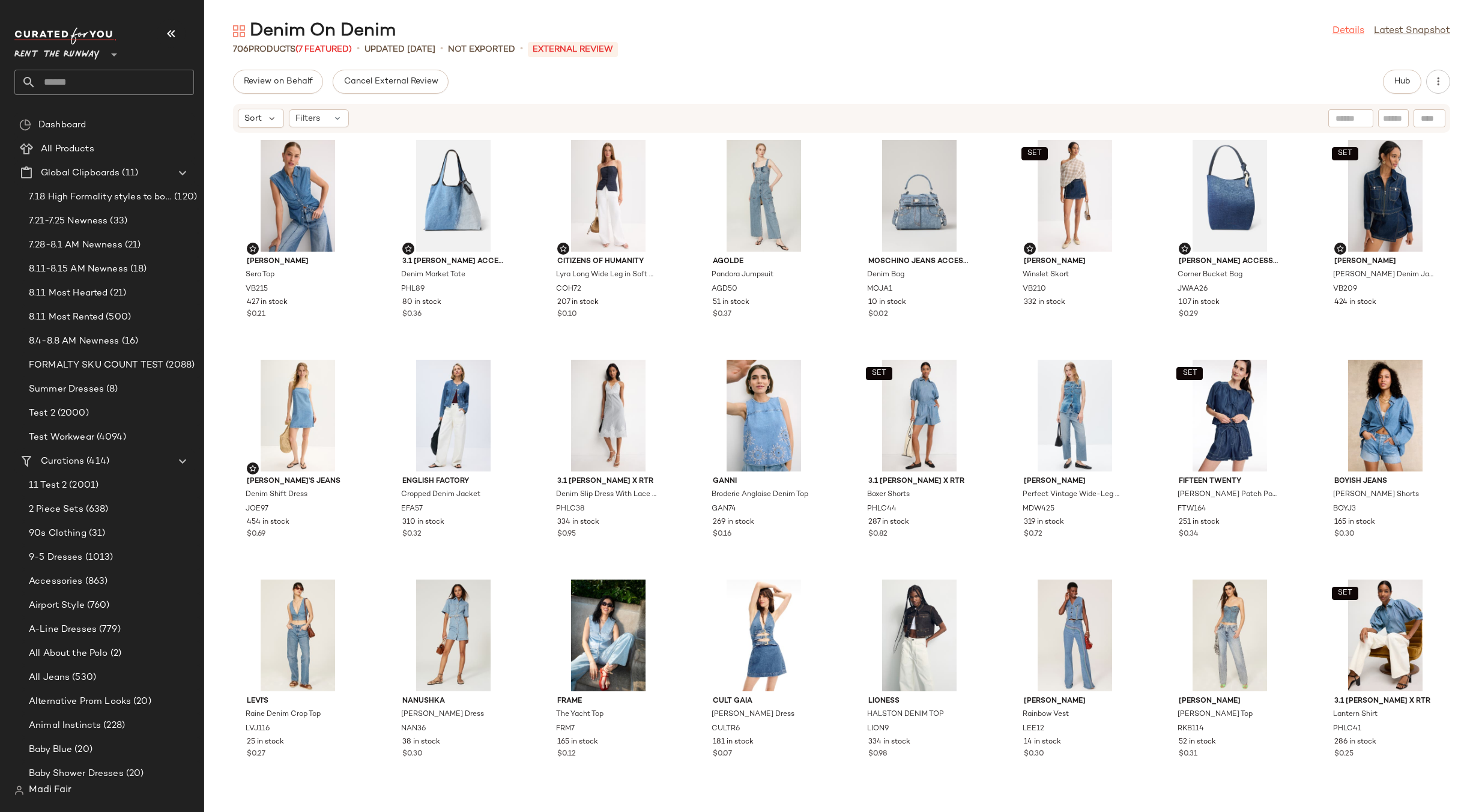
click at [1352, 32] on link "Details" at bounding box center [1348, 31] width 32 height 14
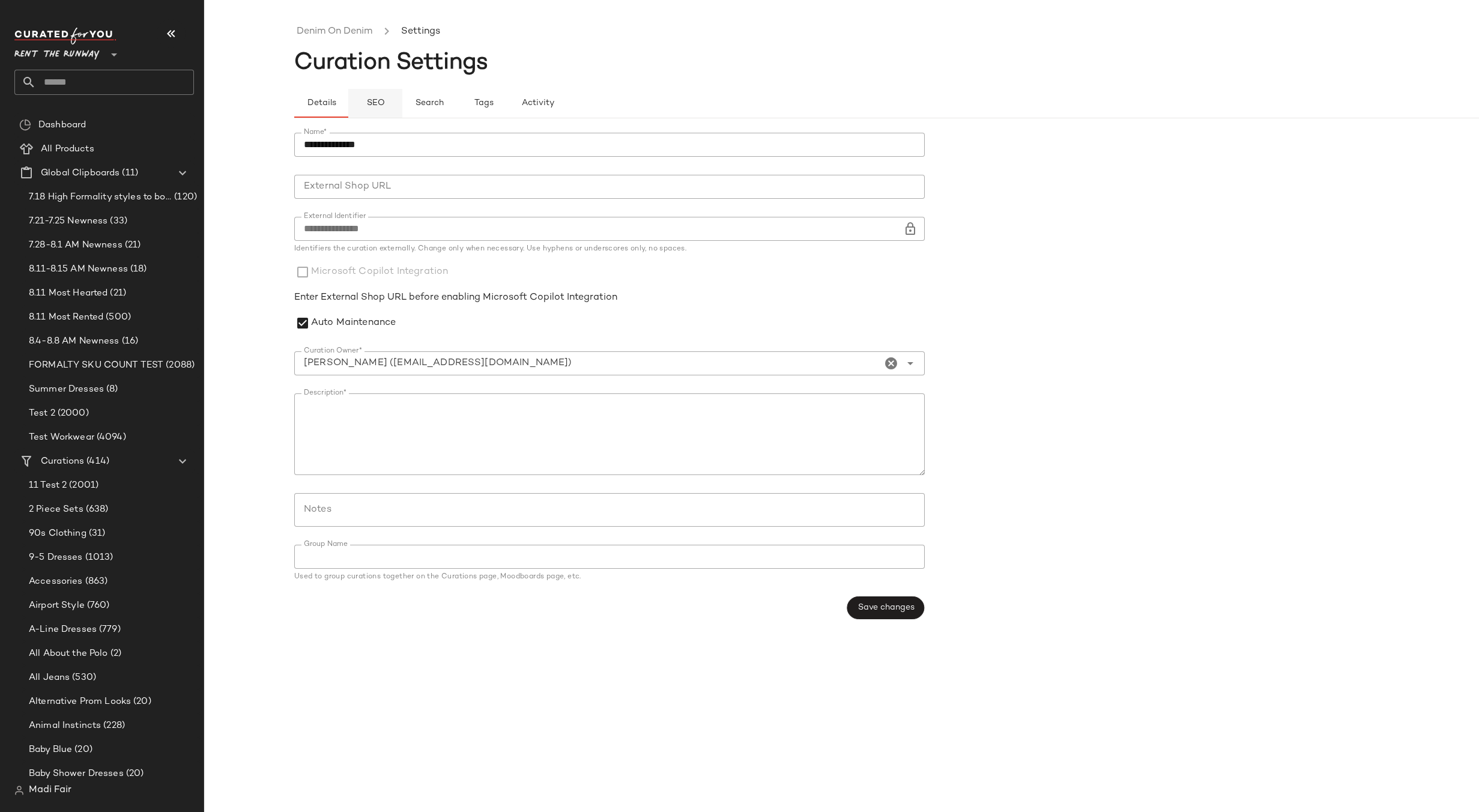
click at [367, 107] on span "SEO" at bounding box center [374, 103] width 18 height 10
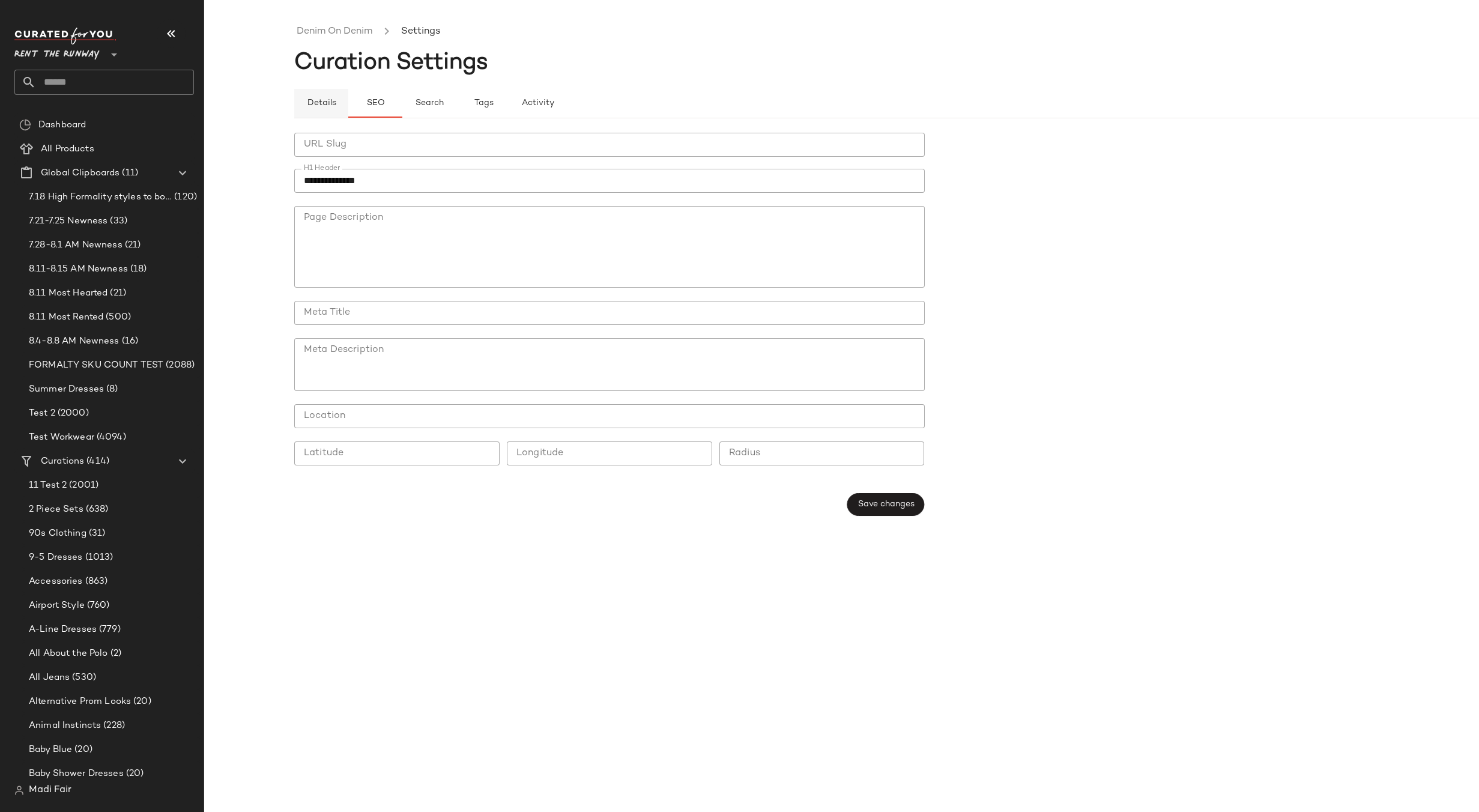
click at [328, 106] on span "Details" at bounding box center [320, 103] width 30 height 10
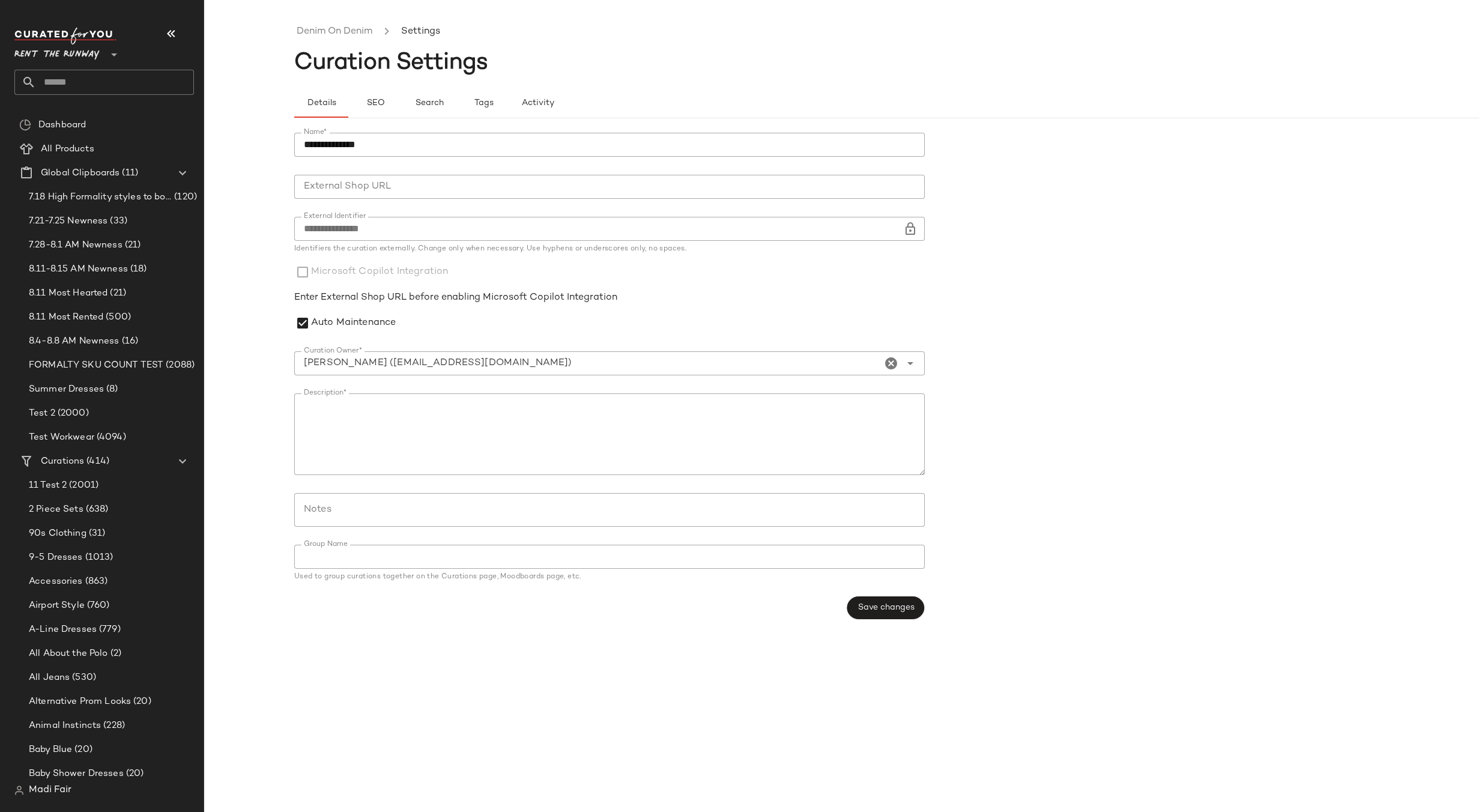
click at [339, 23] on ul "Denim On Denim Settings" at bounding box center [932, 32] width 1275 height 28
click at [339, 30] on link "Denim On Denim" at bounding box center [334, 32] width 76 height 15
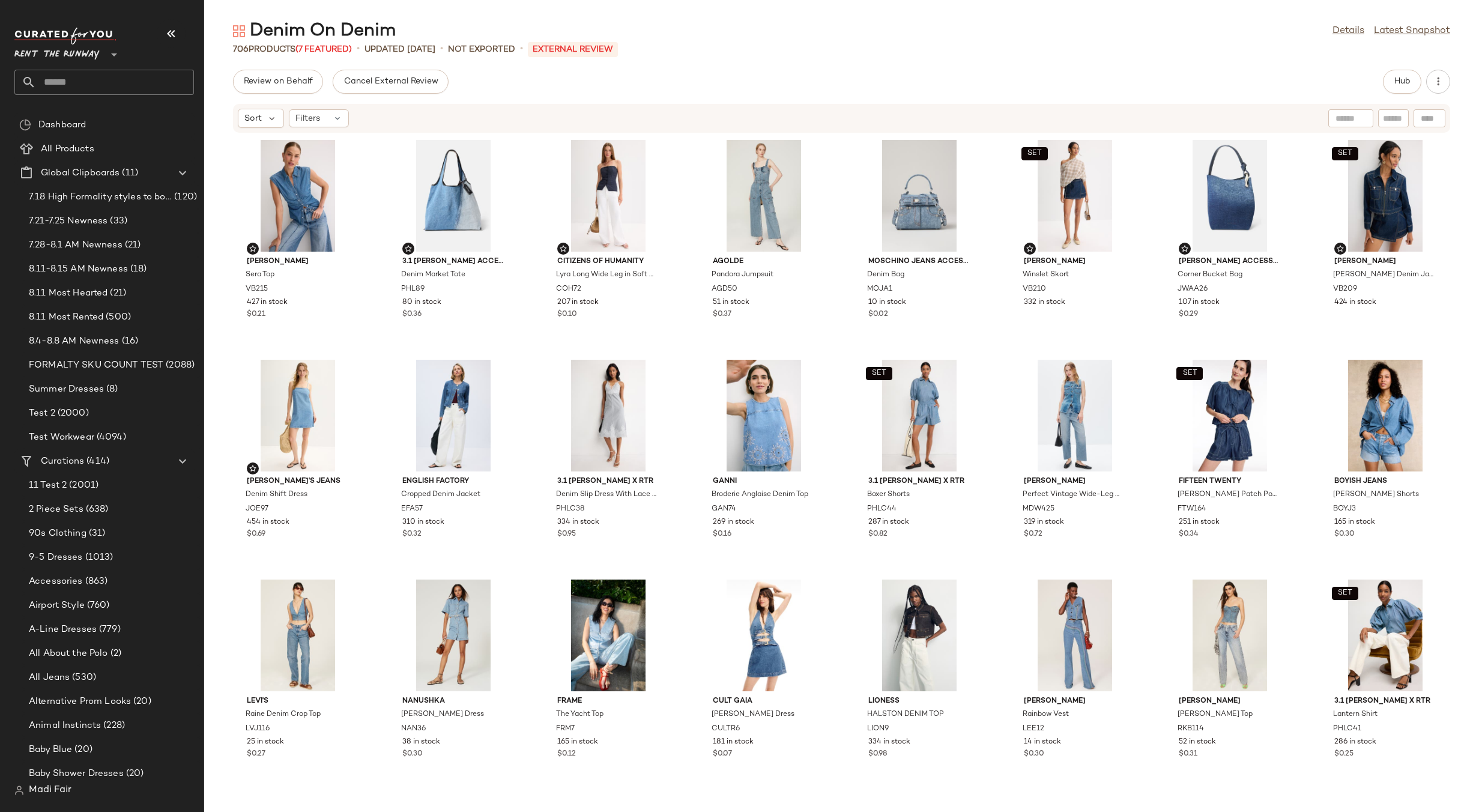
click at [91, 78] on input "text" at bounding box center [115, 82] width 158 height 25
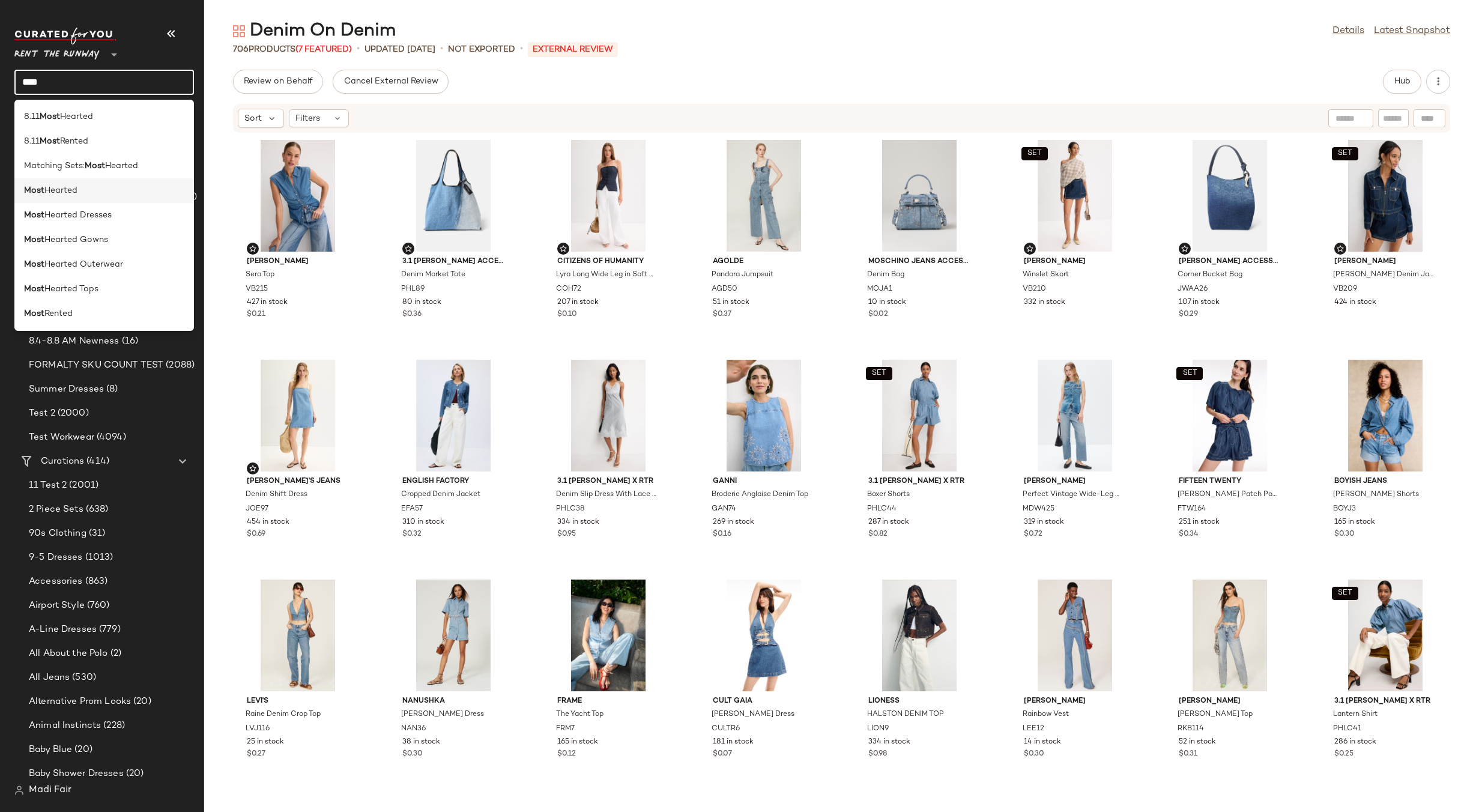
type input "****"
click at [99, 228] on div "Most Hearted" at bounding box center [104, 240] width 180 height 25
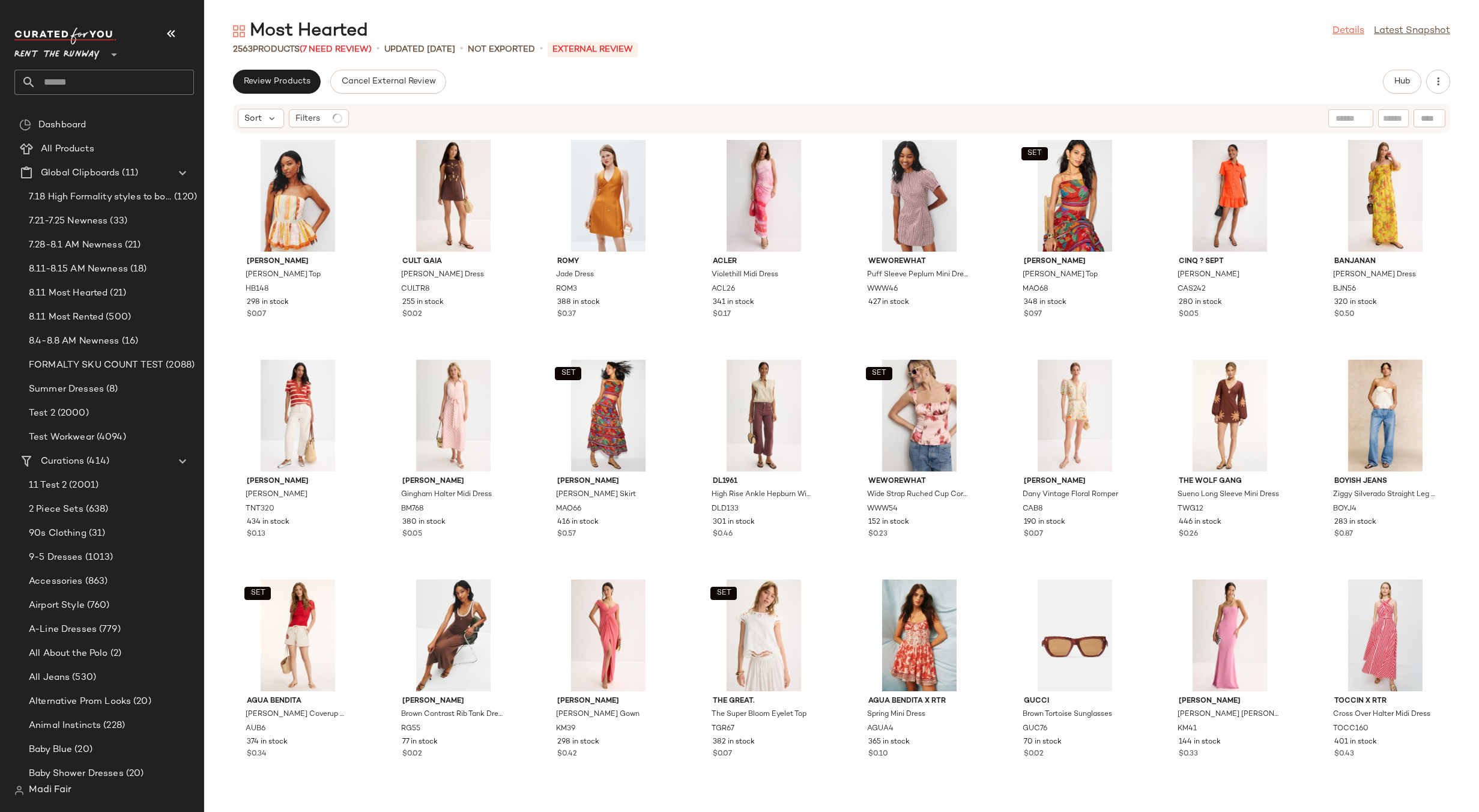
click at [1342, 27] on link "Details" at bounding box center [1348, 31] width 32 height 14
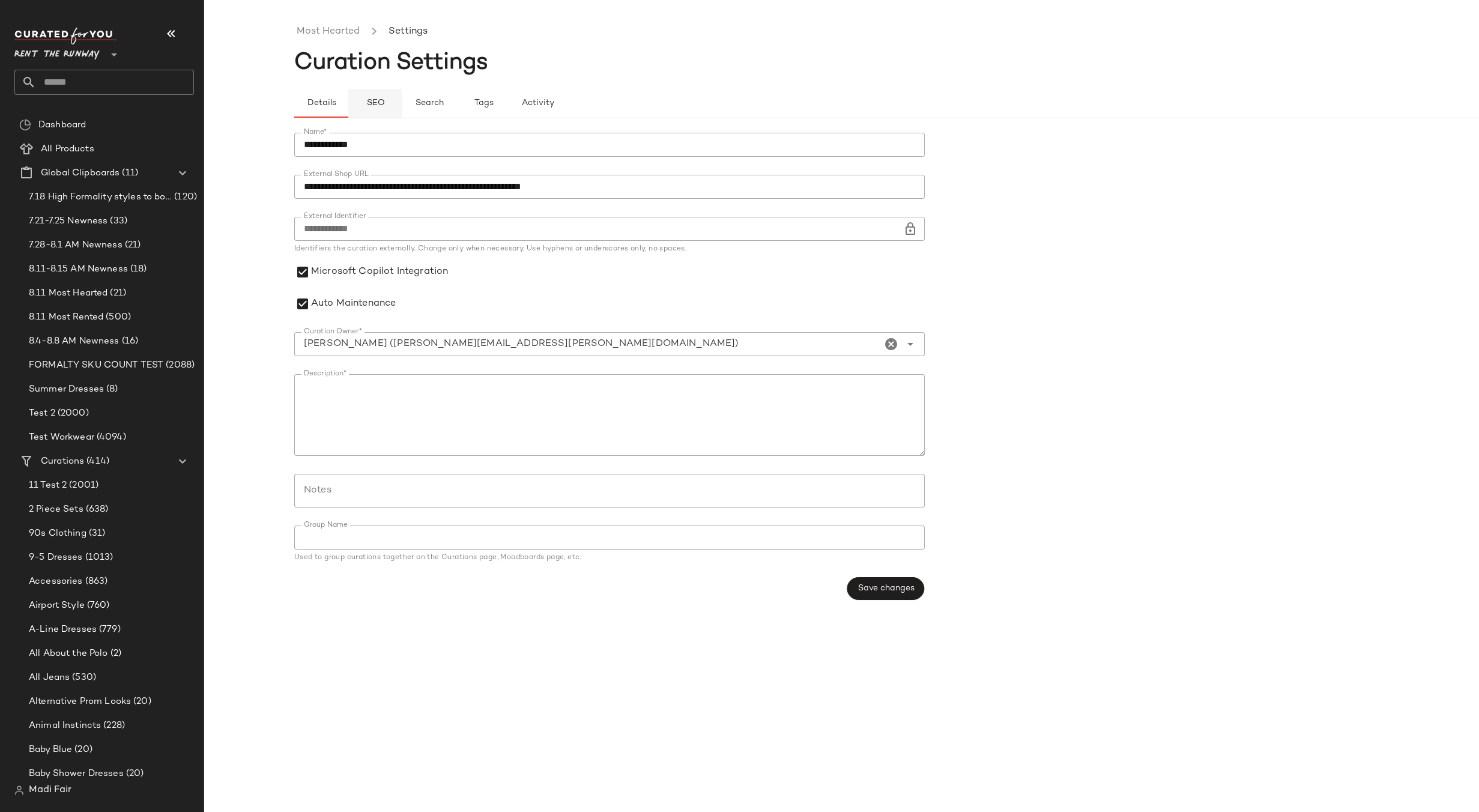
click at [380, 106] on span "SEO" at bounding box center [374, 103] width 18 height 10
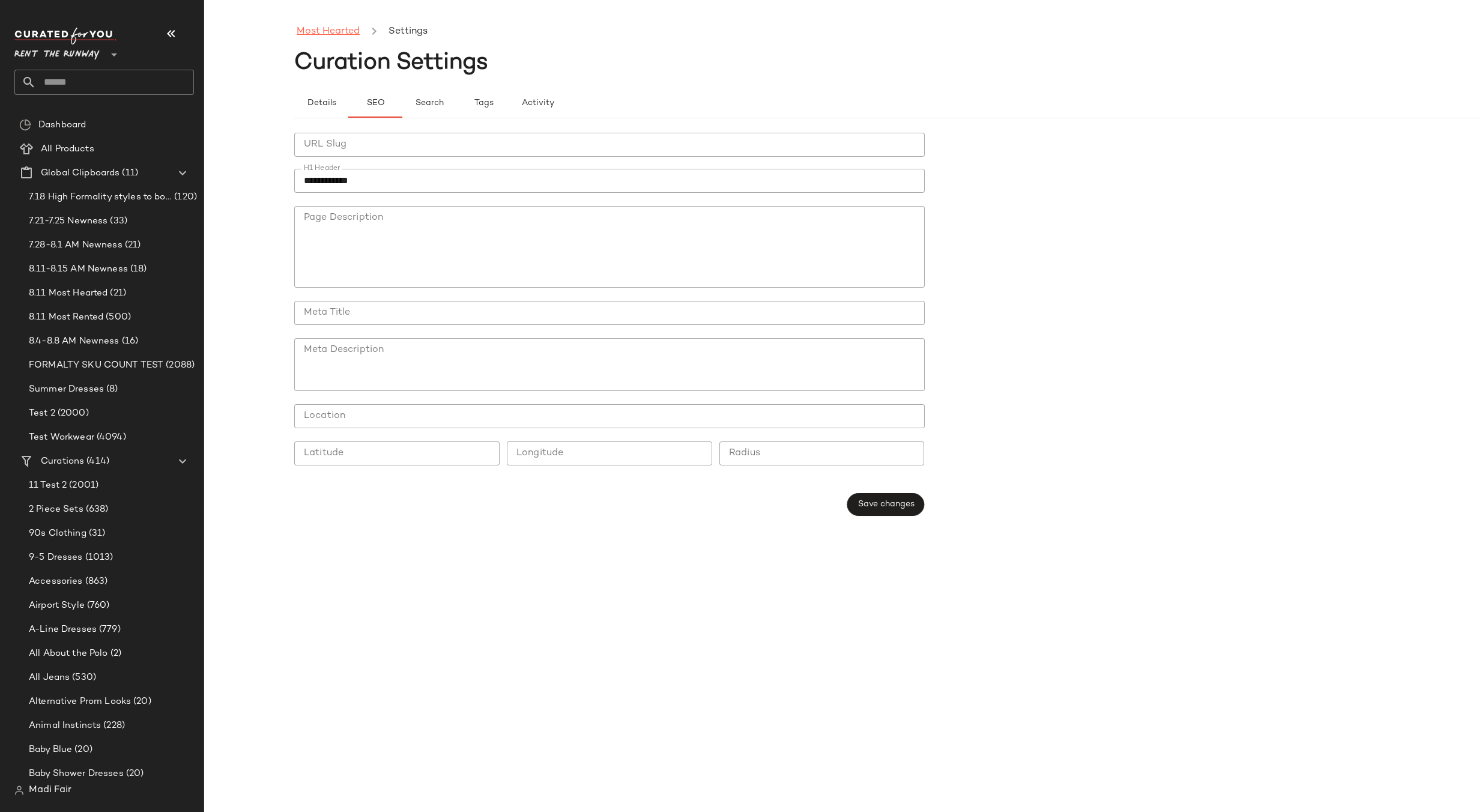
click at [323, 33] on link "Most Hearted" at bounding box center [328, 32] width 63 height 15
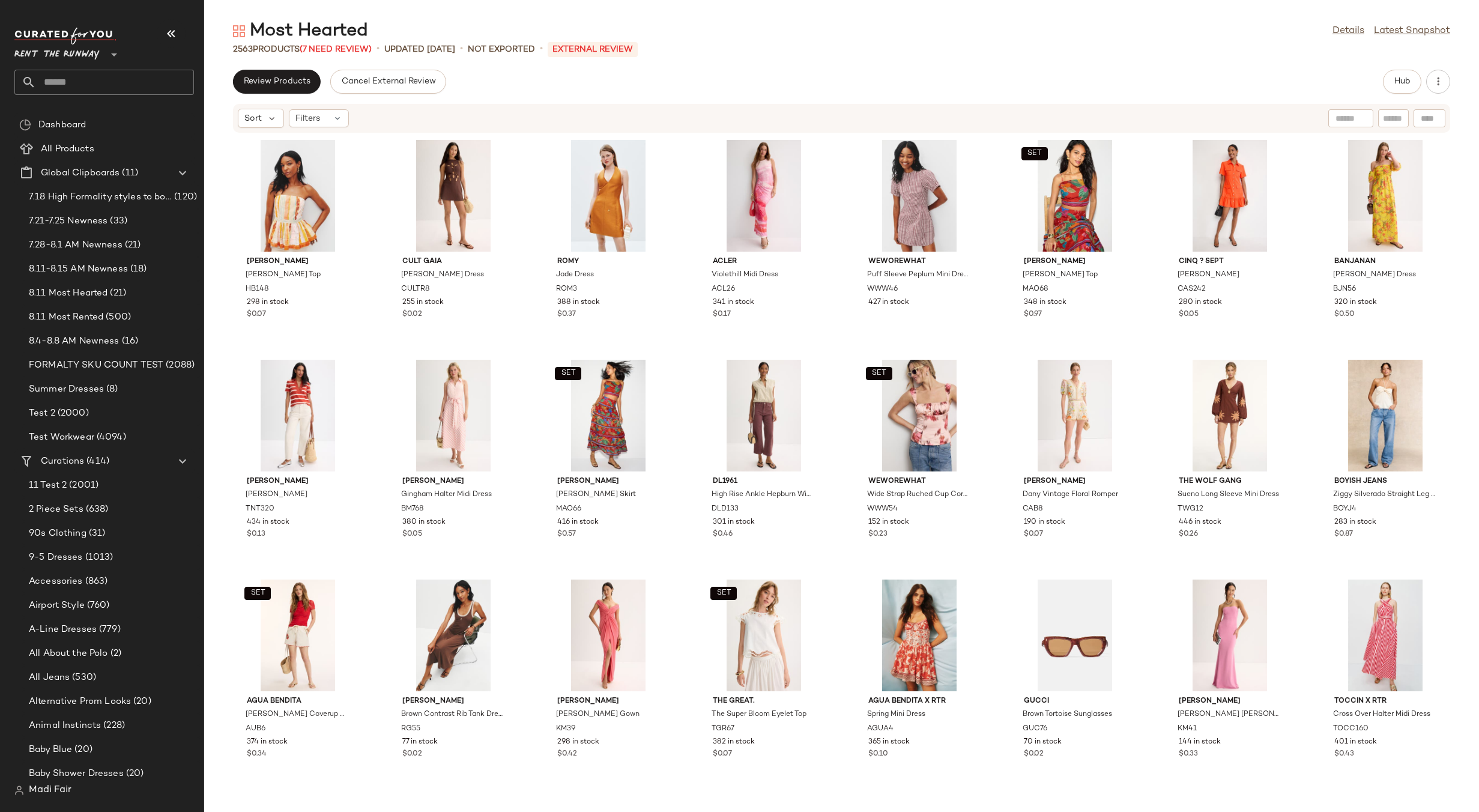
click at [88, 76] on input "text" at bounding box center [115, 82] width 158 height 25
type input "*****"
click at [91, 116] on span "Showstoppers" at bounding box center [73, 117] width 58 height 12
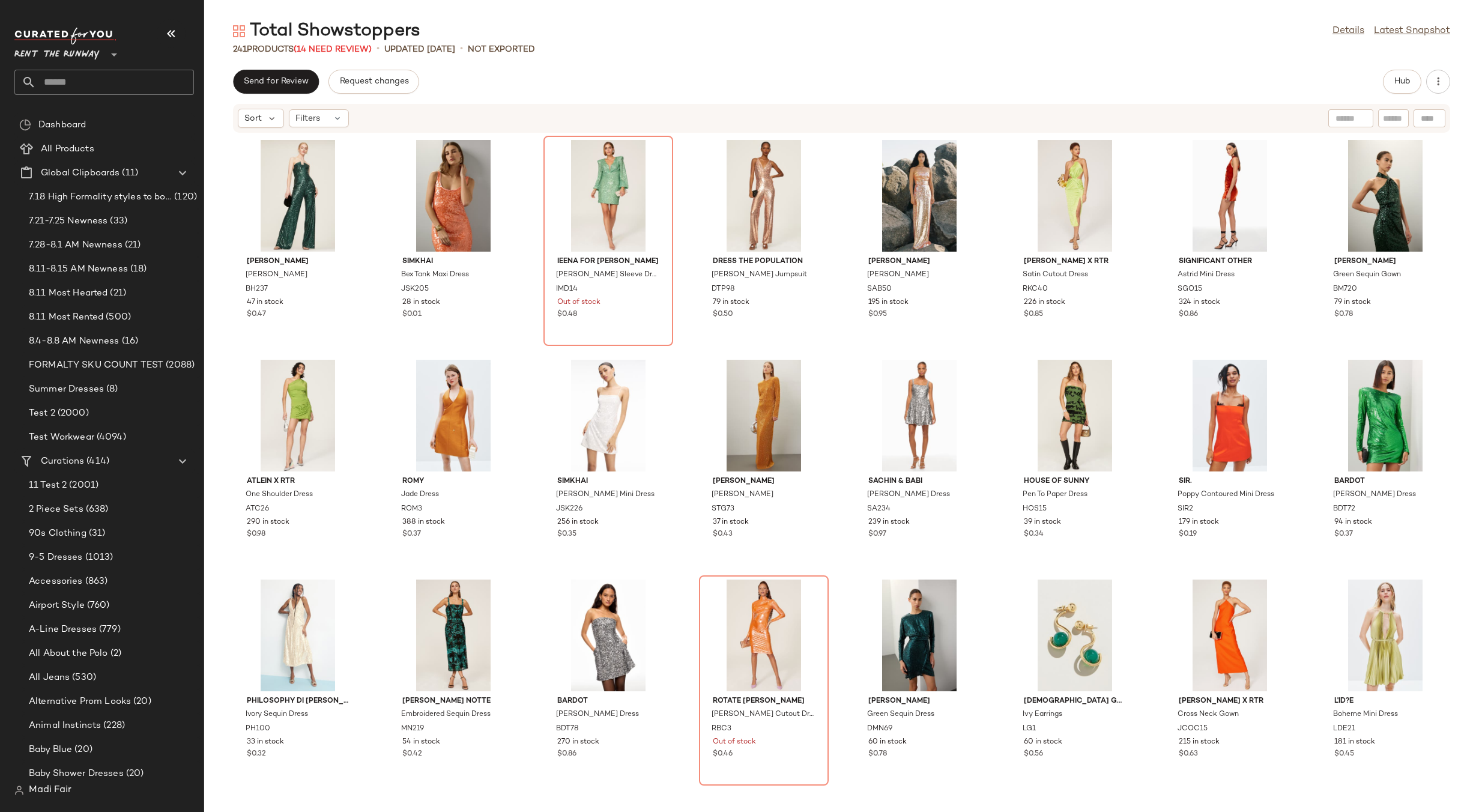
click at [640, 64] on div "Total Showstoppers Details Latest Snapshot 241 Products (14 Need Review) • upda…" at bounding box center [841, 415] width 1275 height 793
